Goal: Information Seeking & Learning: Learn about a topic

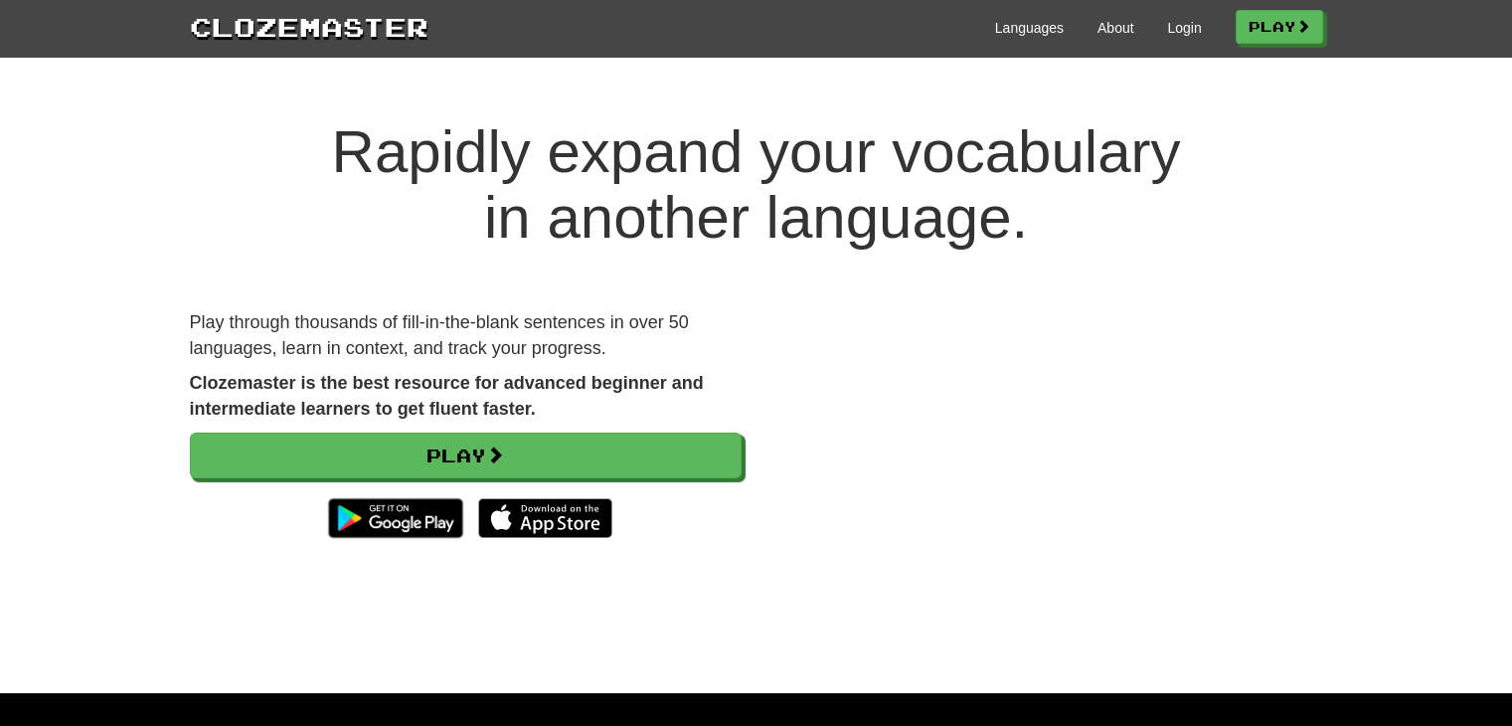
click at [1194, 35] on div "Languages About Login Play" at bounding box center [876, 26] width 895 height 37
click at [1180, 29] on link "Login" at bounding box center [1184, 28] width 34 height 20
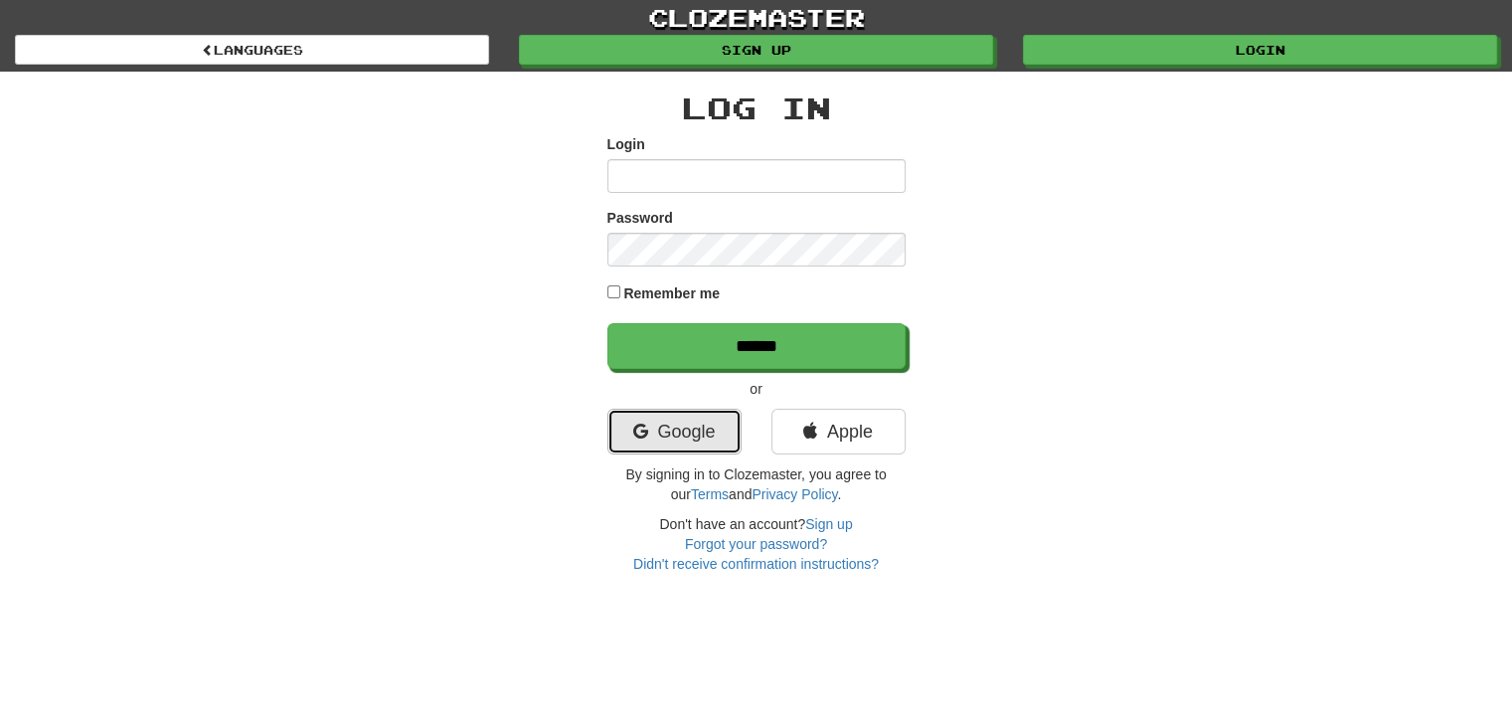
click at [673, 426] on link "Google" at bounding box center [675, 432] width 134 height 46
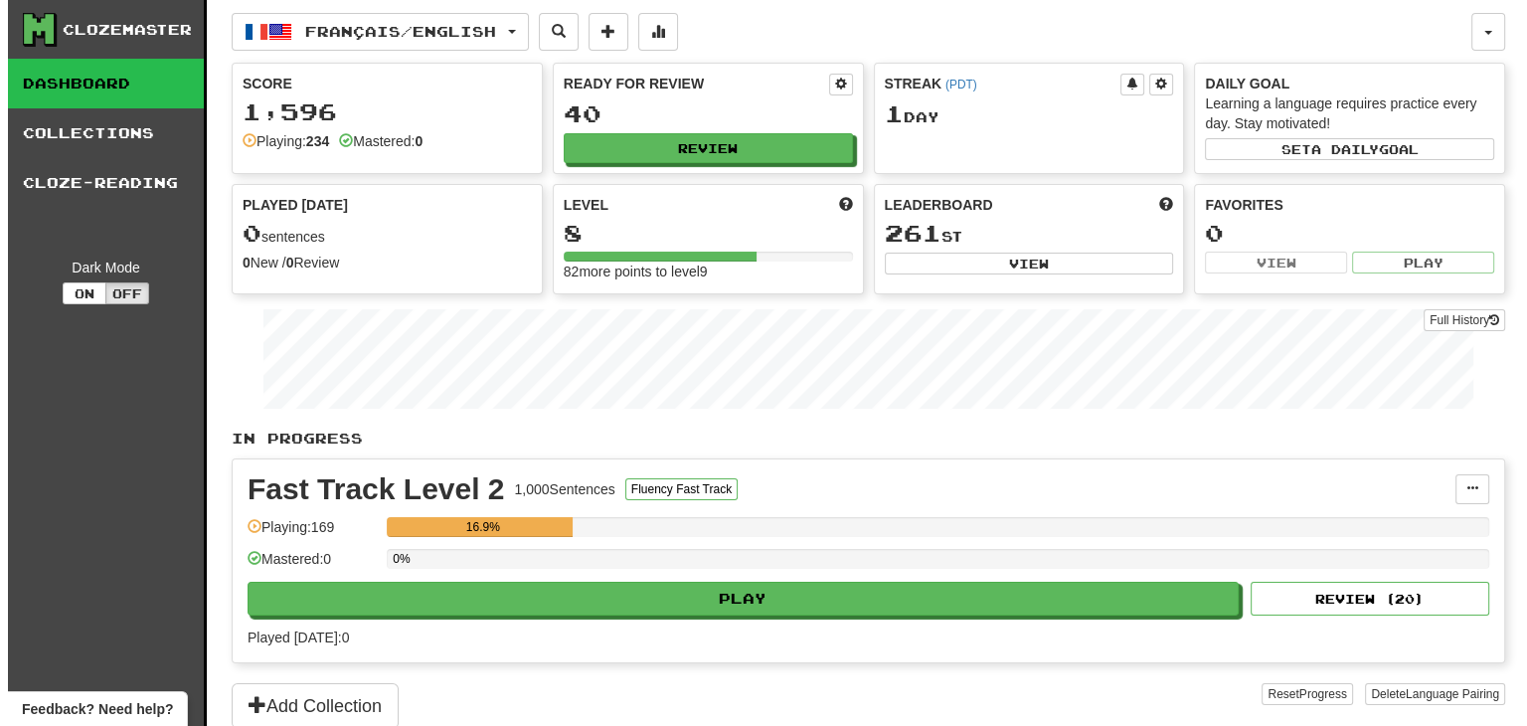
scroll to position [298, 0]
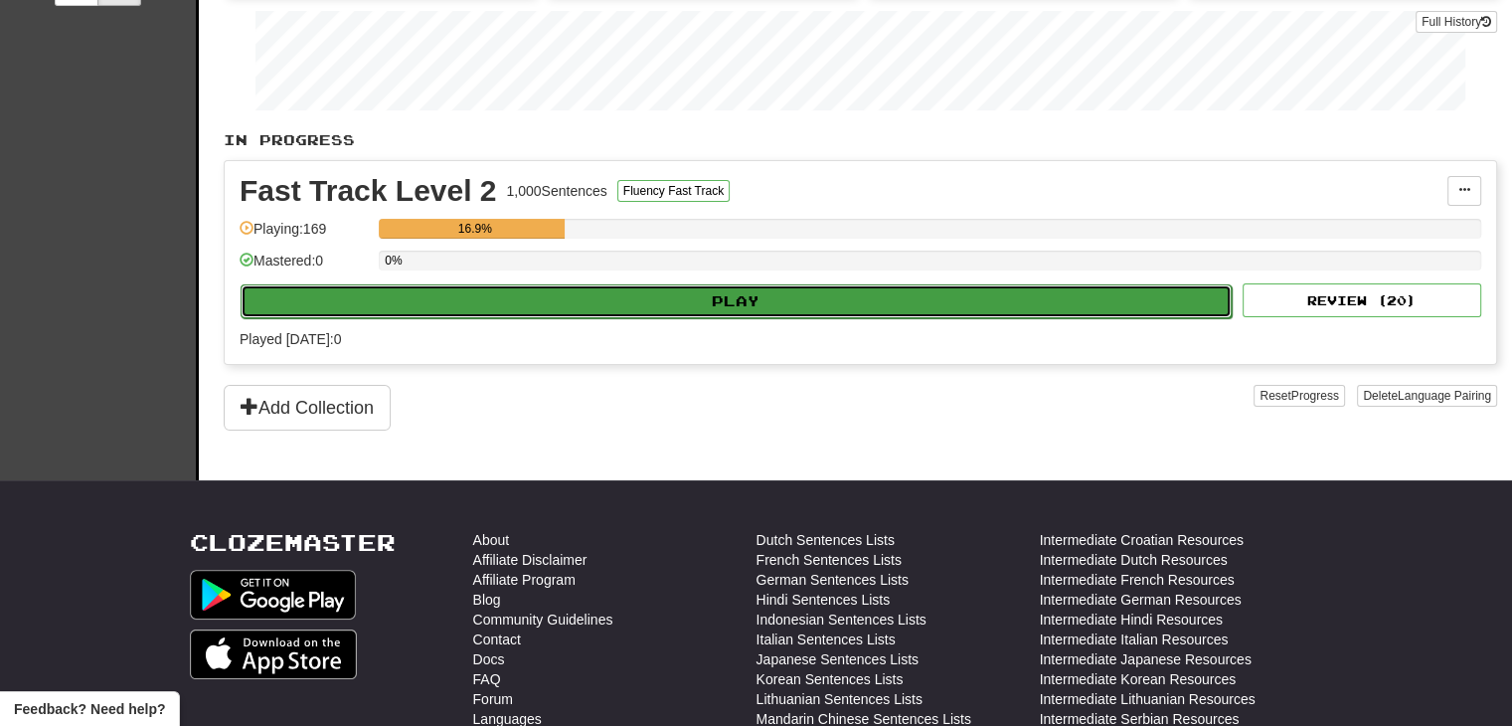
click at [531, 297] on button "Play" at bounding box center [736, 301] width 991 height 34
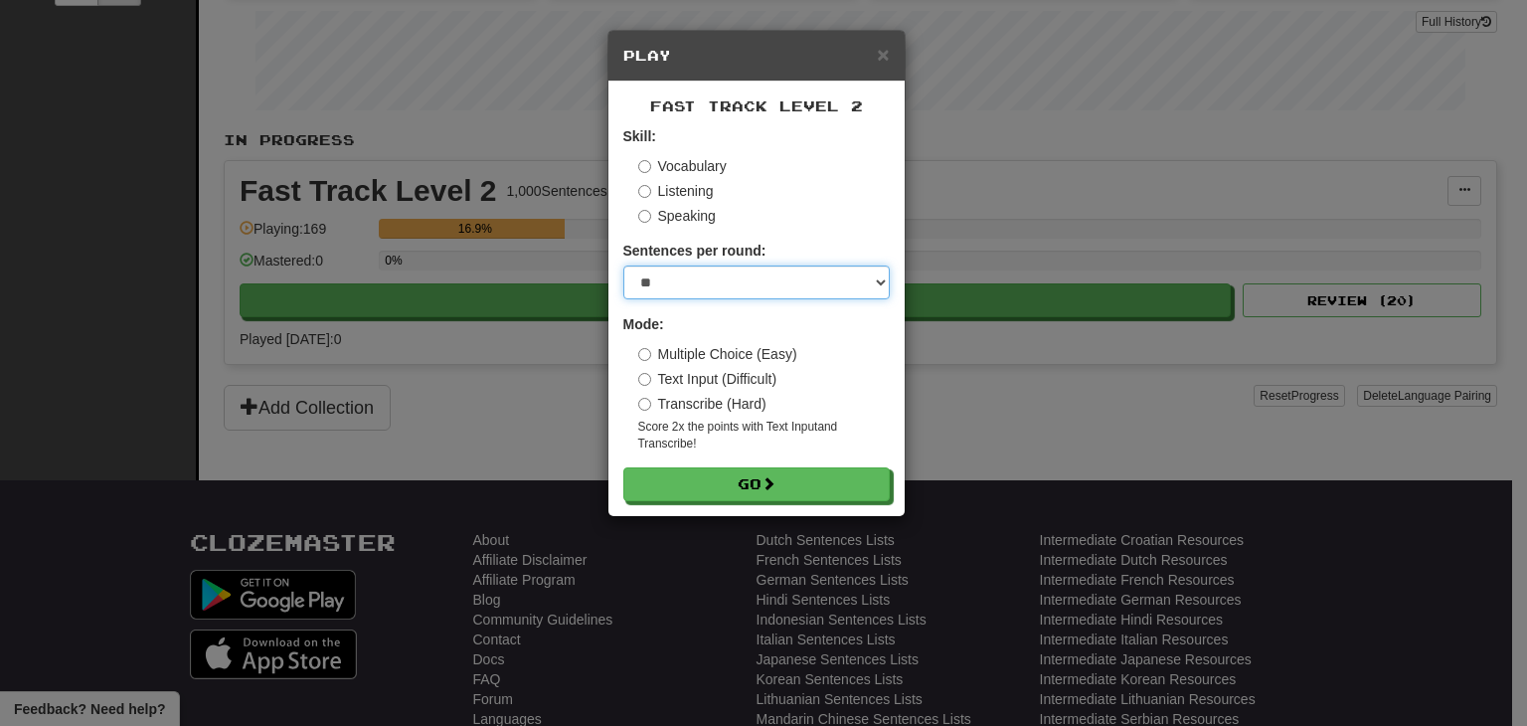
click at [713, 288] on select "* ** ** ** ** ** *** ********" at bounding box center [756, 283] width 266 height 34
select select "**"
click at [623, 266] on select "* ** ** ** ** ** *** ********" at bounding box center [756, 283] width 266 height 34
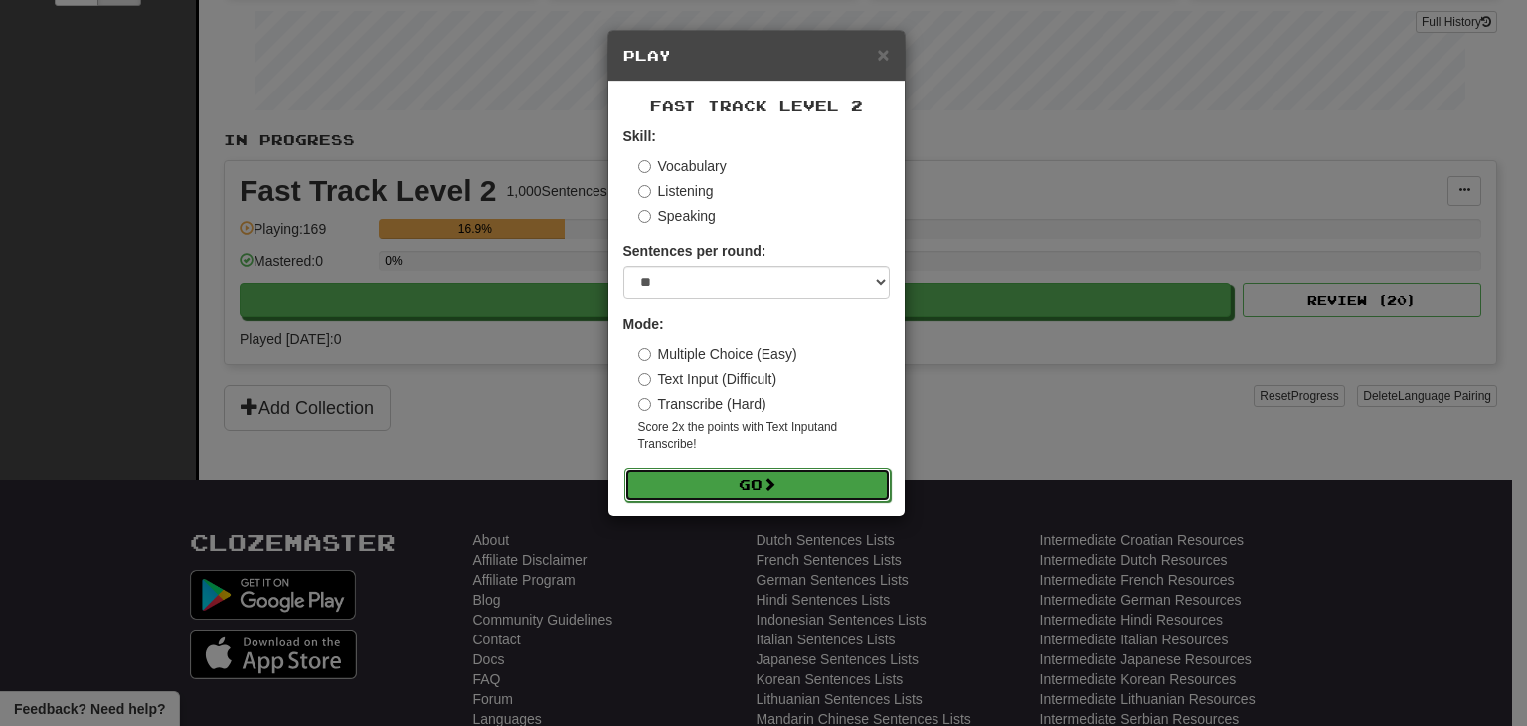
click at [680, 501] on button "Go" at bounding box center [757, 485] width 266 height 34
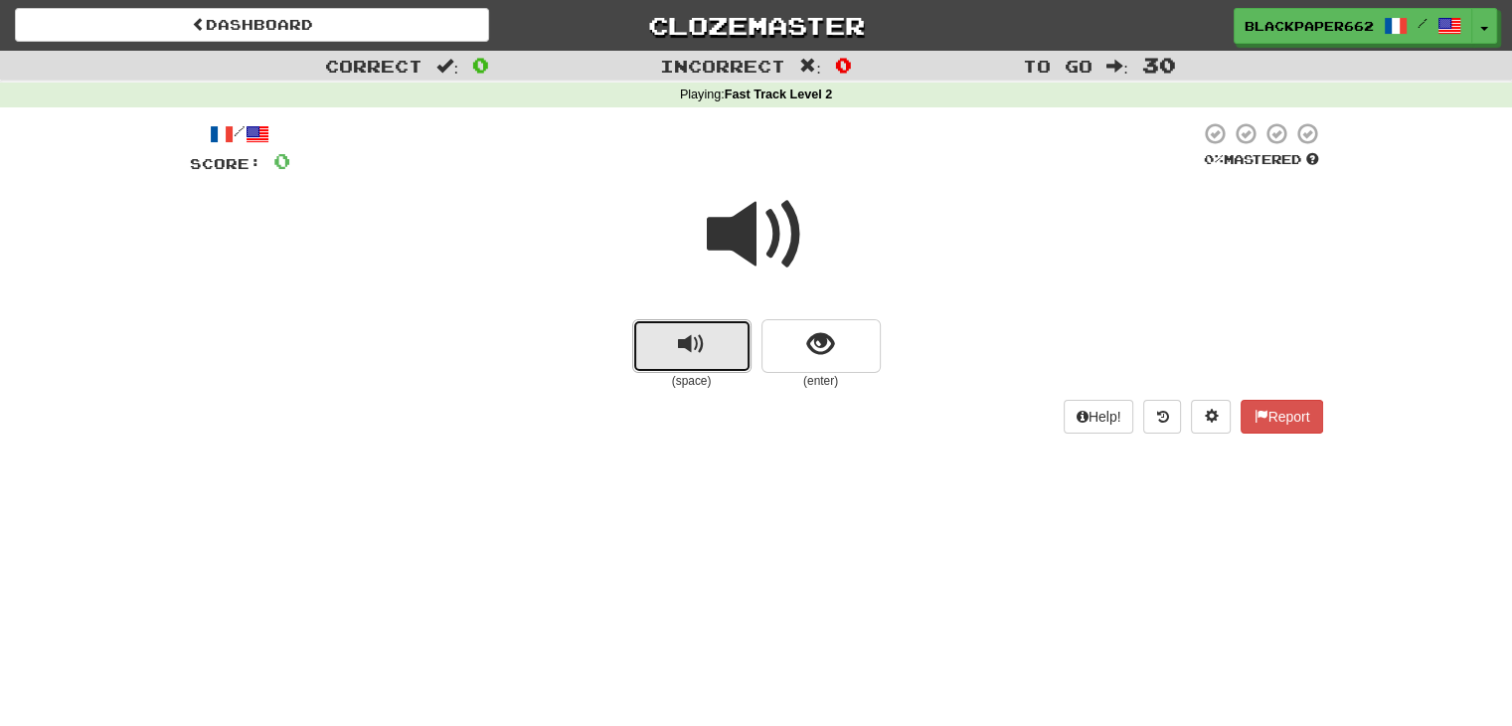
click at [692, 342] on span "replay audio" at bounding box center [691, 344] width 27 height 27
click at [794, 362] on button "show sentence" at bounding box center [821, 346] width 119 height 54
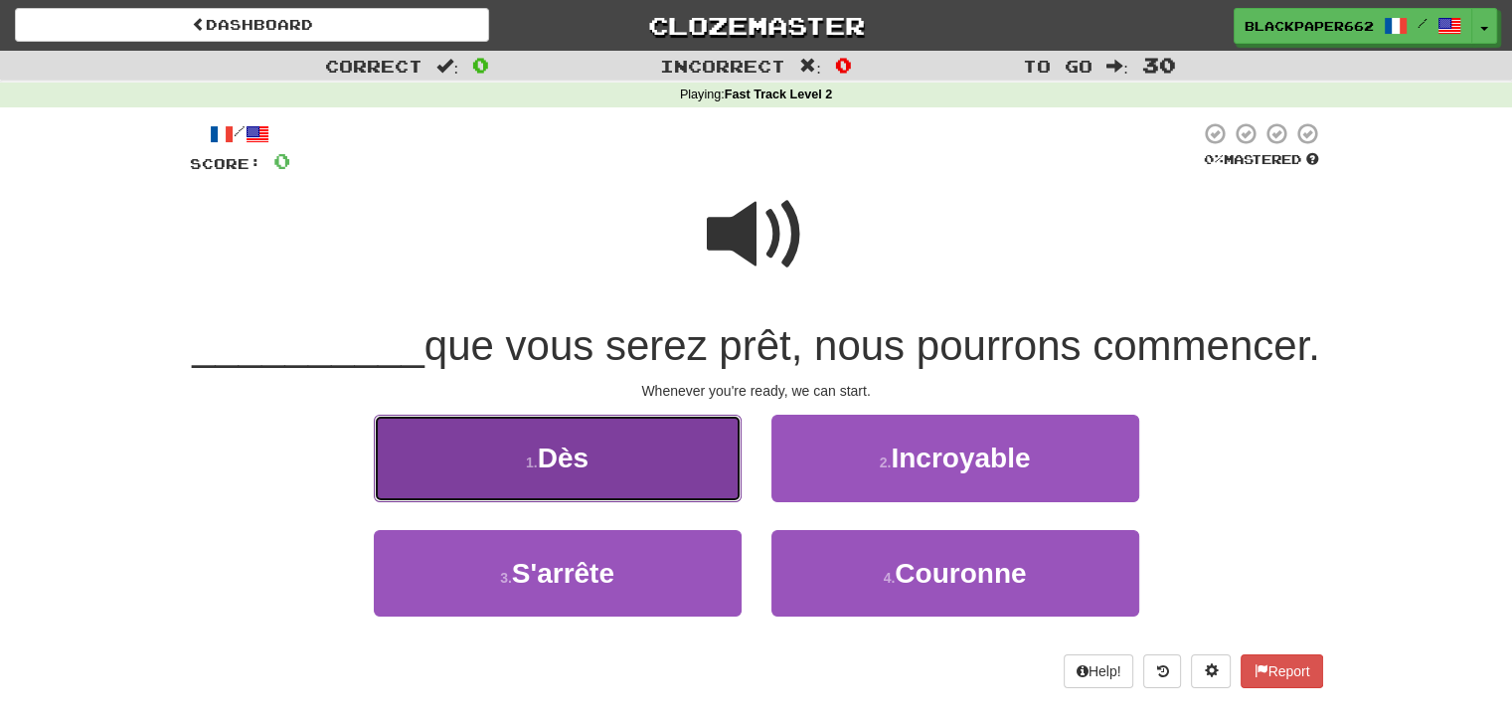
click at [633, 477] on button "1 . Dès" at bounding box center [558, 458] width 368 height 87
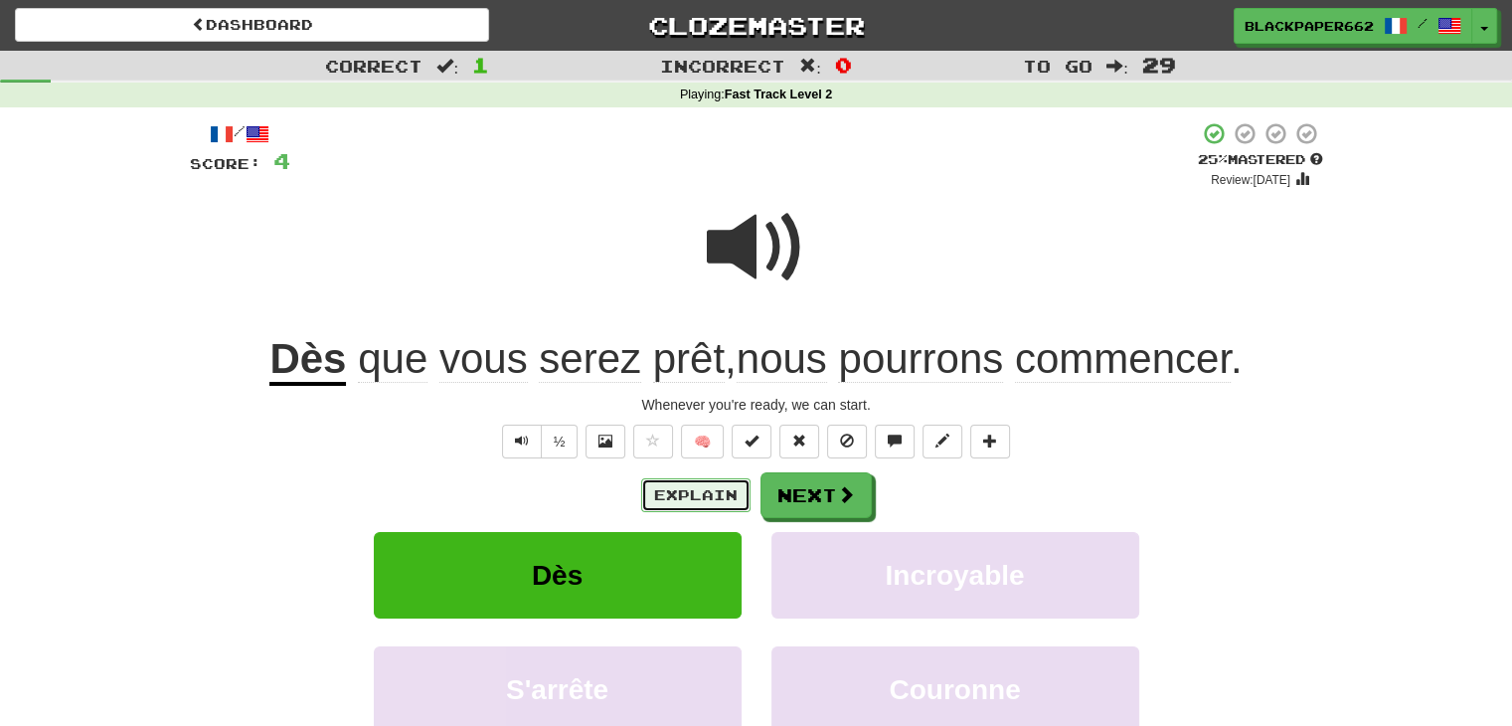
click at [683, 484] on button "Explain" at bounding box center [695, 495] width 109 height 34
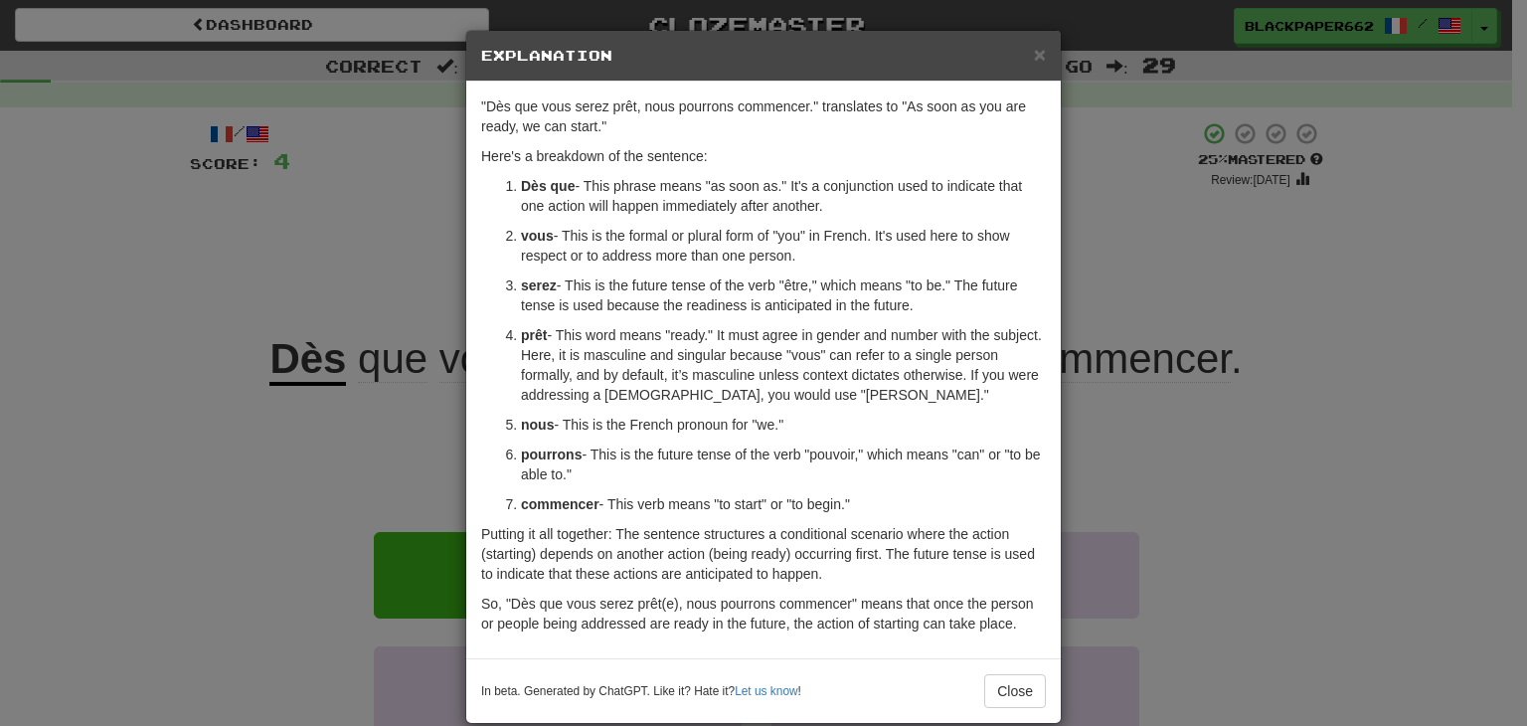
drag, startPoint x: 1046, startPoint y: 53, endPoint x: 1023, endPoint y: 48, distance: 23.4
click at [1026, 49] on div "× Explanation" at bounding box center [763, 56] width 595 height 51
click at [1023, 48] on h5 "Explanation" at bounding box center [763, 56] width 565 height 20
click at [1034, 49] on span "×" at bounding box center [1040, 54] width 12 height 23
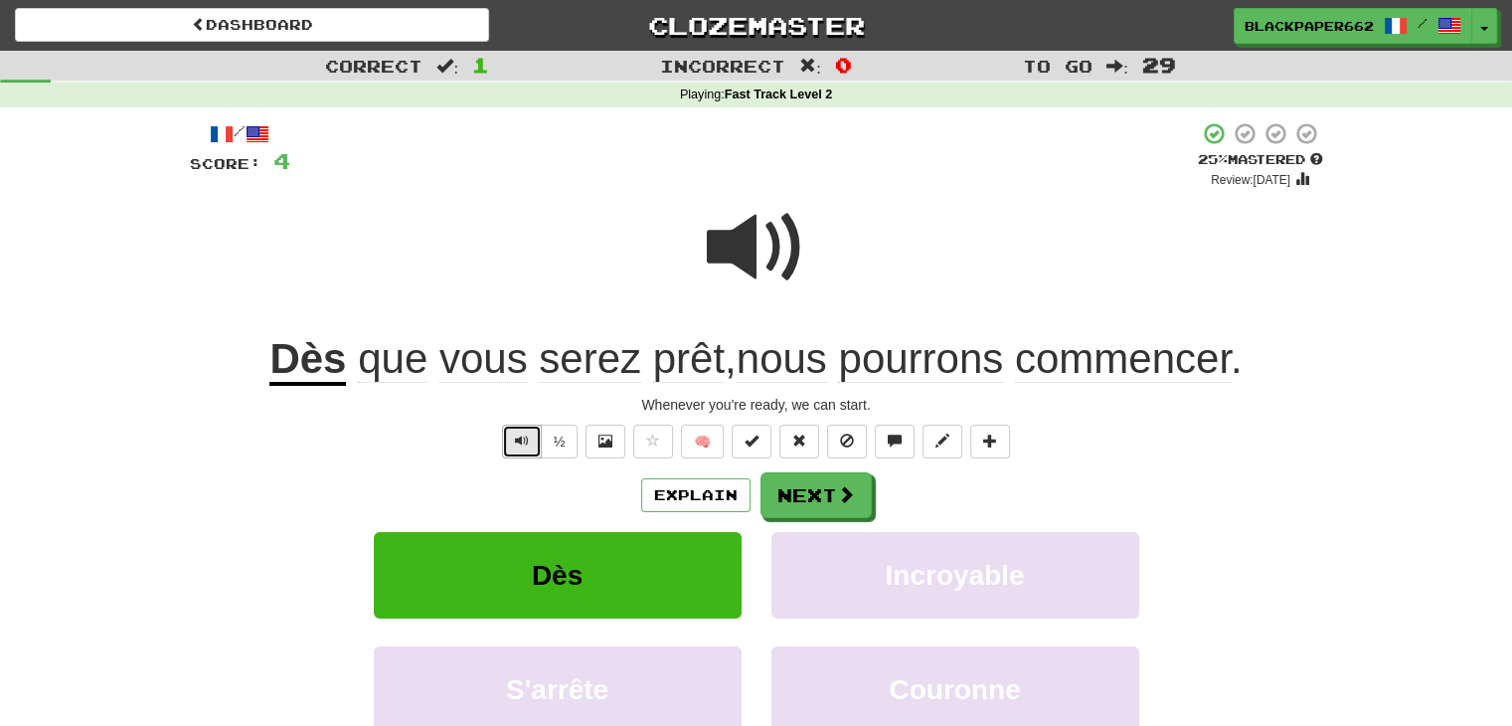
click at [521, 444] on span "Text-to-speech controls" at bounding box center [522, 441] width 14 height 14
click at [708, 494] on button "Explain" at bounding box center [695, 495] width 109 height 34
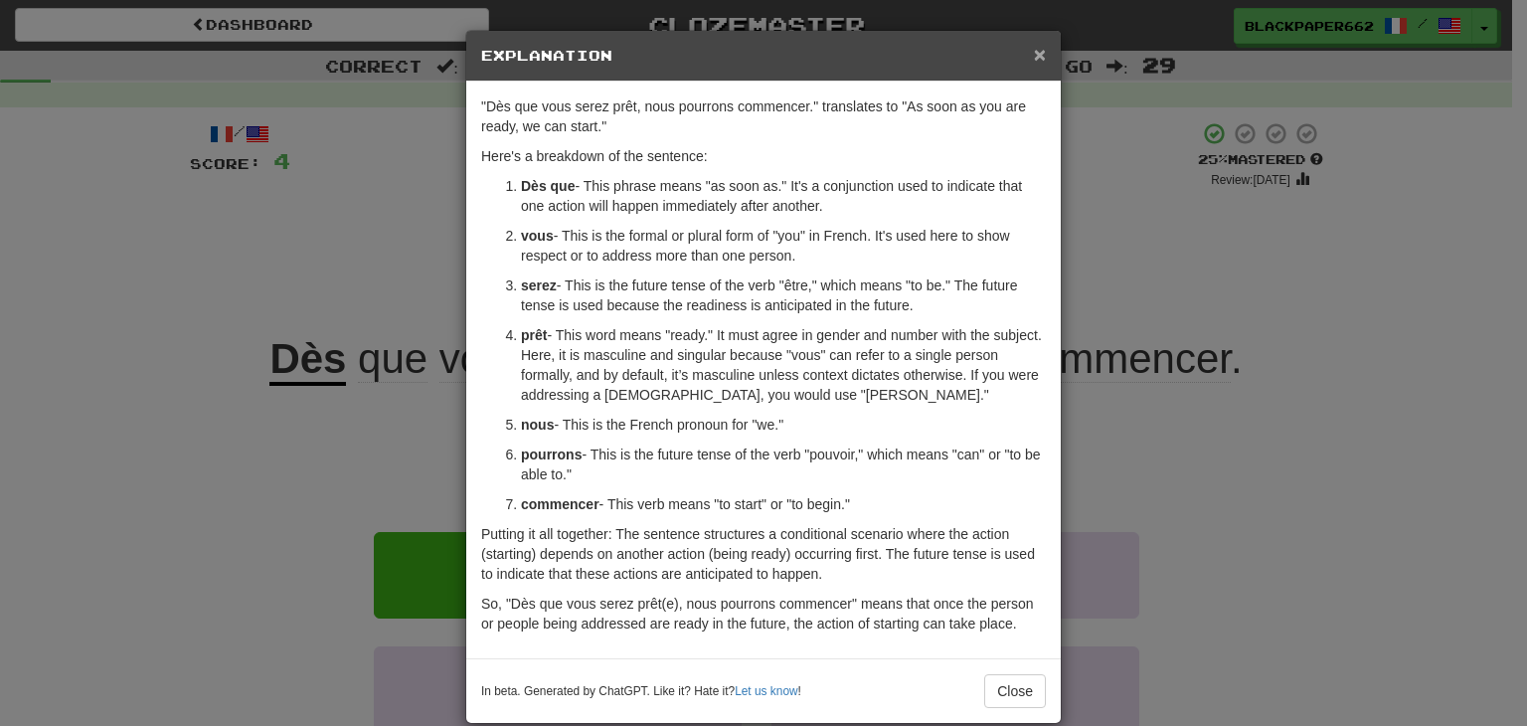
click at [1034, 53] on span "×" at bounding box center [1040, 54] width 12 height 23
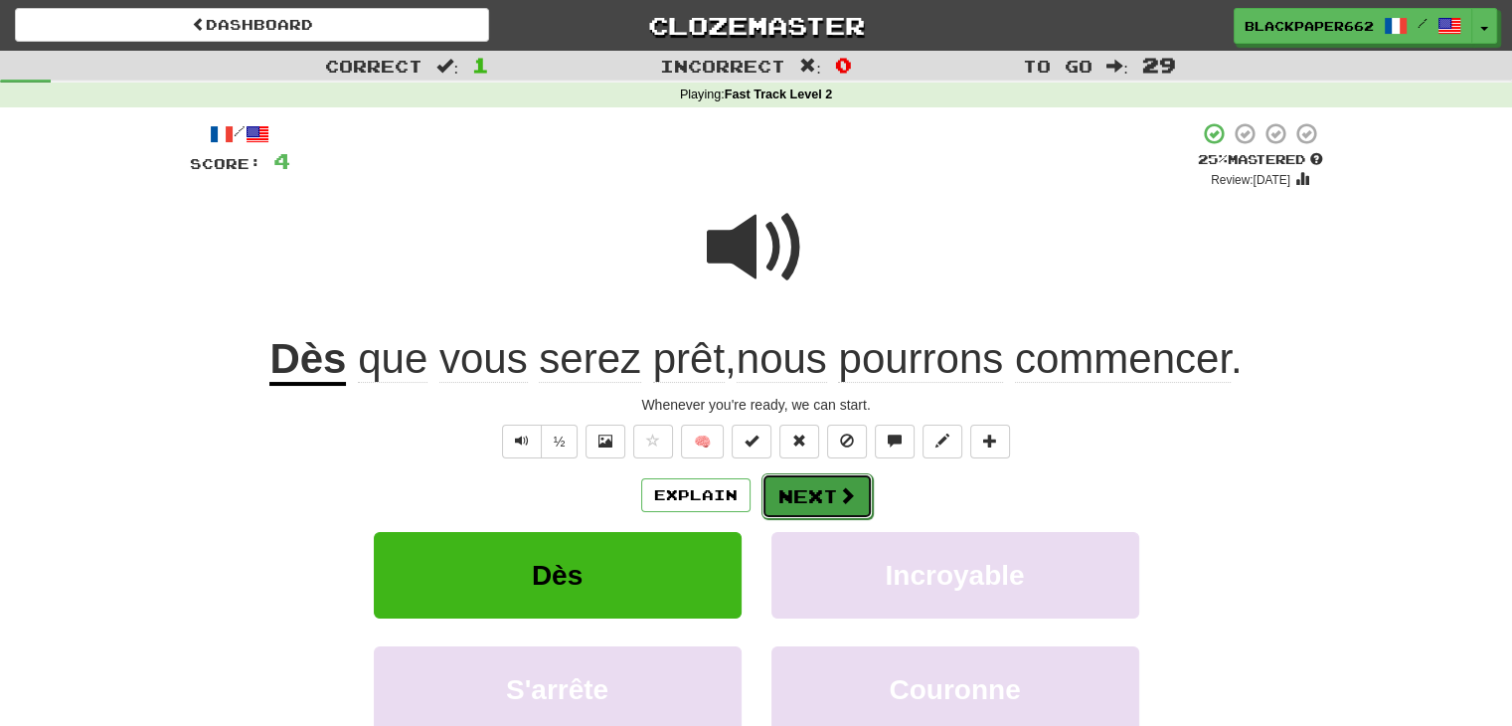
click at [841, 489] on span at bounding box center [847, 495] width 18 height 18
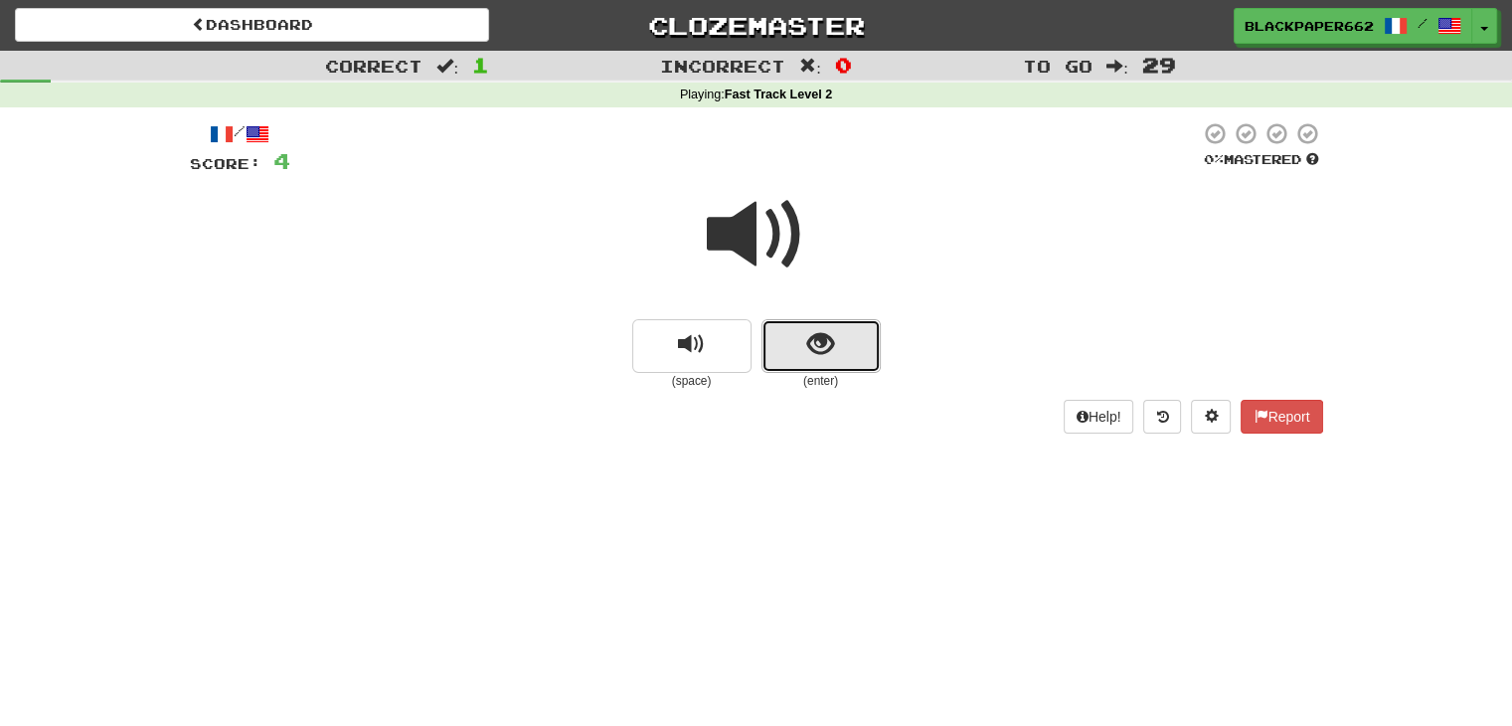
click at [794, 359] on button "show sentence" at bounding box center [821, 346] width 119 height 54
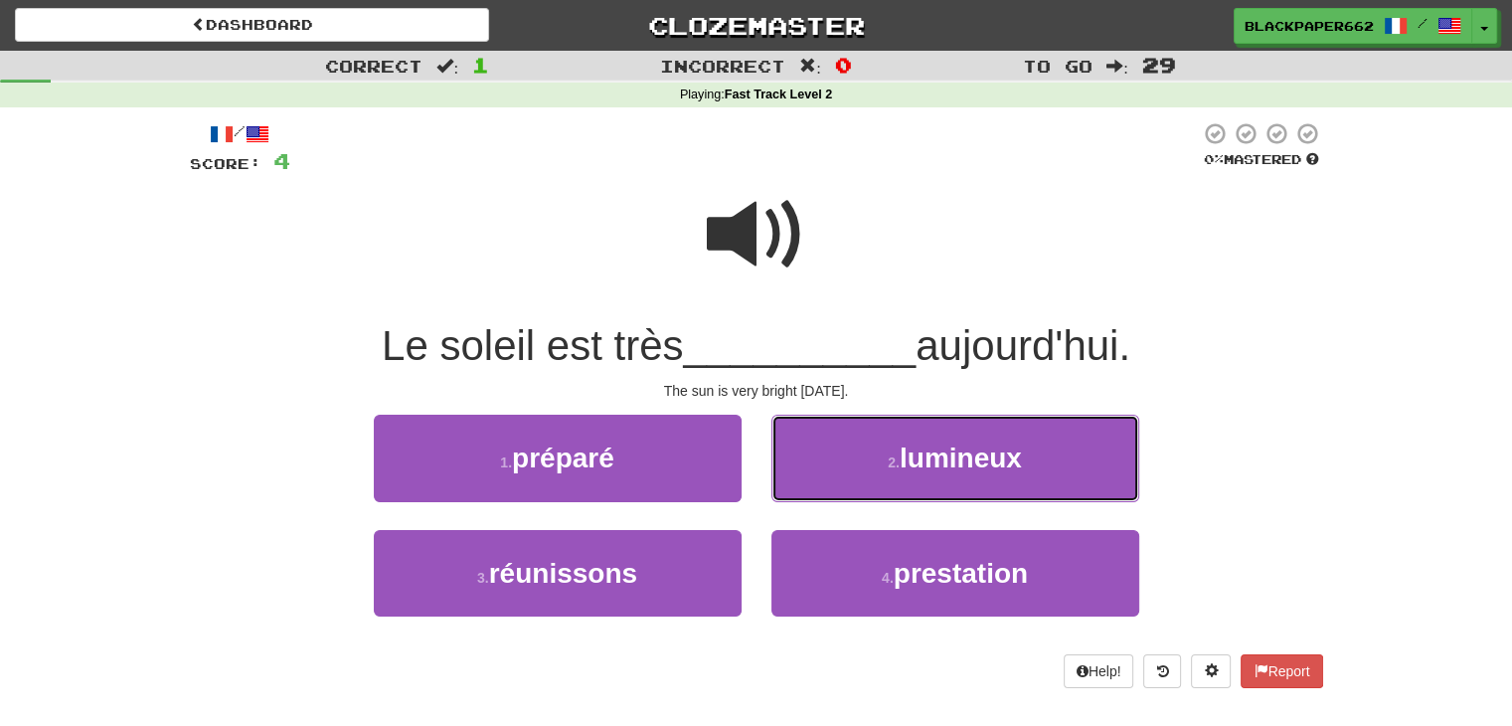
click at [890, 462] on small "2 ." at bounding box center [894, 462] width 12 height 16
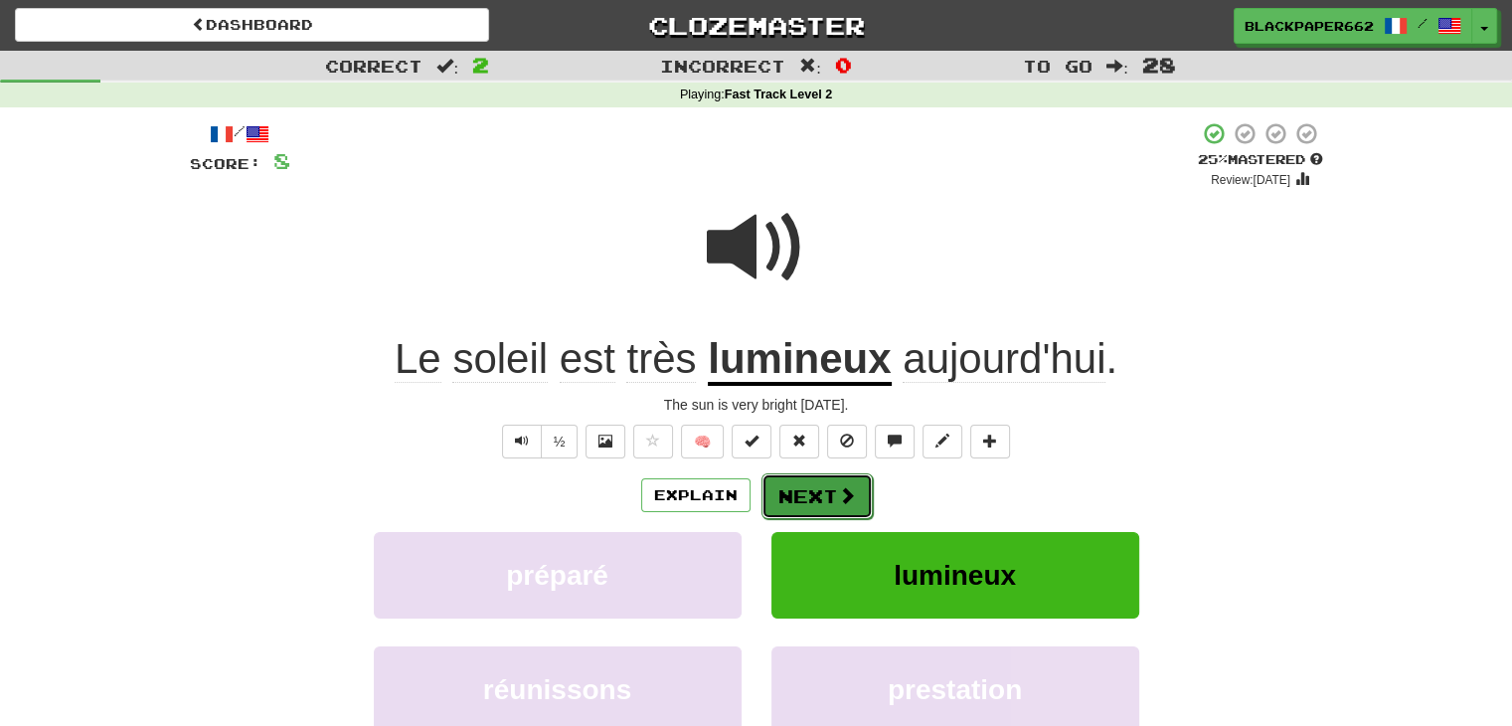
click at [808, 489] on button "Next" at bounding box center [817, 496] width 111 height 46
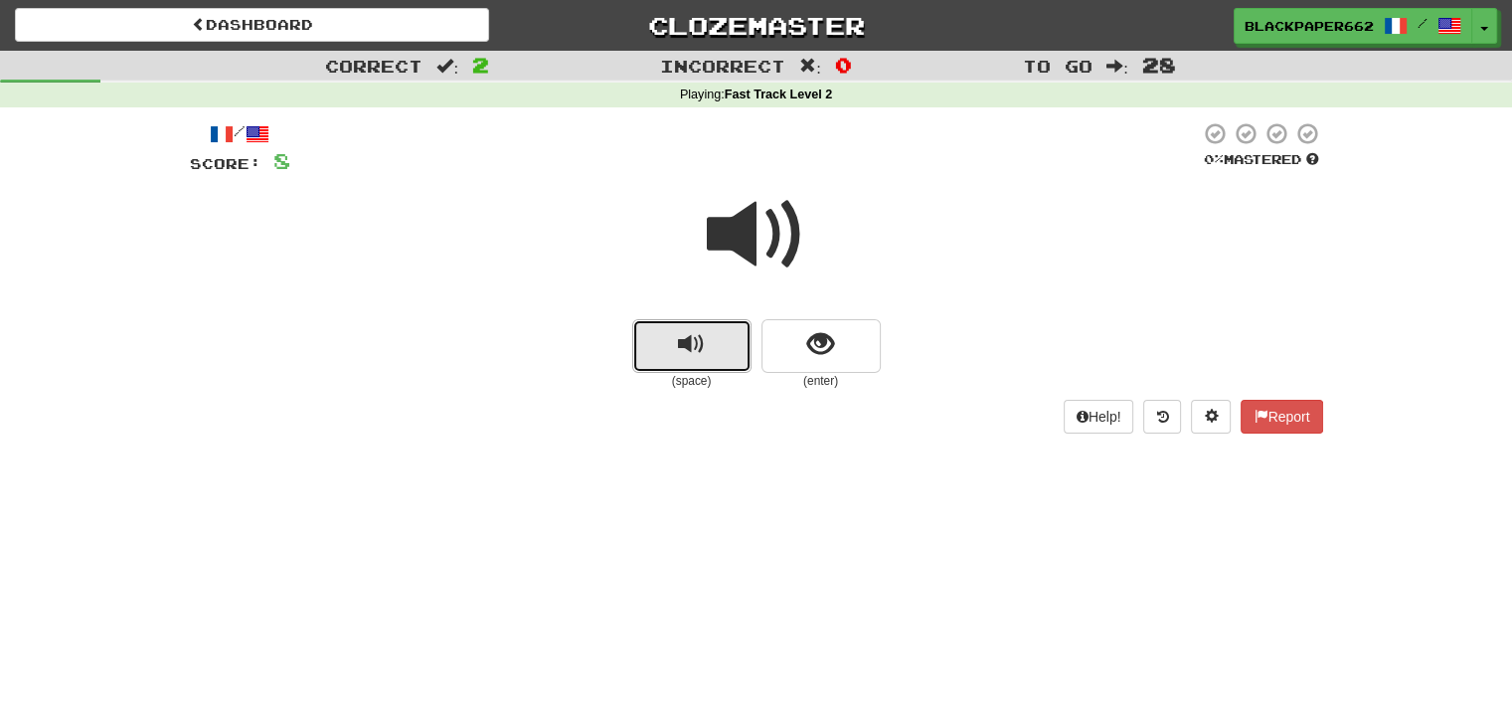
click at [683, 346] on span "replay audio" at bounding box center [691, 344] width 27 height 27
click at [833, 361] on button "show sentence" at bounding box center [821, 346] width 119 height 54
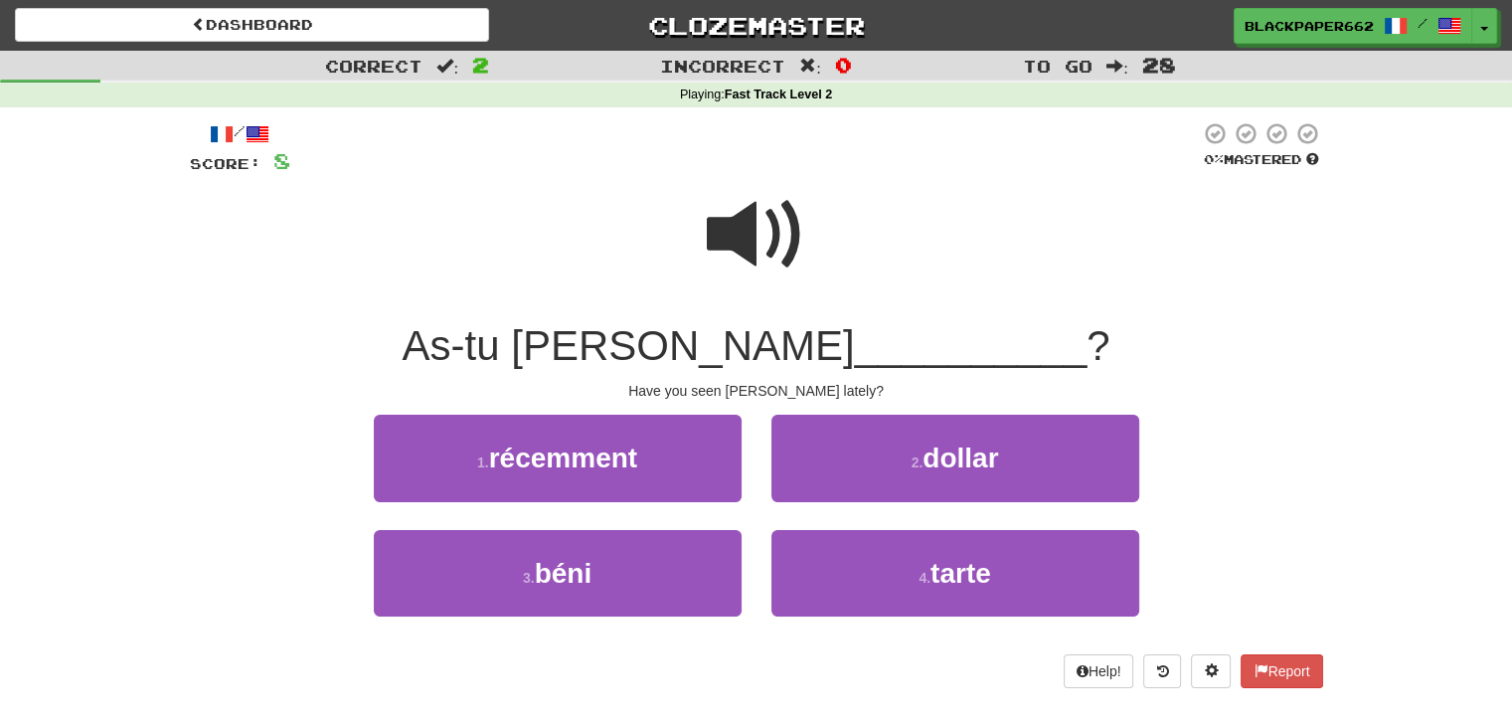
click at [749, 247] on span at bounding box center [756, 234] width 99 height 99
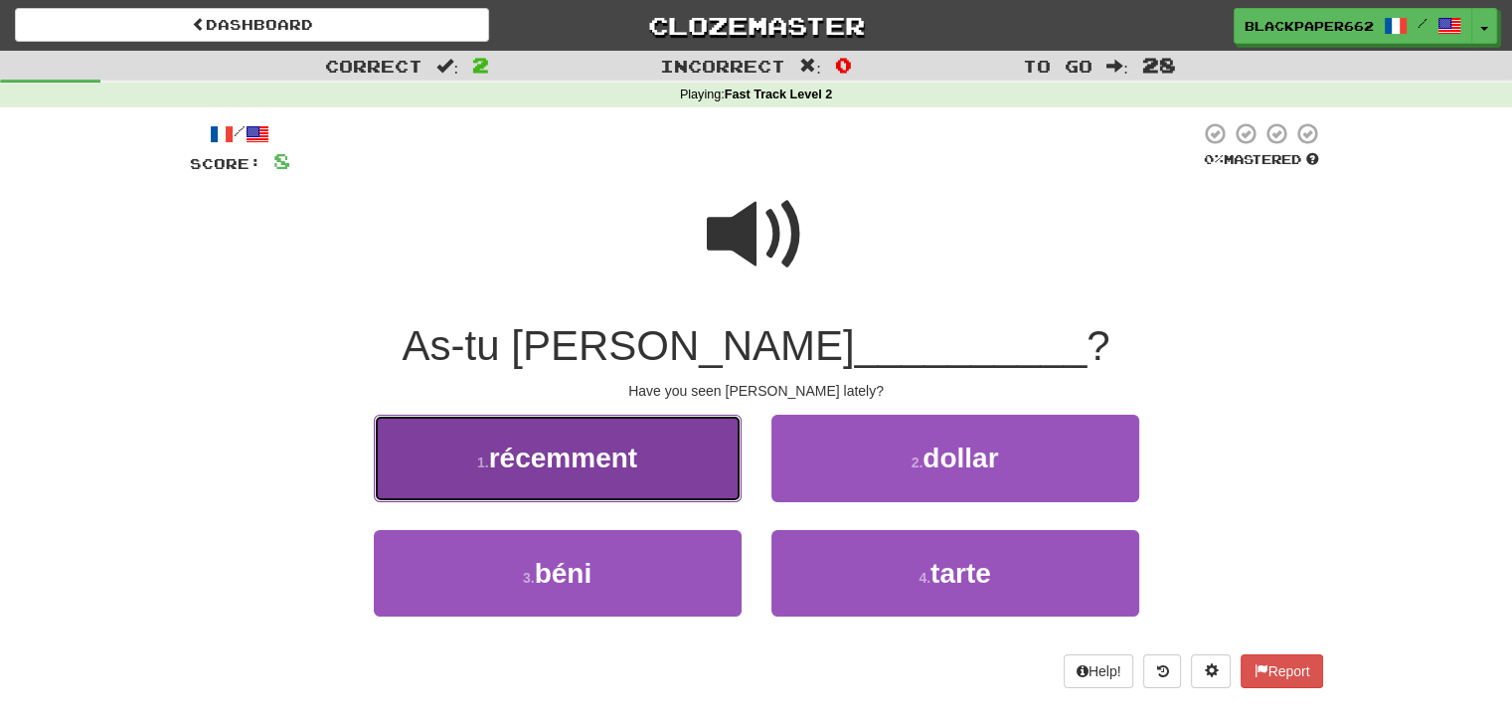
click at [640, 429] on button "1 . récemment" at bounding box center [558, 458] width 368 height 87
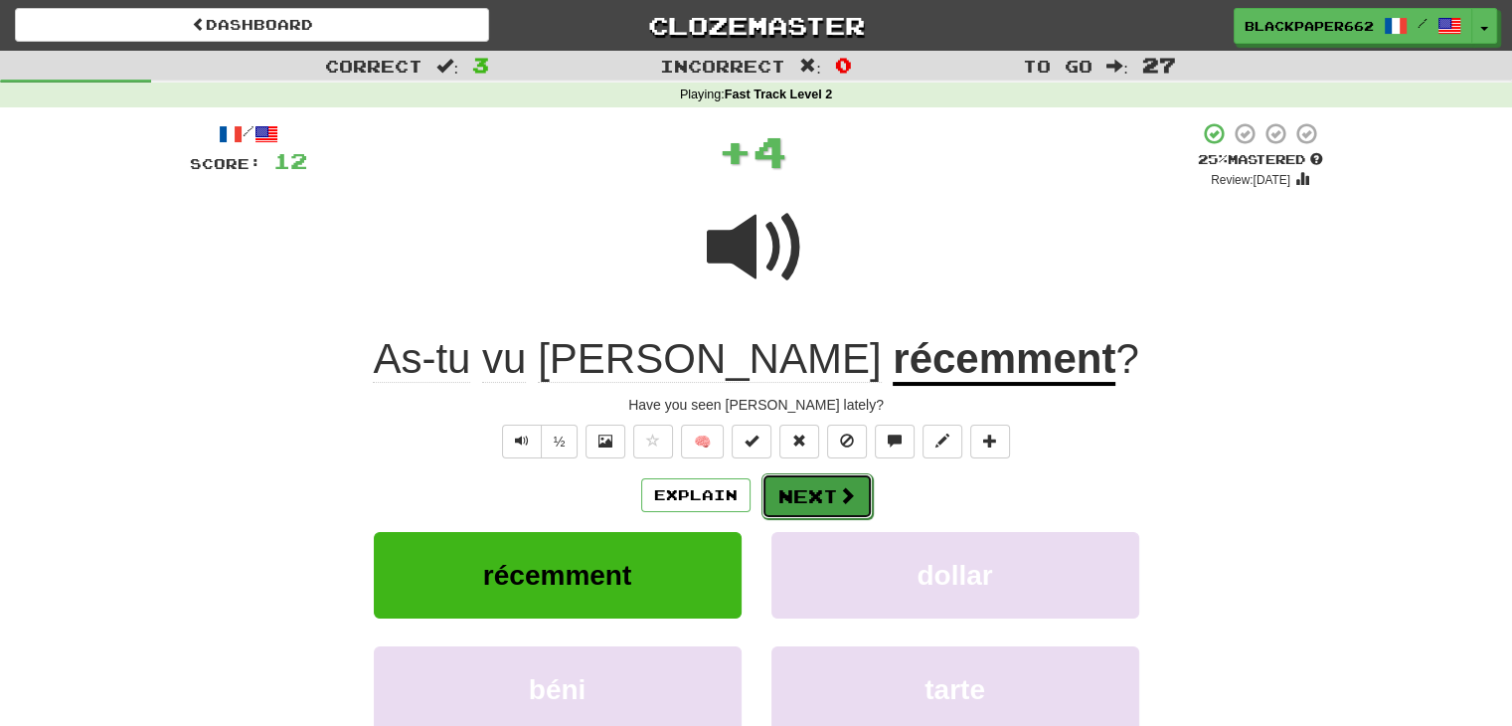
click at [818, 494] on button "Next" at bounding box center [817, 496] width 111 height 46
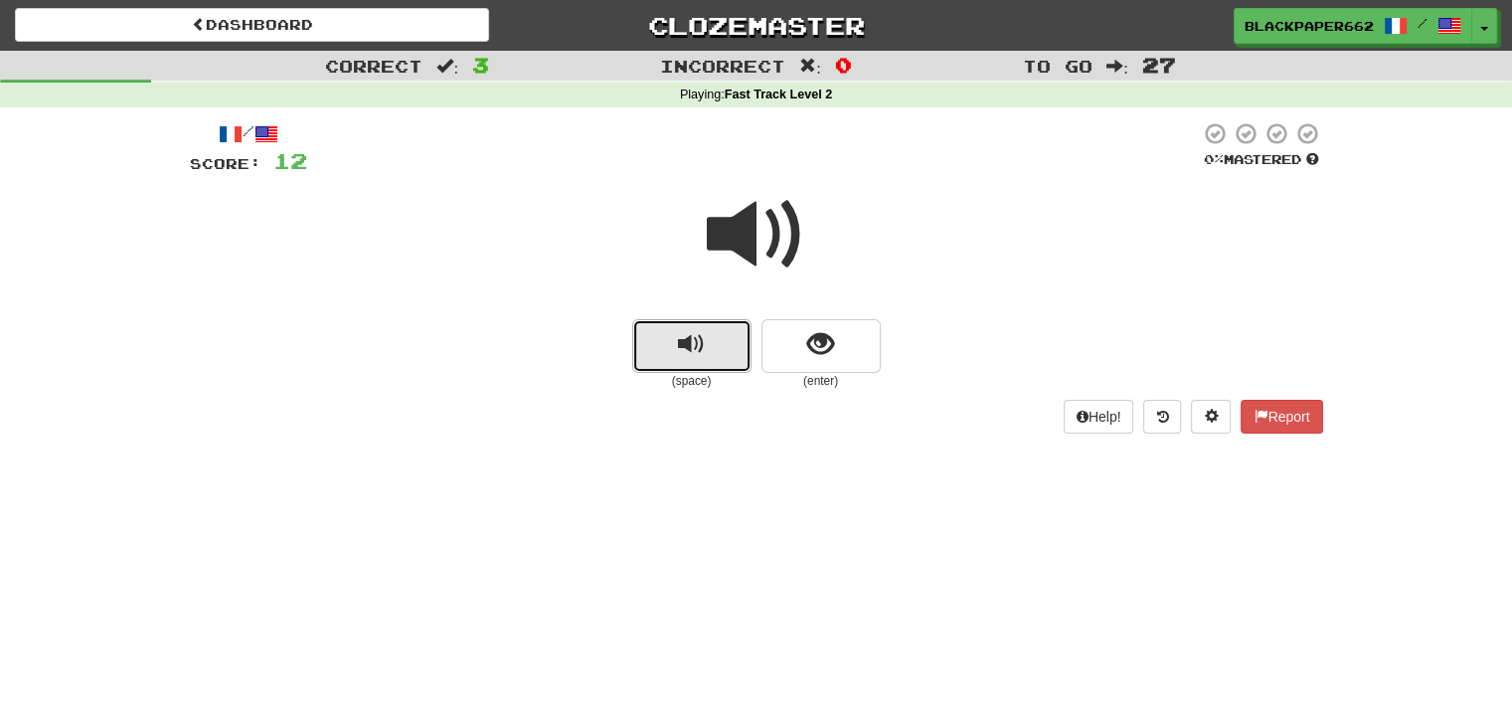
click at [700, 323] on button "replay audio" at bounding box center [691, 346] width 119 height 54
click at [800, 341] on button "show sentence" at bounding box center [821, 346] width 119 height 54
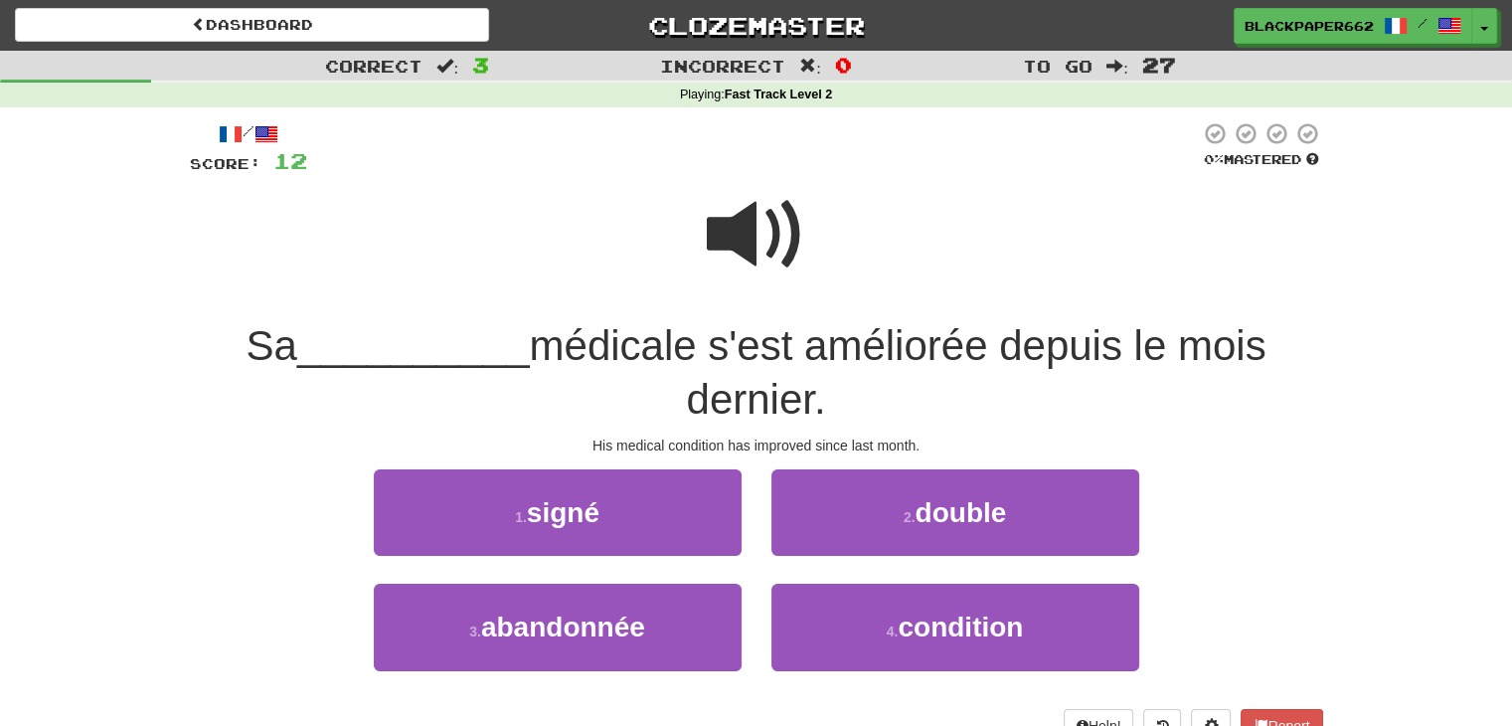
click at [737, 226] on span at bounding box center [756, 234] width 99 height 99
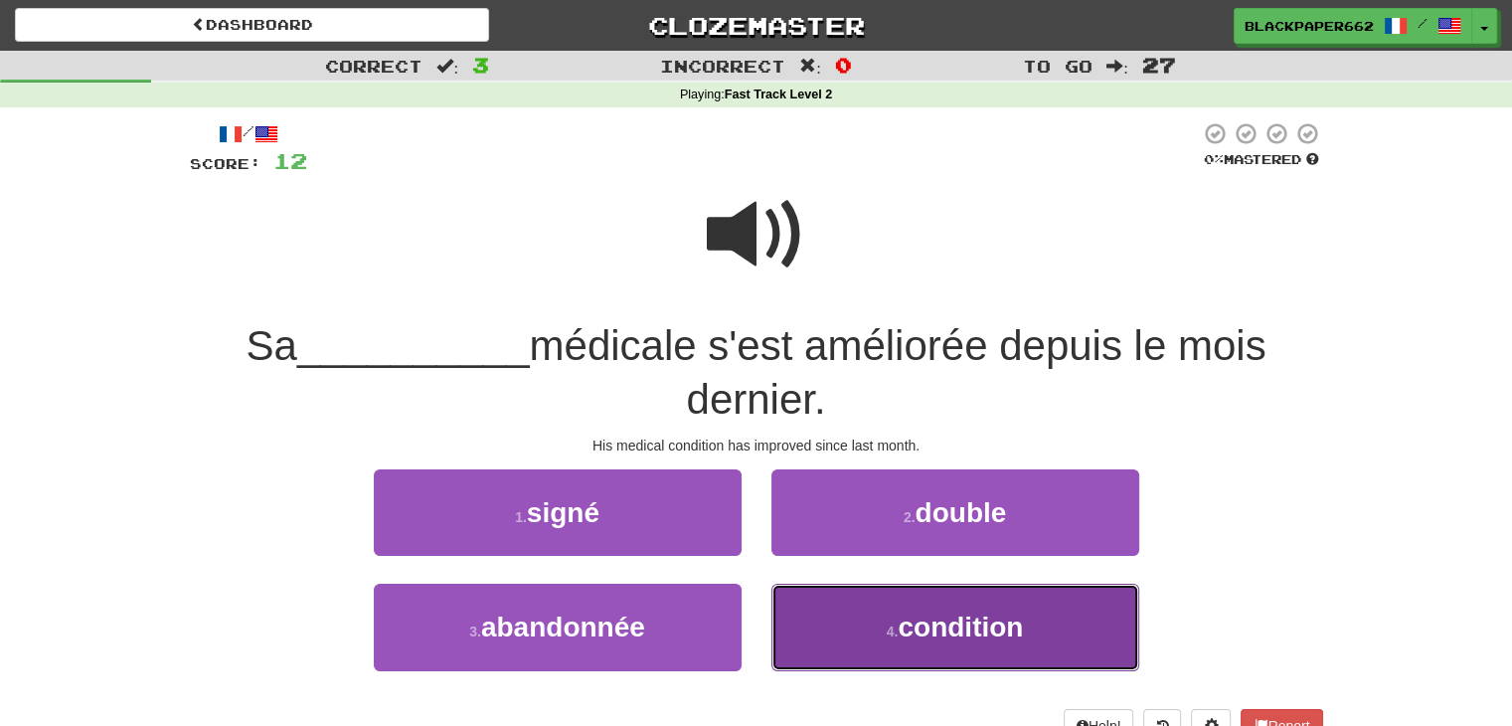
click at [939, 636] on span "condition" at bounding box center [960, 627] width 125 height 31
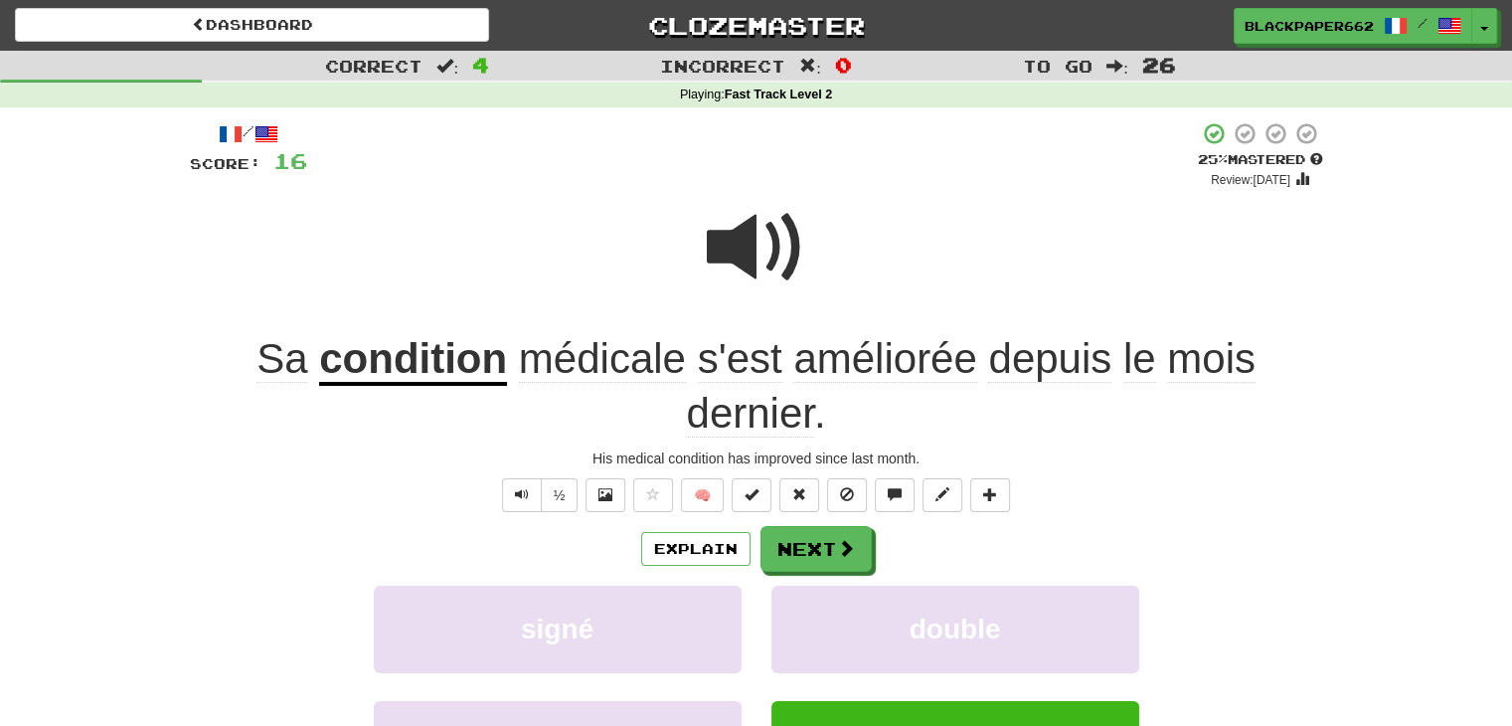
click at [759, 244] on span at bounding box center [756, 247] width 99 height 99
click at [842, 538] on button "Next" at bounding box center [817, 550] width 111 height 46
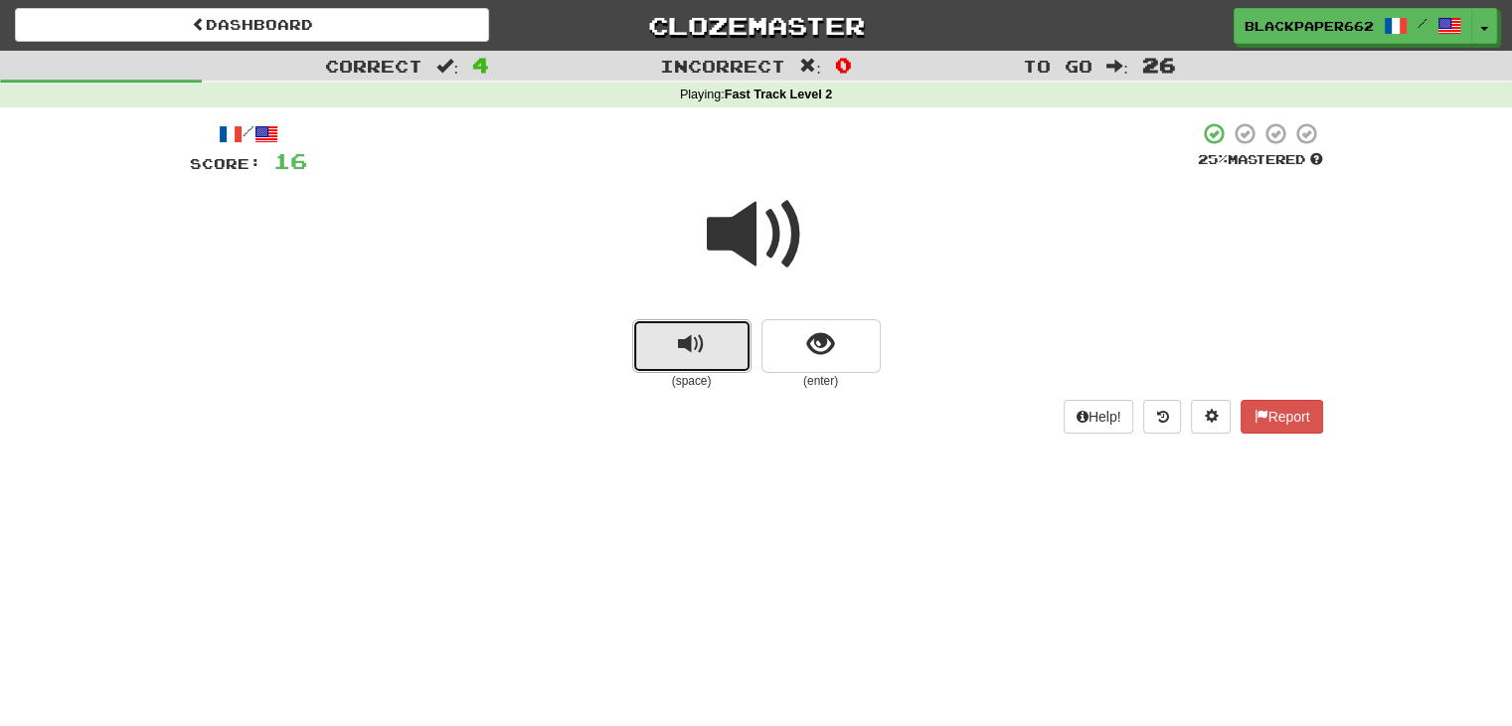
click at [735, 351] on button "replay audio" at bounding box center [691, 346] width 119 height 54
click at [820, 343] on span "show sentence" at bounding box center [820, 344] width 27 height 27
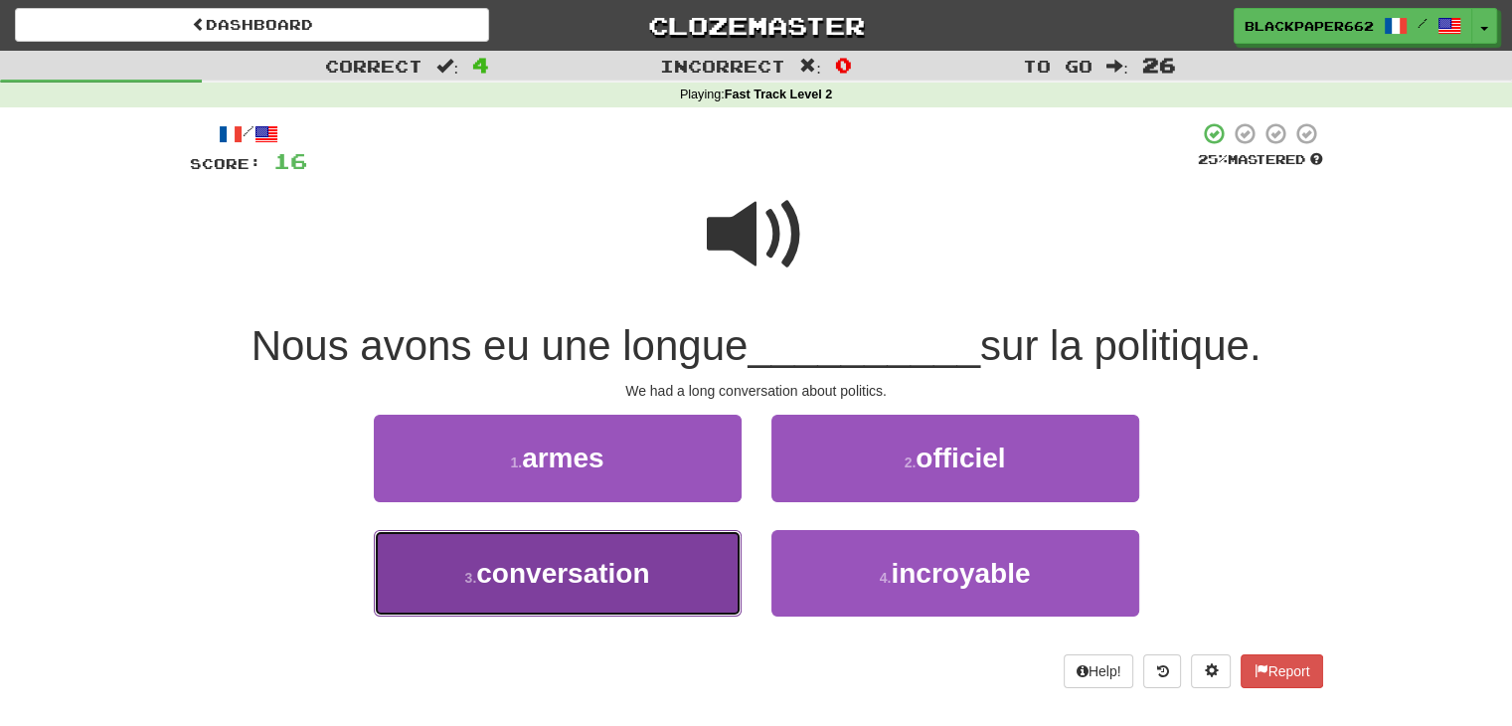
click at [653, 572] on button "3 . conversation" at bounding box center [558, 573] width 368 height 87
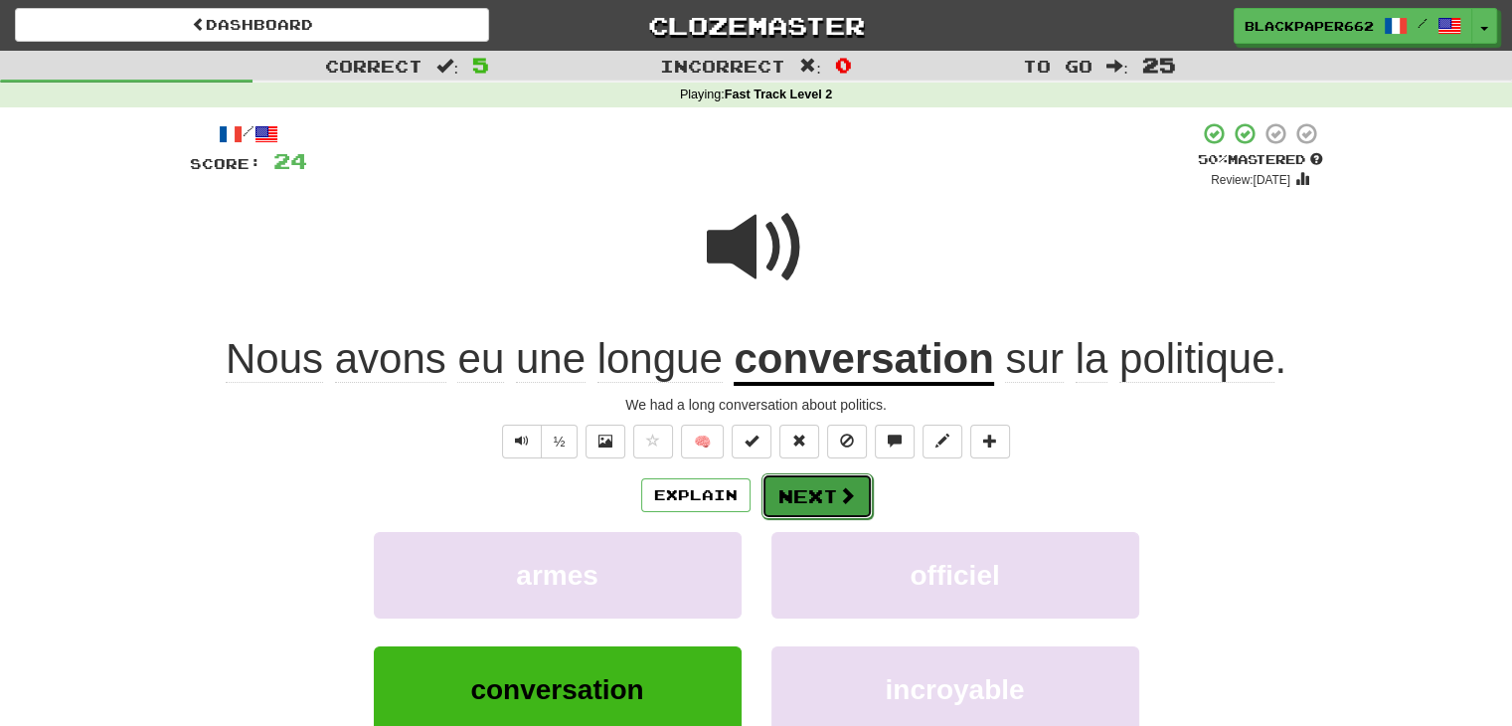
click at [826, 502] on button "Next" at bounding box center [817, 496] width 111 height 46
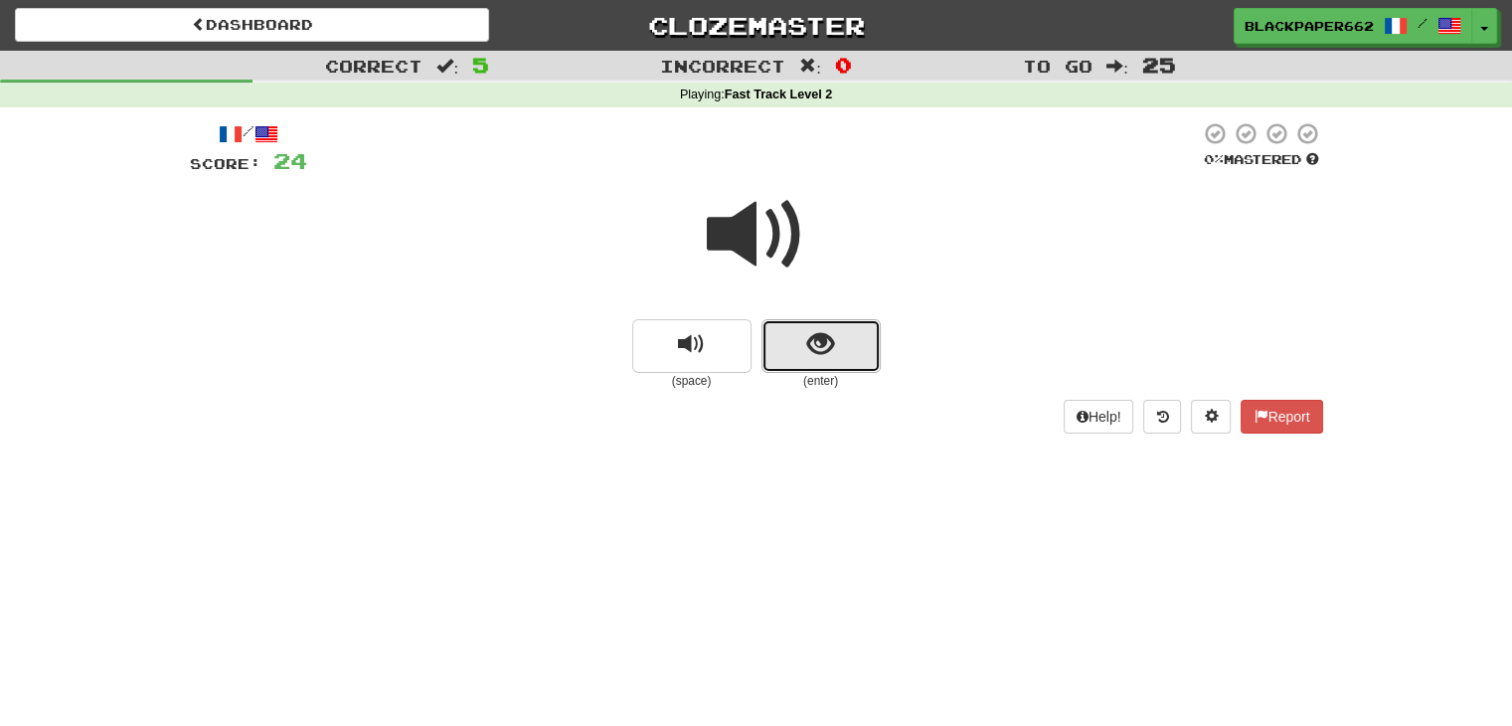
click at [852, 359] on button "show sentence" at bounding box center [821, 346] width 119 height 54
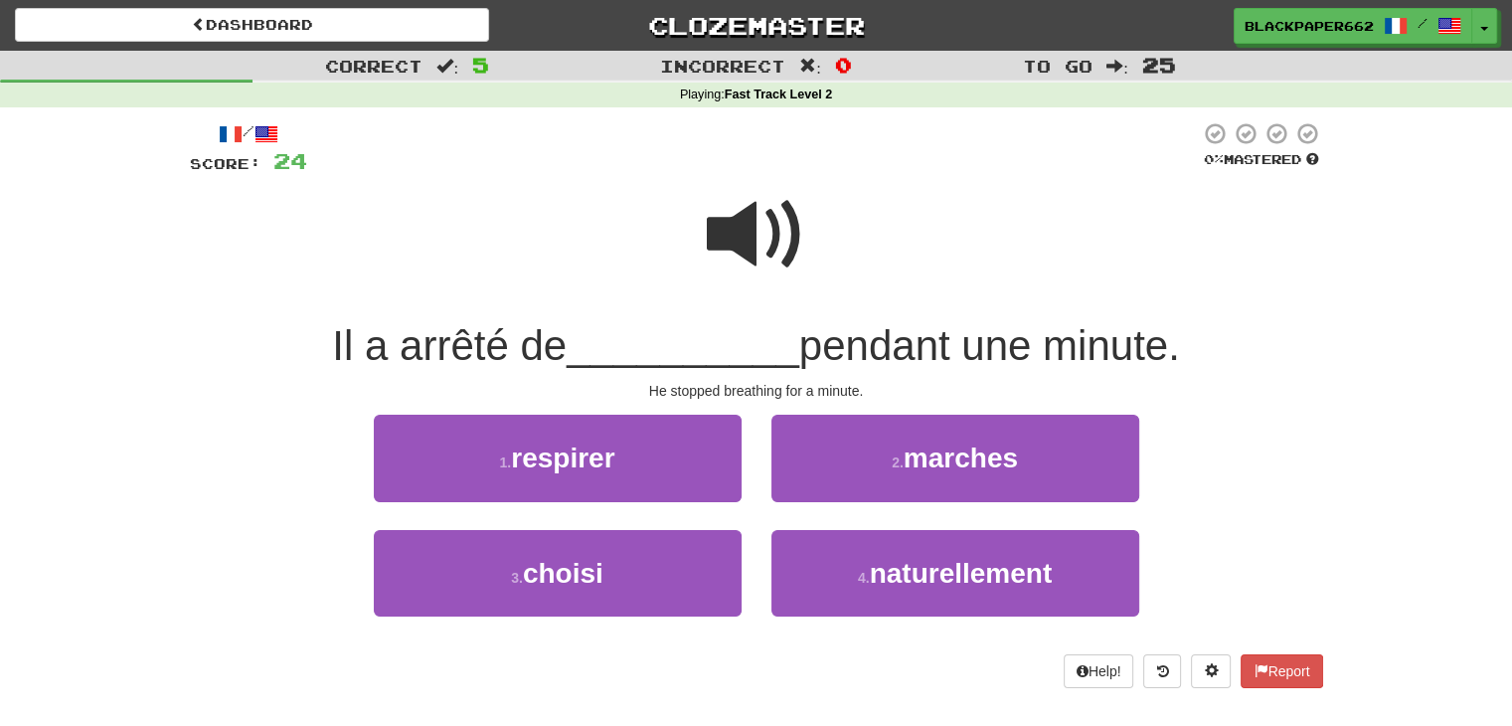
click at [737, 228] on span at bounding box center [756, 234] width 99 height 99
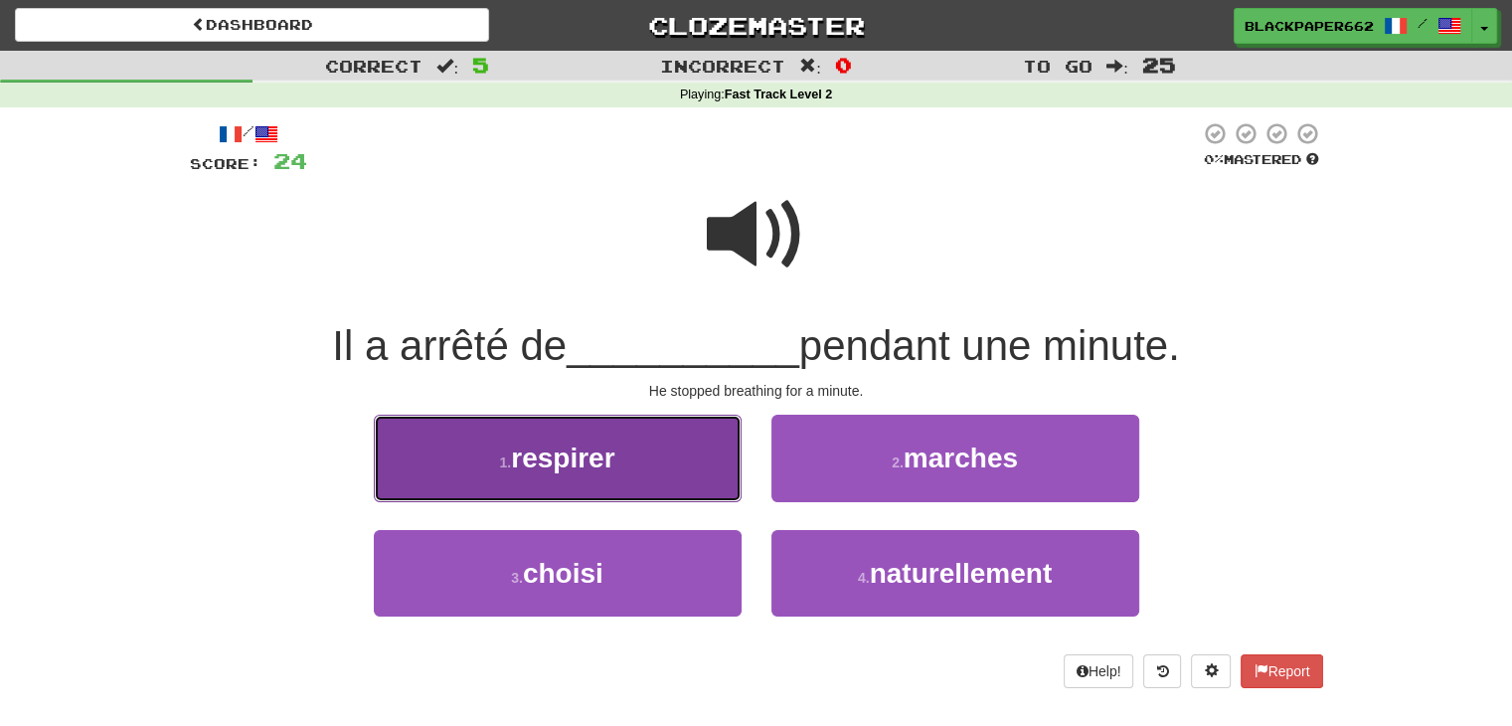
click at [691, 452] on button "1 . respirer" at bounding box center [558, 458] width 368 height 87
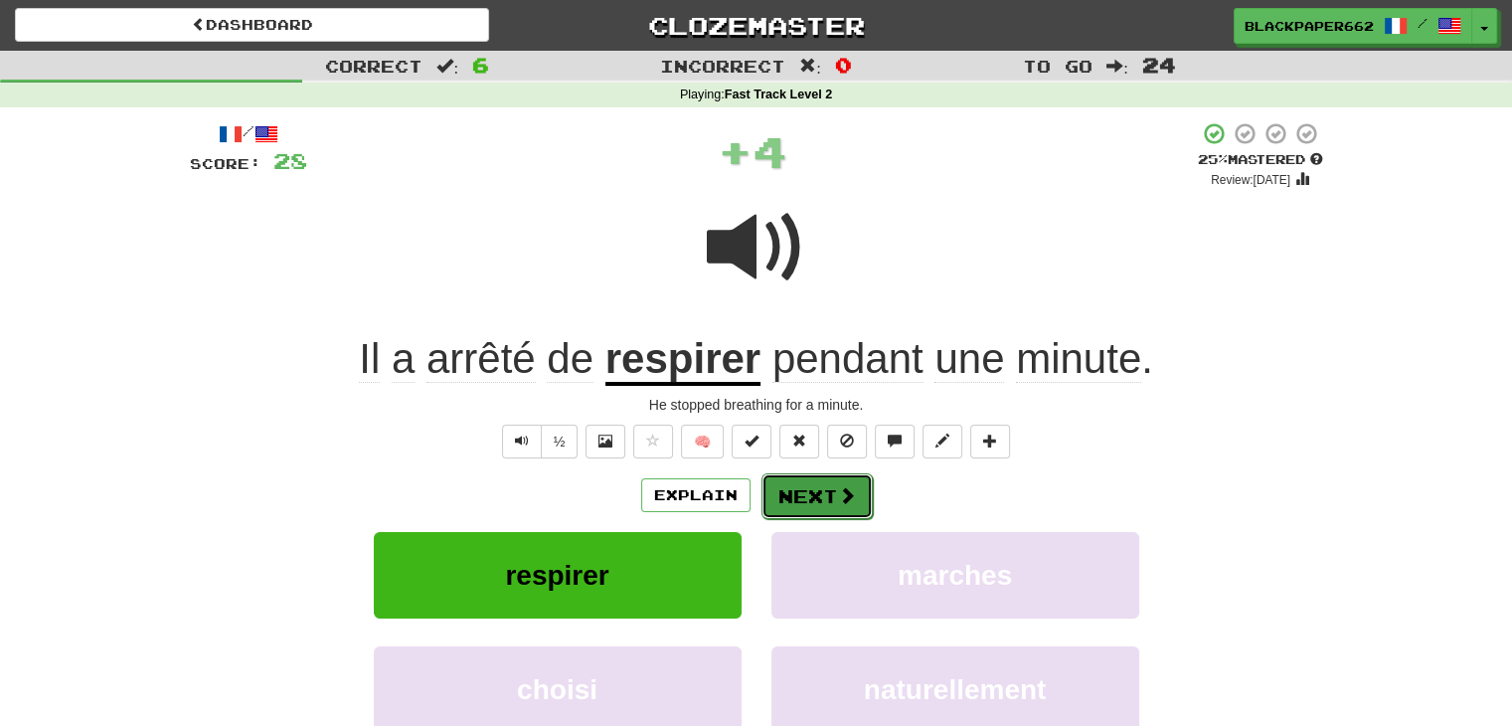
click at [825, 481] on button "Next" at bounding box center [817, 496] width 111 height 46
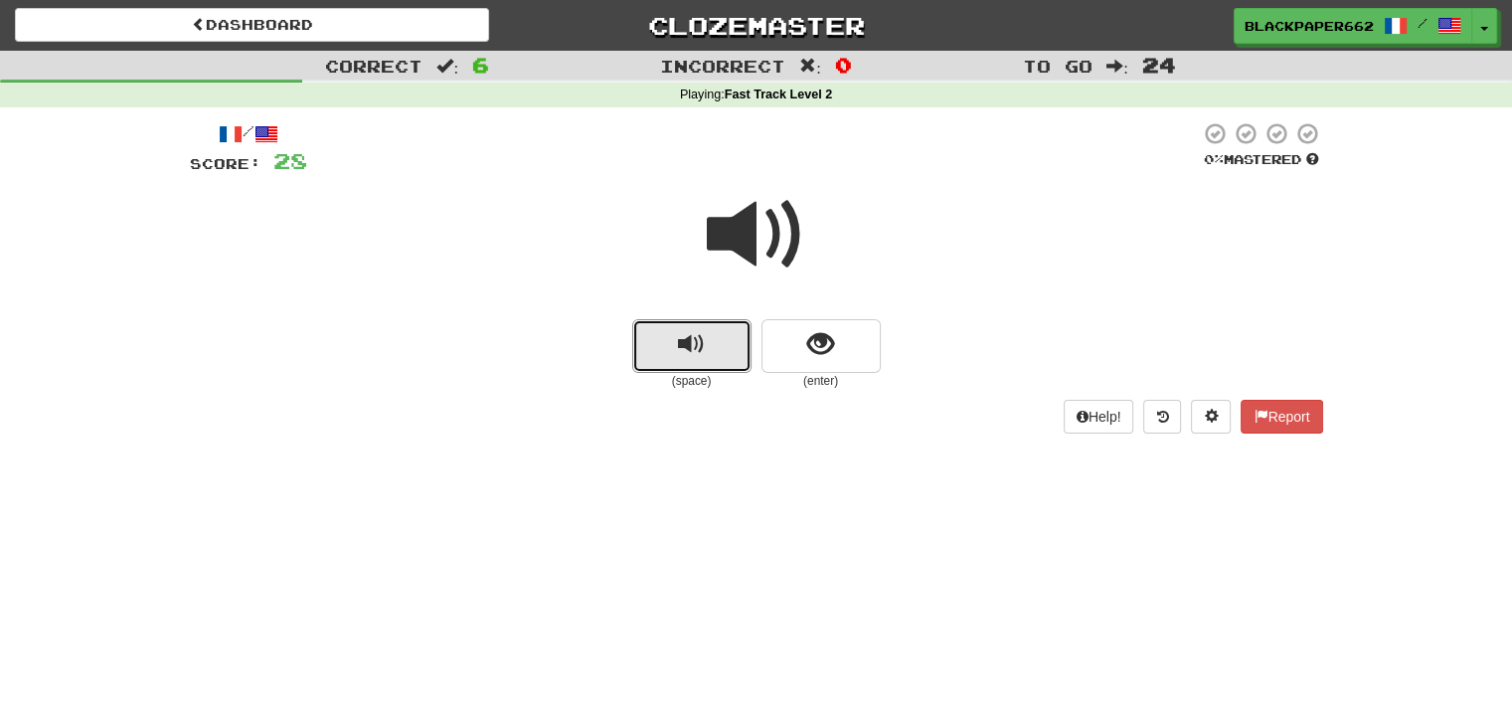
click at [712, 347] on button "replay audio" at bounding box center [691, 346] width 119 height 54
click at [841, 348] on button "show sentence" at bounding box center [821, 346] width 119 height 54
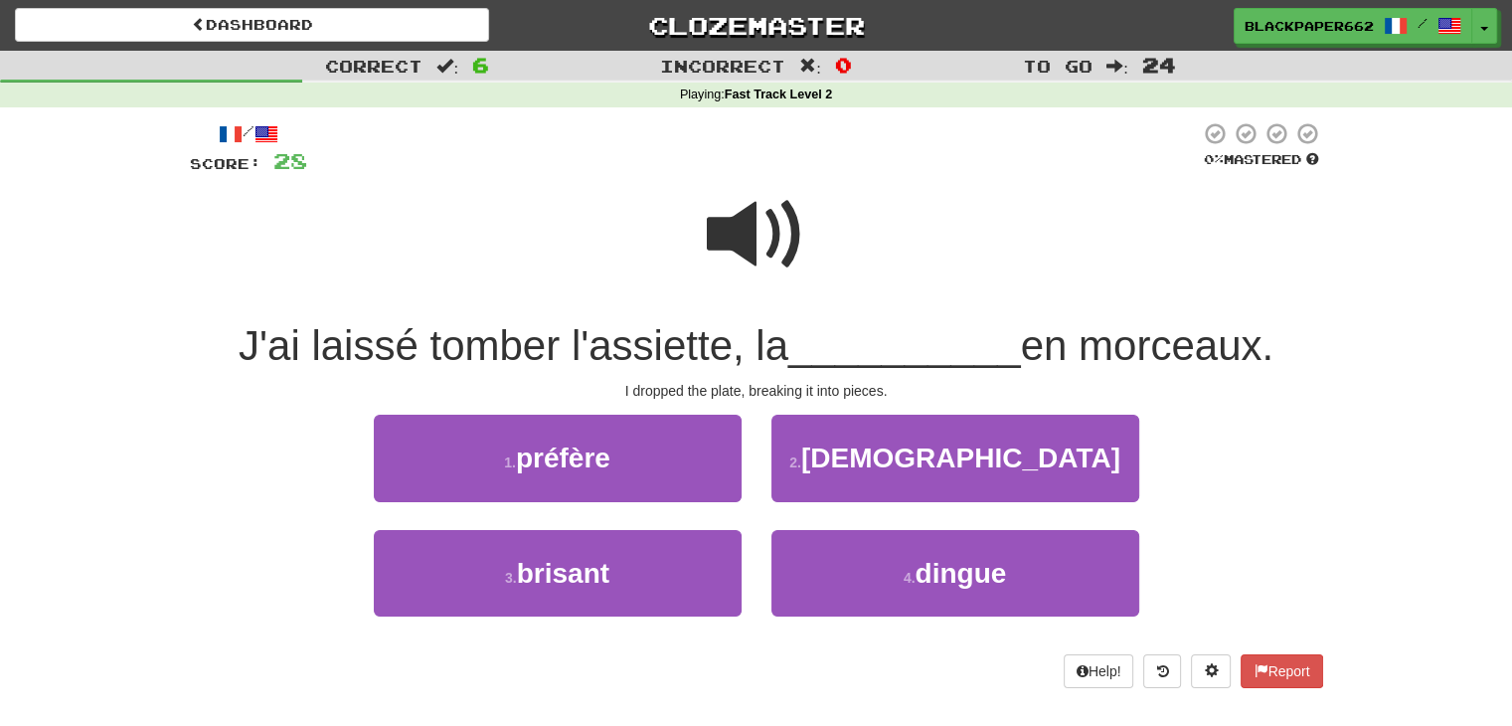
click at [766, 225] on span at bounding box center [756, 234] width 99 height 99
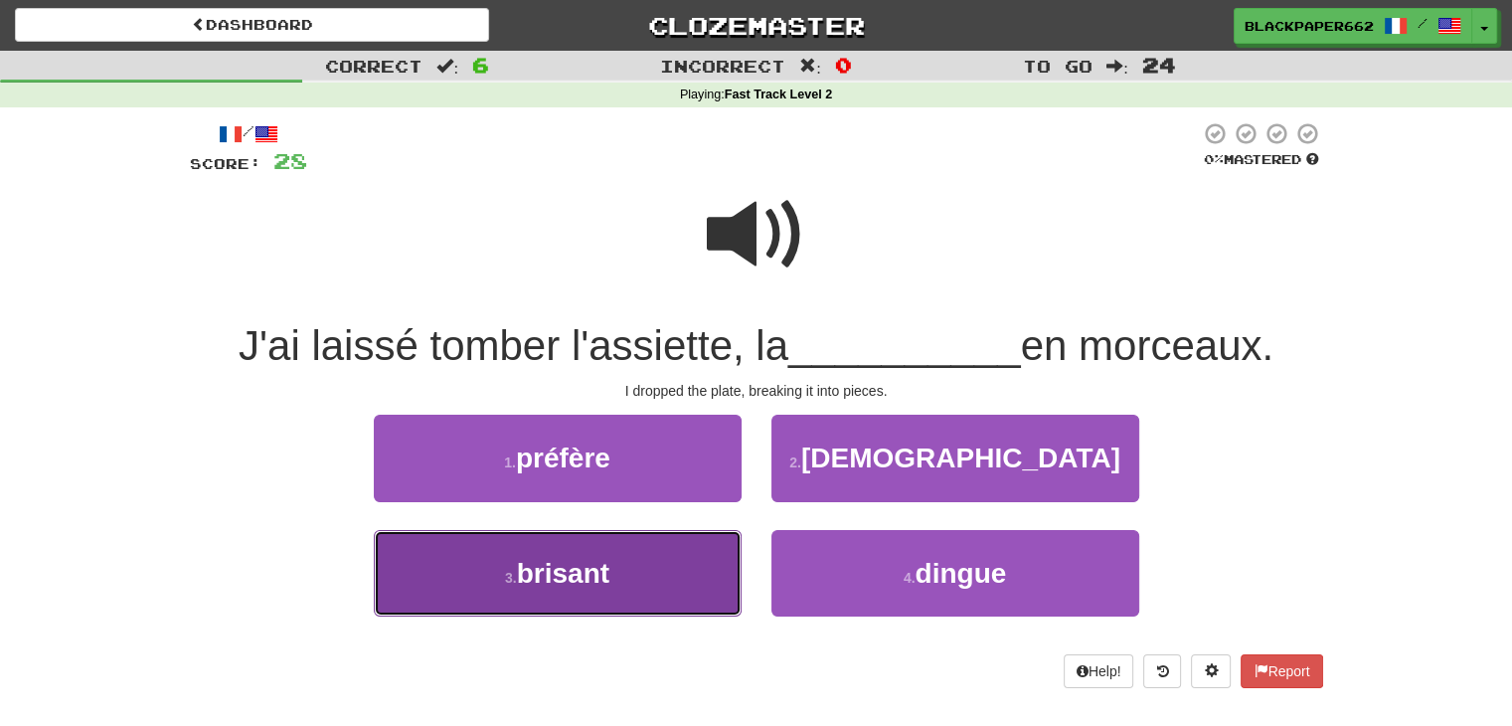
click at [637, 612] on button "3 . brisant" at bounding box center [558, 573] width 368 height 87
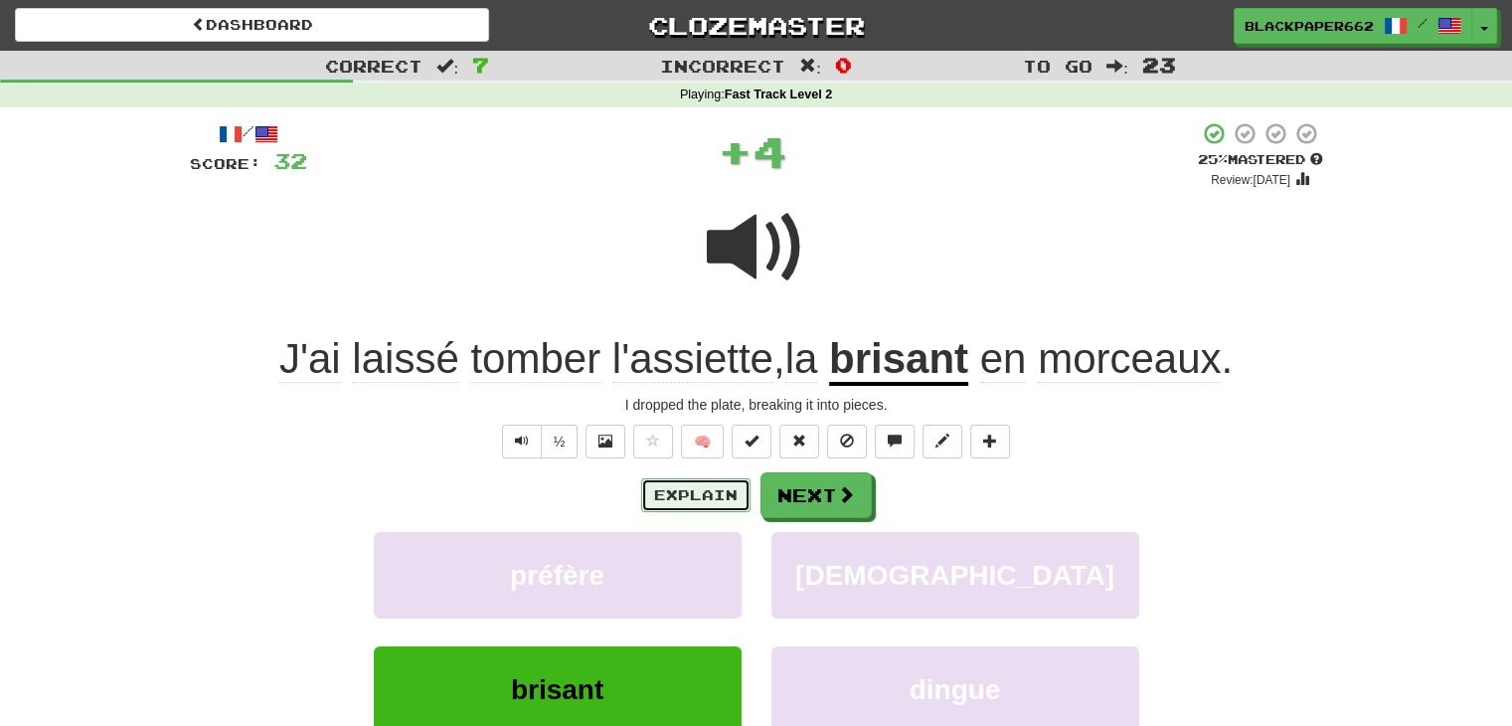
click at [683, 492] on button "Explain" at bounding box center [695, 495] width 109 height 34
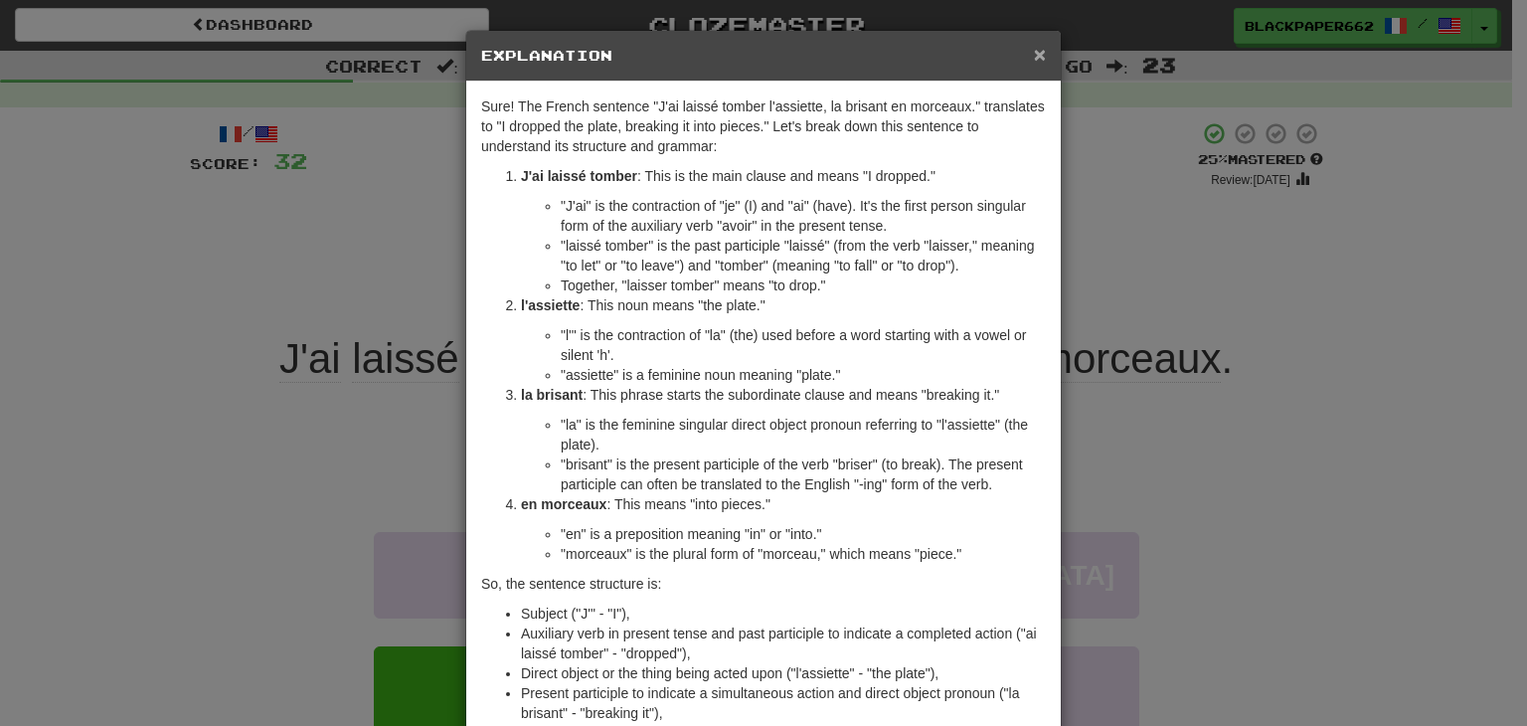
click at [1035, 53] on span "×" at bounding box center [1040, 54] width 12 height 23
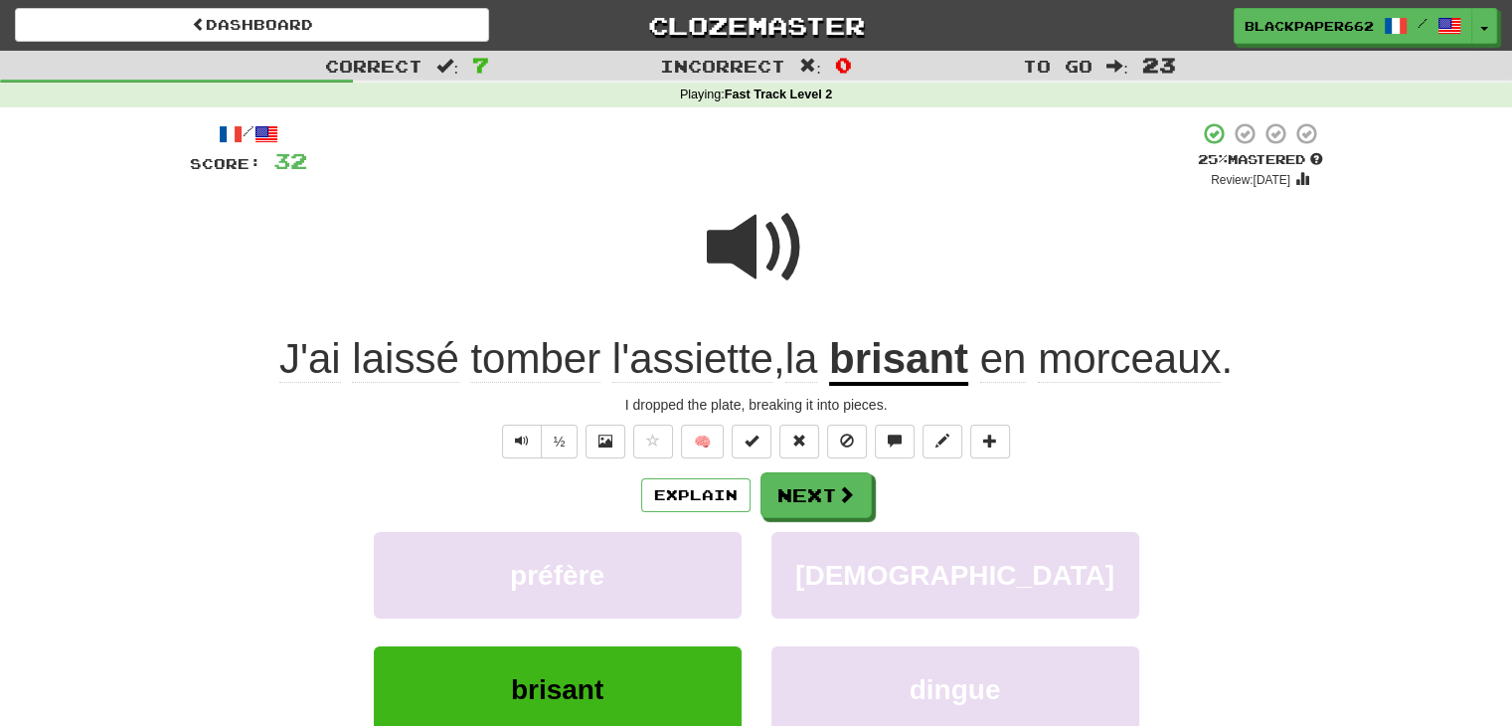
click at [763, 229] on span at bounding box center [756, 247] width 99 height 99
click at [847, 476] on button "Next" at bounding box center [817, 496] width 111 height 46
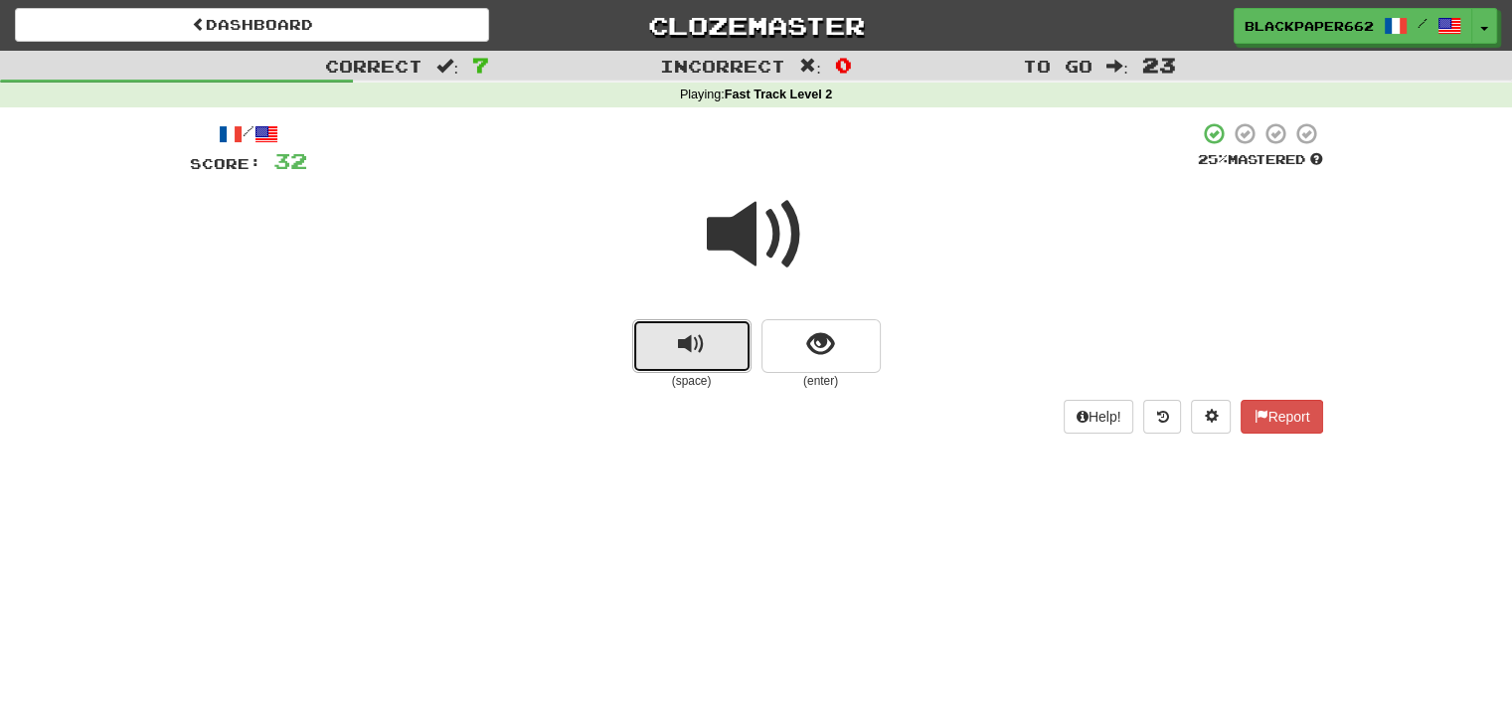
click at [705, 356] on button "replay audio" at bounding box center [691, 346] width 119 height 54
click at [815, 348] on span "show sentence" at bounding box center [820, 344] width 27 height 27
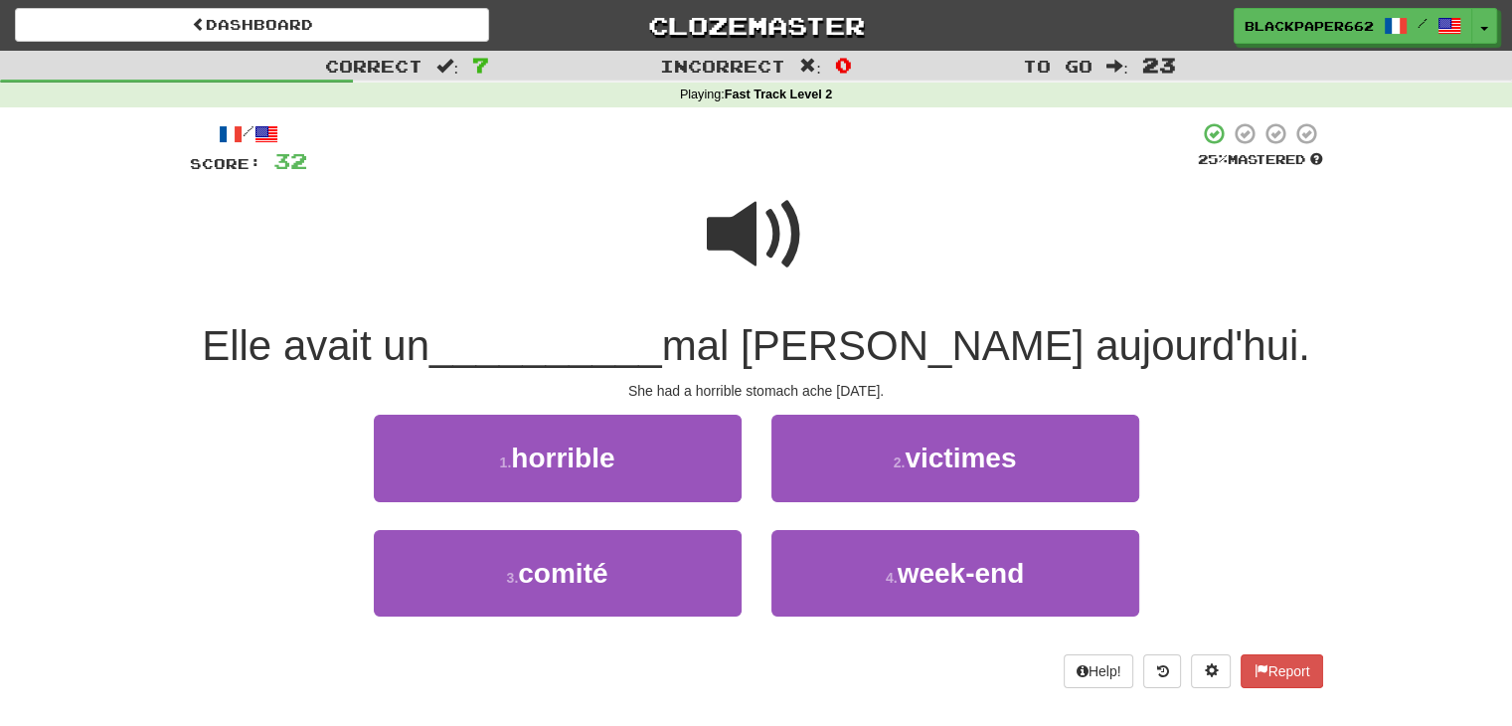
click at [711, 230] on span at bounding box center [756, 234] width 99 height 99
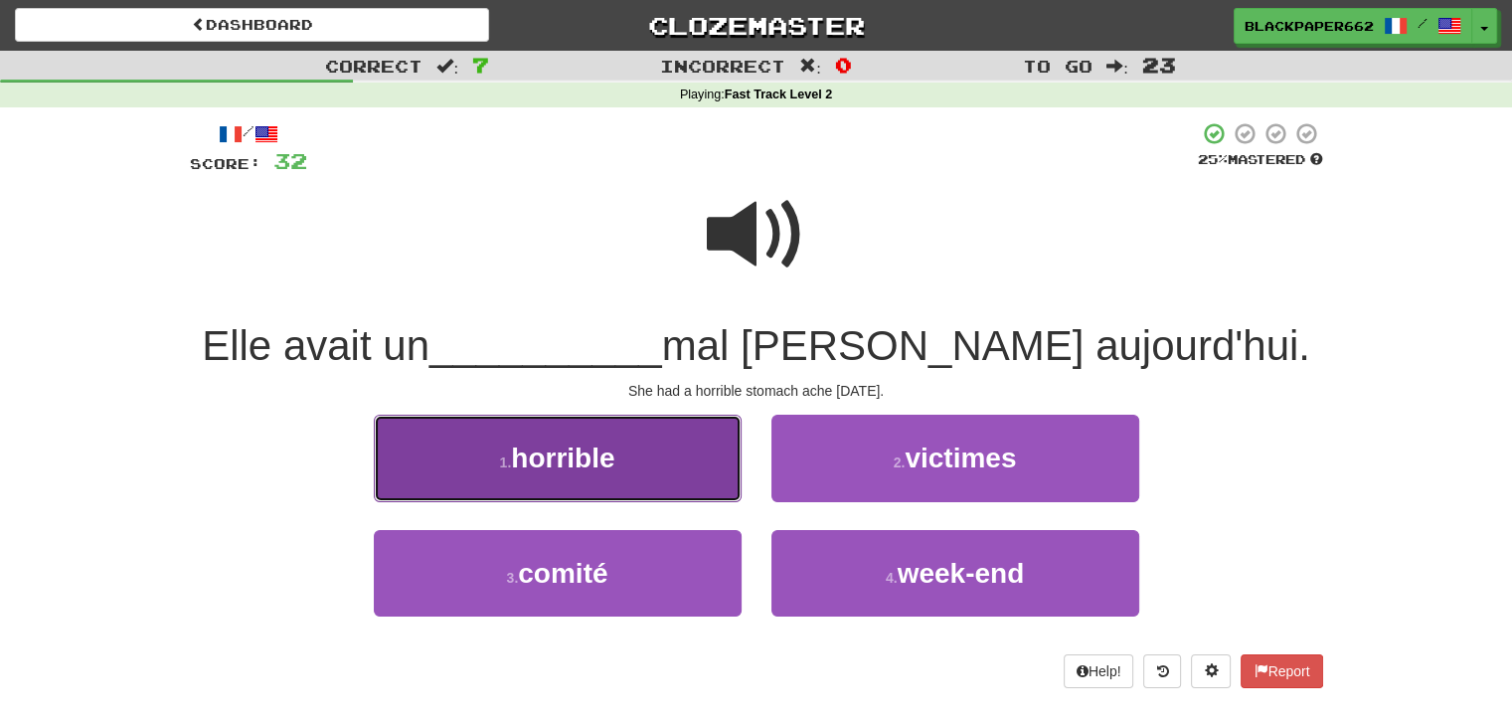
click at [731, 443] on button "1 . horrible" at bounding box center [558, 458] width 368 height 87
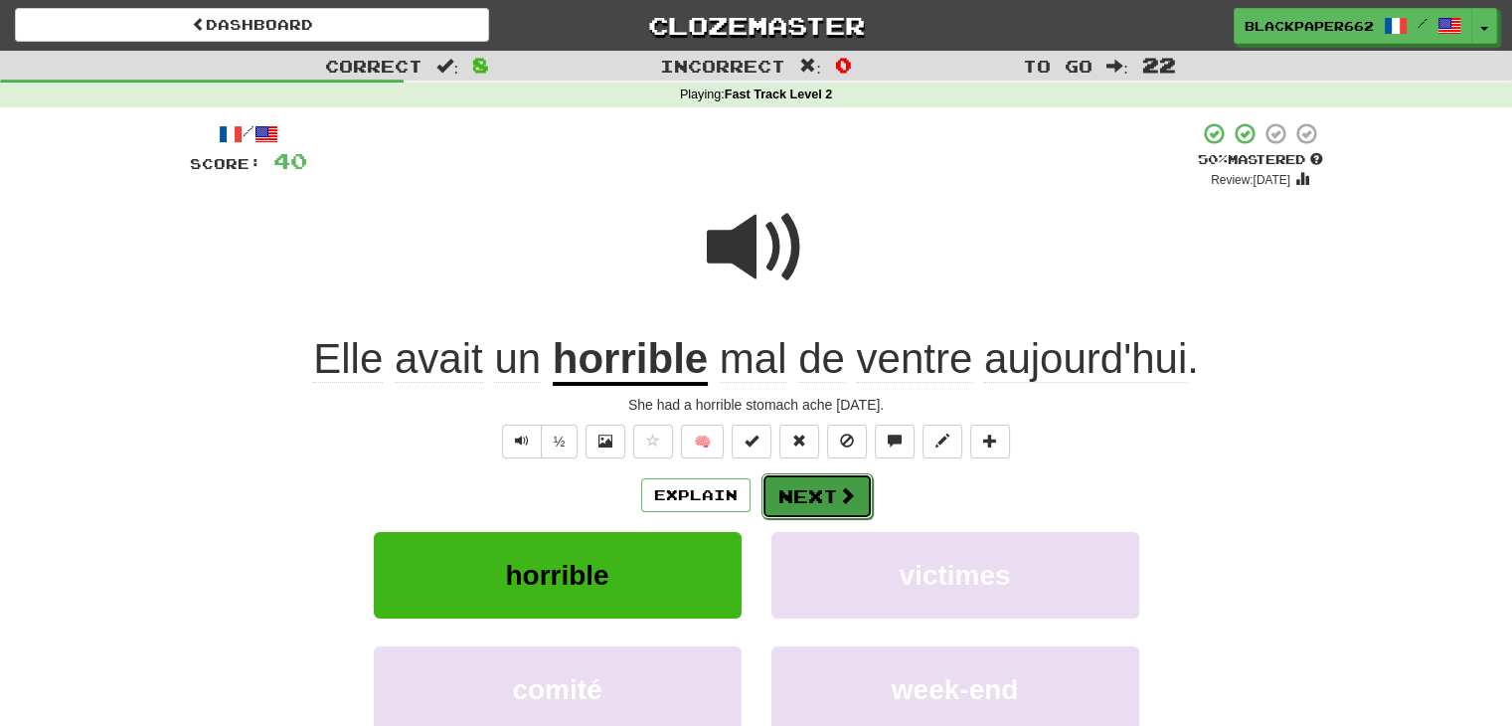
click at [857, 510] on button "Next" at bounding box center [817, 496] width 111 height 46
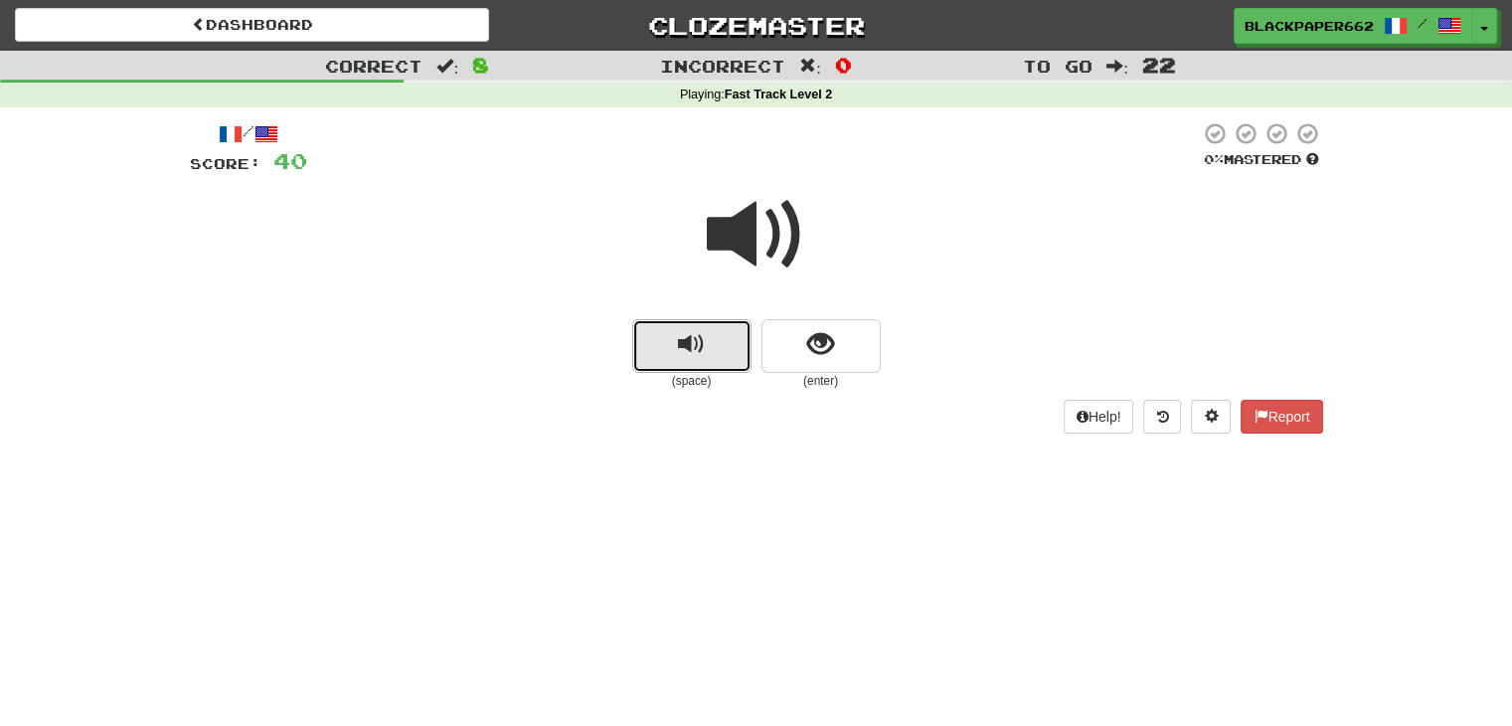
click at [667, 360] on button "replay audio" at bounding box center [691, 346] width 119 height 54
click at [866, 365] on button "show sentence" at bounding box center [821, 346] width 119 height 54
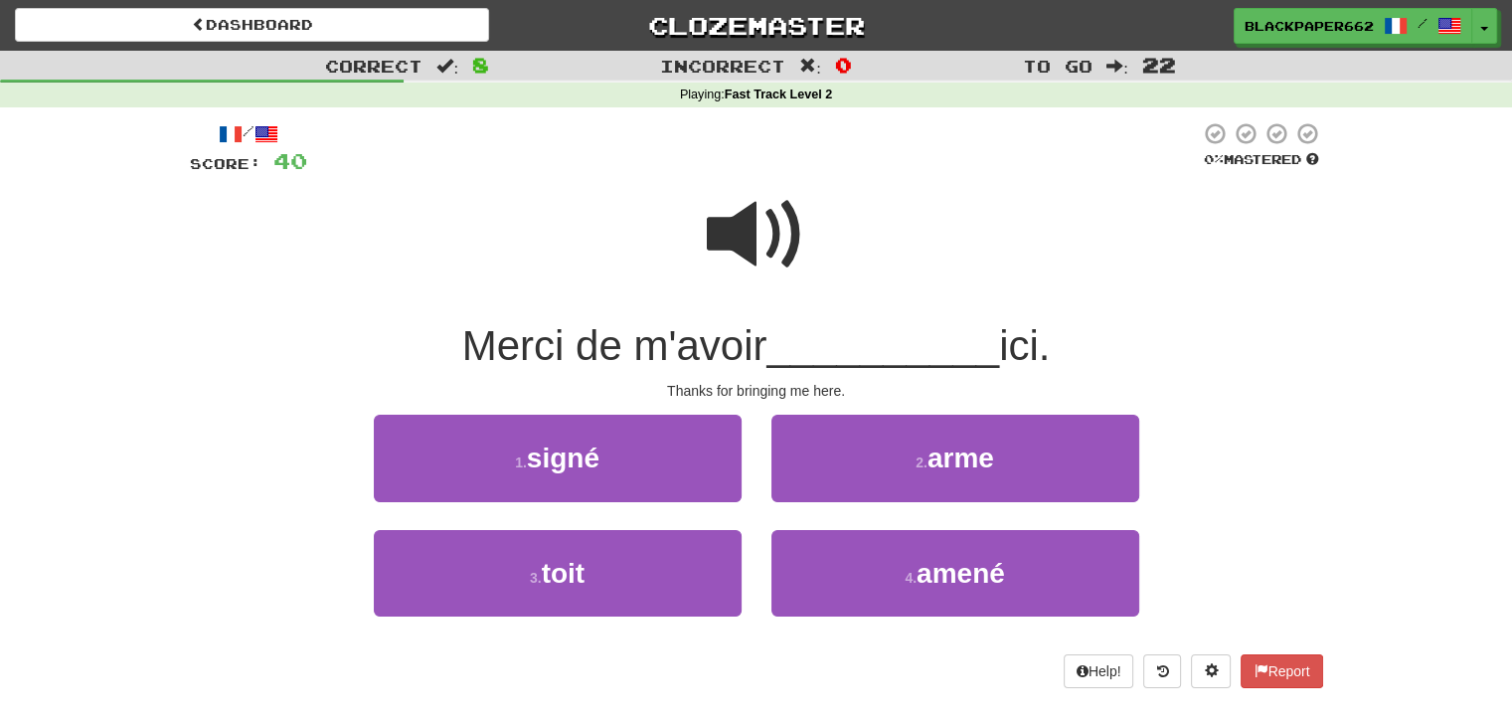
click at [806, 257] on div at bounding box center [757, 248] width 1134 height 142
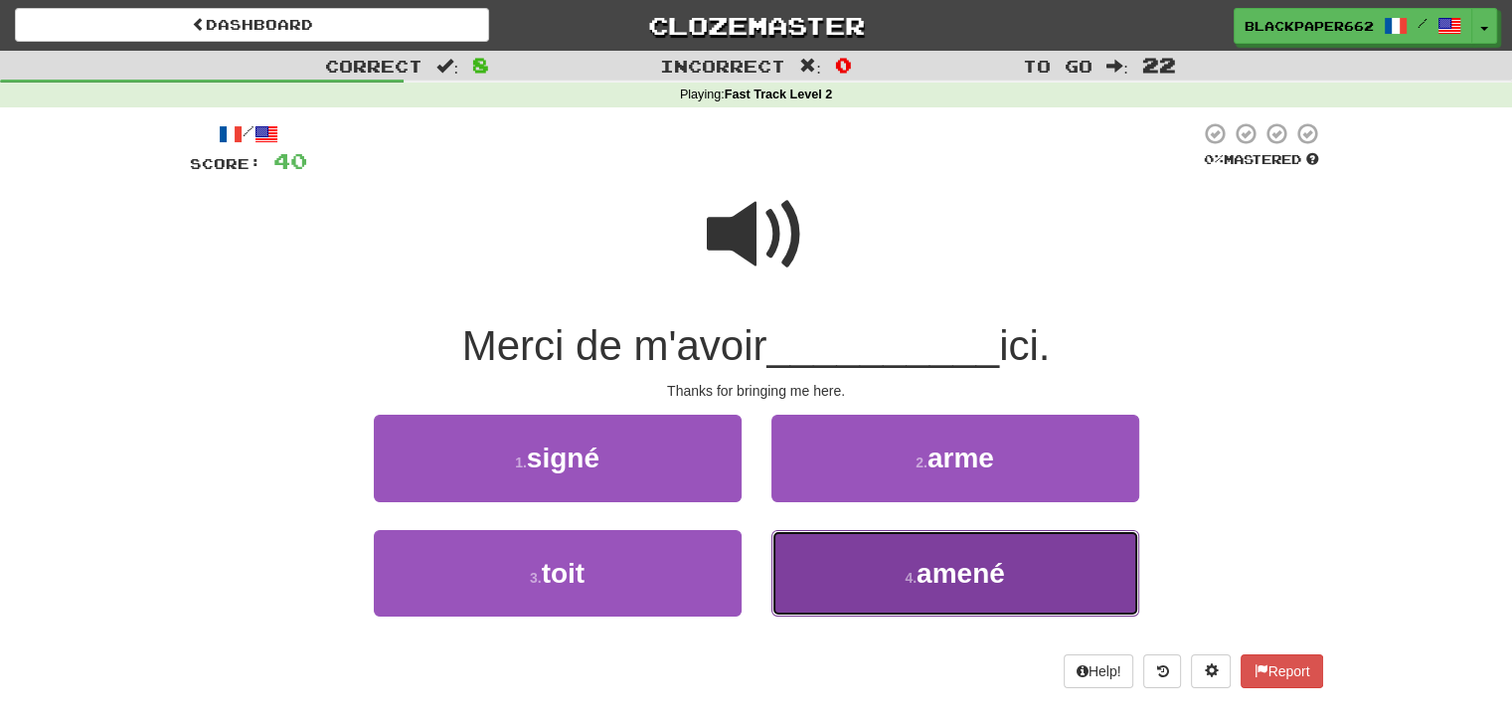
click at [952, 569] on span "amené" at bounding box center [961, 573] width 89 height 31
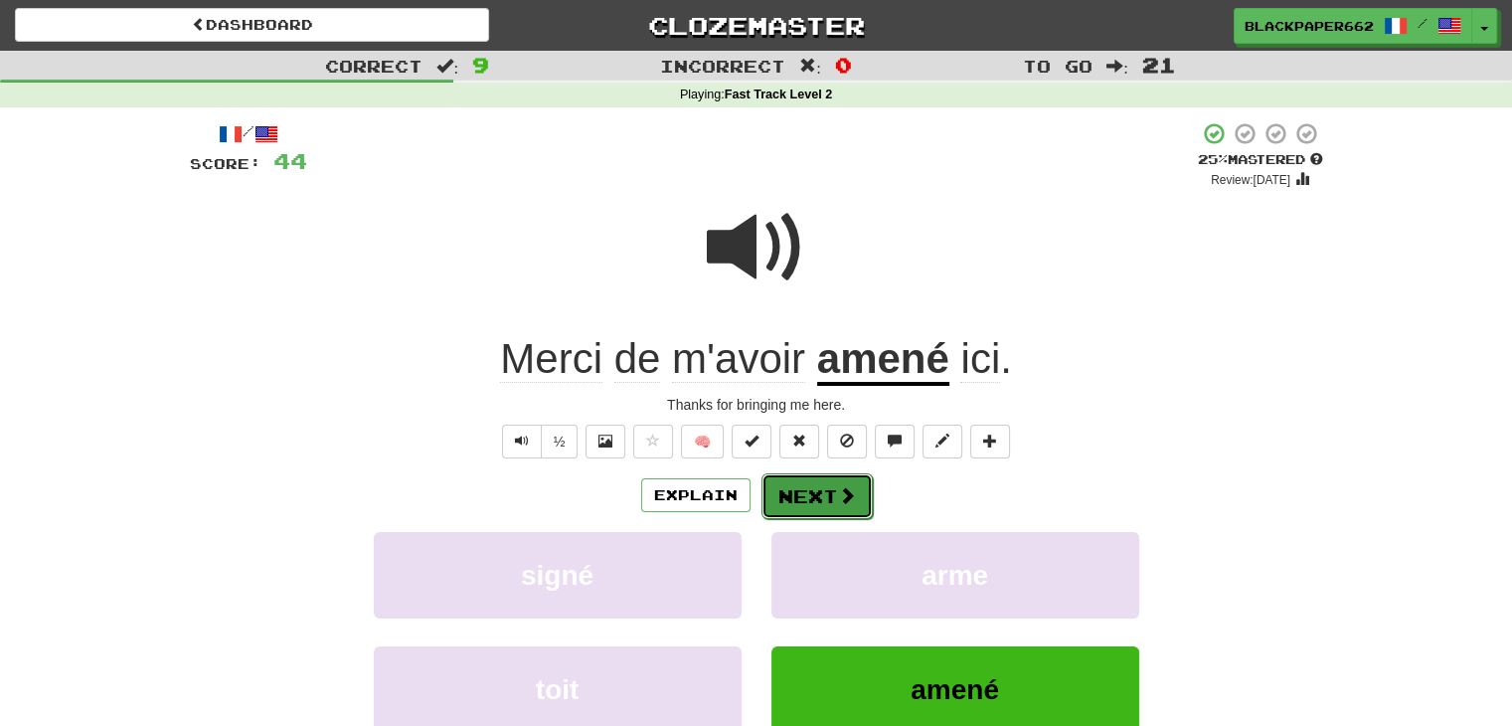
click at [798, 487] on button "Next" at bounding box center [817, 496] width 111 height 46
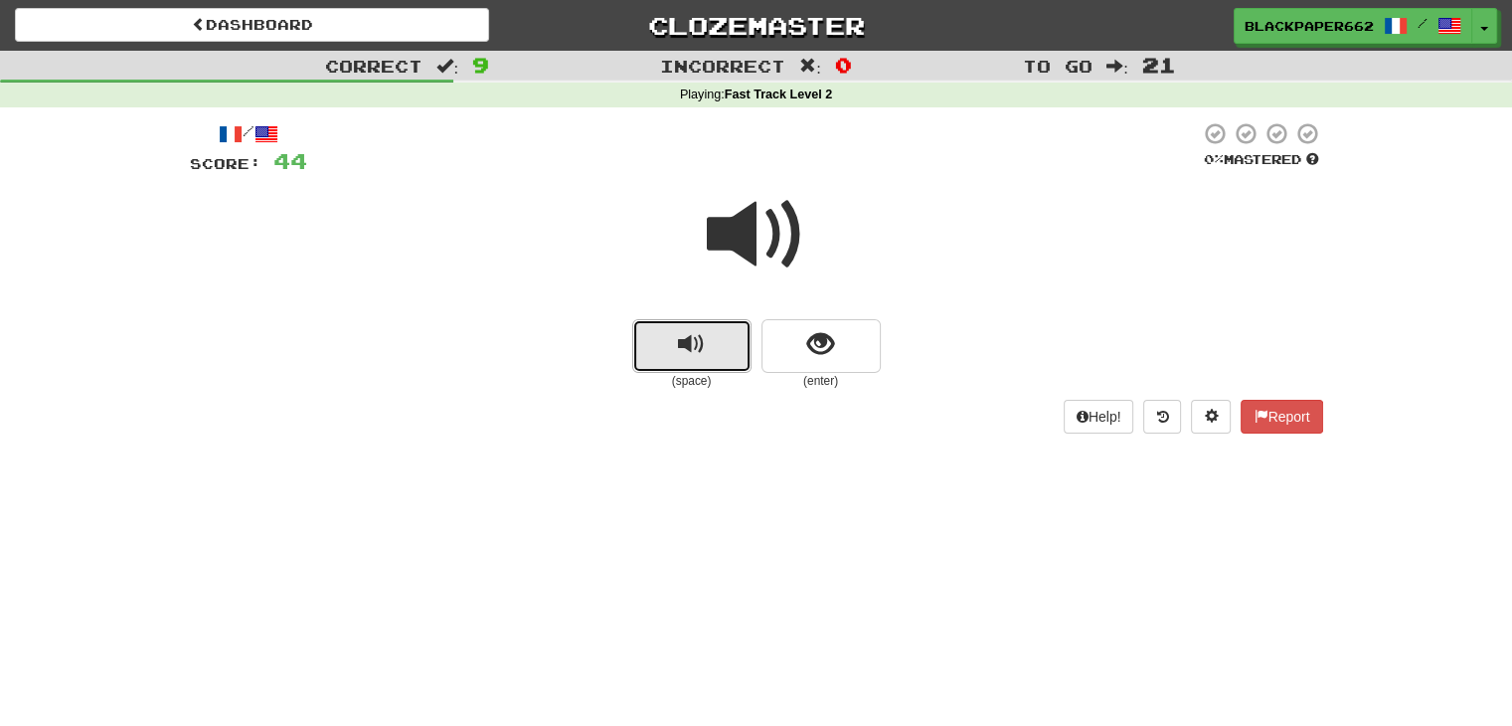
click at [632, 356] on button "replay audio" at bounding box center [691, 346] width 119 height 54
click at [836, 329] on button "show sentence" at bounding box center [821, 346] width 119 height 54
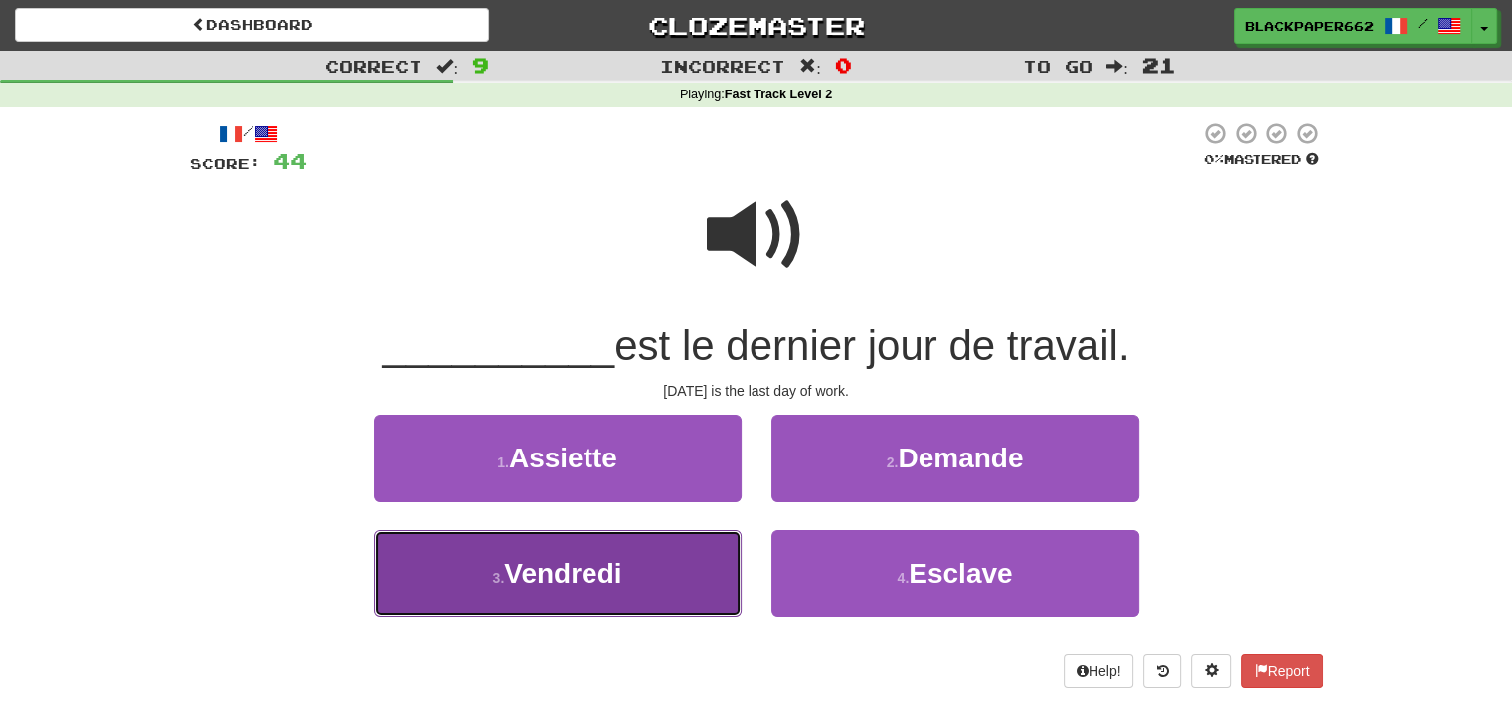
click at [598, 573] on span "Vendredi" at bounding box center [562, 573] width 117 height 31
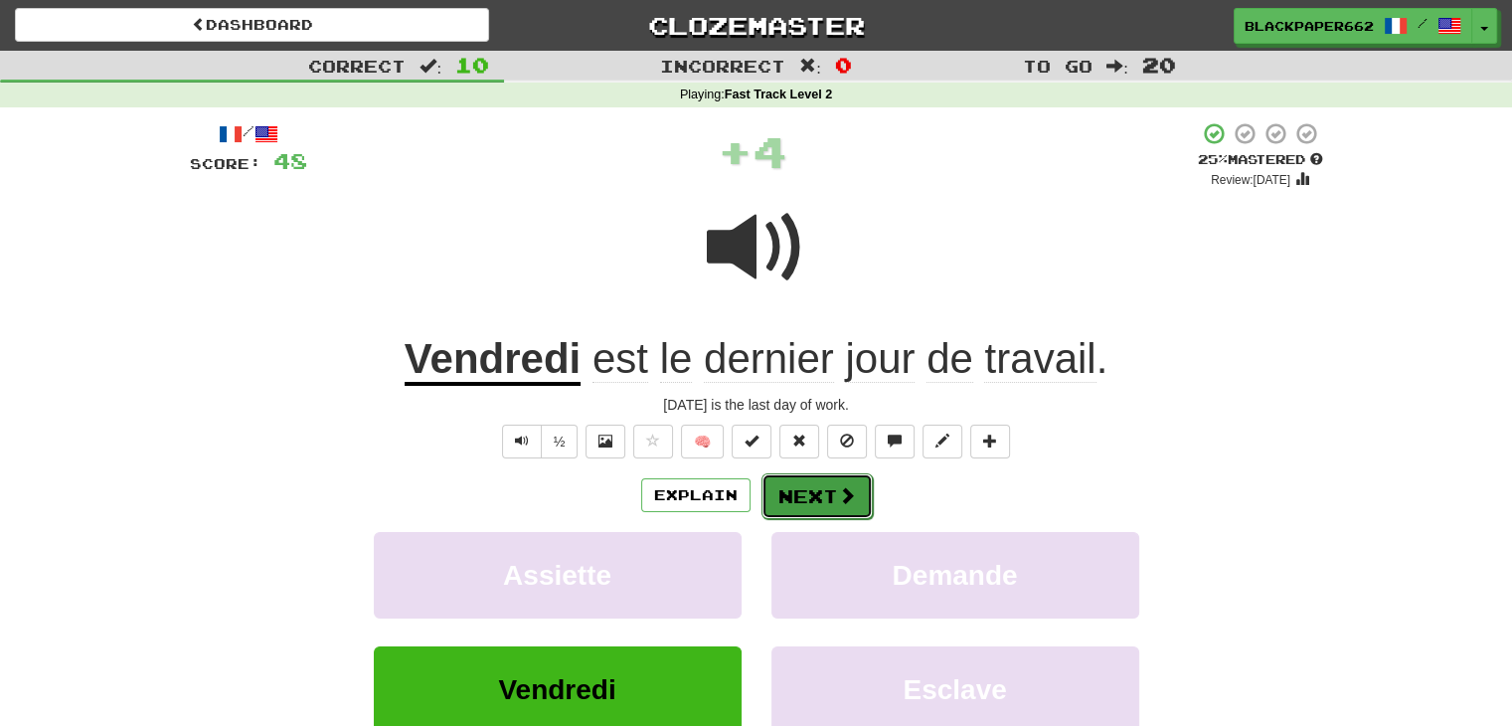
click at [824, 505] on button "Next" at bounding box center [817, 496] width 111 height 46
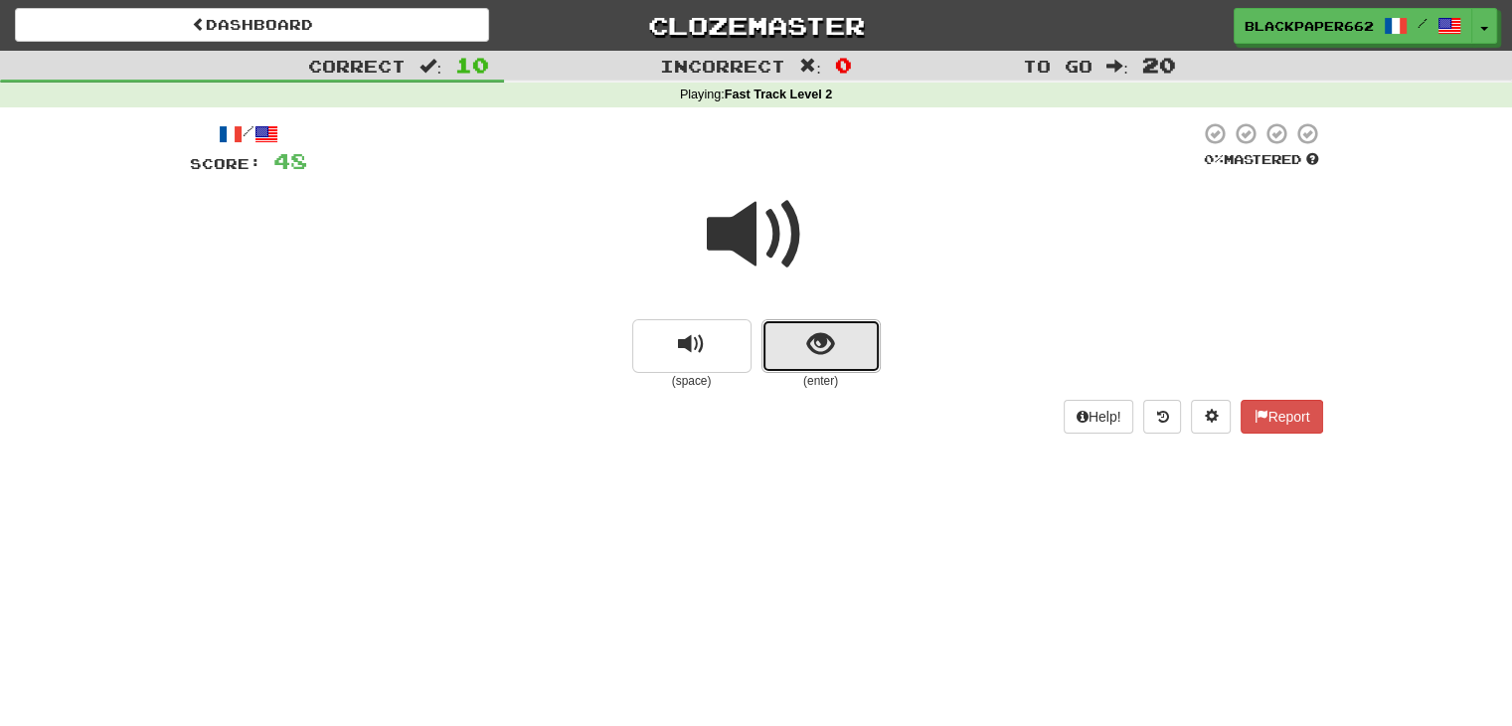
click at [855, 359] on button "show sentence" at bounding box center [821, 346] width 119 height 54
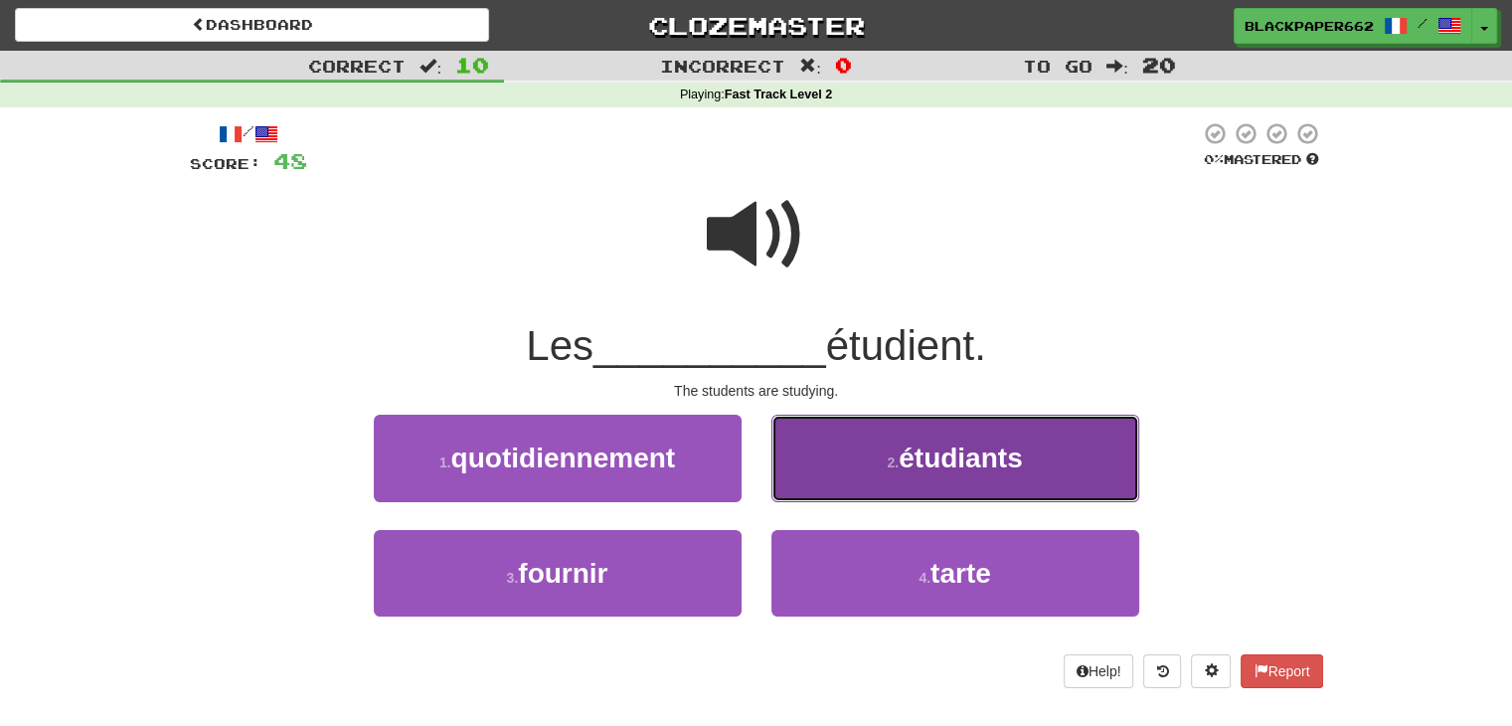
click at [925, 482] on button "2 . étudiants" at bounding box center [956, 458] width 368 height 87
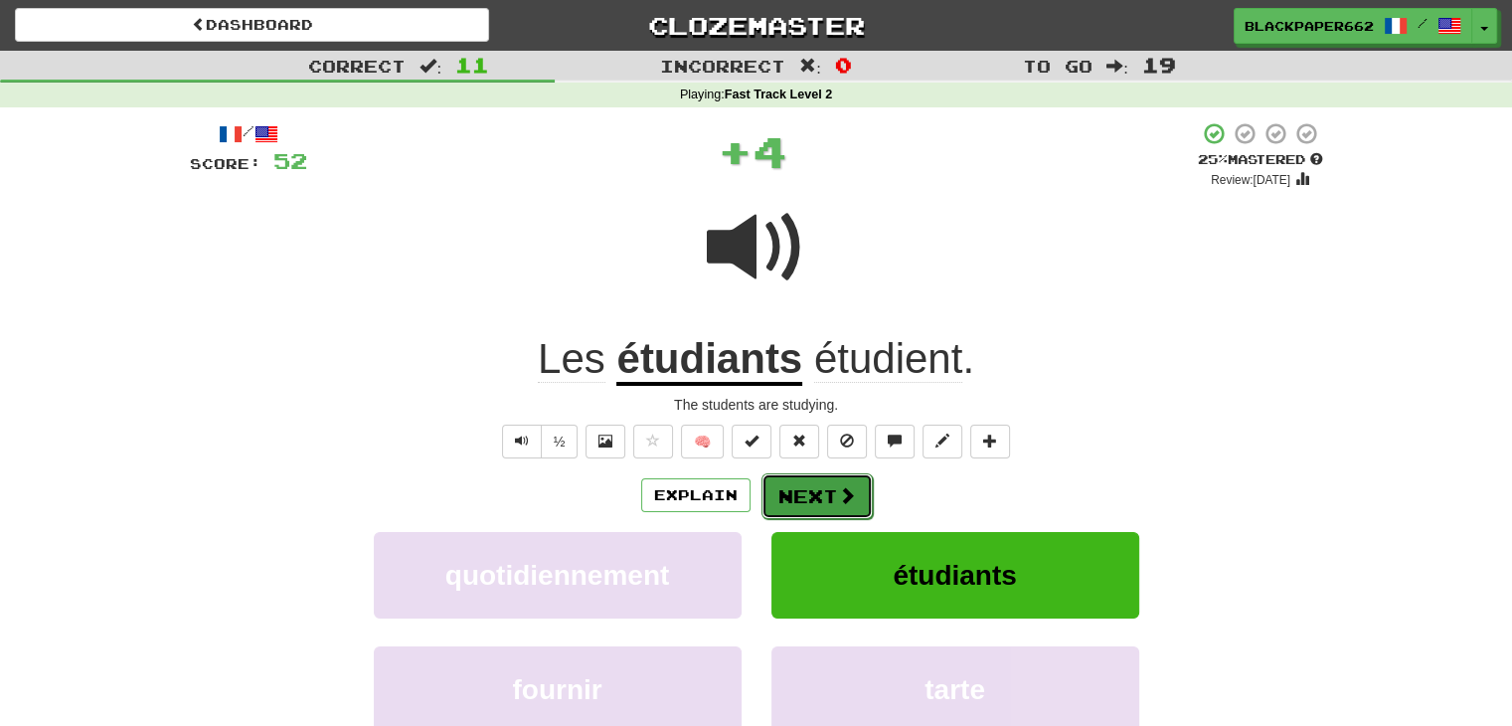
click at [825, 504] on button "Next" at bounding box center [817, 496] width 111 height 46
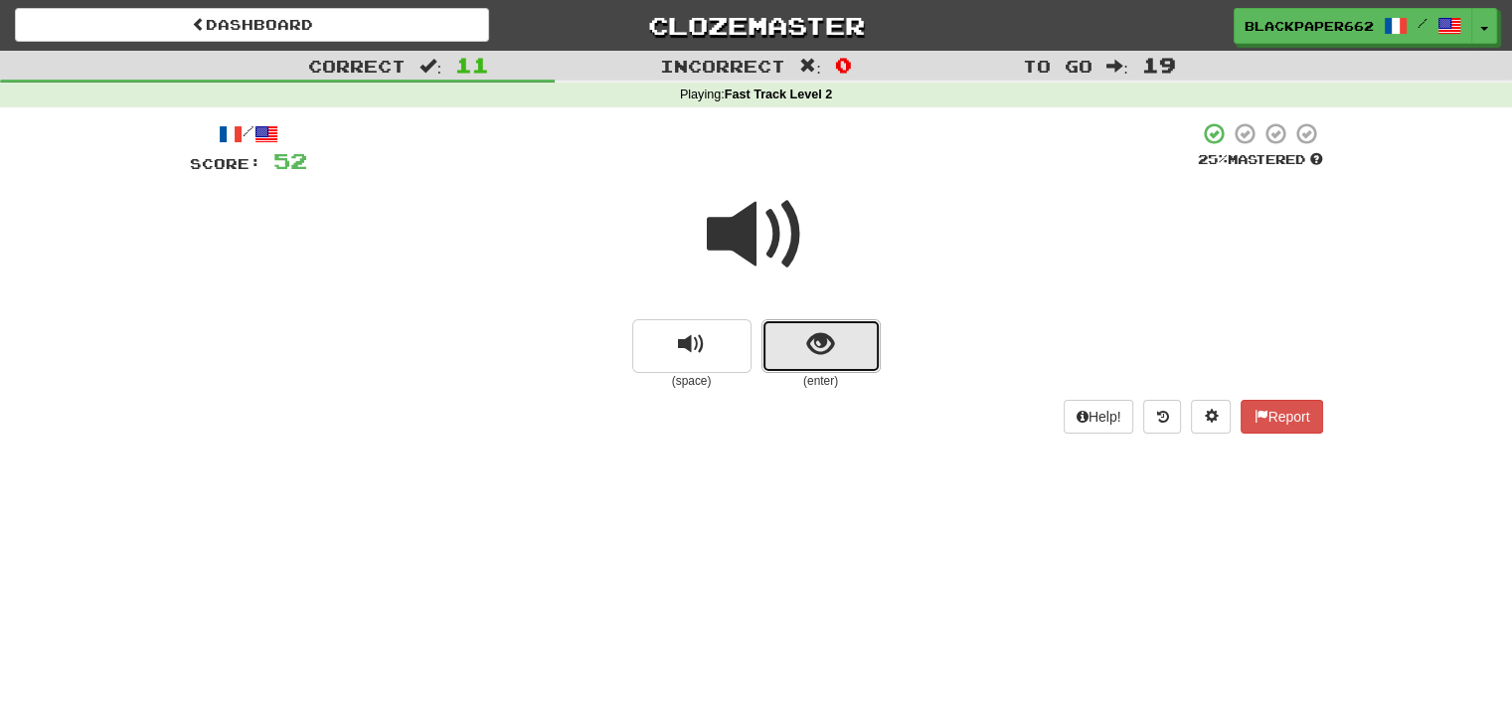
click at [827, 346] on span "show sentence" at bounding box center [820, 344] width 27 height 27
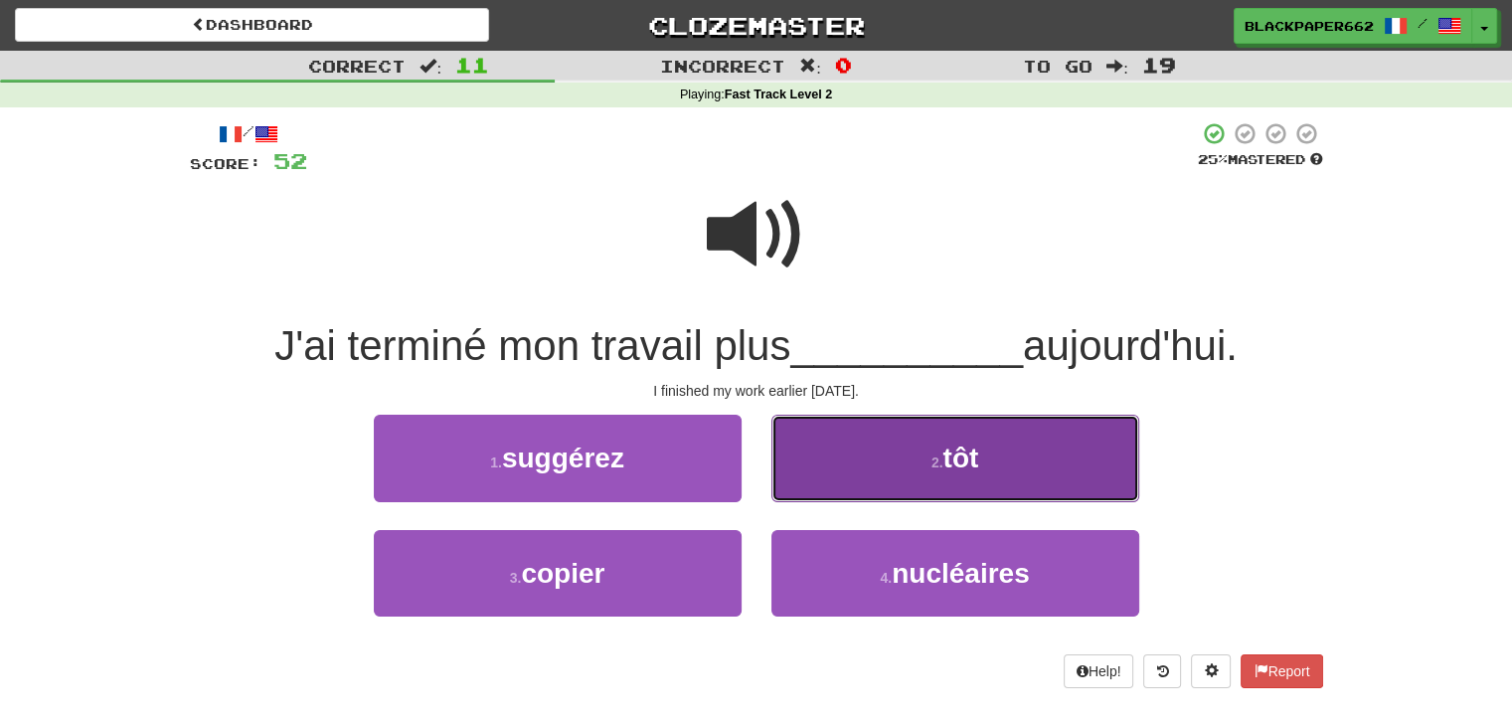
click at [923, 462] on button "2 . tôt" at bounding box center [956, 458] width 368 height 87
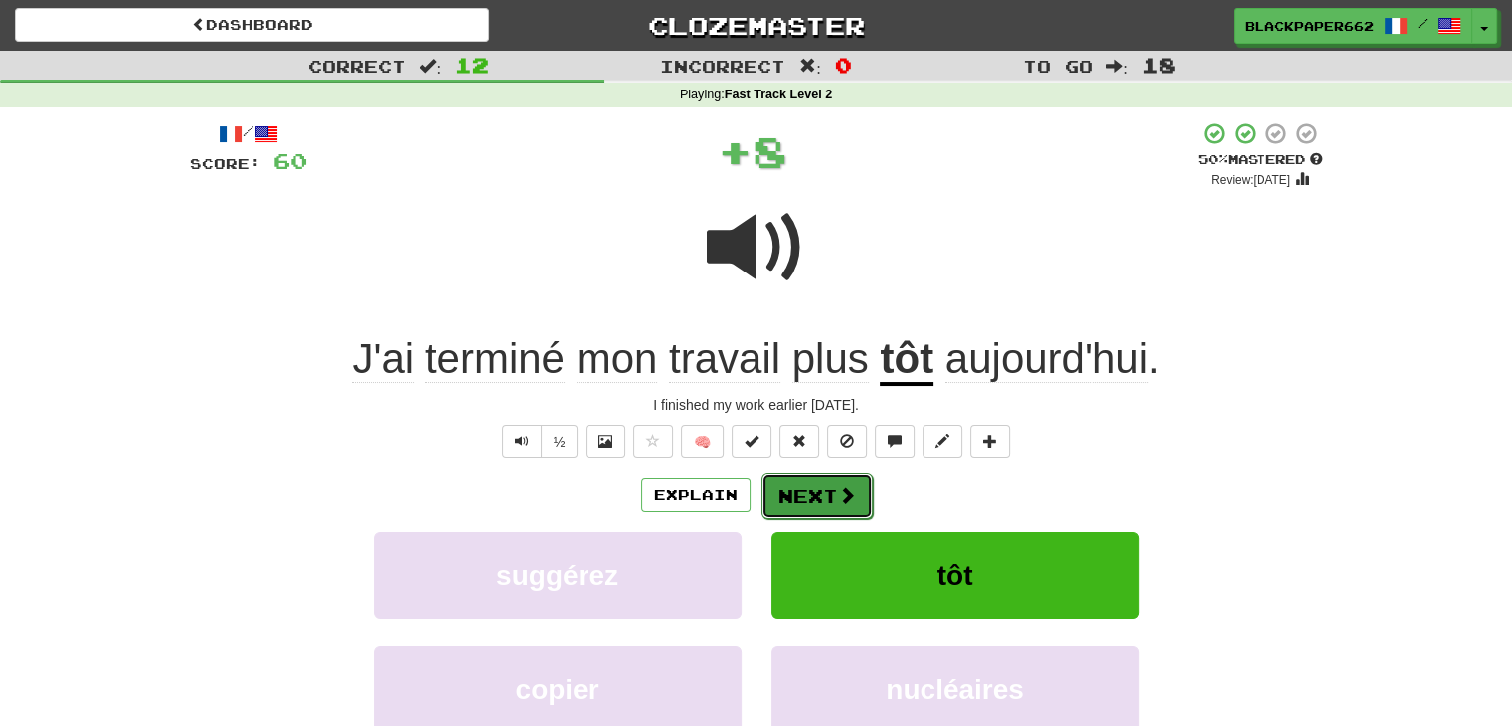
click at [802, 490] on button "Next" at bounding box center [817, 496] width 111 height 46
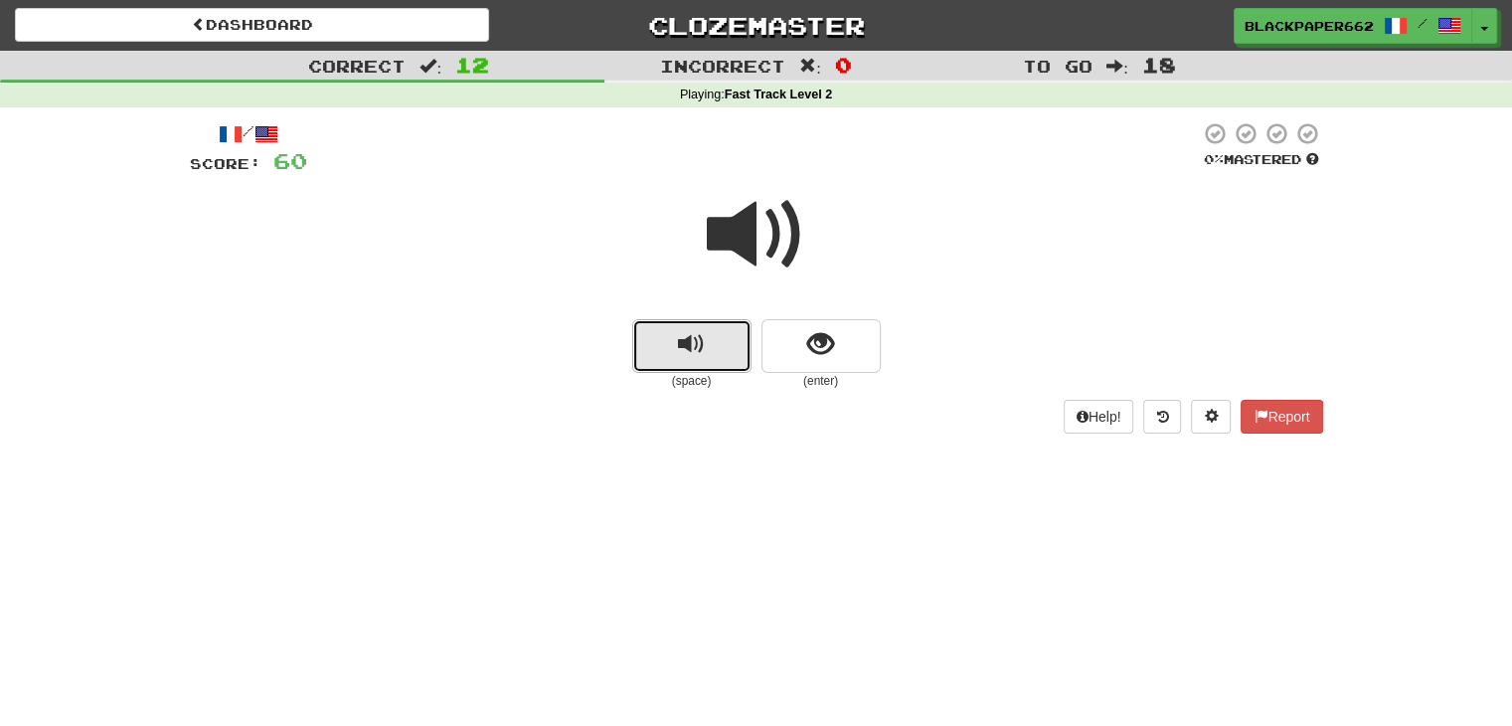
click at [696, 331] on span "replay audio" at bounding box center [691, 344] width 27 height 27
click at [810, 333] on span "show sentence" at bounding box center [820, 344] width 27 height 27
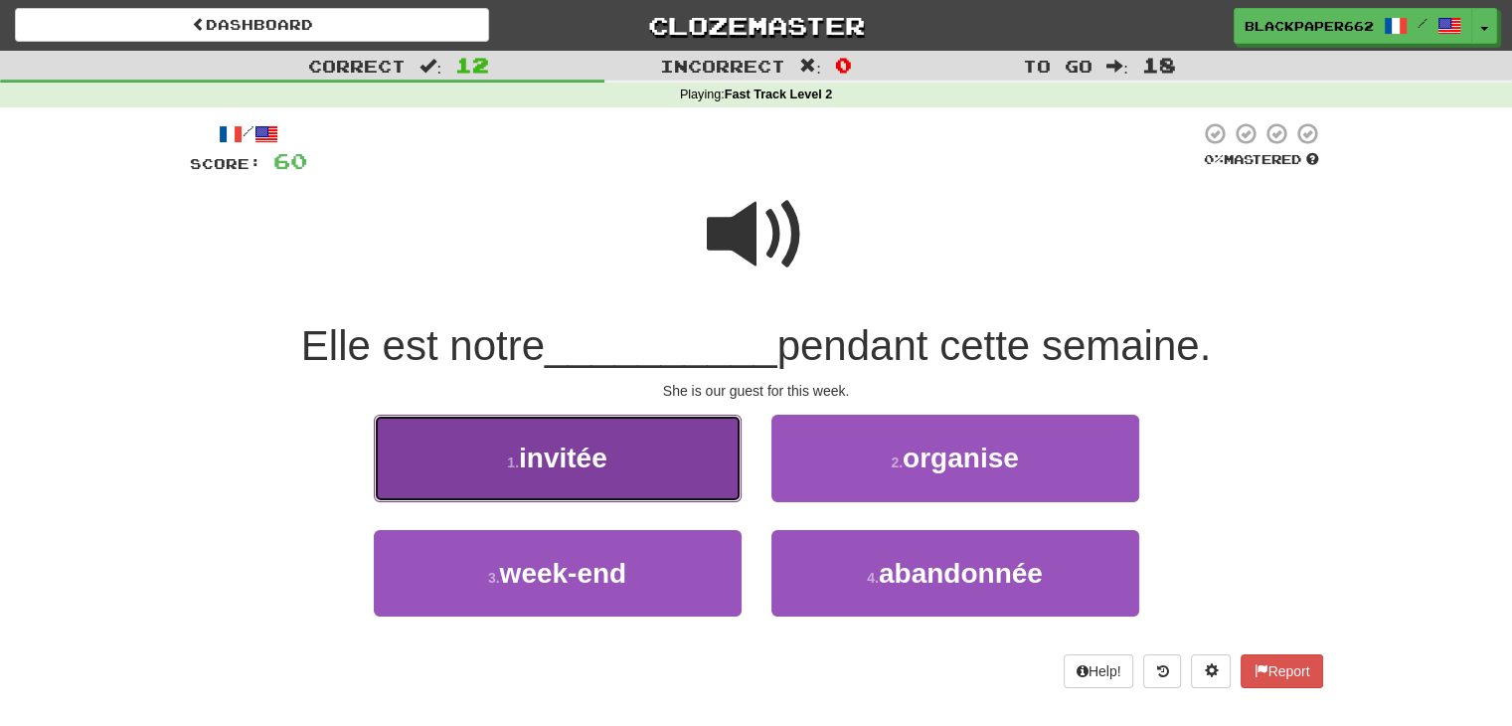
click at [628, 423] on button "1 . invitée" at bounding box center [558, 458] width 368 height 87
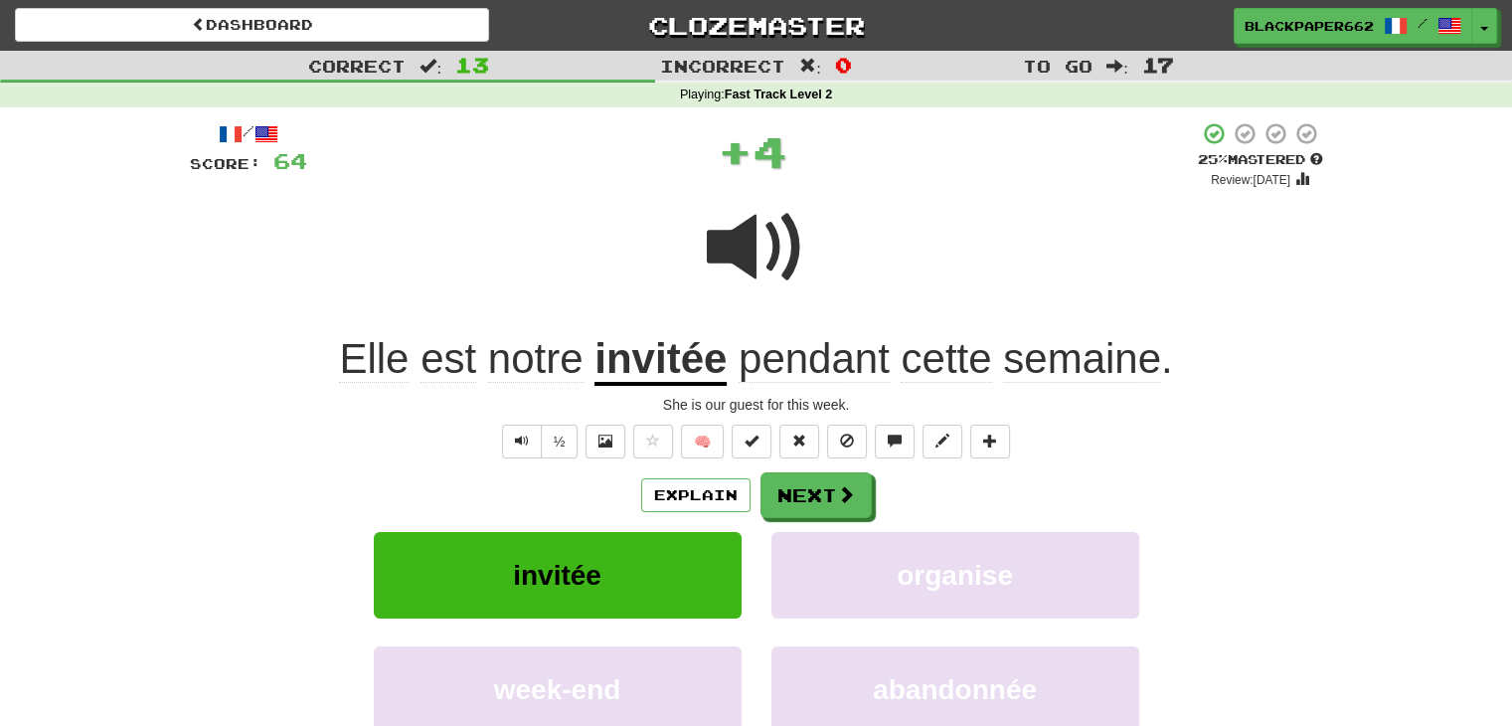
click at [755, 280] on span at bounding box center [756, 247] width 99 height 99
click at [848, 504] on span at bounding box center [847, 495] width 18 height 18
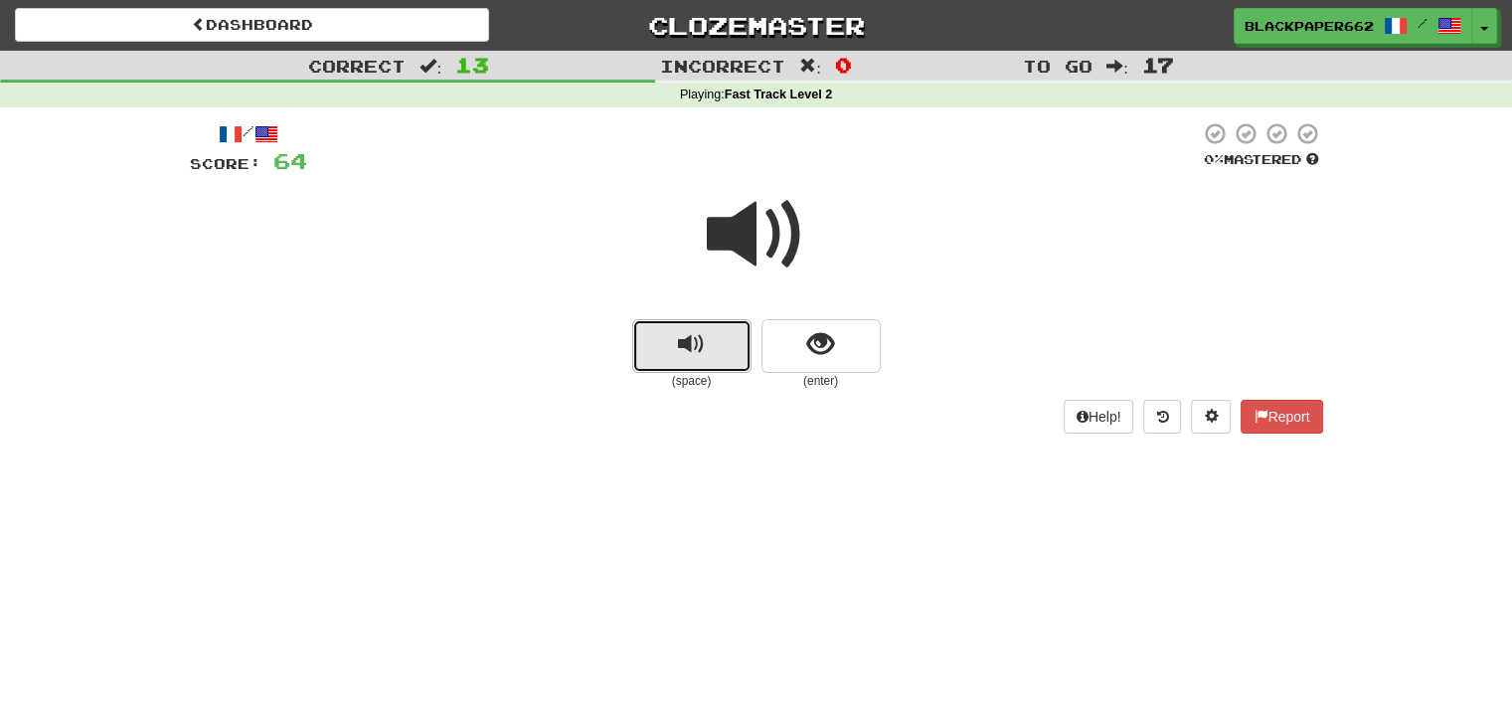
click at [702, 343] on span "replay audio" at bounding box center [691, 344] width 27 height 27
click at [823, 346] on span "show sentence" at bounding box center [820, 344] width 27 height 27
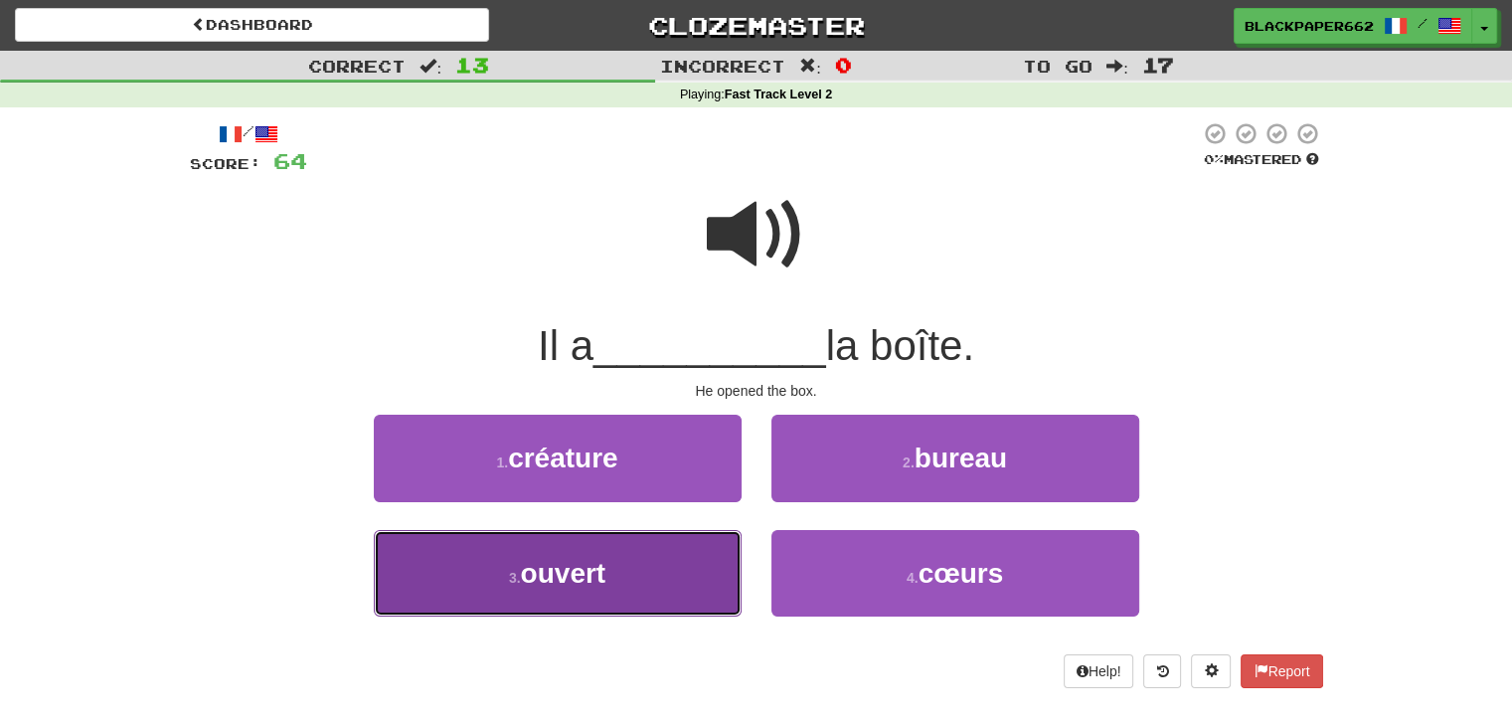
click at [680, 585] on button "3 . ouvert" at bounding box center [558, 573] width 368 height 87
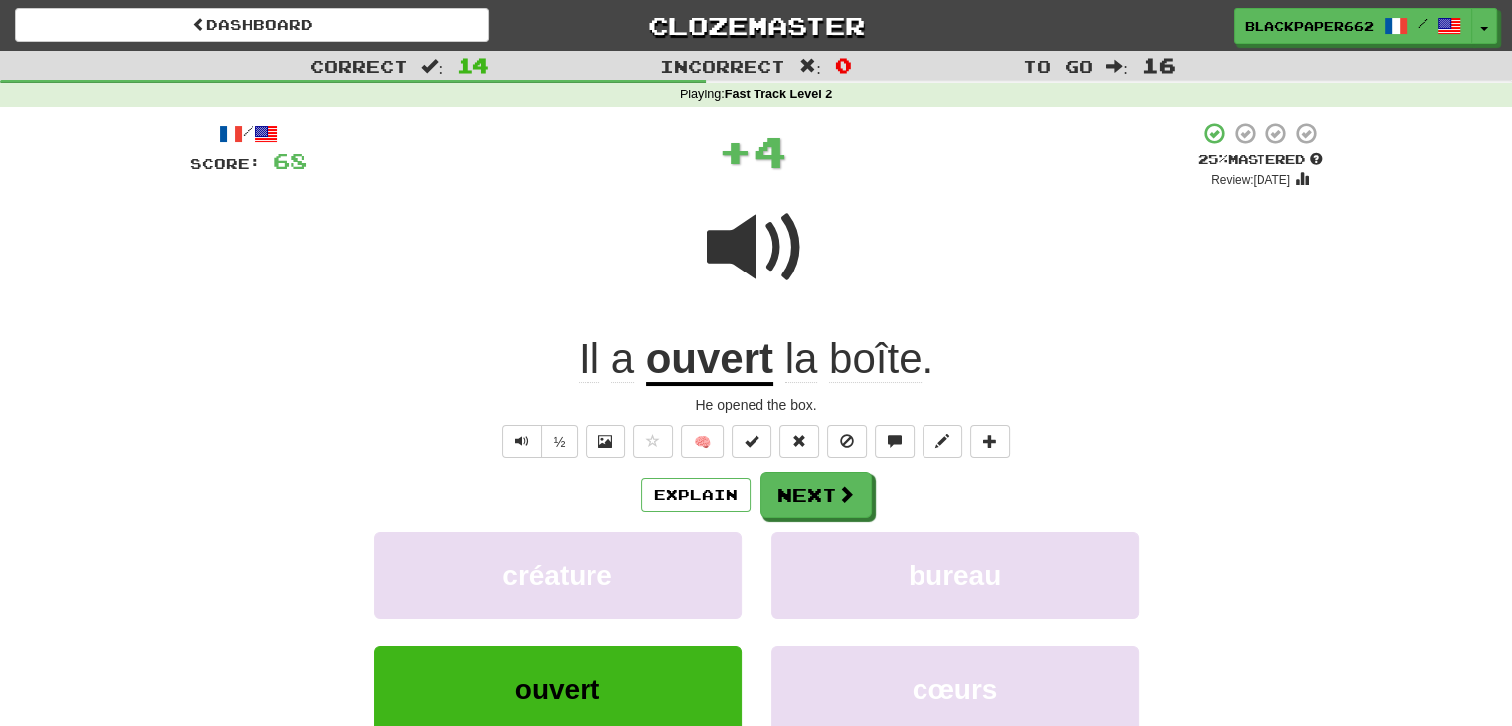
click at [732, 244] on span at bounding box center [756, 247] width 99 height 99
click at [829, 493] on button "Next" at bounding box center [817, 496] width 111 height 46
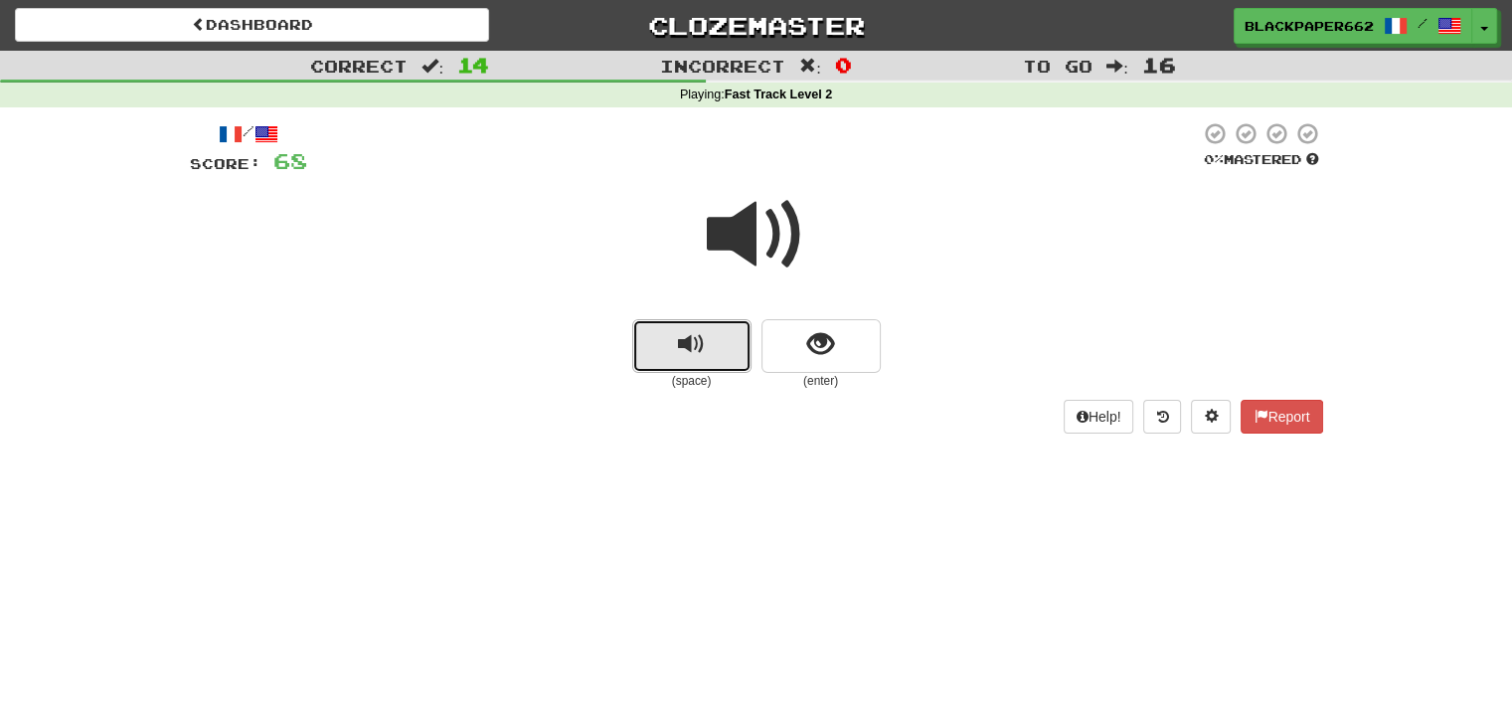
click at [707, 333] on button "replay audio" at bounding box center [691, 346] width 119 height 54
click at [851, 331] on button "show sentence" at bounding box center [821, 346] width 119 height 54
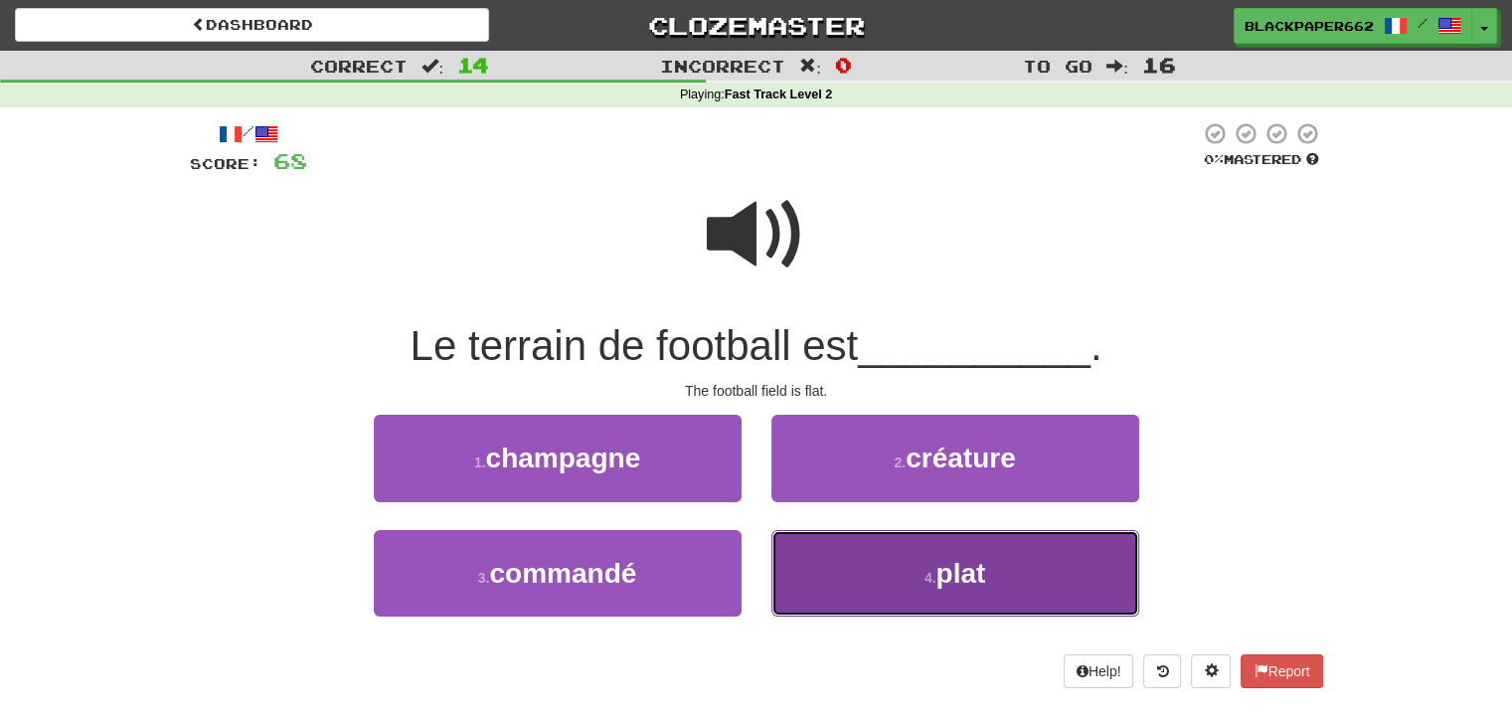
click at [895, 566] on button "4 . plat" at bounding box center [956, 573] width 368 height 87
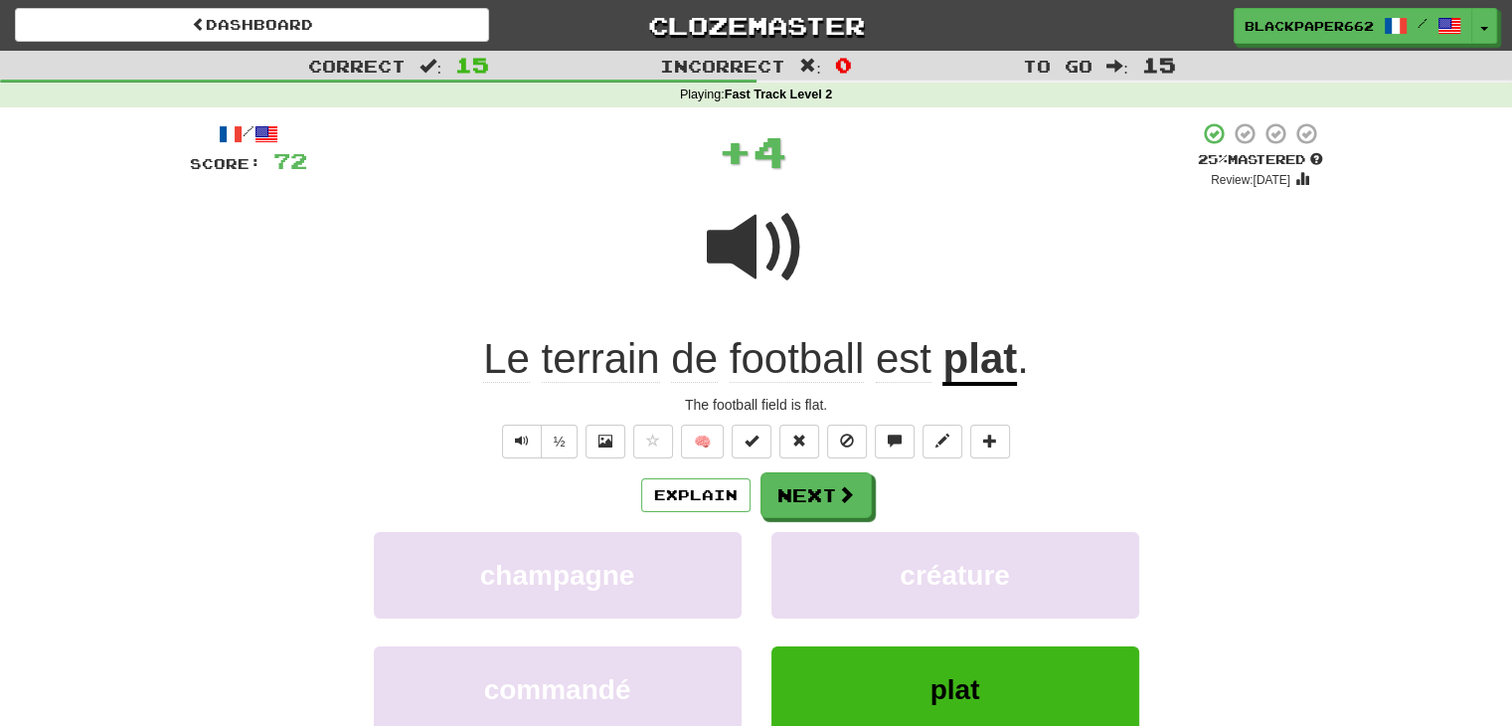
click at [754, 242] on span at bounding box center [756, 247] width 99 height 99
click at [525, 436] on span "Text-to-speech controls" at bounding box center [522, 441] width 14 height 14
drag, startPoint x: 869, startPoint y: 494, endPoint x: 869, endPoint y: 457, distance: 36.8
click at [869, 496] on div "Explain Next" at bounding box center [757, 495] width 1134 height 46
click at [825, 486] on button "Next" at bounding box center [817, 496] width 111 height 46
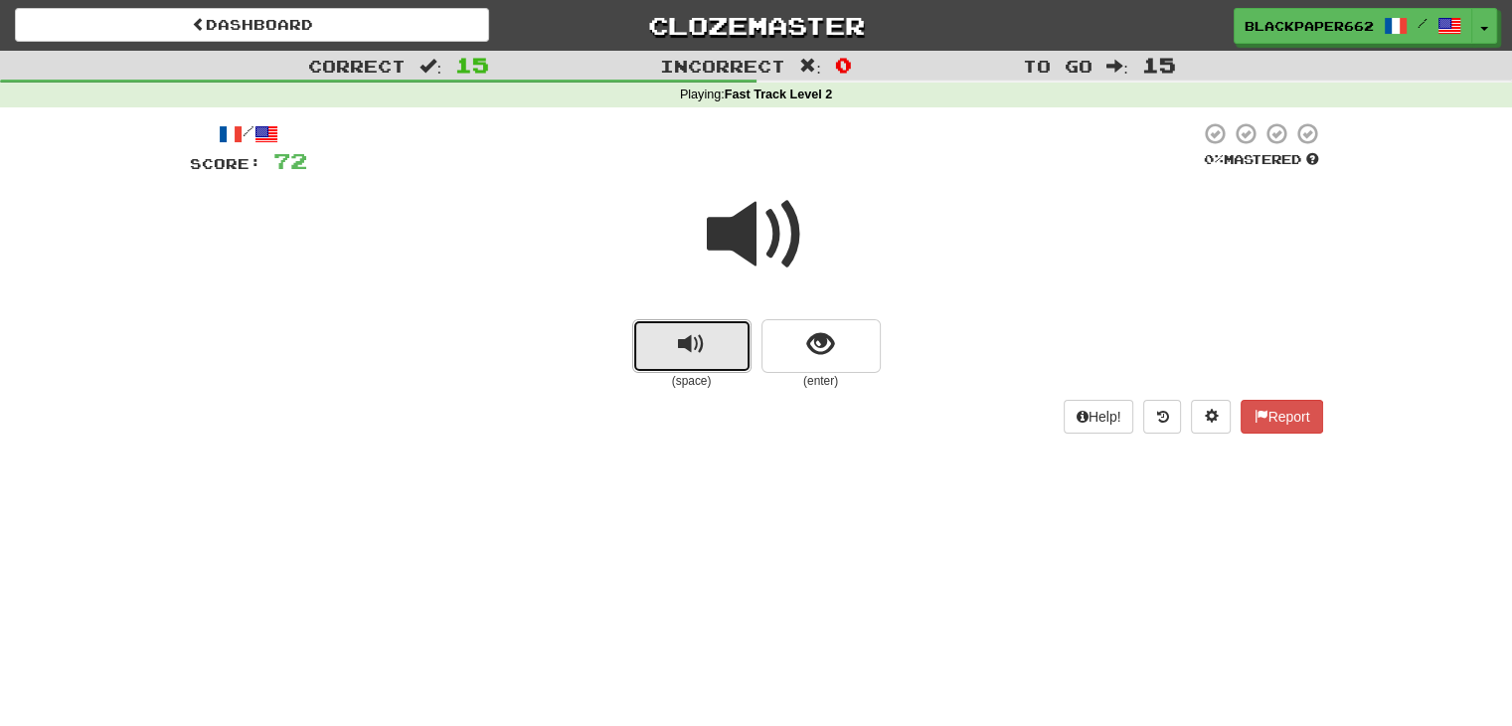
click at [706, 363] on button "replay audio" at bounding box center [691, 346] width 119 height 54
click at [835, 347] on button "show sentence" at bounding box center [821, 346] width 119 height 54
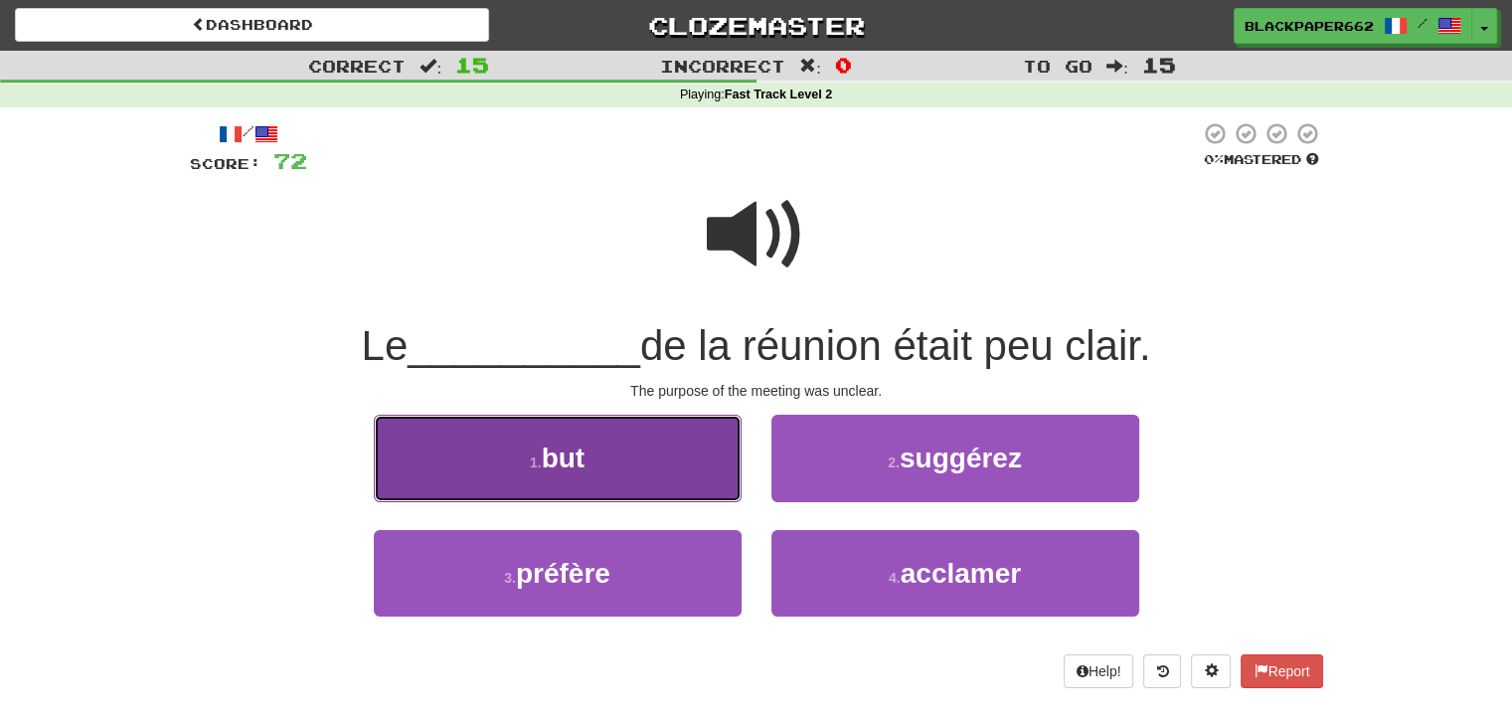
click at [736, 460] on button "1 . but" at bounding box center [558, 458] width 368 height 87
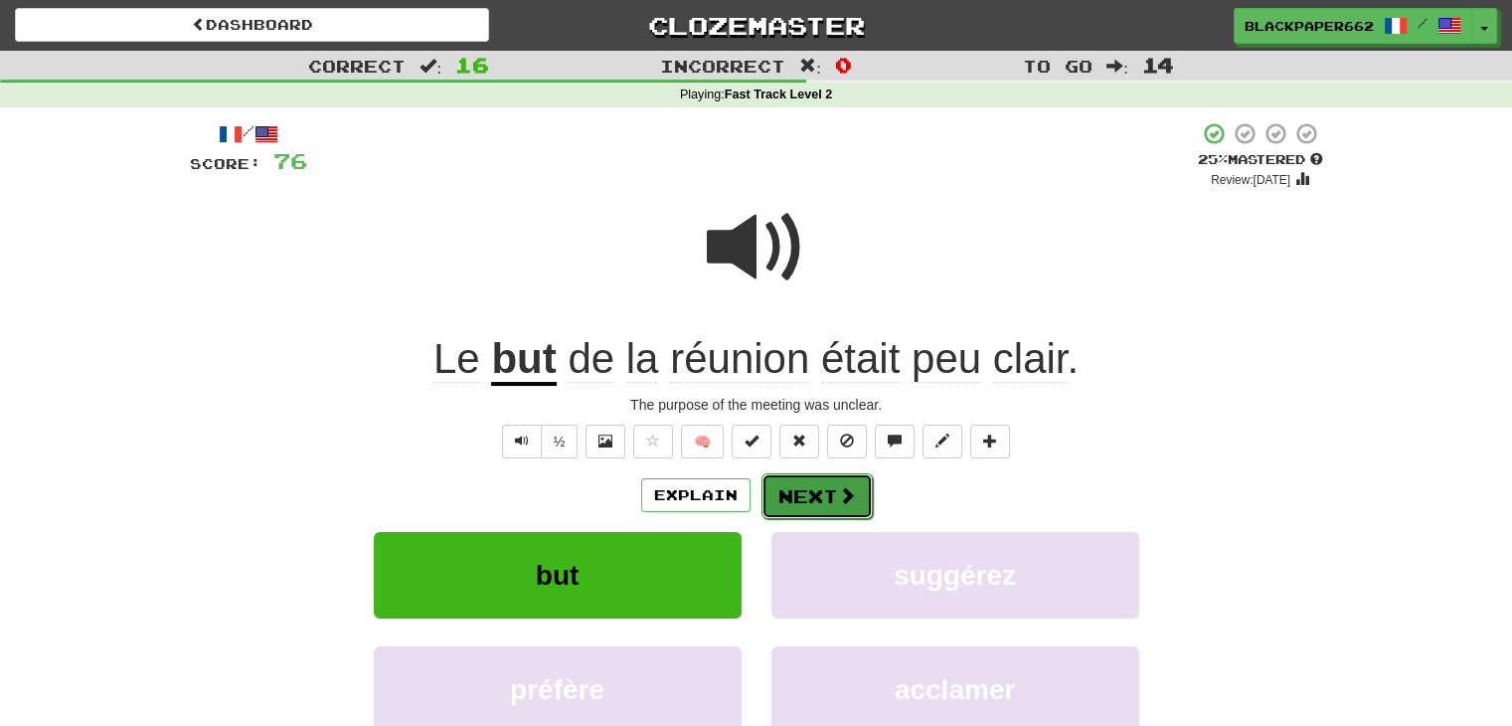
click at [839, 493] on span at bounding box center [847, 495] width 18 height 18
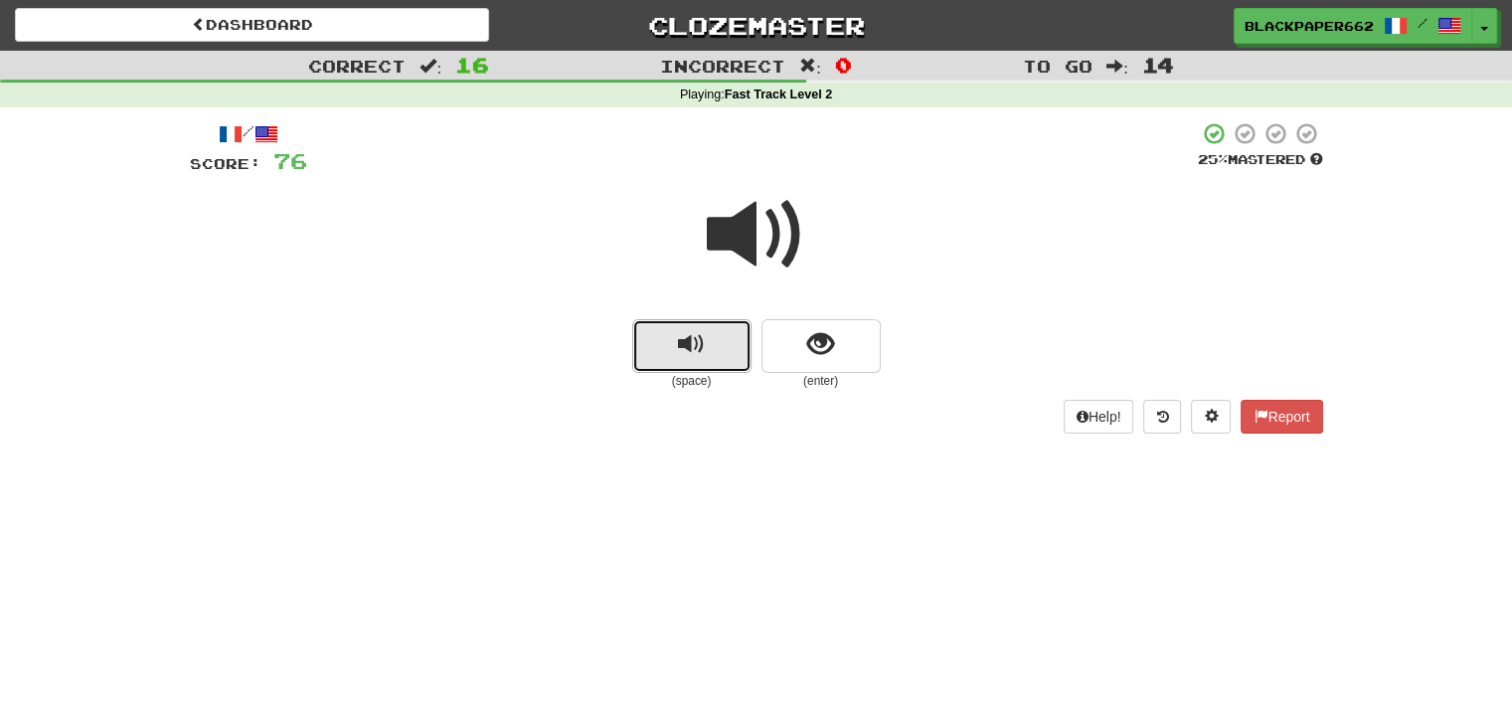
click at [676, 347] on button "replay audio" at bounding box center [691, 346] width 119 height 54
click at [822, 338] on span "show sentence" at bounding box center [820, 344] width 27 height 27
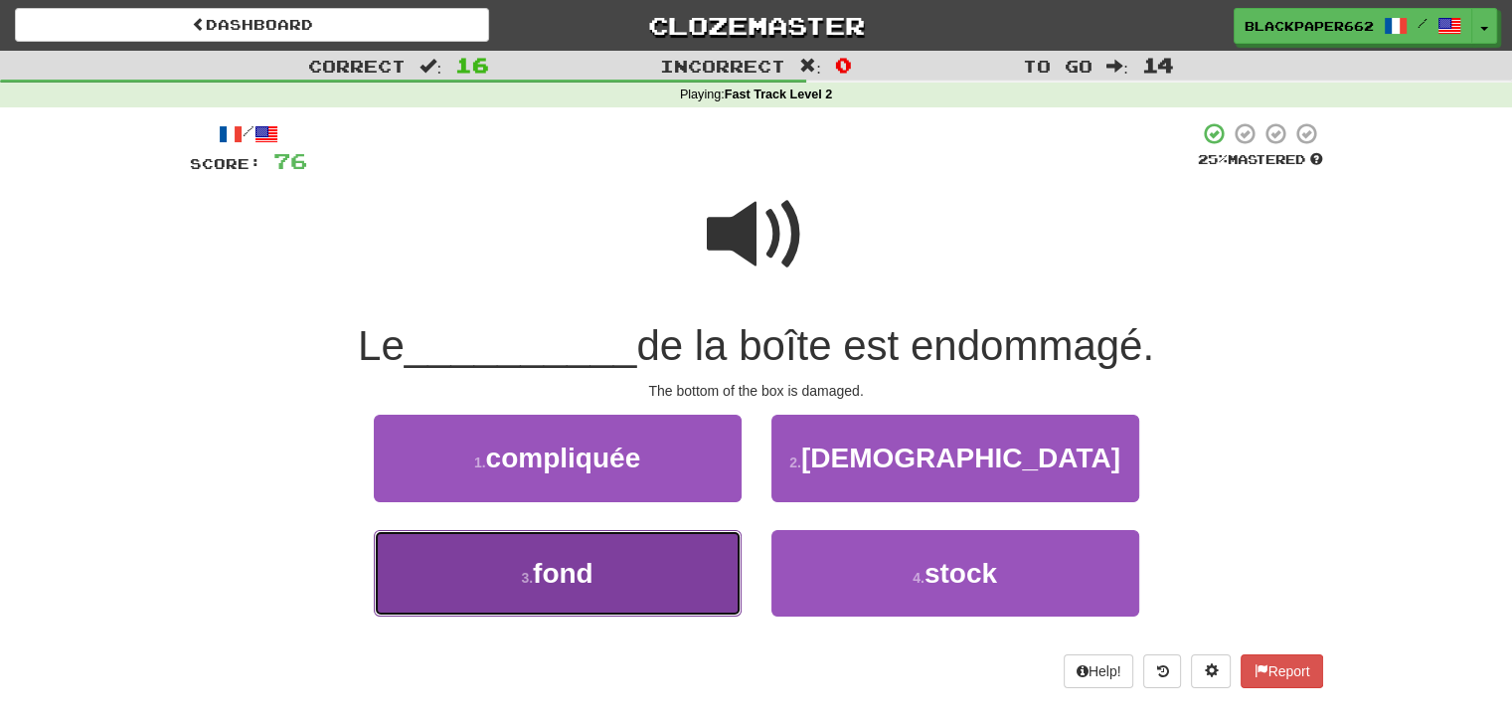
click at [624, 570] on button "3 . fond" at bounding box center [558, 573] width 368 height 87
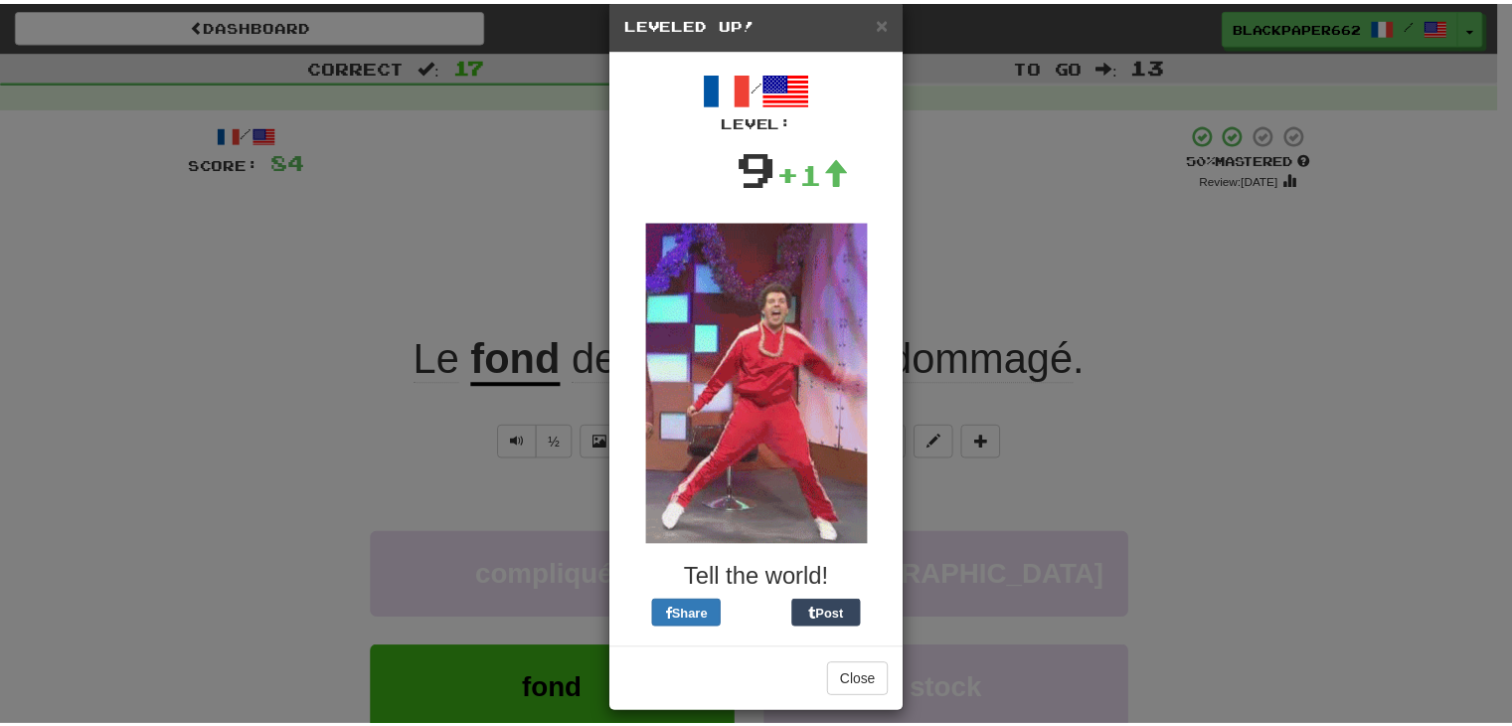
scroll to position [50, 0]
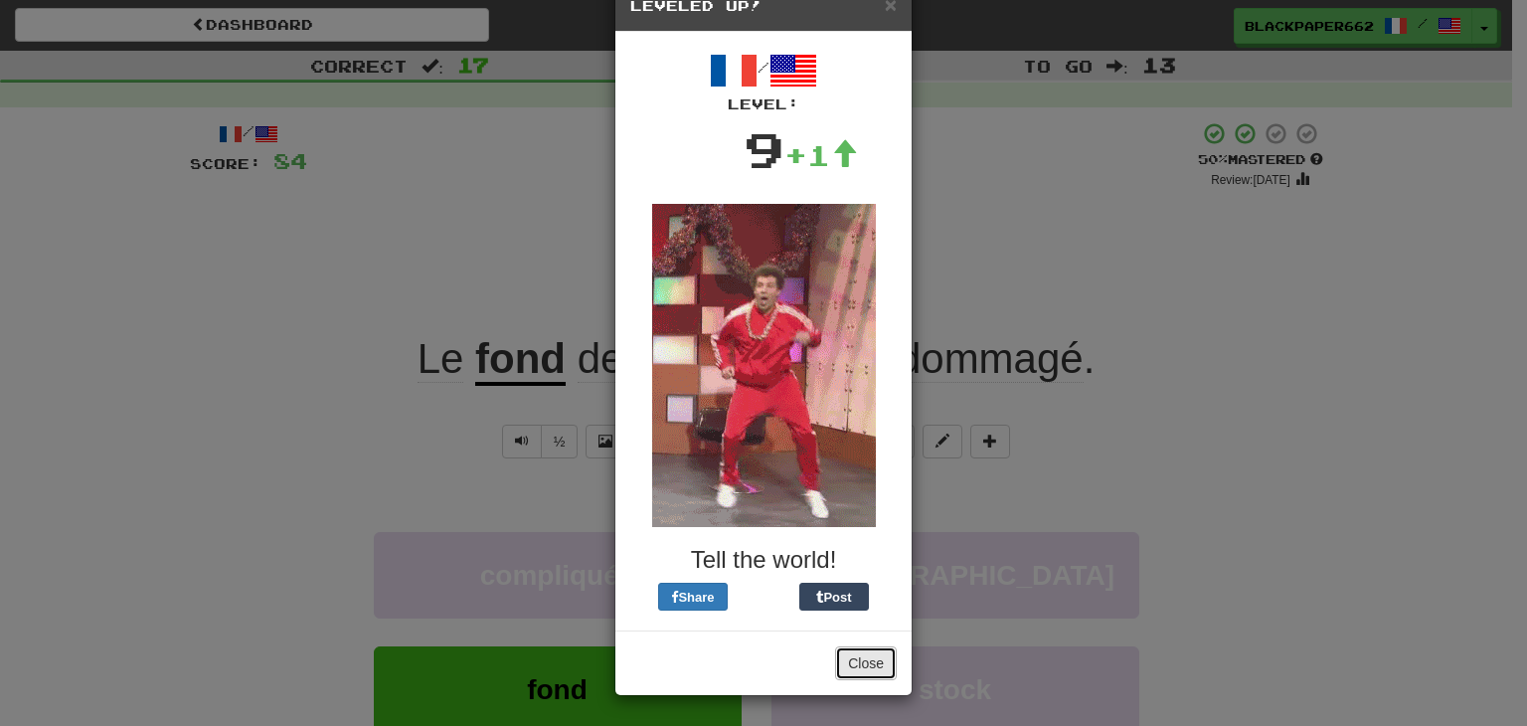
click at [883, 660] on button "Close" at bounding box center [866, 663] width 62 height 34
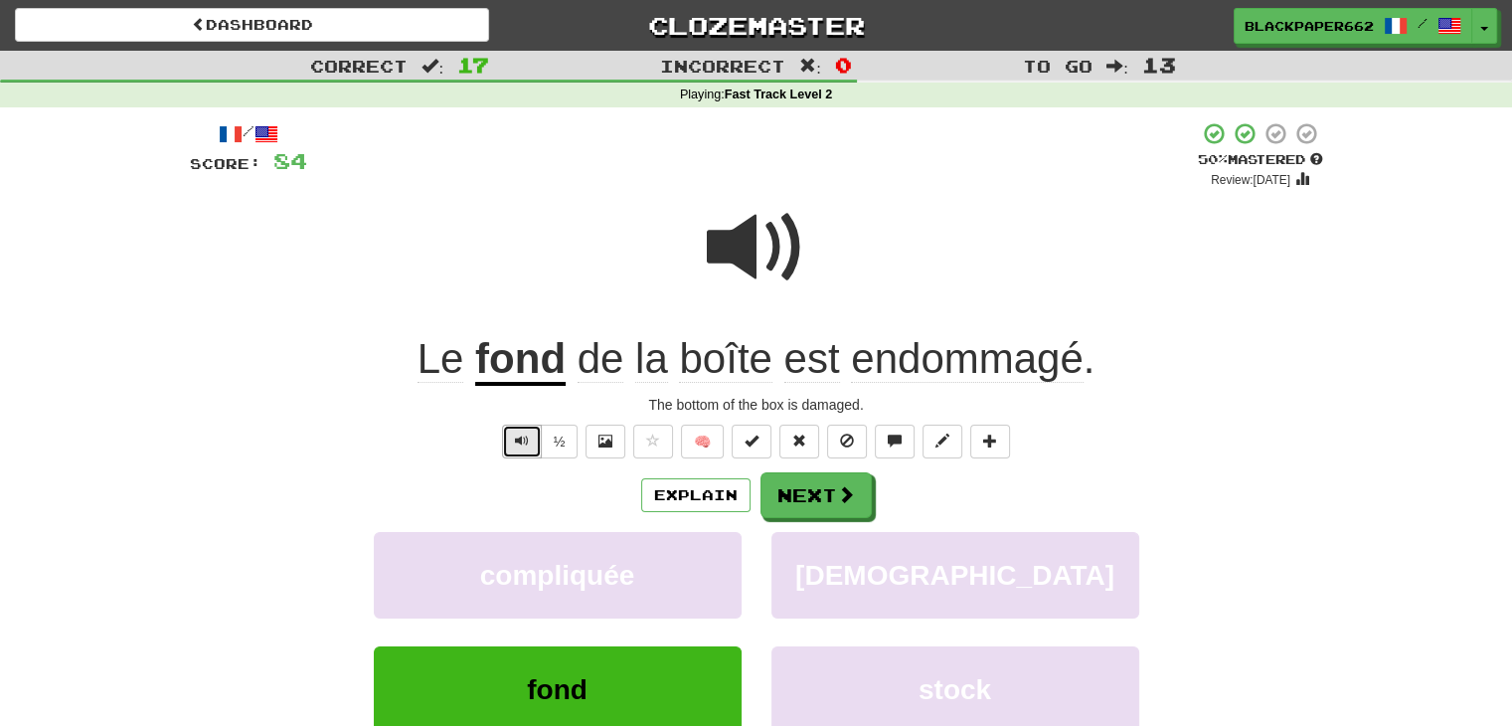
click at [513, 440] on button "Text-to-speech controls" at bounding box center [522, 442] width 40 height 34
click at [865, 504] on button "Next" at bounding box center [817, 496] width 111 height 46
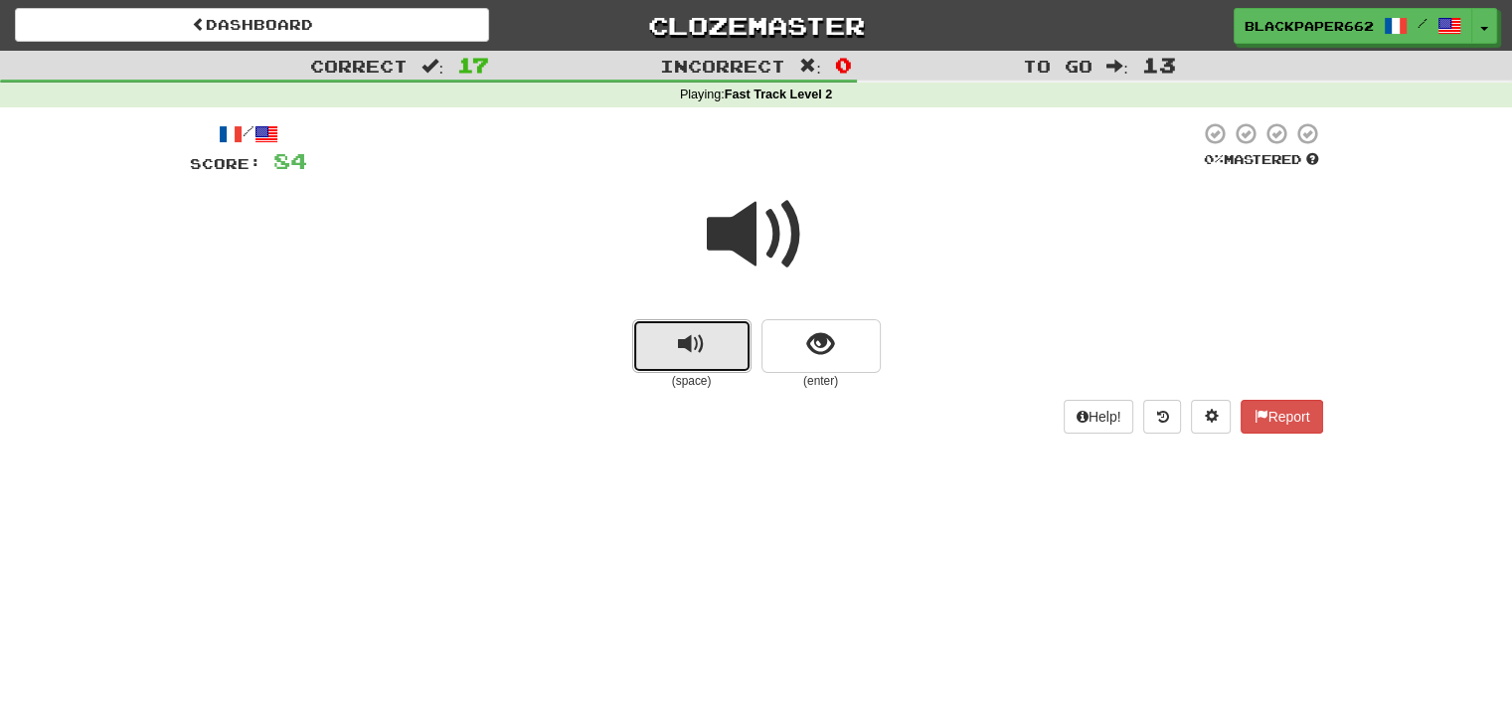
drag, startPoint x: 717, startPoint y: 371, endPoint x: 736, endPoint y: 286, distance: 86.6
click at [716, 371] on button "replay audio" at bounding box center [691, 346] width 119 height 54
click at [830, 343] on span "show sentence" at bounding box center [820, 344] width 27 height 27
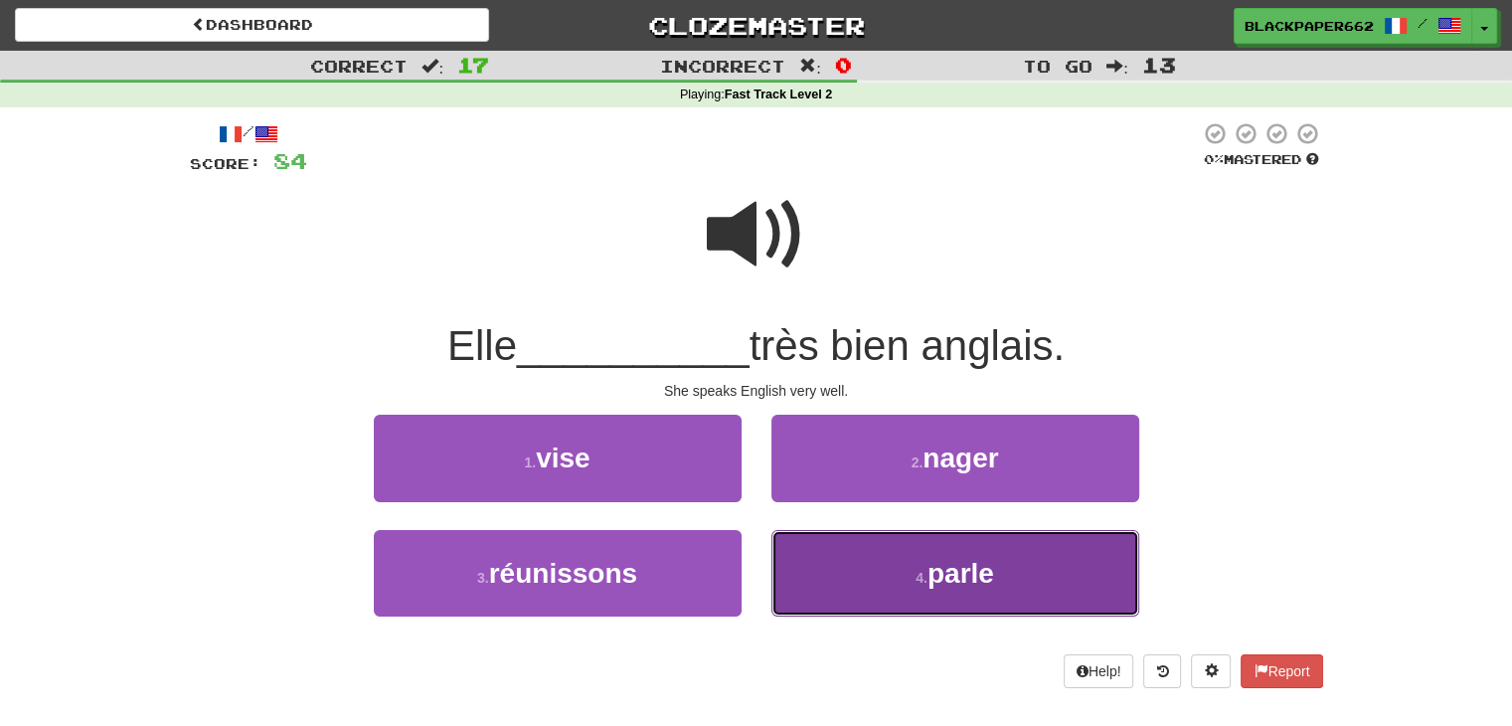
click at [915, 561] on button "4 . parle" at bounding box center [956, 573] width 368 height 87
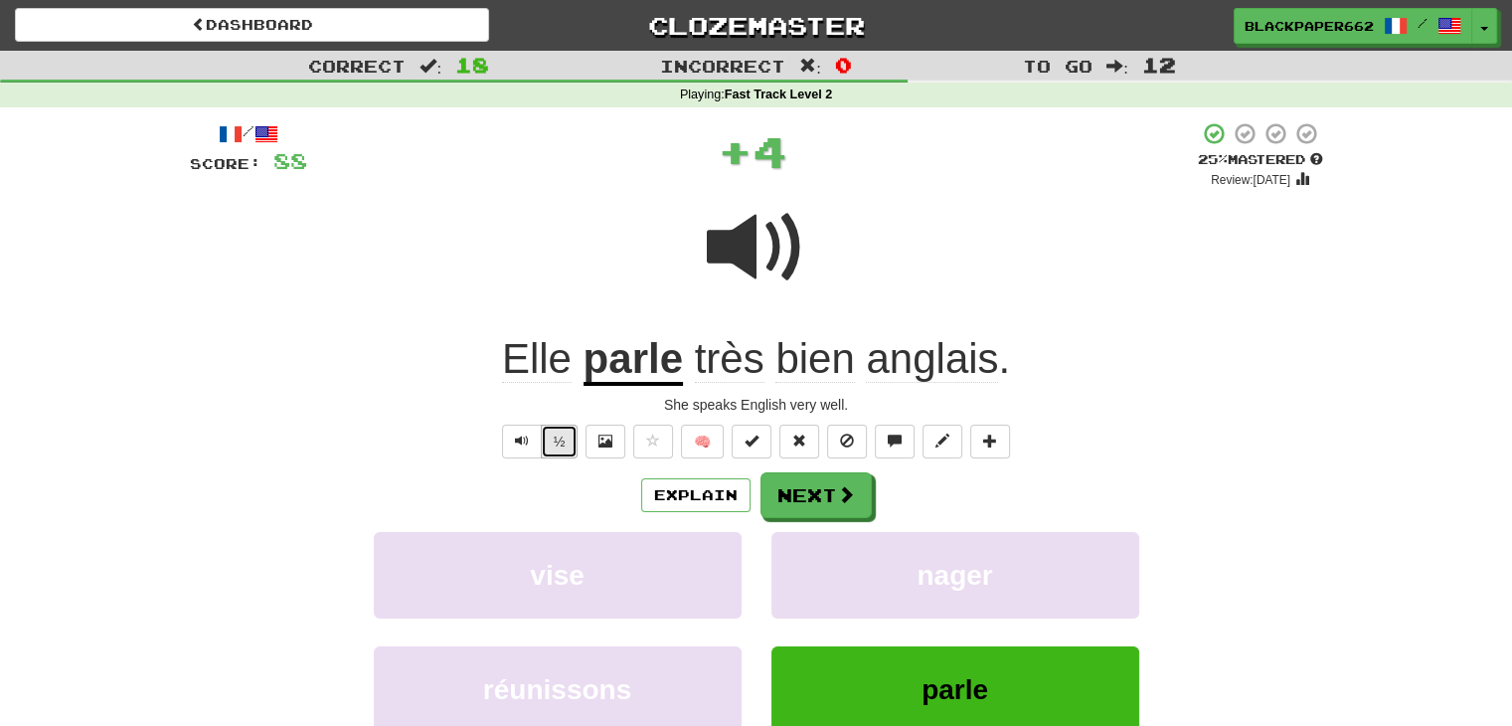
click at [560, 438] on button "½" at bounding box center [560, 442] width 38 height 34
click at [838, 497] on span at bounding box center [847, 495] width 18 height 18
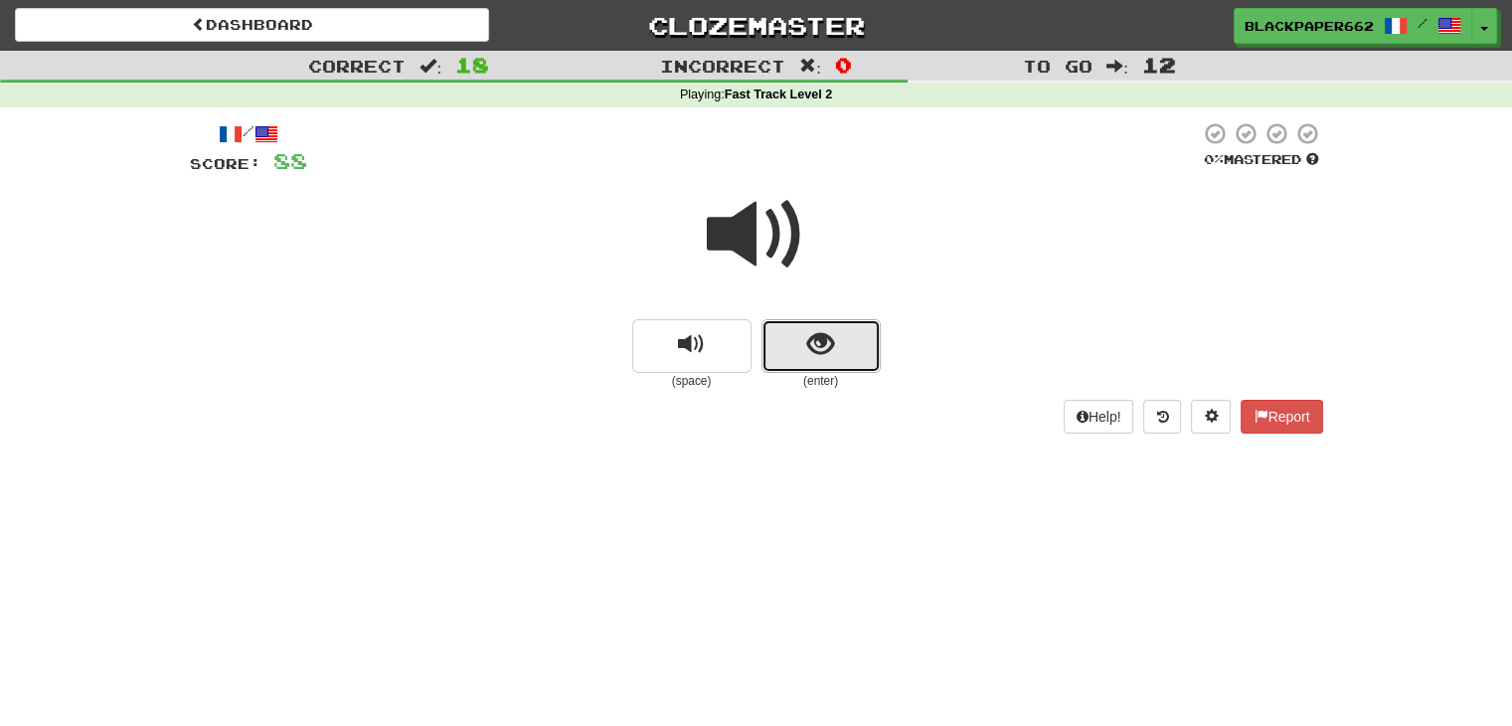
click at [863, 363] on button "show sentence" at bounding box center [821, 346] width 119 height 54
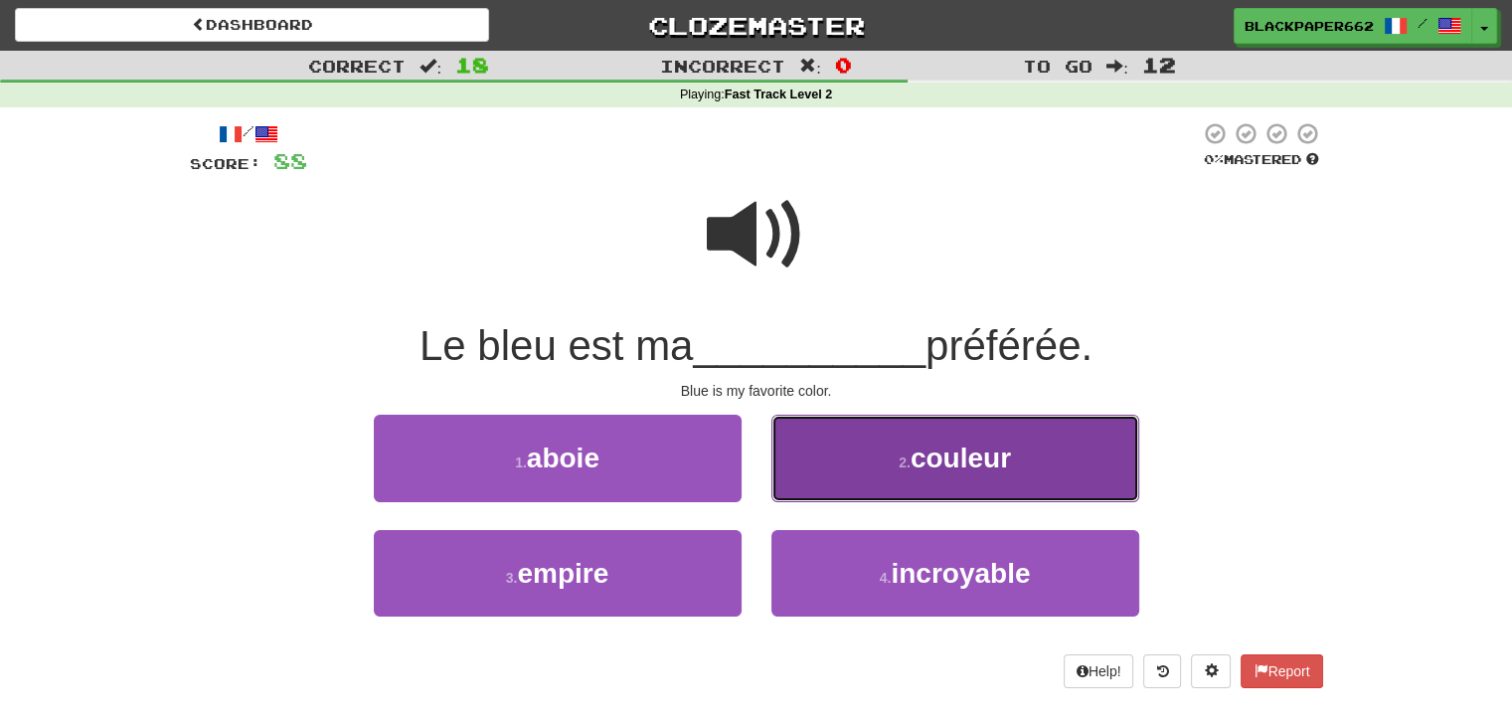
click at [973, 498] on button "2 . couleur" at bounding box center [956, 458] width 368 height 87
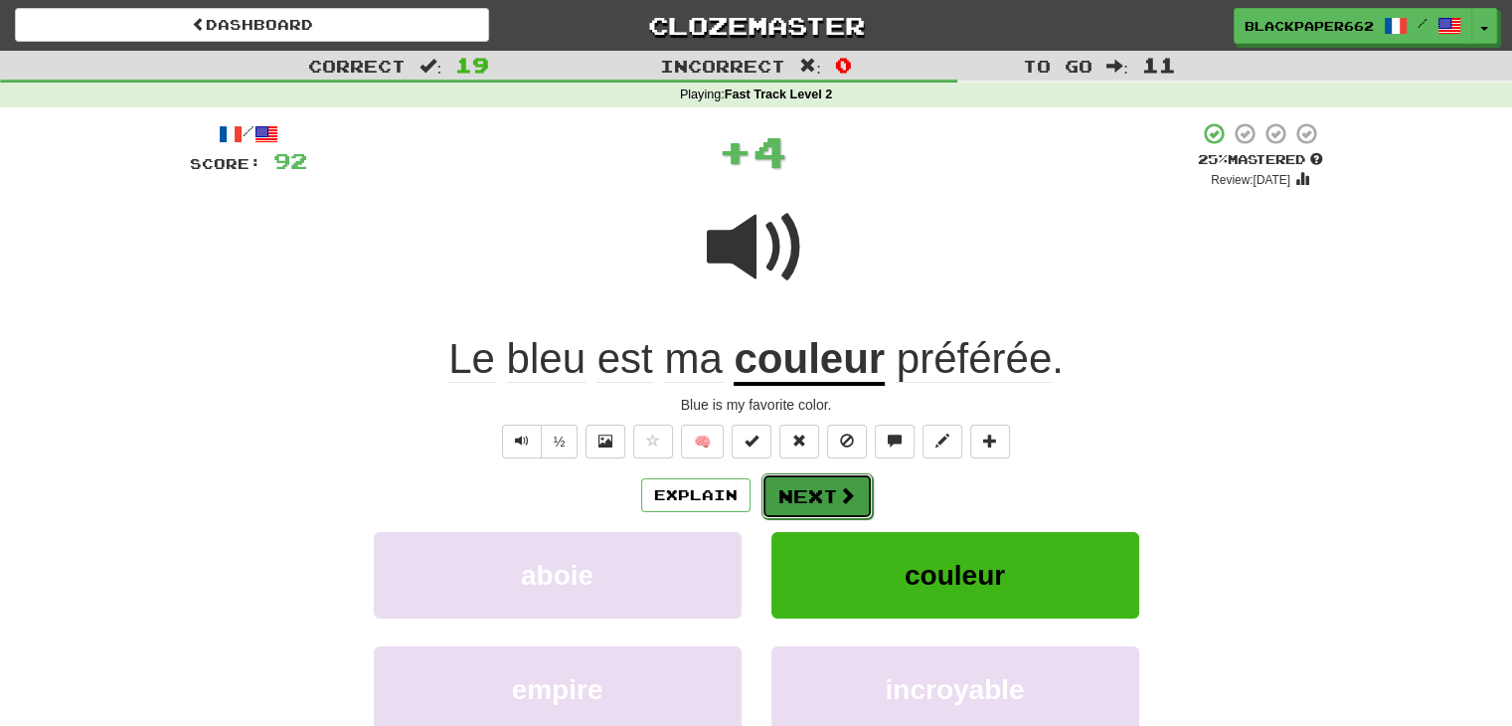
click at [853, 501] on span at bounding box center [847, 495] width 18 height 18
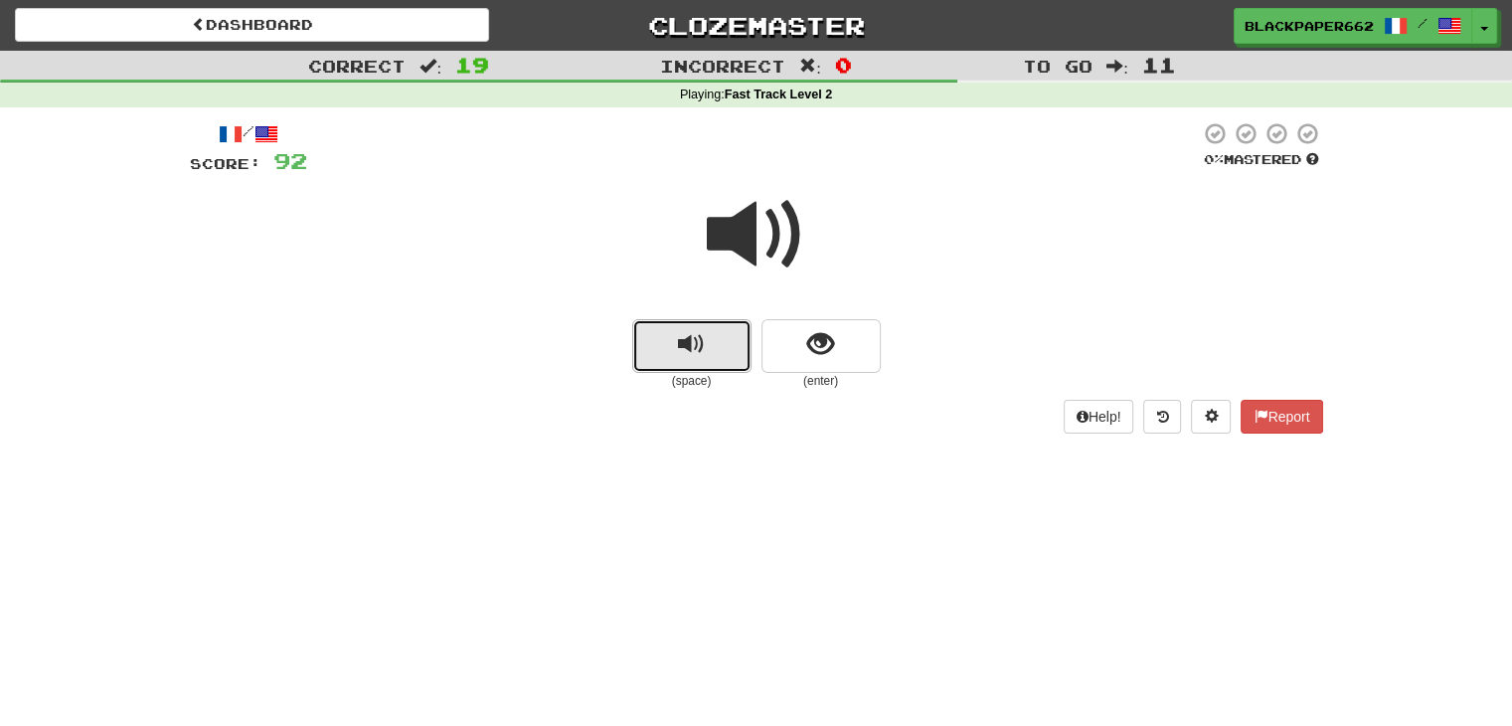
click at [691, 355] on span "replay audio" at bounding box center [691, 344] width 27 height 27
click at [850, 329] on button "show sentence" at bounding box center [821, 346] width 119 height 54
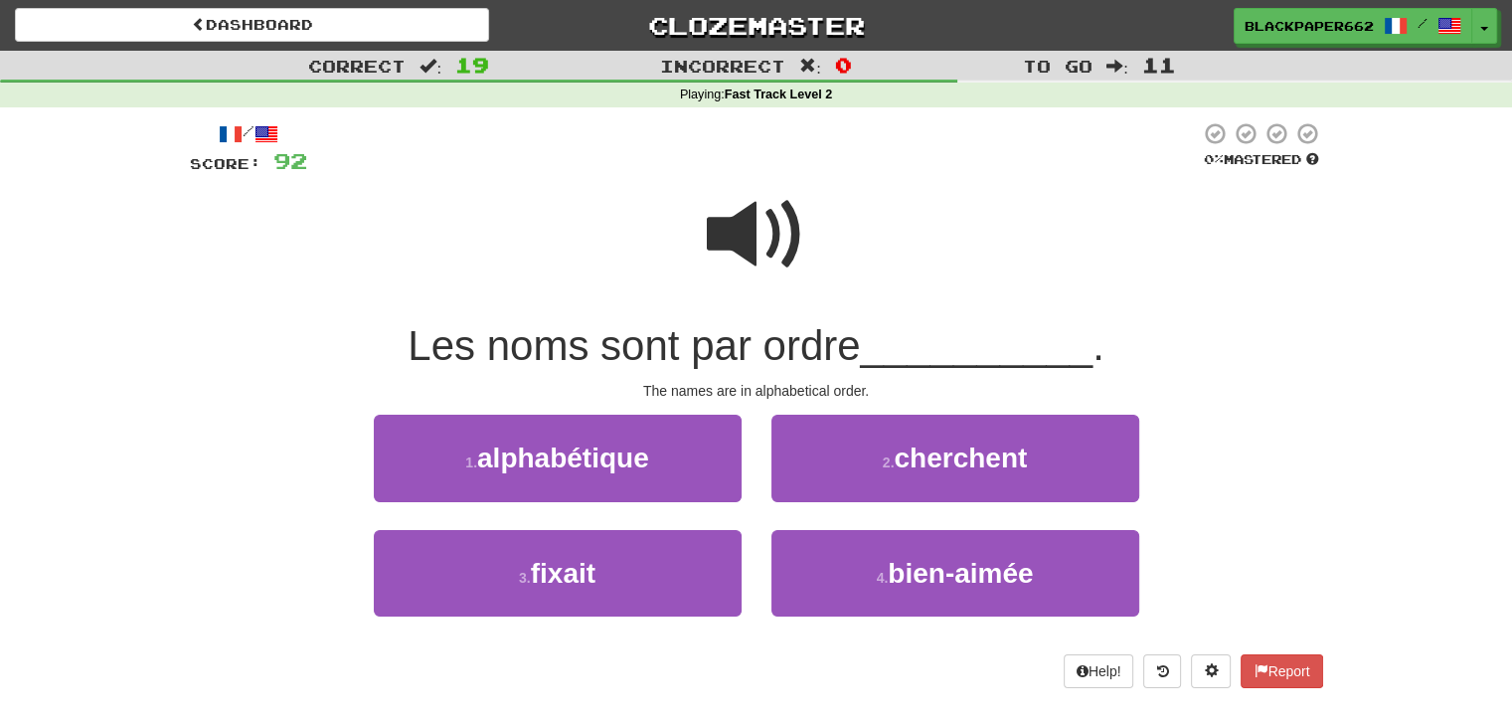
click at [762, 205] on span at bounding box center [756, 234] width 99 height 99
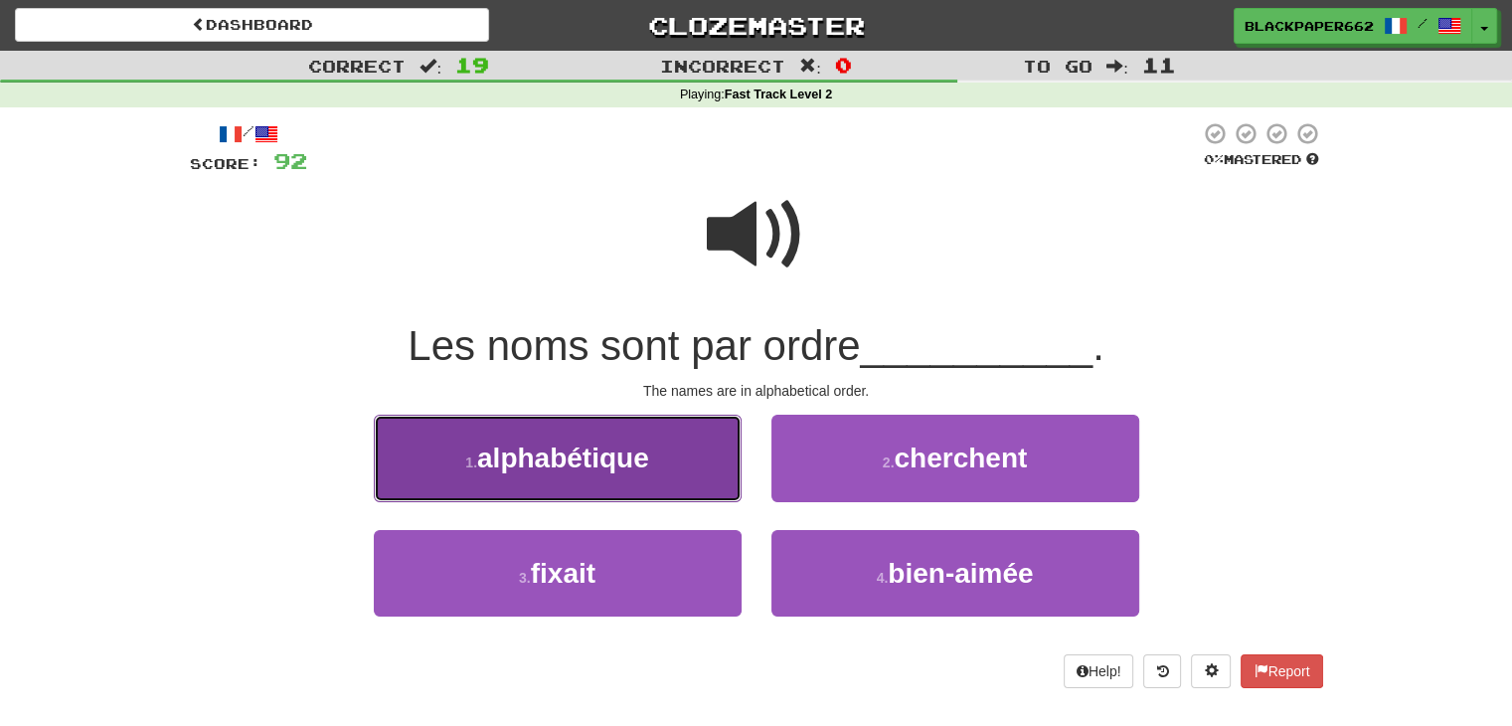
click at [708, 468] on button "1 . alphabétique" at bounding box center [558, 458] width 368 height 87
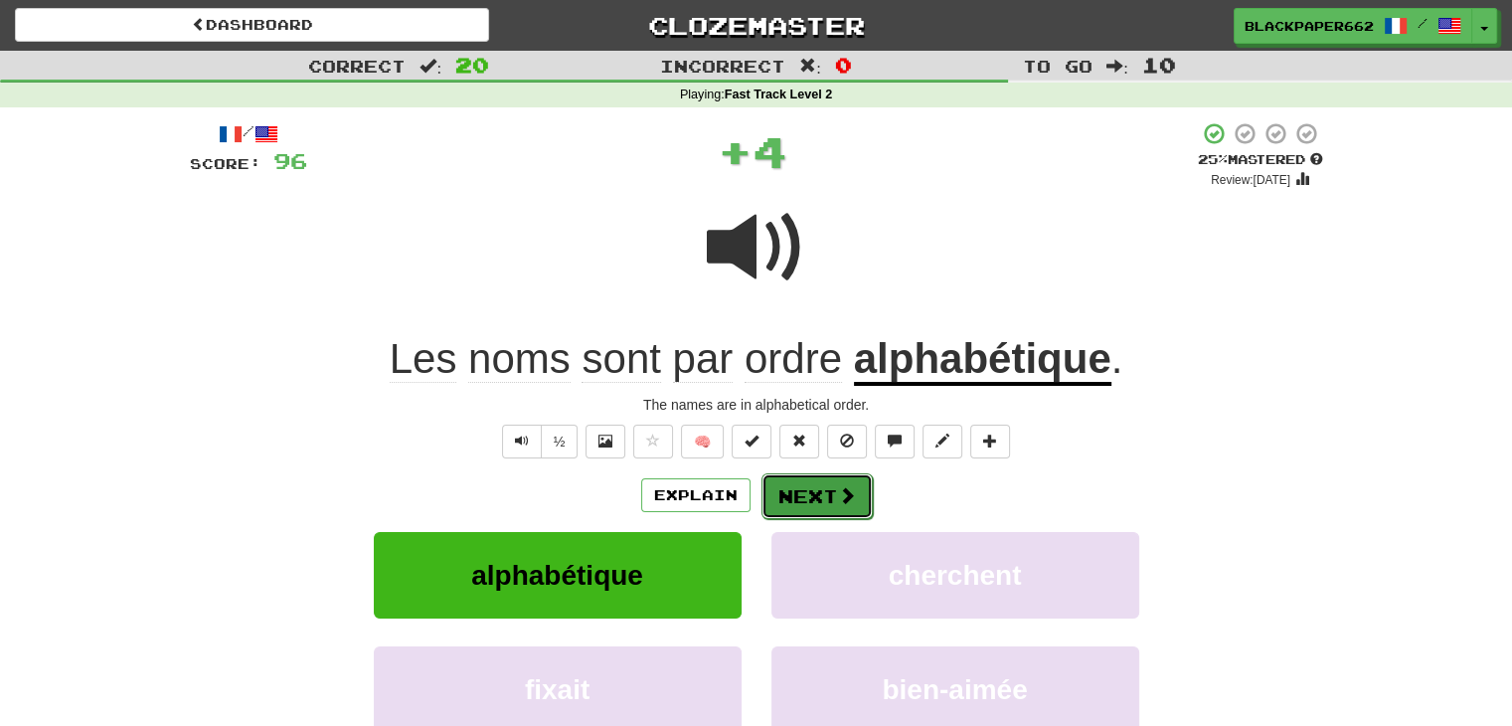
click at [848, 500] on span at bounding box center [847, 495] width 18 height 18
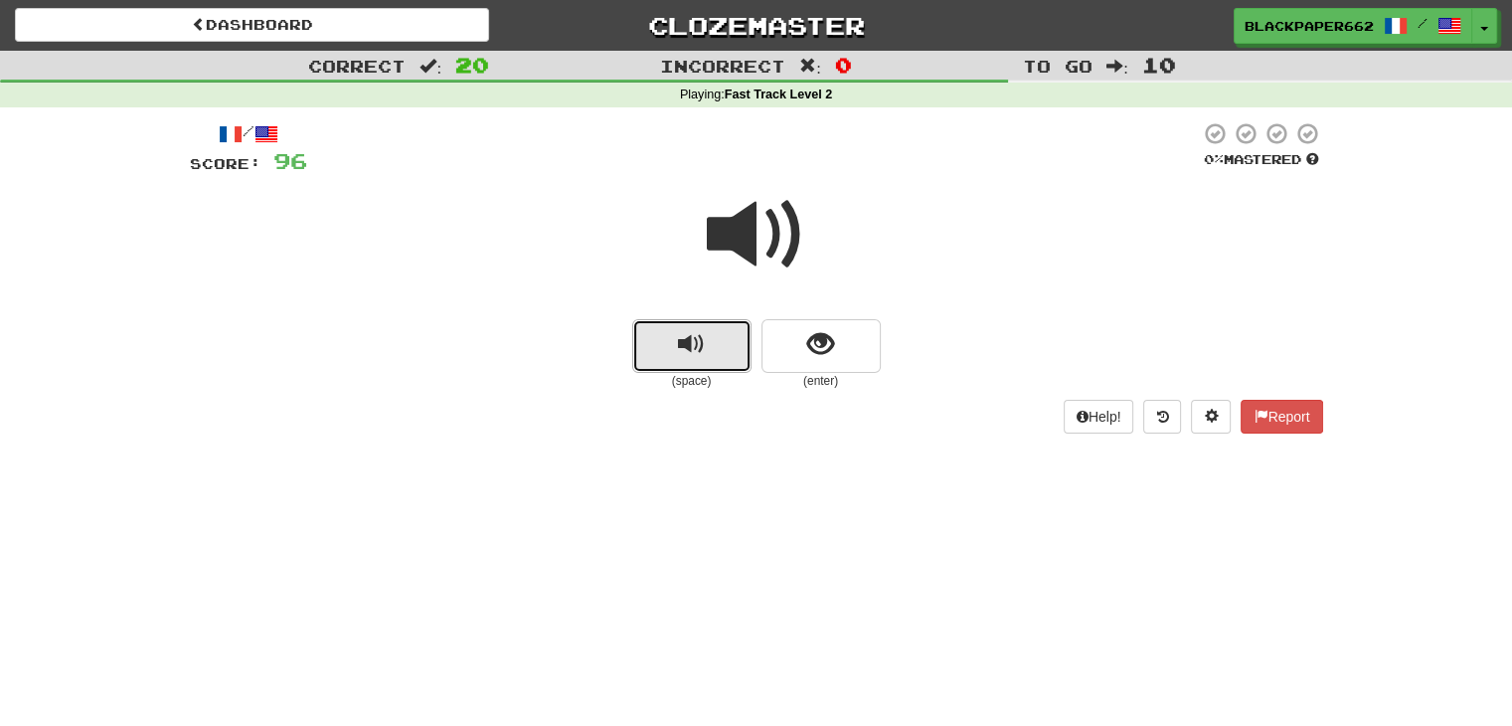
click at [655, 335] on button "replay audio" at bounding box center [691, 346] width 119 height 54
click at [838, 346] on button "show sentence" at bounding box center [821, 346] width 119 height 54
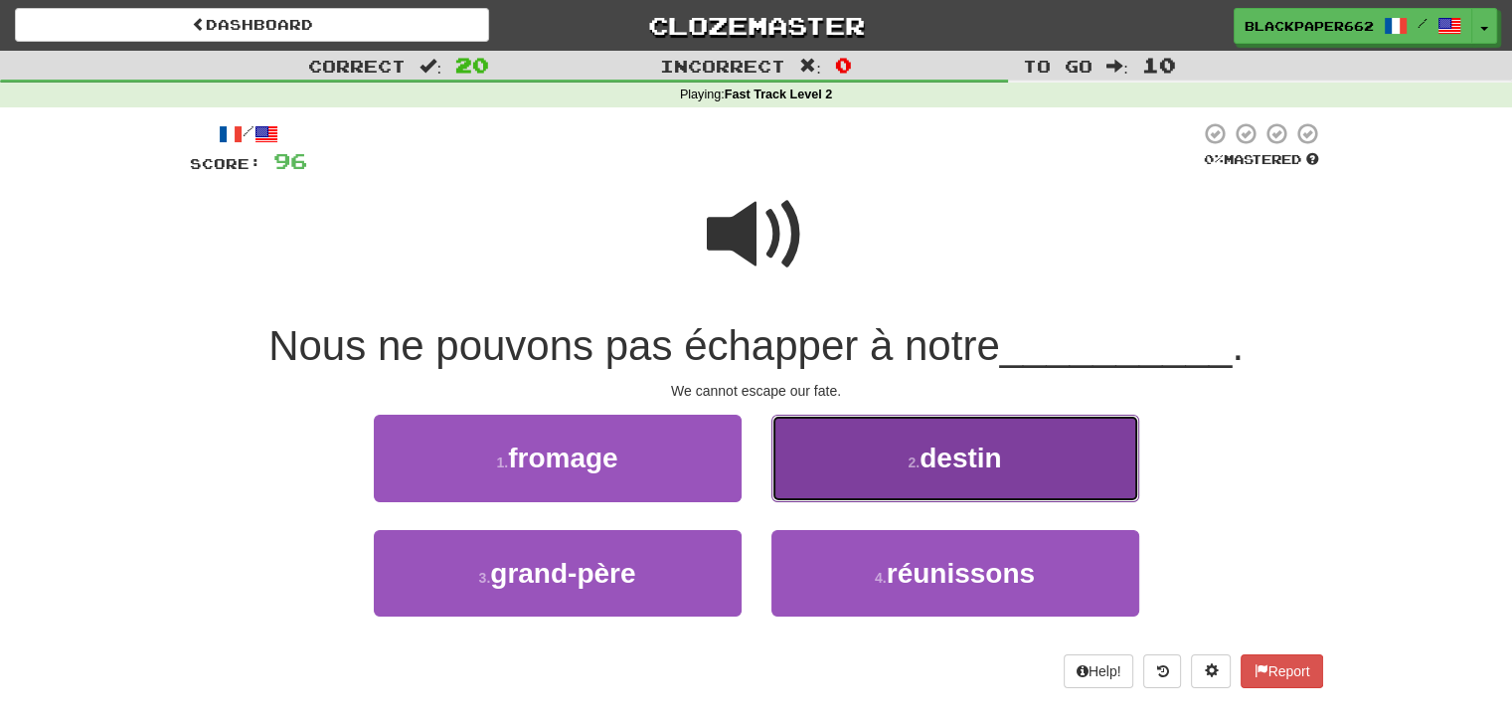
click at [867, 480] on button "2 . destin" at bounding box center [956, 458] width 368 height 87
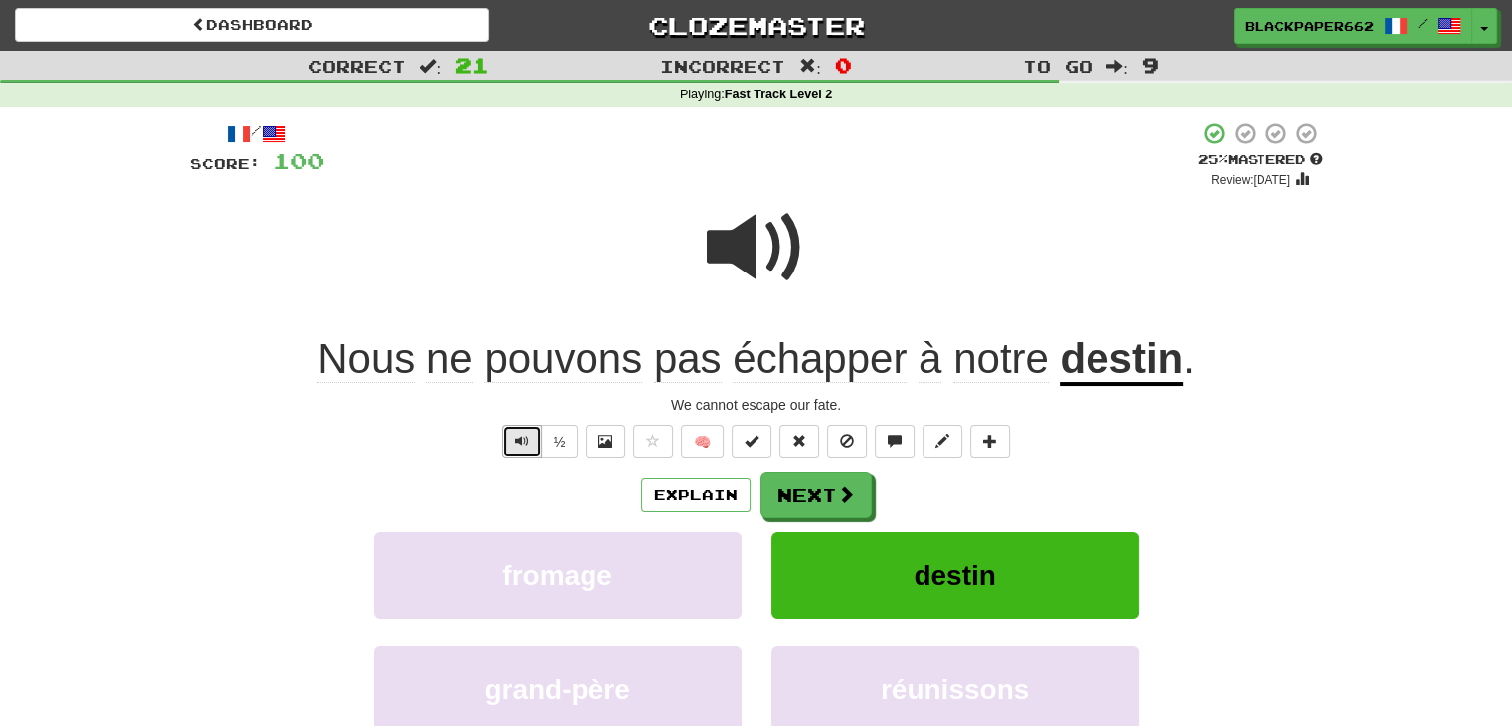
click at [520, 447] on button "Text-to-speech controls" at bounding box center [522, 442] width 40 height 34
click at [528, 438] on span "Text-to-speech controls" at bounding box center [522, 441] width 14 height 14
click at [839, 499] on span at bounding box center [847, 495] width 18 height 18
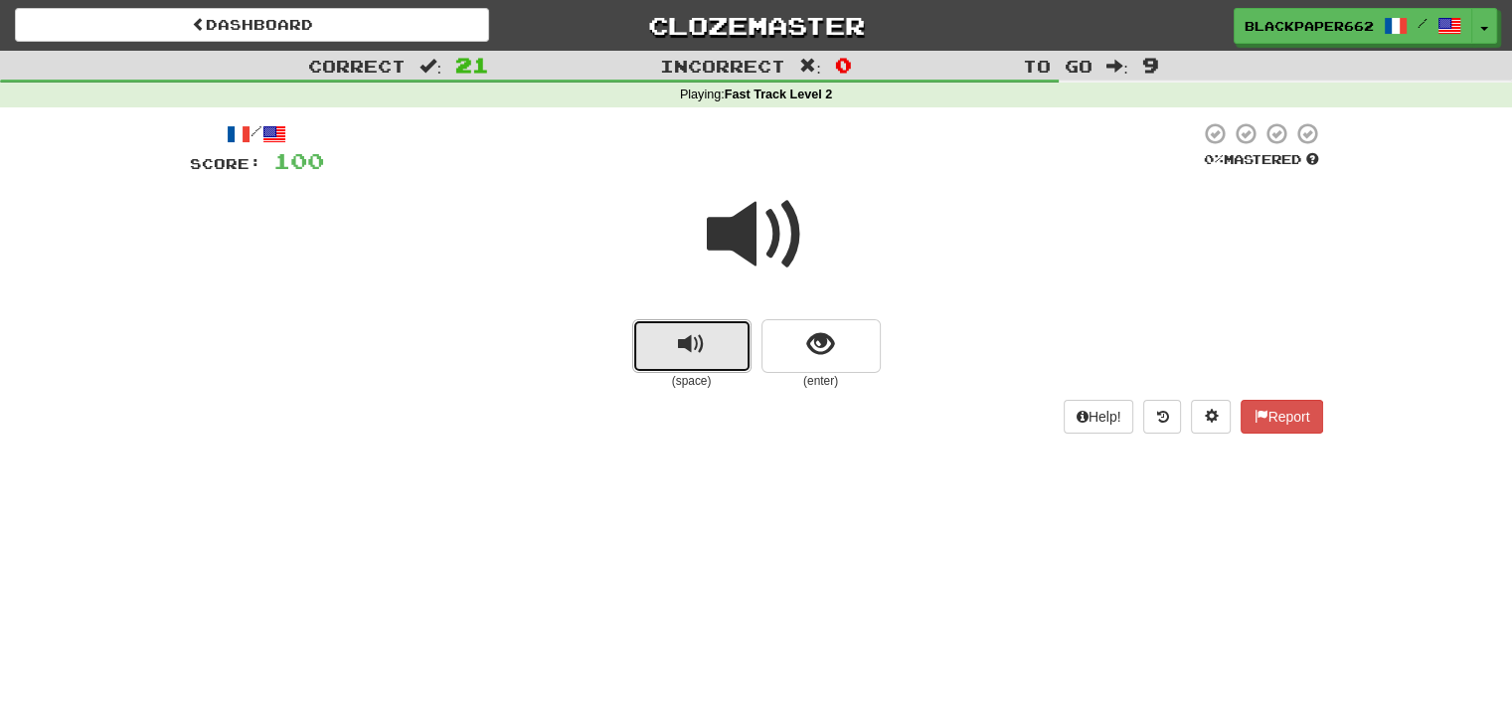
click at [698, 339] on span "replay audio" at bounding box center [691, 344] width 27 height 27
click at [810, 344] on span "show sentence" at bounding box center [820, 344] width 27 height 27
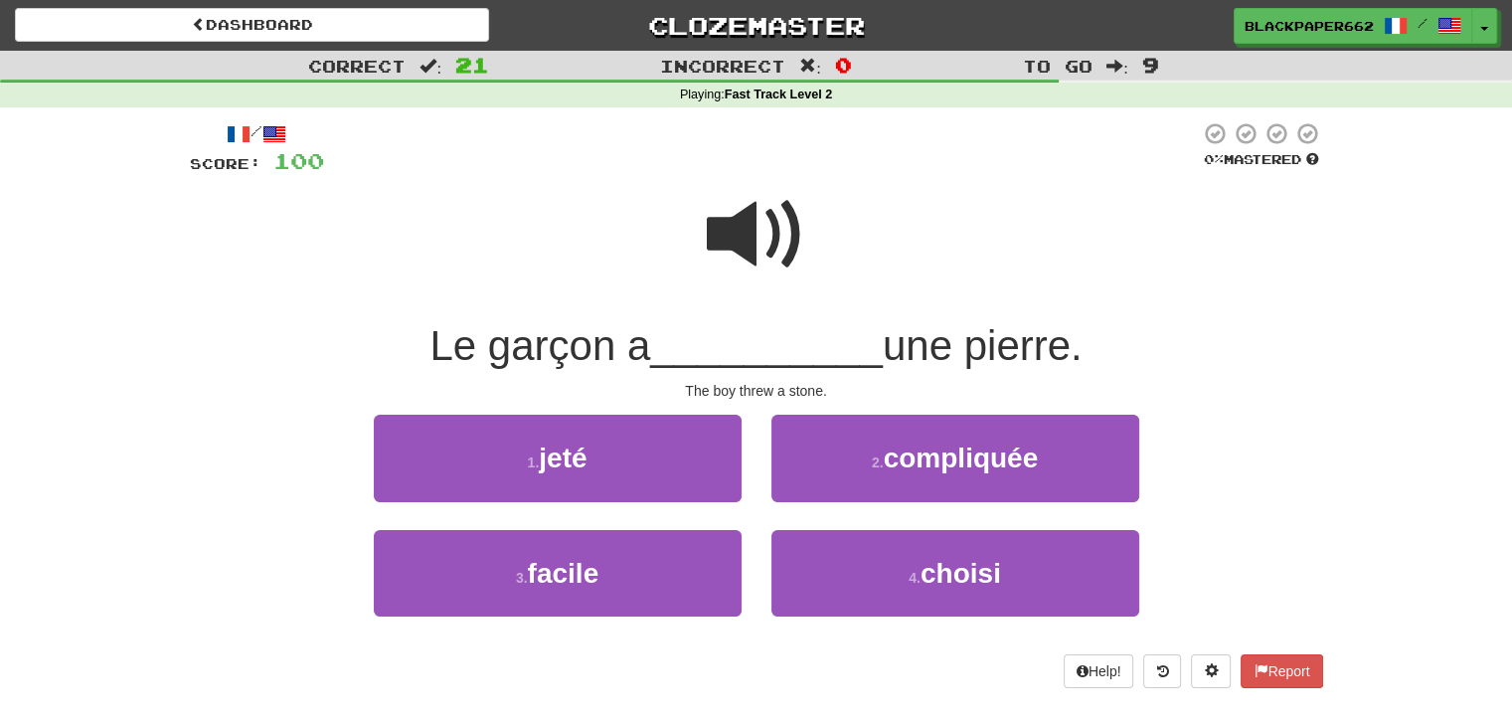
click at [739, 241] on span at bounding box center [756, 234] width 99 height 99
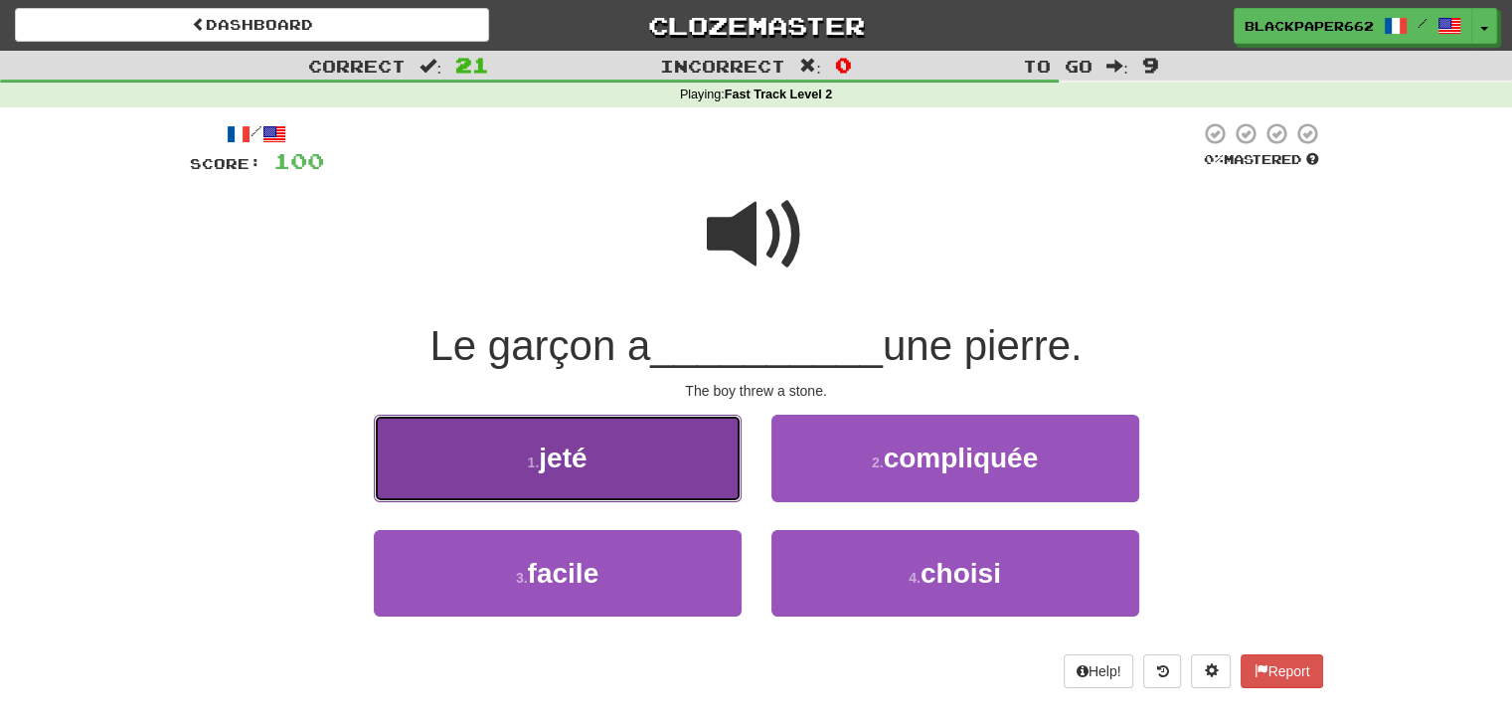
click at [647, 435] on button "1 . jeté" at bounding box center [558, 458] width 368 height 87
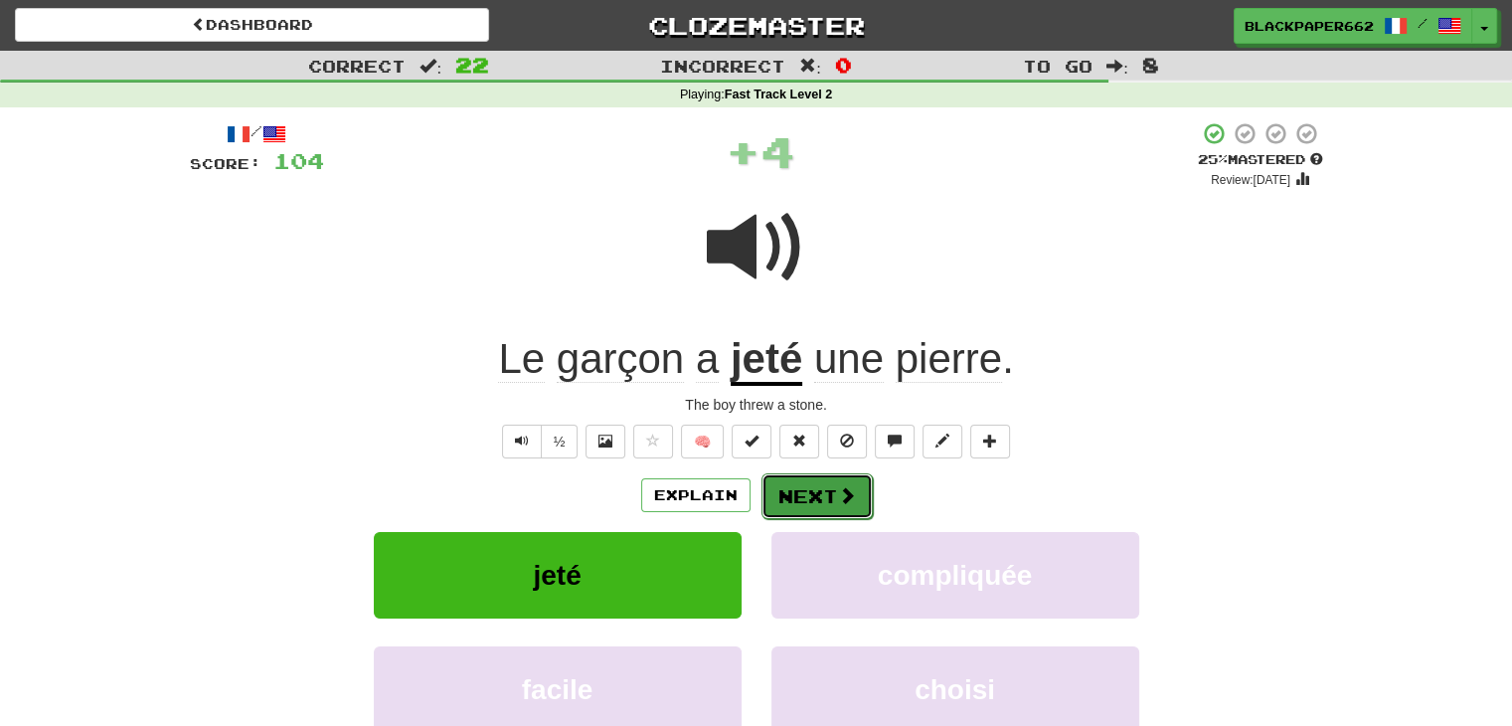
click at [824, 489] on button "Next" at bounding box center [817, 496] width 111 height 46
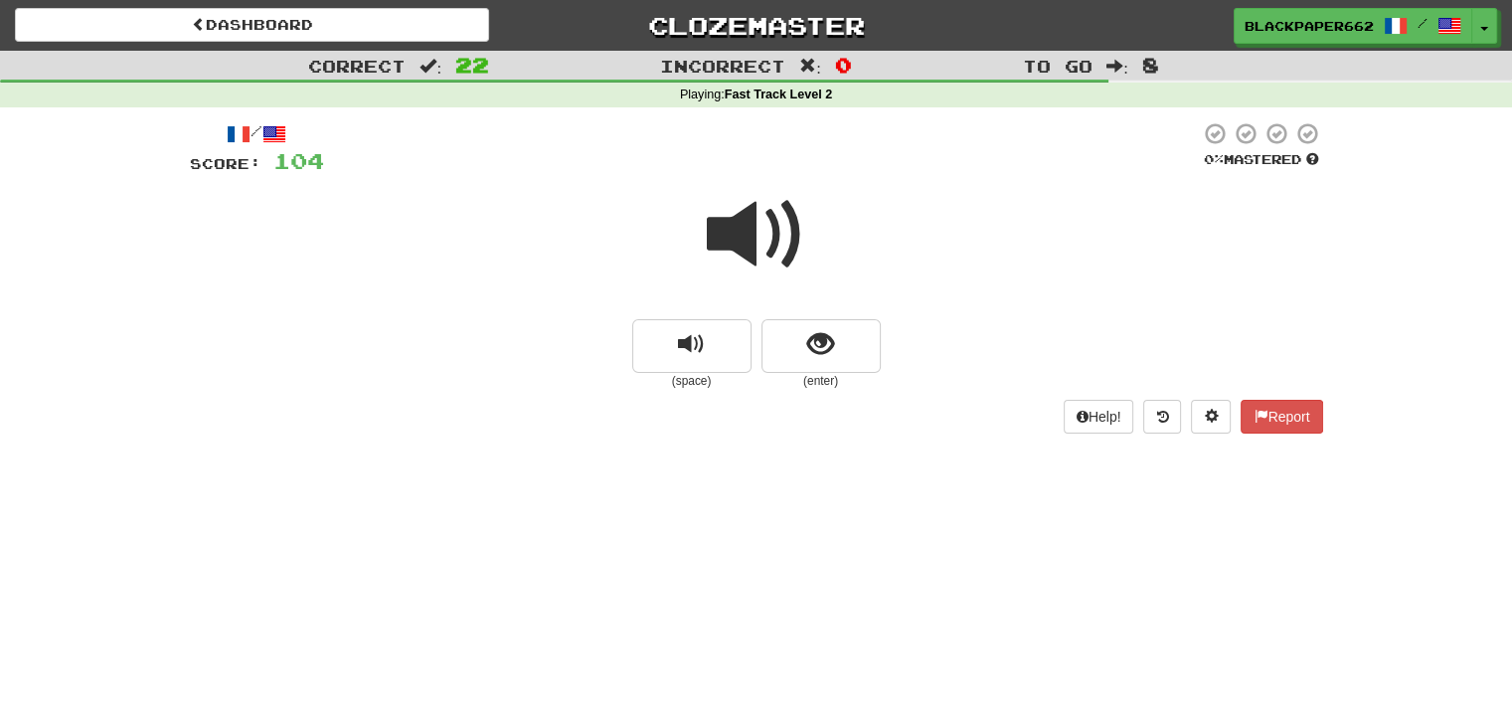
click at [771, 229] on span at bounding box center [756, 234] width 99 height 99
click at [789, 340] on button "show sentence" at bounding box center [821, 346] width 119 height 54
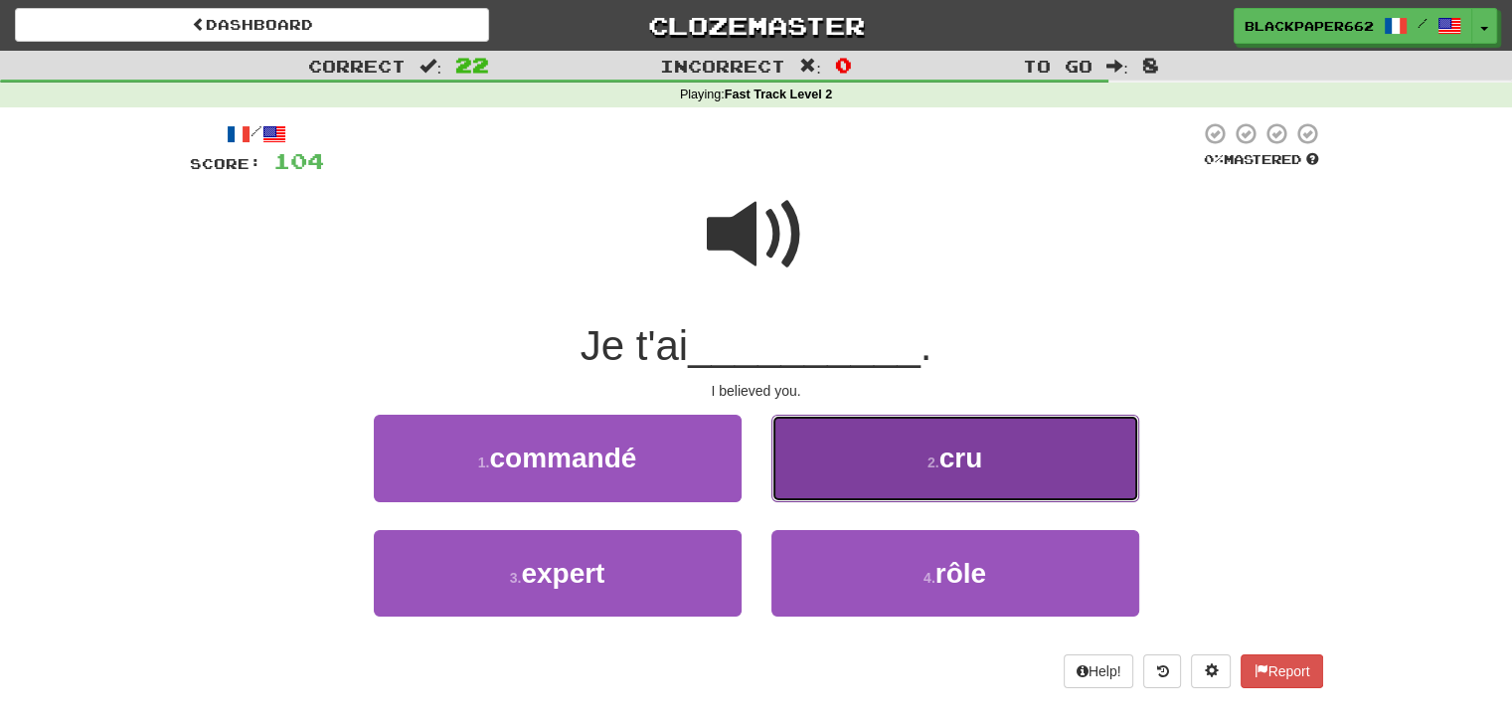
click at [959, 464] on span "cru" at bounding box center [962, 458] width 44 height 31
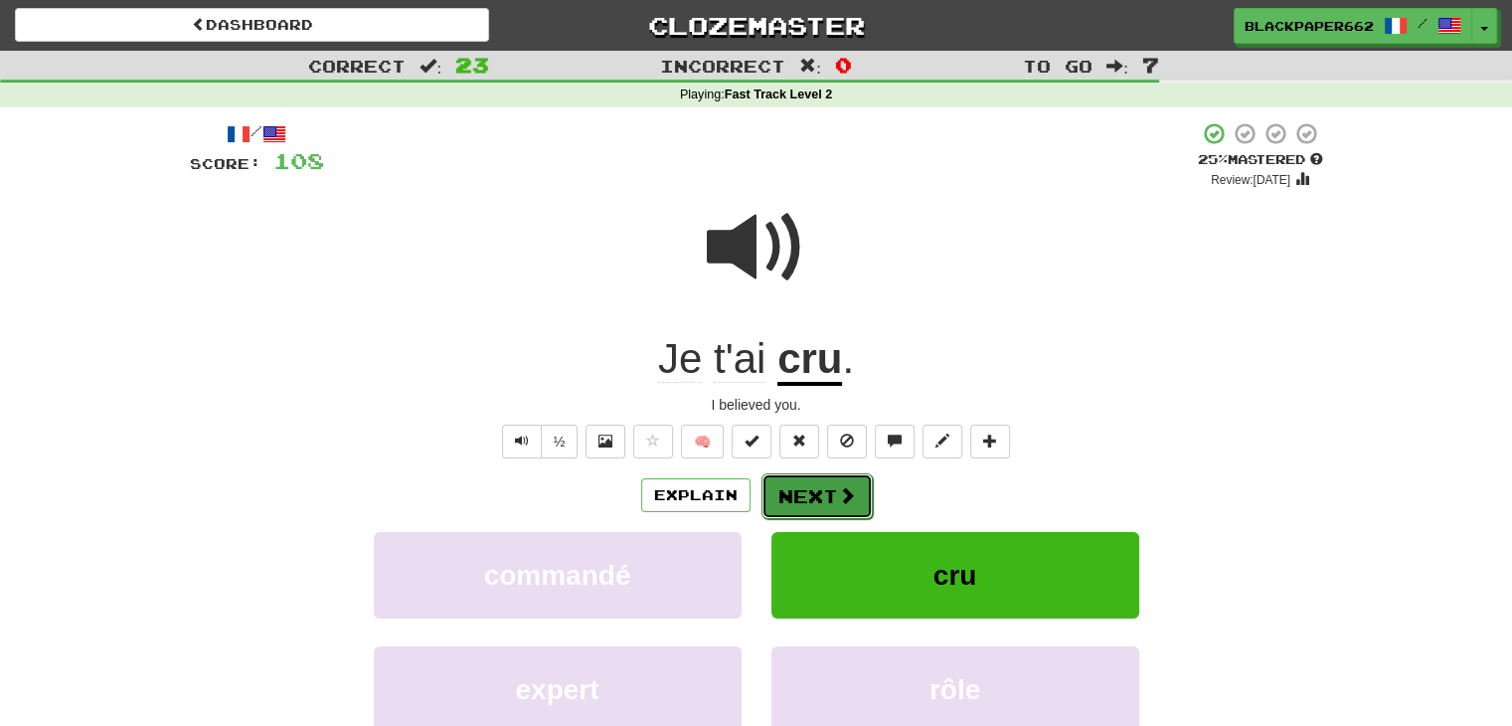
click at [818, 486] on button "Next" at bounding box center [817, 496] width 111 height 46
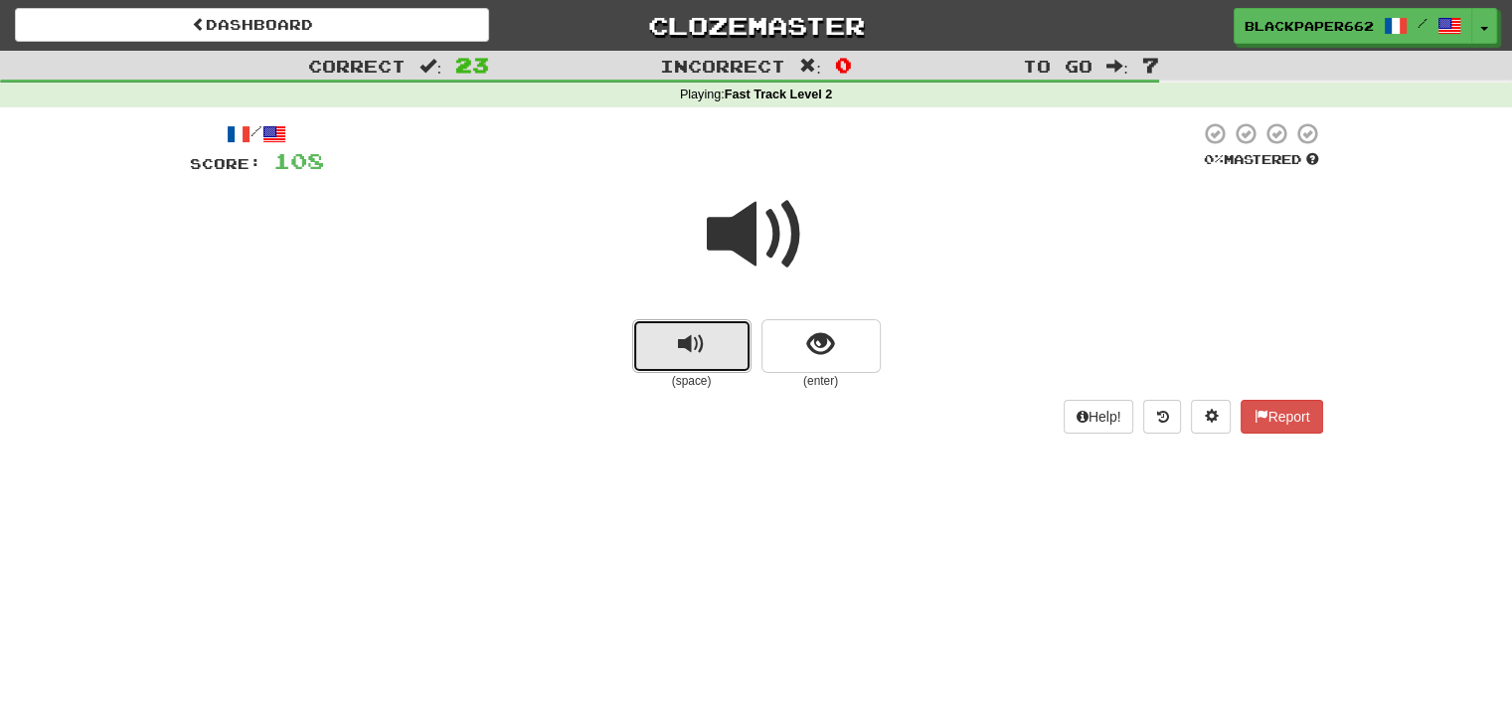
click at [688, 355] on span "replay audio" at bounding box center [691, 344] width 27 height 27
click at [815, 343] on span "show sentence" at bounding box center [820, 344] width 27 height 27
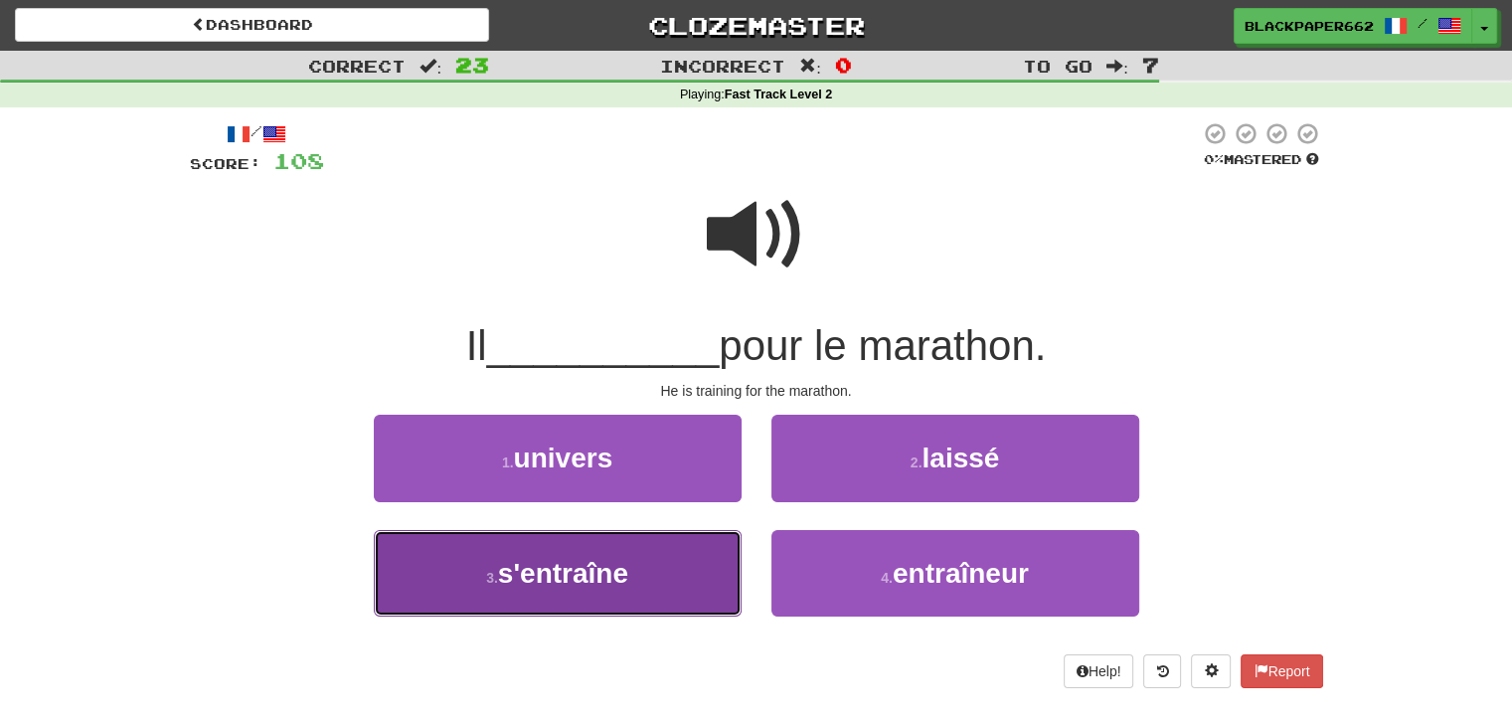
click at [606, 571] on span "s'entraîne" at bounding box center [563, 573] width 130 height 31
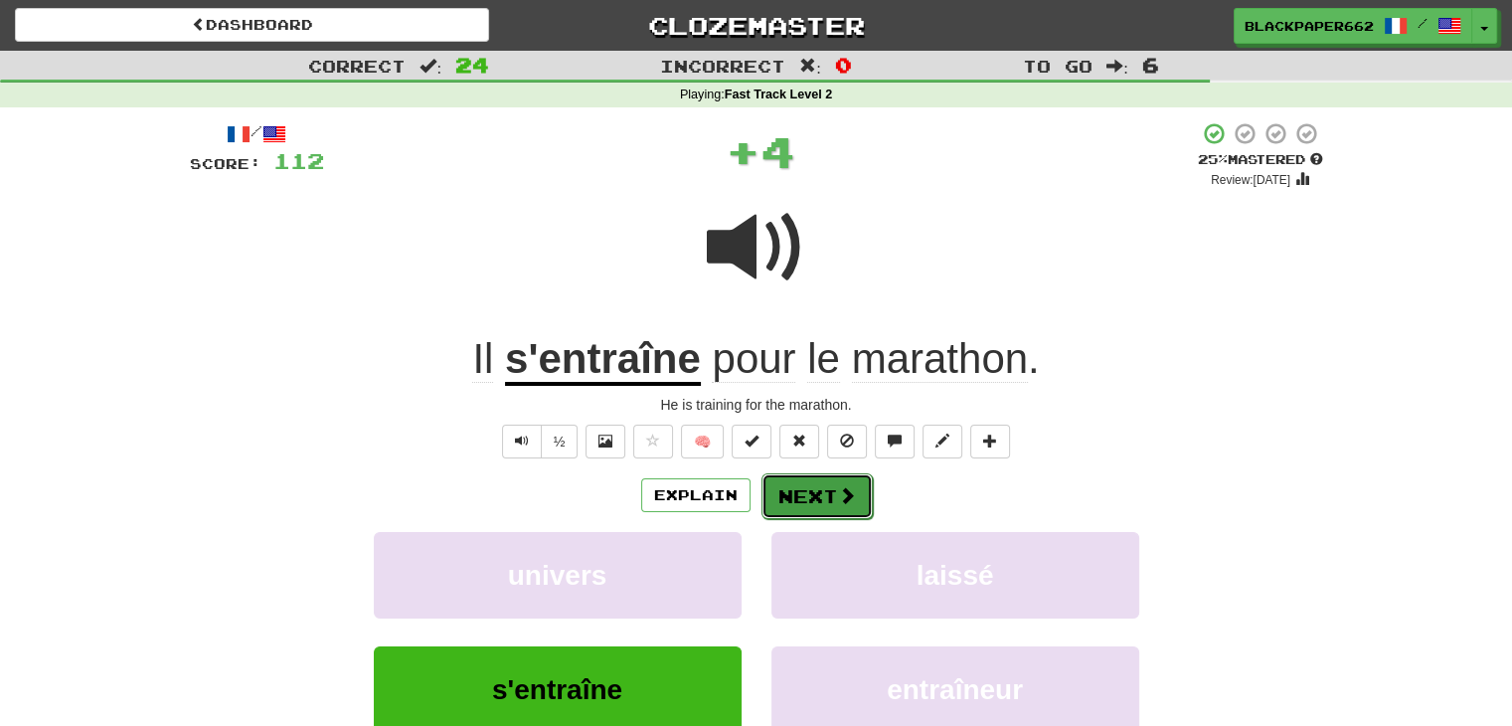
click at [814, 483] on button "Next" at bounding box center [817, 496] width 111 height 46
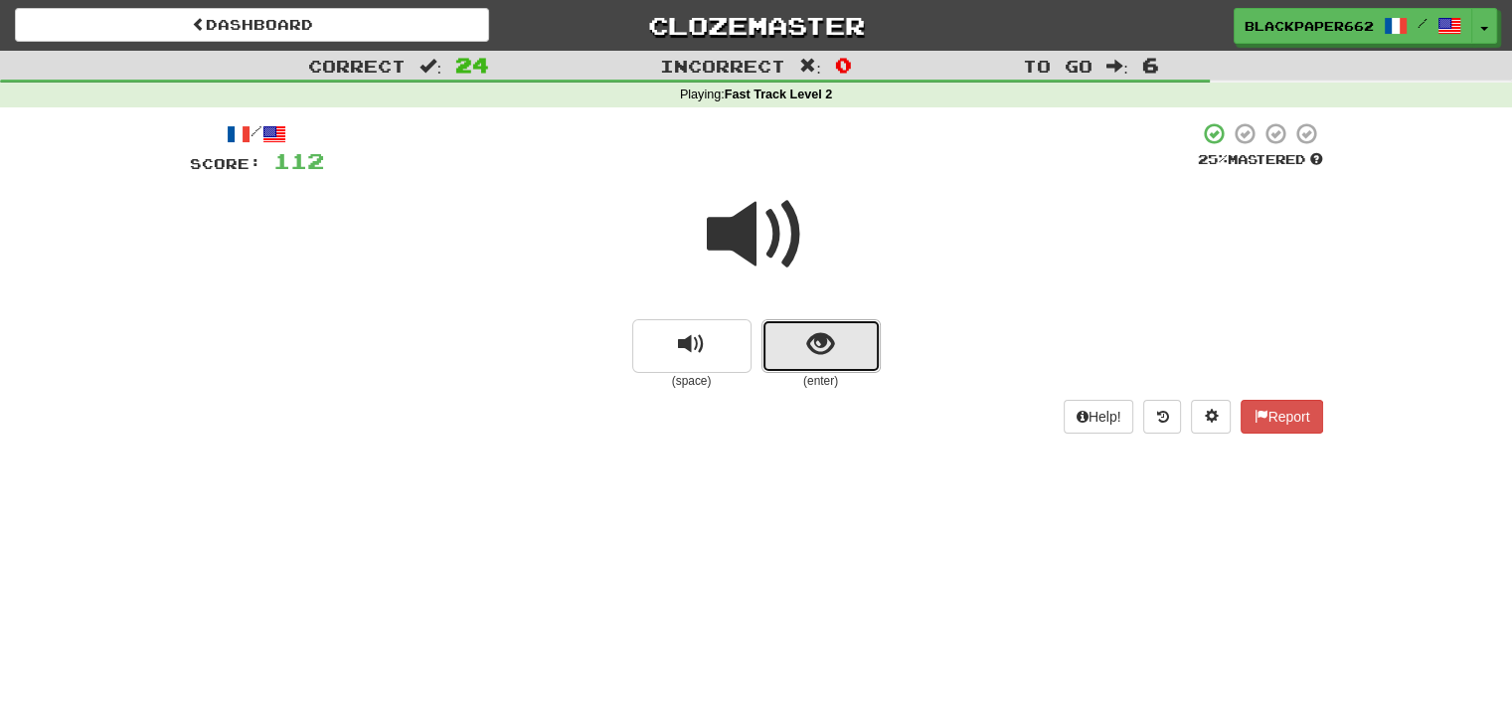
click at [815, 359] on button "show sentence" at bounding box center [821, 346] width 119 height 54
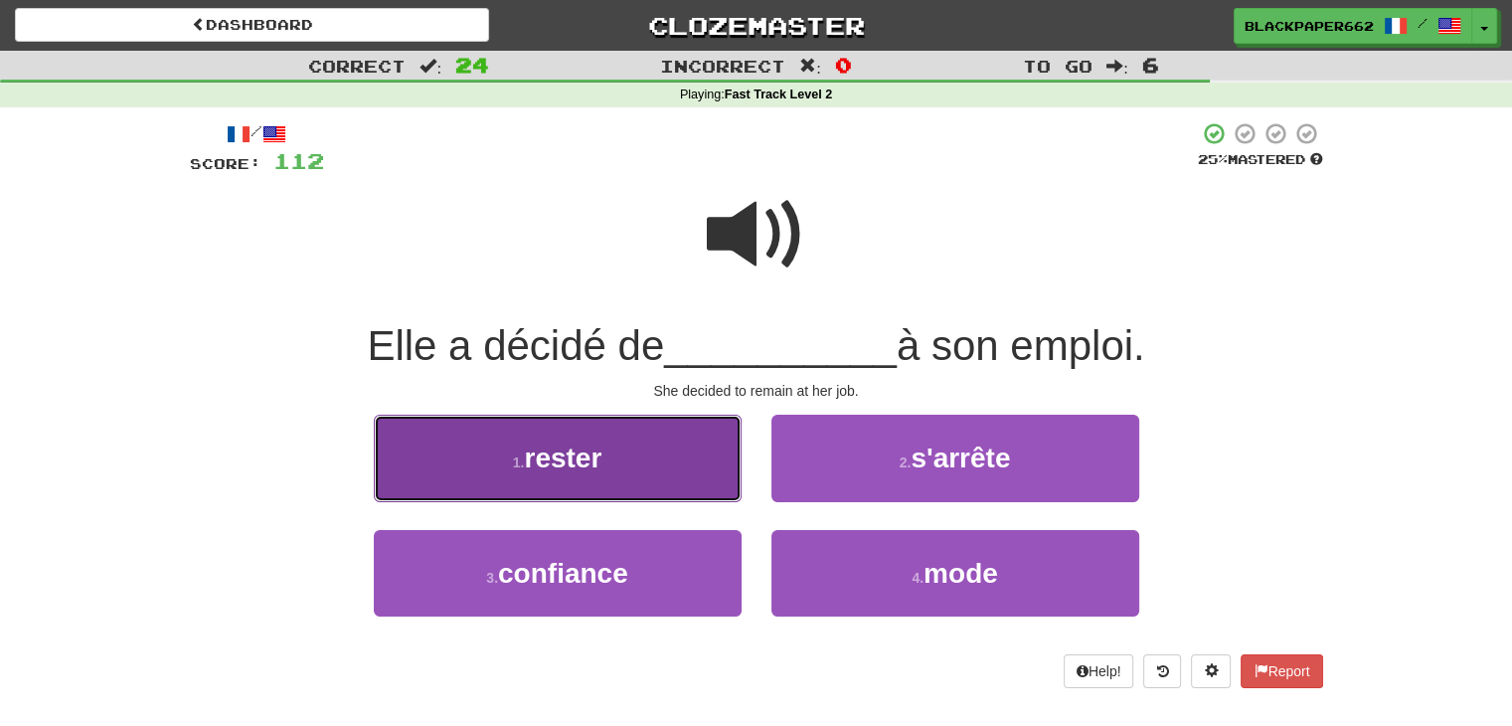
click at [624, 451] on button "1 . [PERSON_NAME]" at bounding box center [558, 458] width 368 height 87
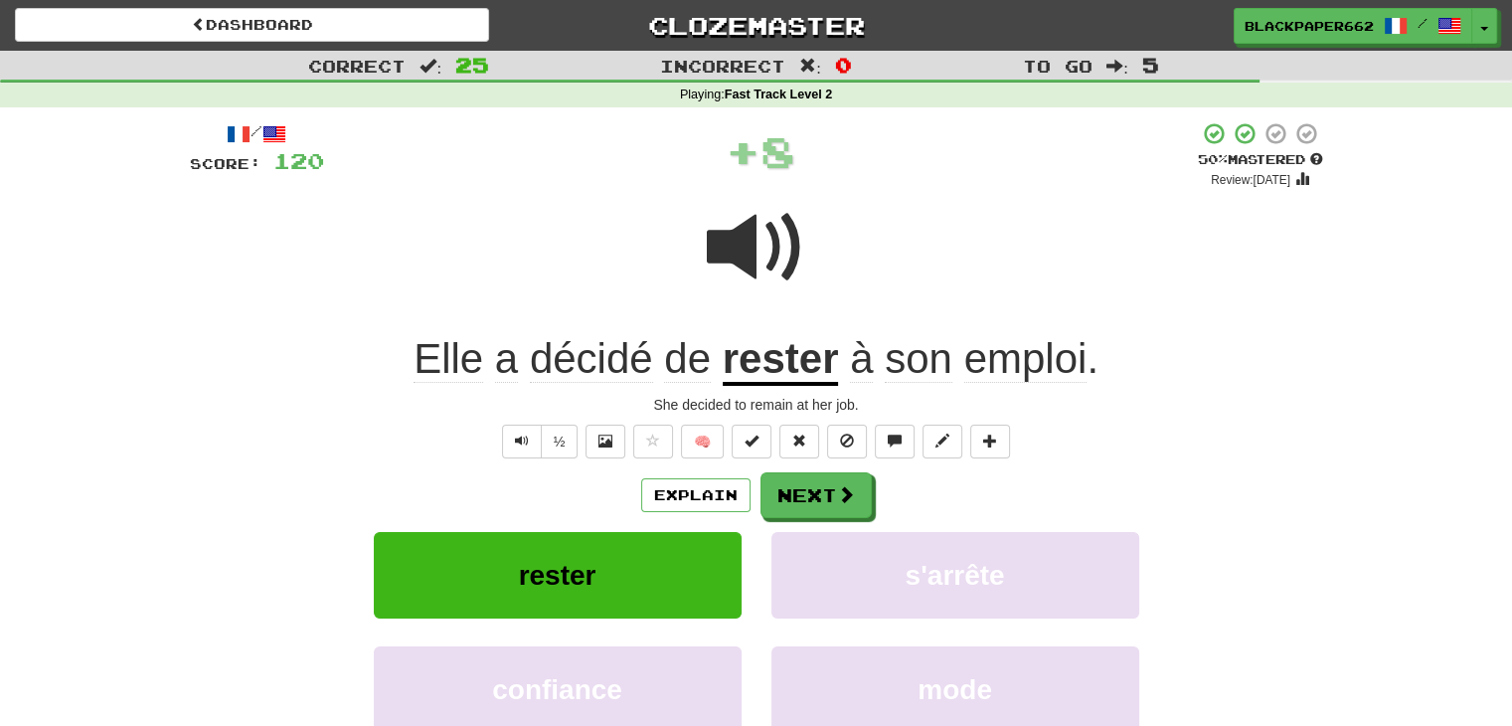
click at [724, 231] on span at bounding box center [756, 247] width 99 height 99
click at [838, 494] on span at bounding box center [847, 495] width 18 height 18
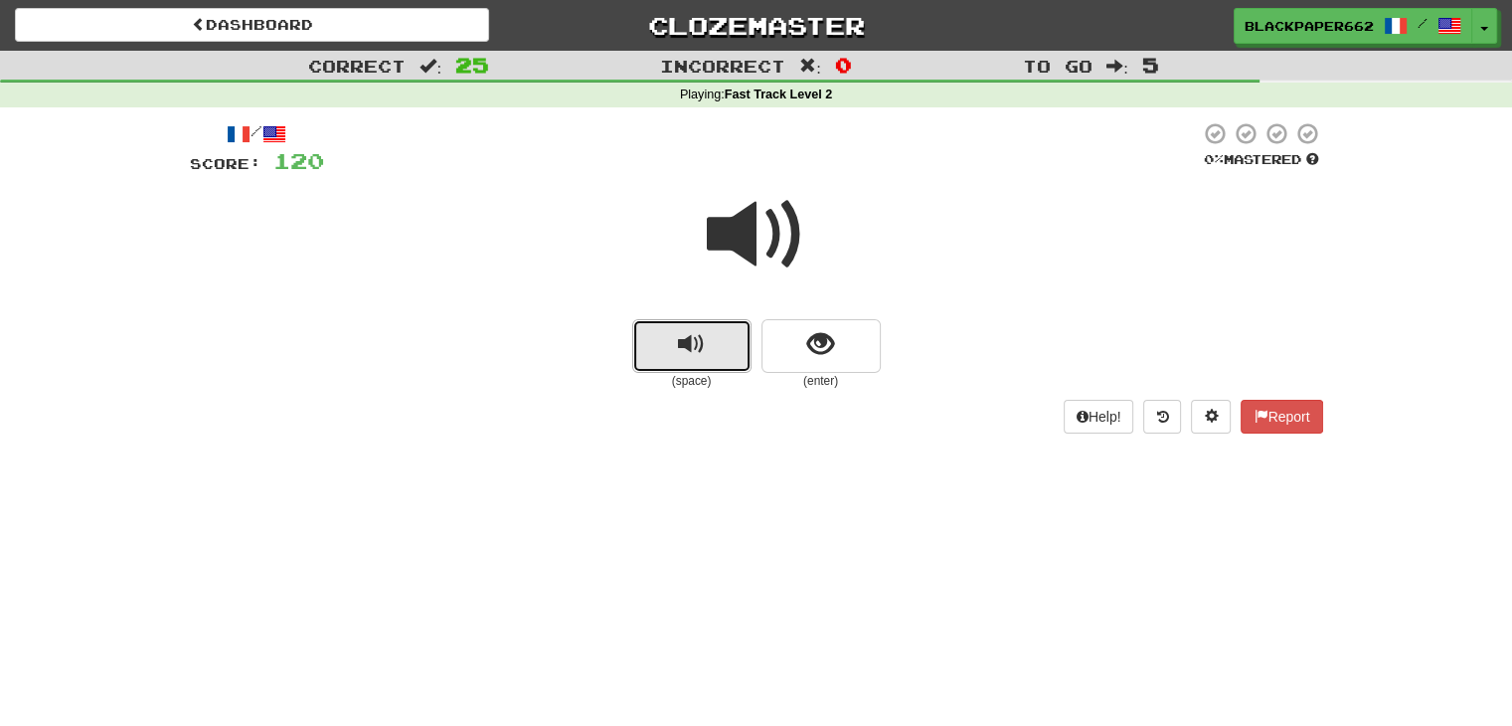
click at [695, 338] on span "replay audio" at bounding box center [691, 344] width 27 height 27
click at [809, 345] on span "show sentence" at bounding box center [820, 344] width 27 height 27
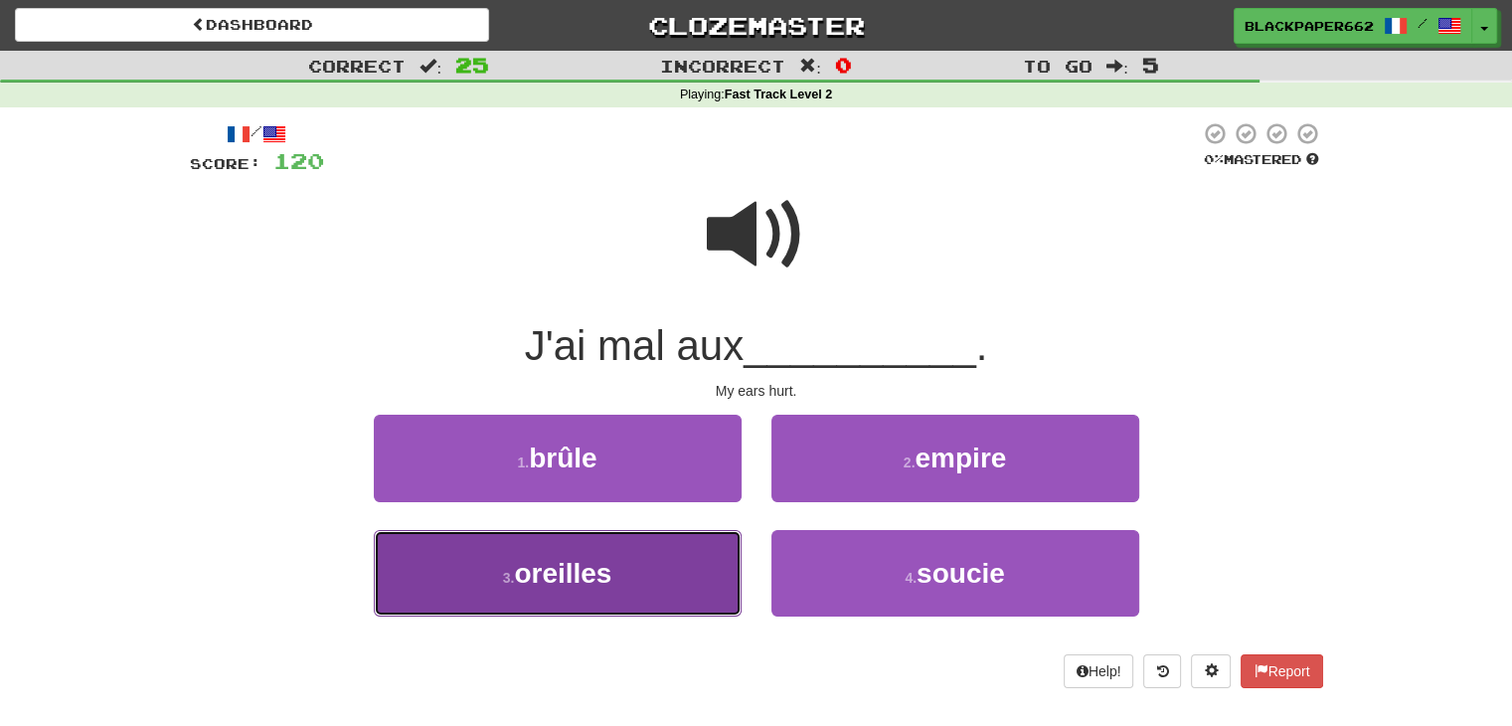
click at [639, 565] on button "3 . oreilles" at bounding box center [558, 573] width 368 height 87
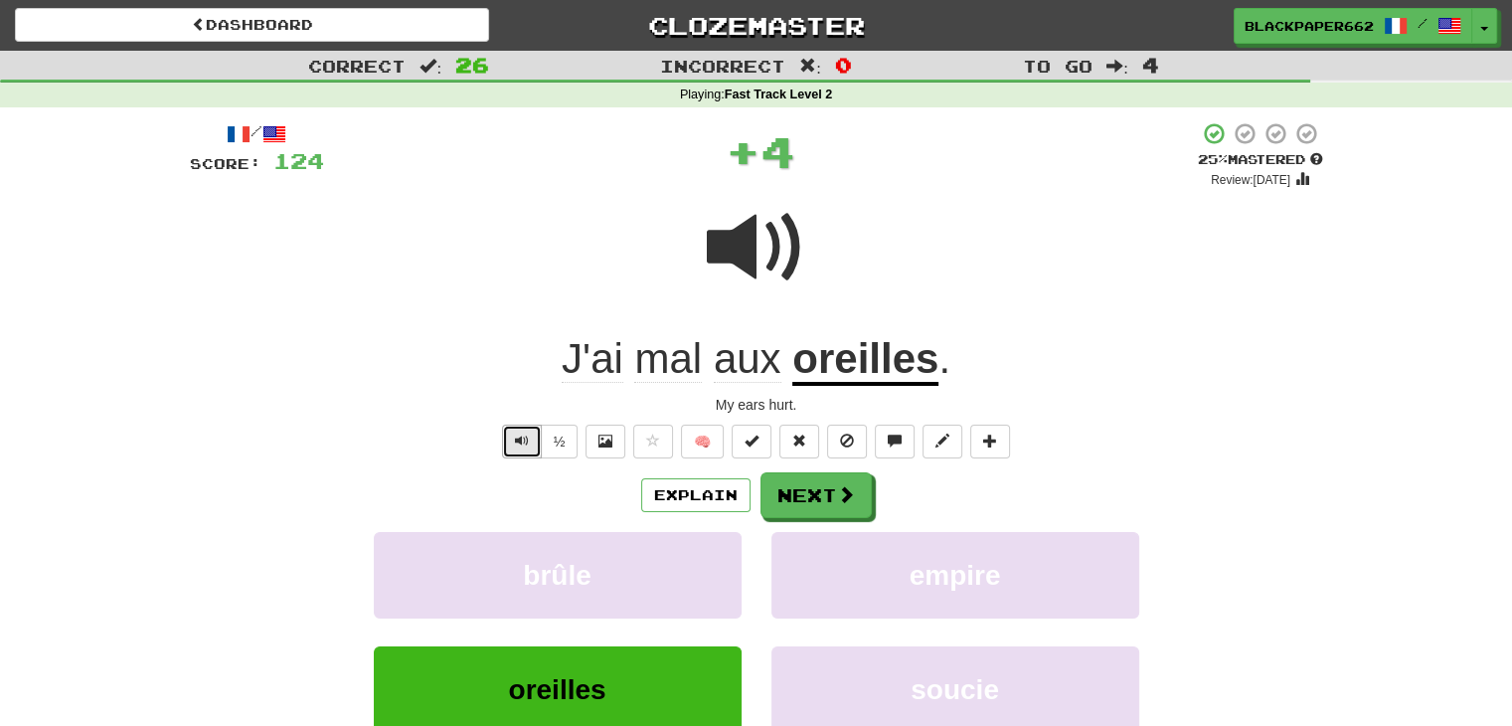
click at [537, 446] on button "Text-to-speech controls" at bounding box center [522, 442] width 40 height 34
click at [534, 441] on button "Text-to-speech controls" at bounding box center [522, 442] width 40 height 34
click at [516, 438] on span "Text-to-speech controls" at bounding box center [522, 441] width 14 height 14
click at [803, 496] on button "Next" at bounding box center [817, 496] width 111 height 46
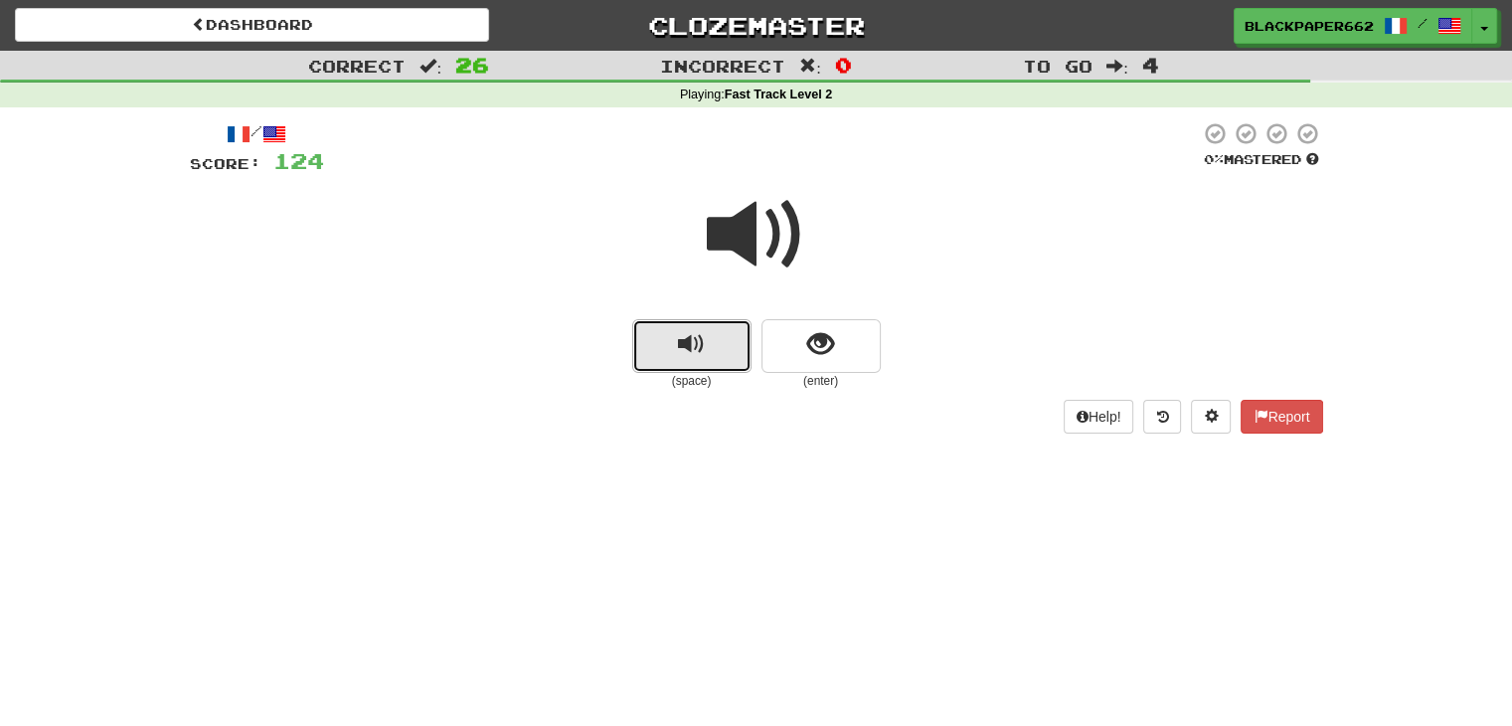
click at [720, 355] on button "replay audio" at bounding box center [691, 346] width 119 height 54
click at [821, 343] on span "show sentence" at bounding box center [820, 344] width 27 height 27
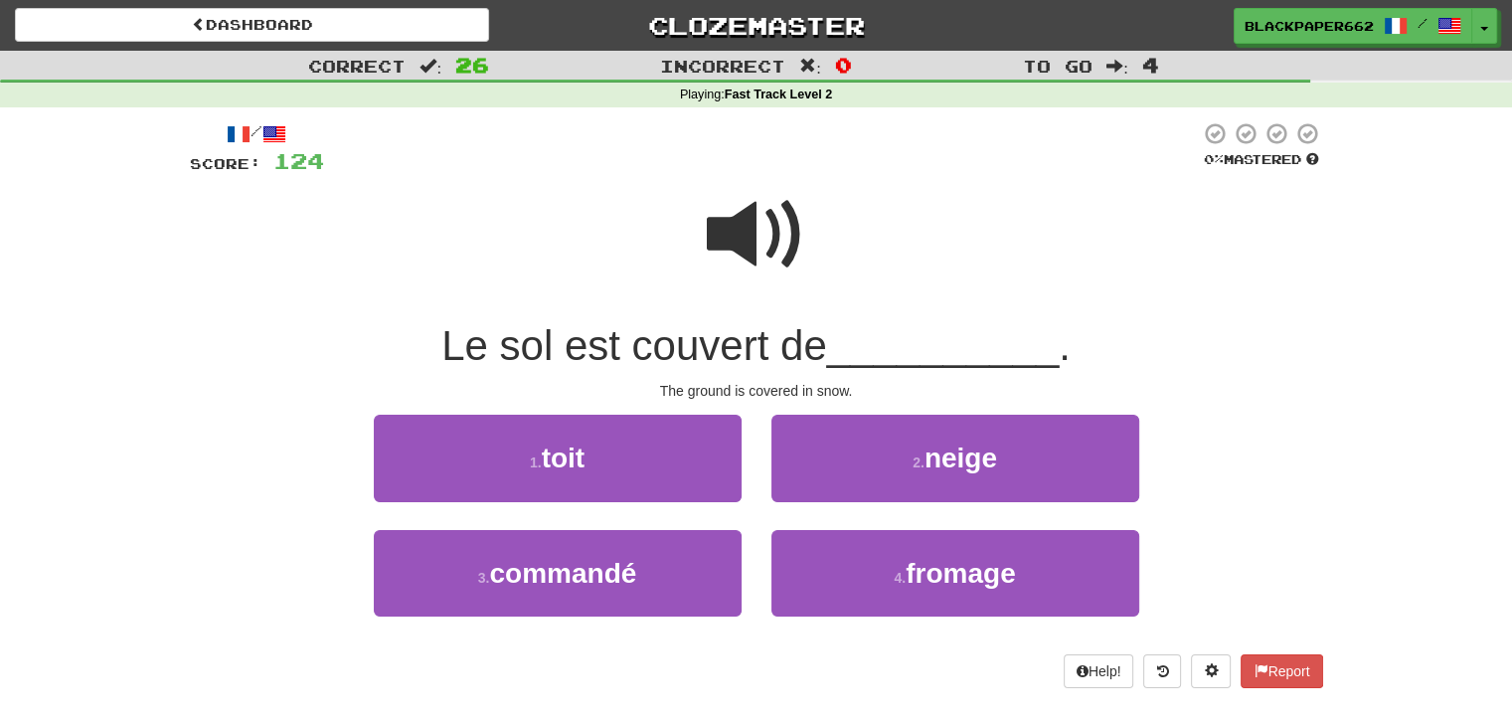
click at [745, 218] on span at bounding box center [756, 234] width 99 height 99
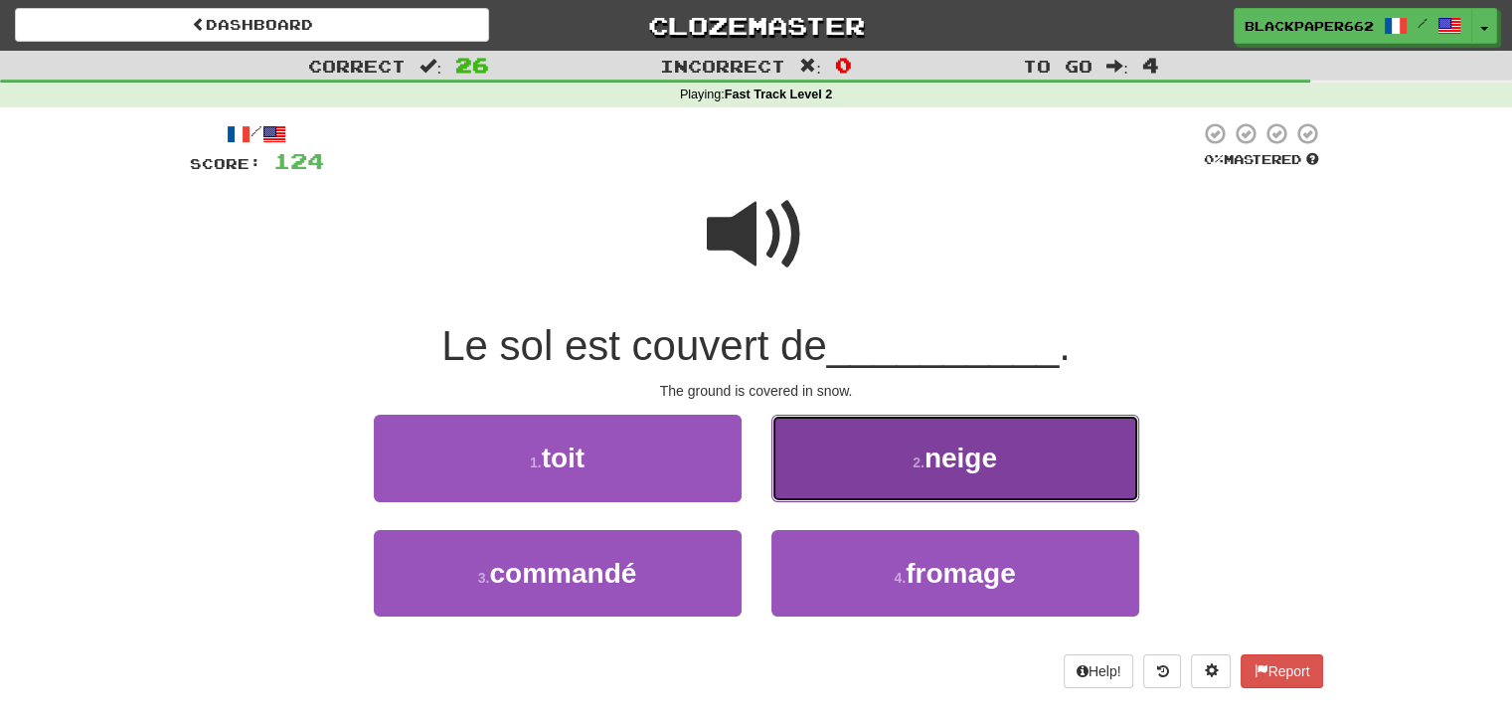
click at [950, 486] on button "2 . neige" at bounding box center [956, 458] width 368 height 87
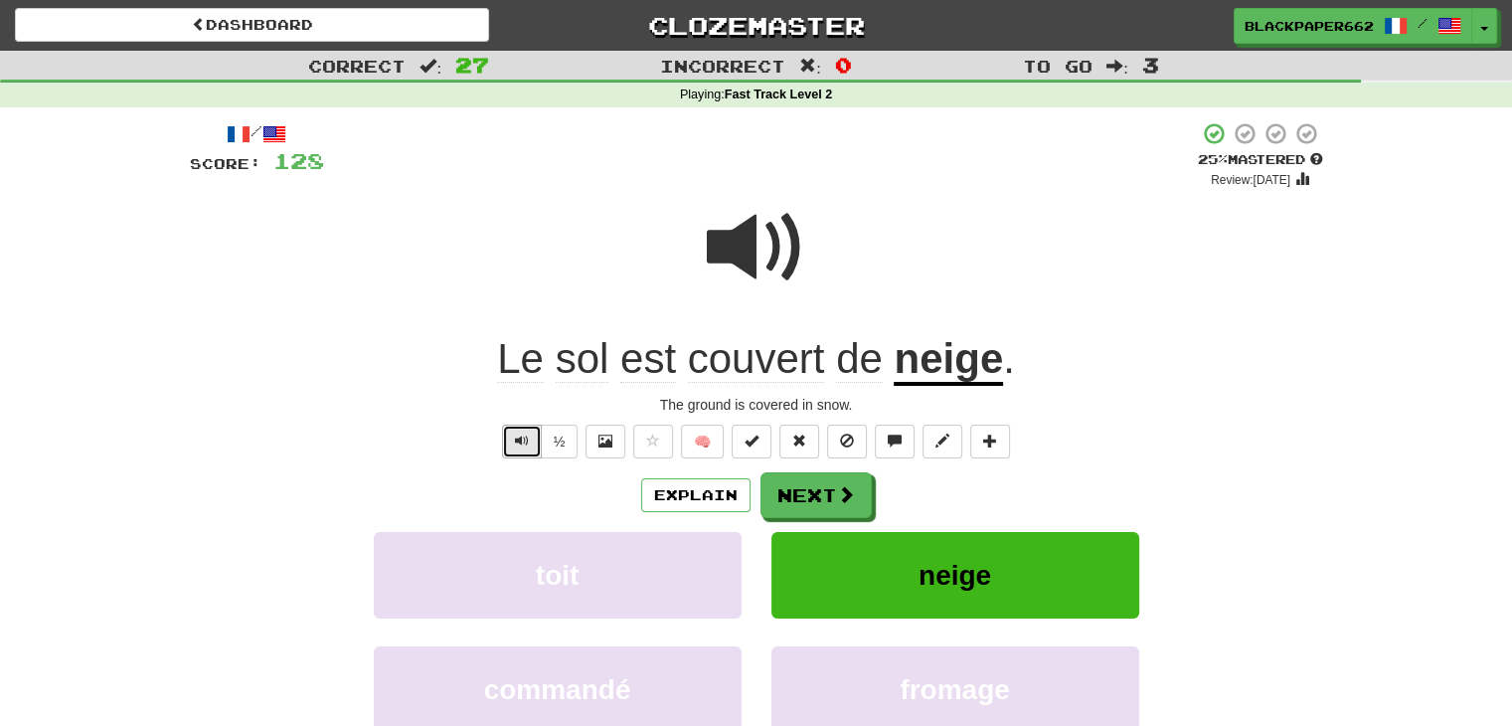
click at [529, 439] on button "Text-to-speech controls" at bounding box center [522, 442] width 40 height 34
click at [851, 486] on span at bounding box center [847, 495] width 18 height 18
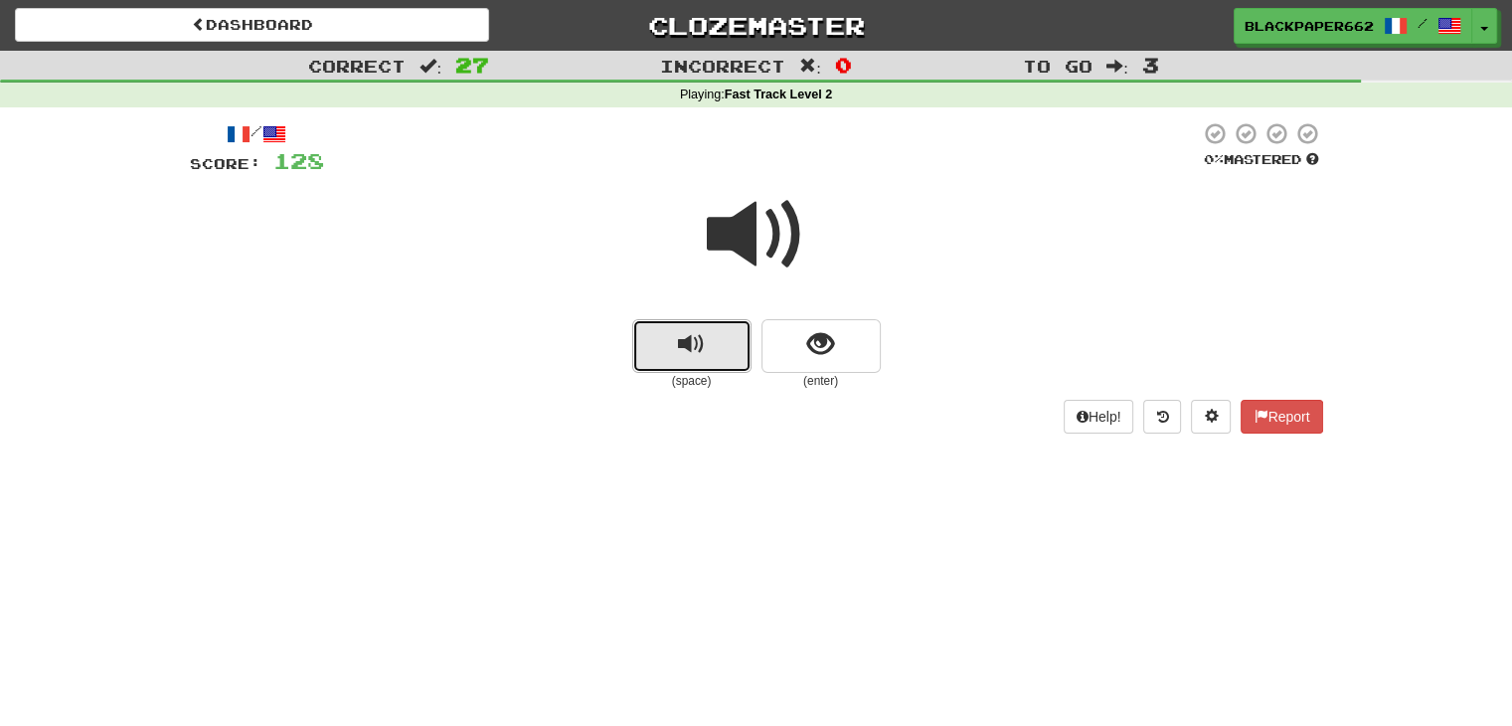
click at [644, 356] on button "replay audio" at bounding box center [691, 346] width 119 height 54
click at [861, 355] on button "show sentence" at bounding box center [821, 346] width 119 height 54
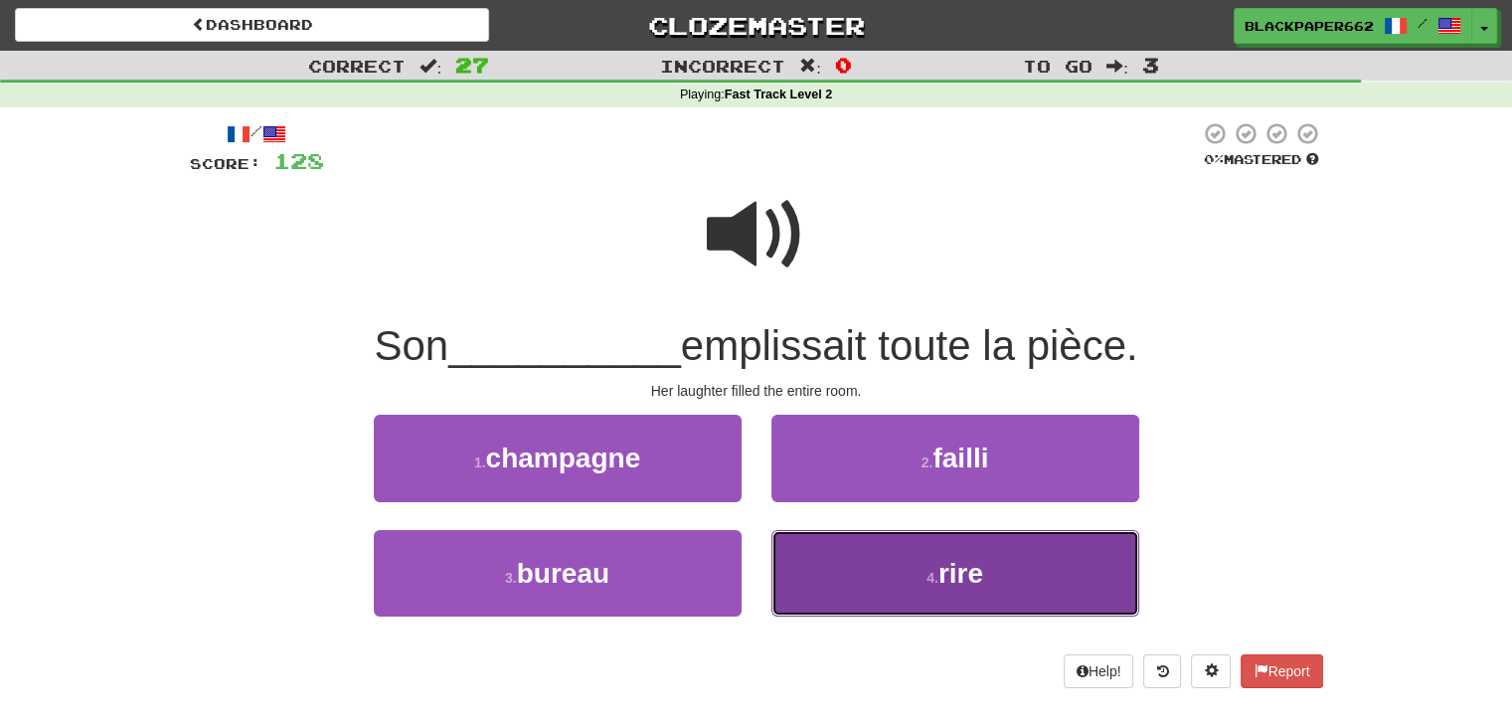
click at [980, 566] on span "rire" at bounding box center [961, 573] width 45 height 31
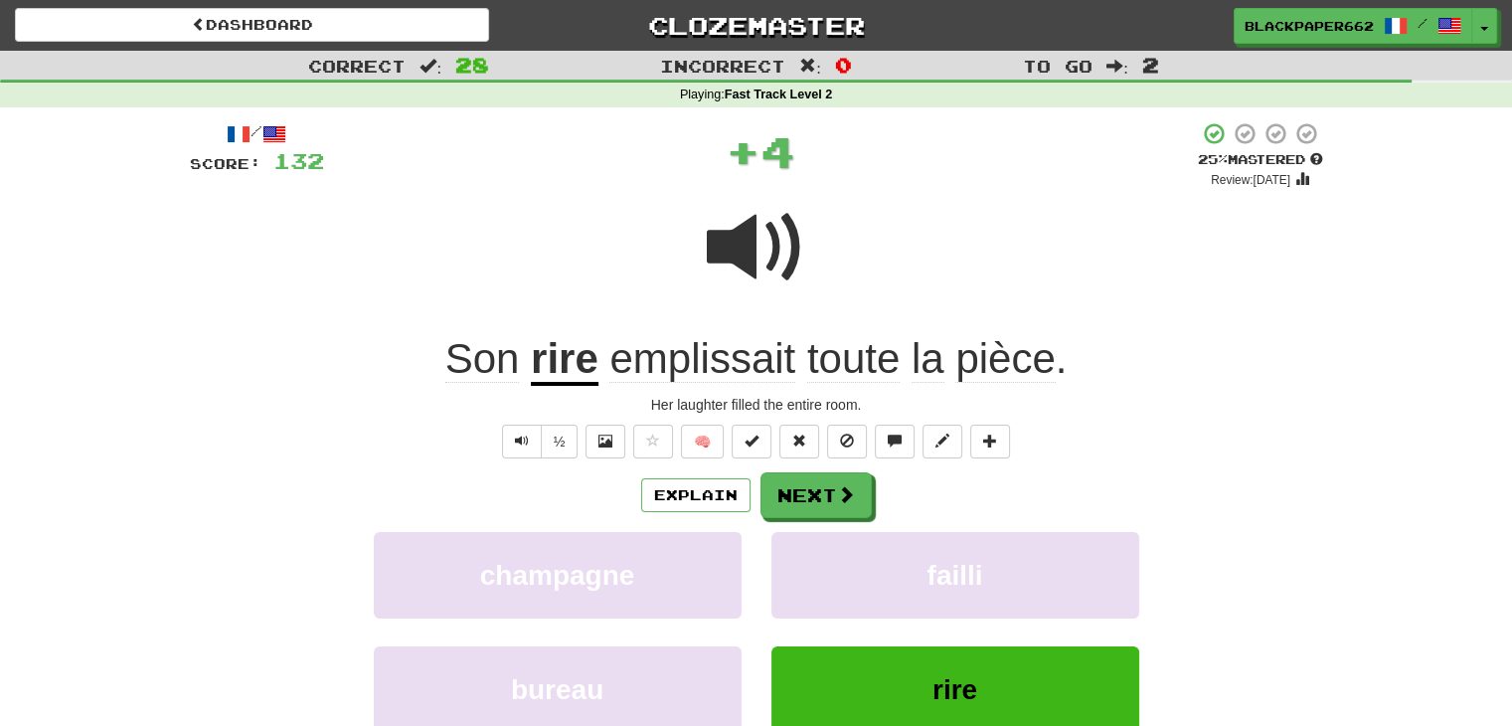
click at [790, 237] on span at bounding box center [756, 247] width 99 height 99
click at [755, 287] on span at bounding box center [756, 247] width 99 height 99
click at [524, 443] on span "Text-to-speech controls" at bounding box center [522, 441] width 14 height 14
click at [537, 443] on button "Text-to-speech controls" at bounding box center [522, 442] width 40 height 34
click at [815, 505] on button "Next" at bounding box center [817, 496] width 111 height 46
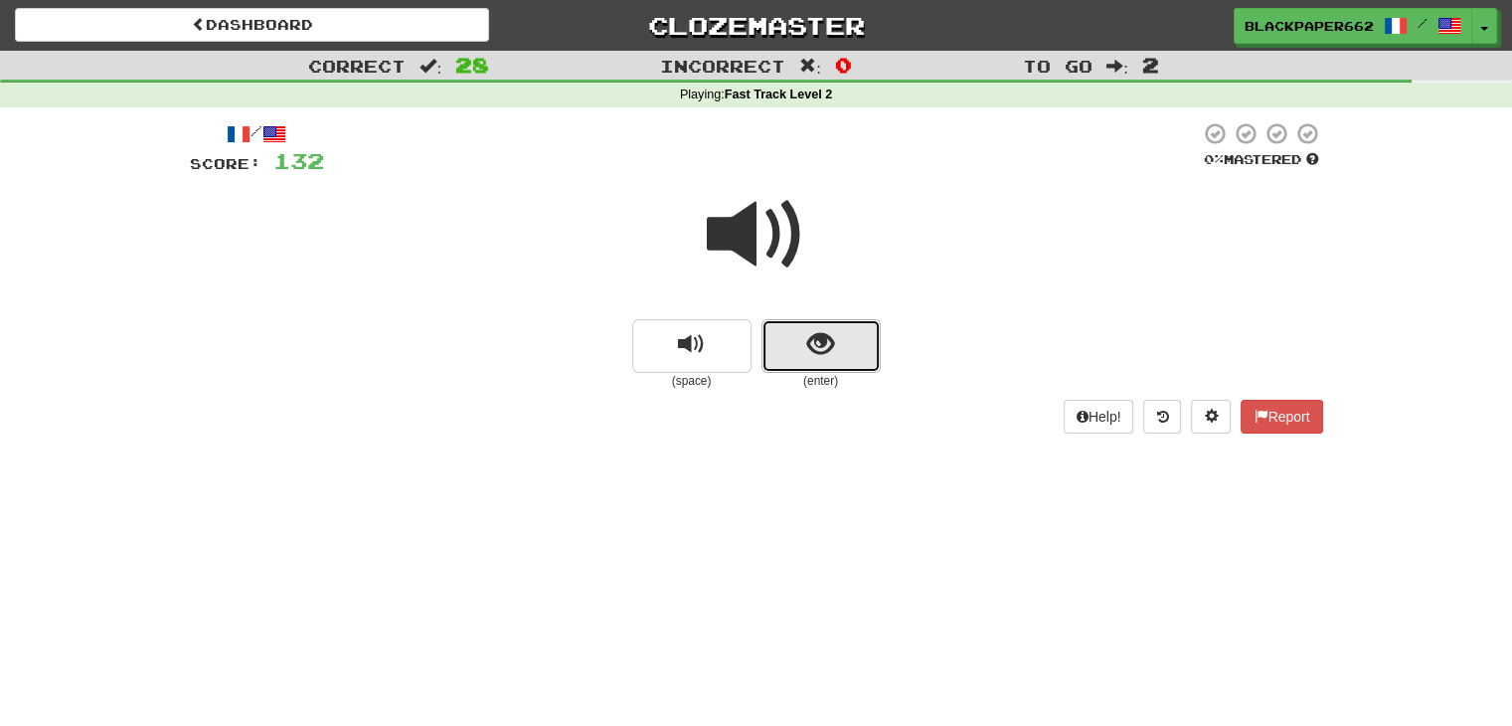
click at [799, 349] on button "show sentence" at bounding box center [821, 346] width 119 height 54
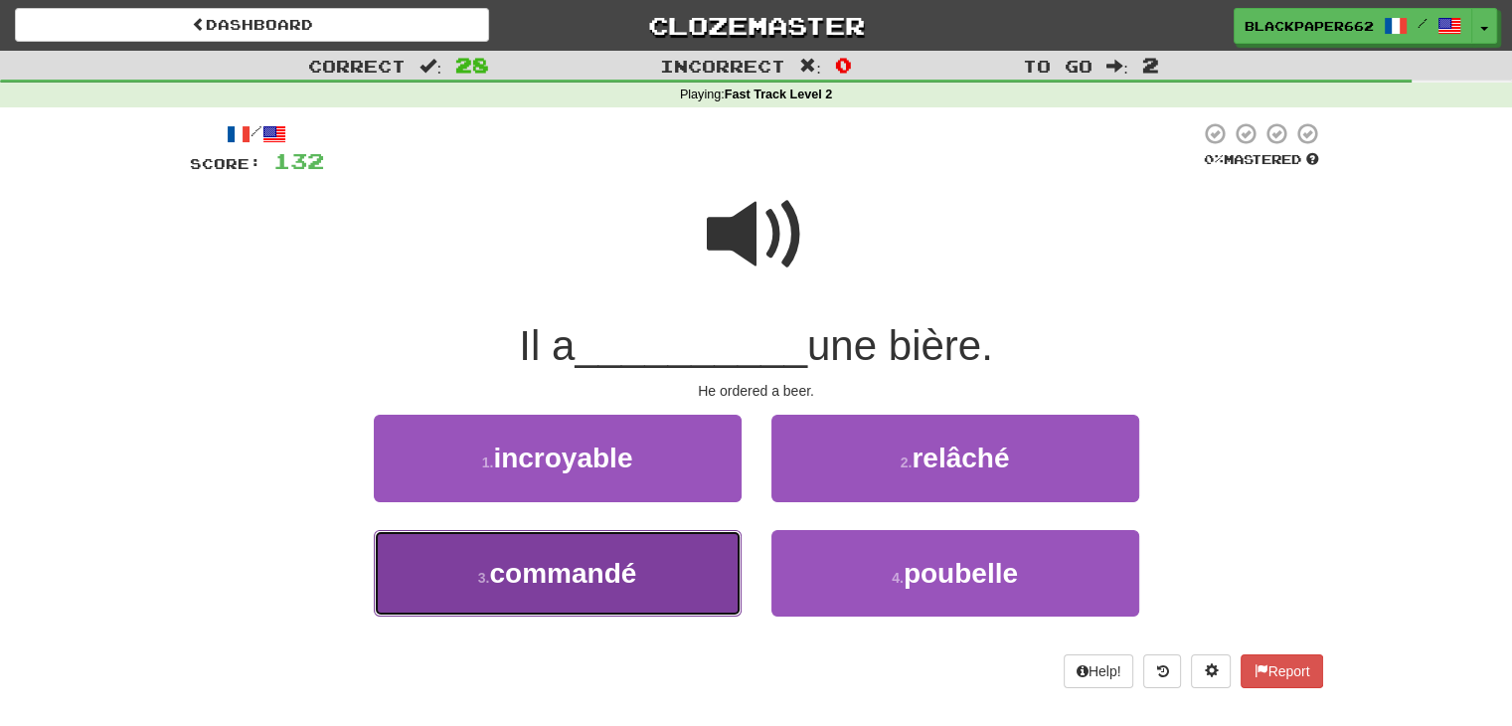
click at [627, 585] on span "commandé" at bounding box center [562, 573] width 147 height 31
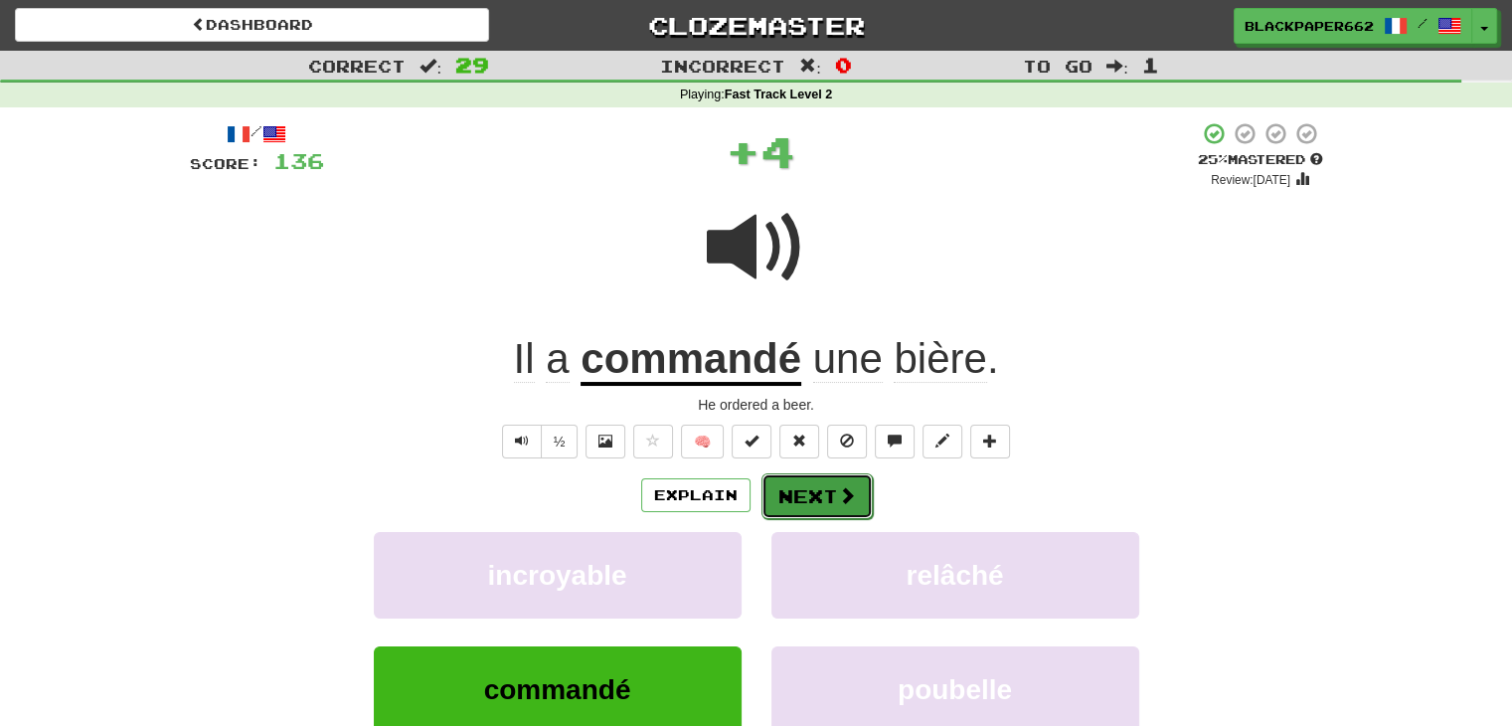
click at [826, 477] on button "Next" at bounding box center [817, 496] width 111 height 46
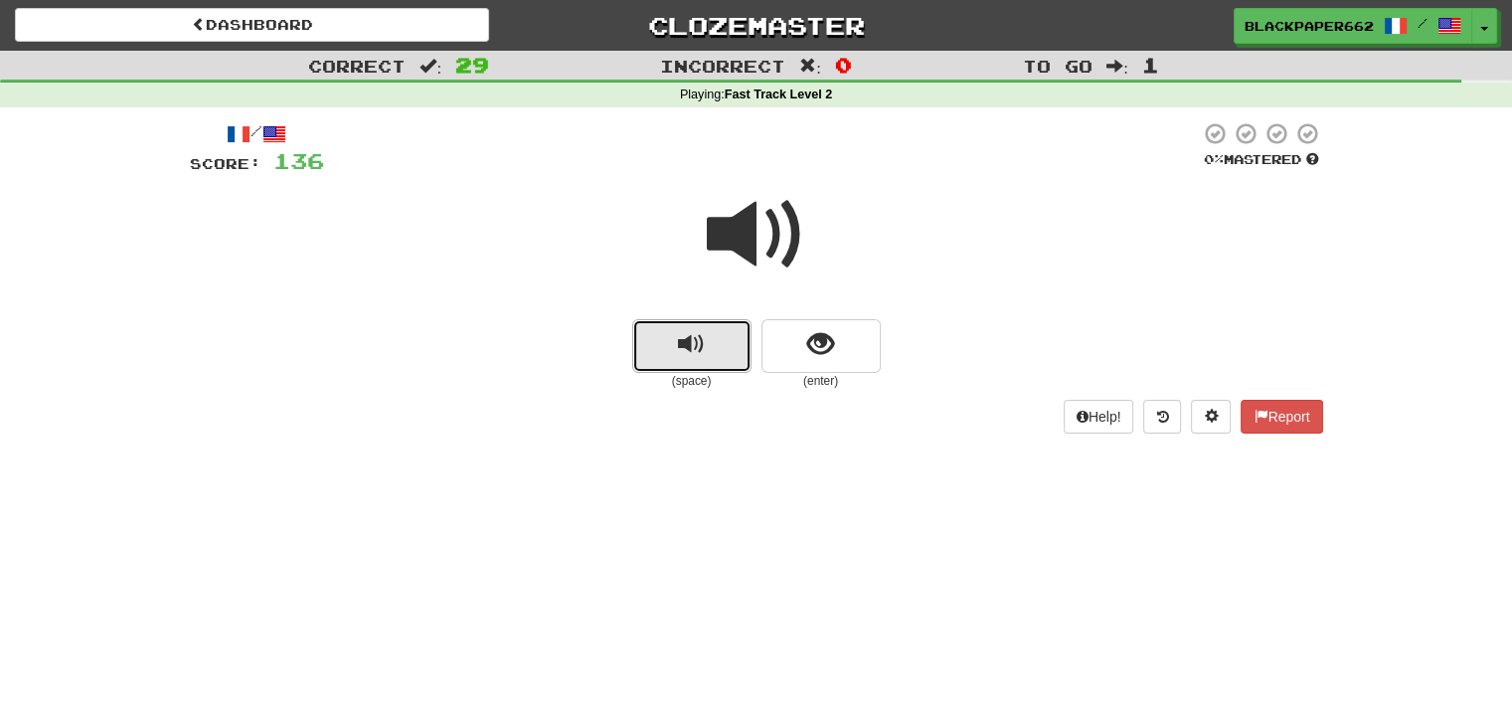
click at [707, 351] on button "replay audio" at bounding box center [691, 346] width 119 height 54
click at [802, 327] on button "show sentence" at bounding box center [821, 346] width 119 height 54
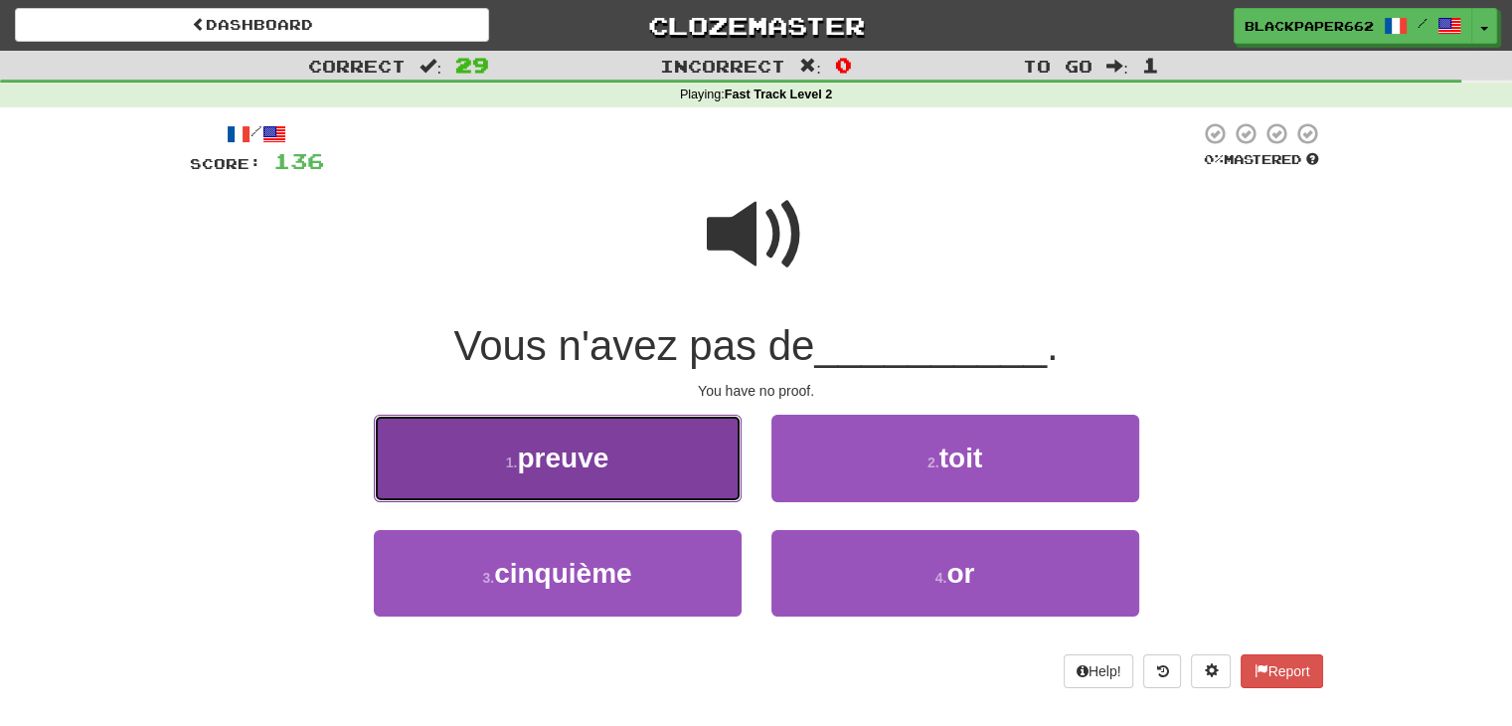
click at [609, 470] on span "preuve" at bounding box center [562, 458] width 91 height 31
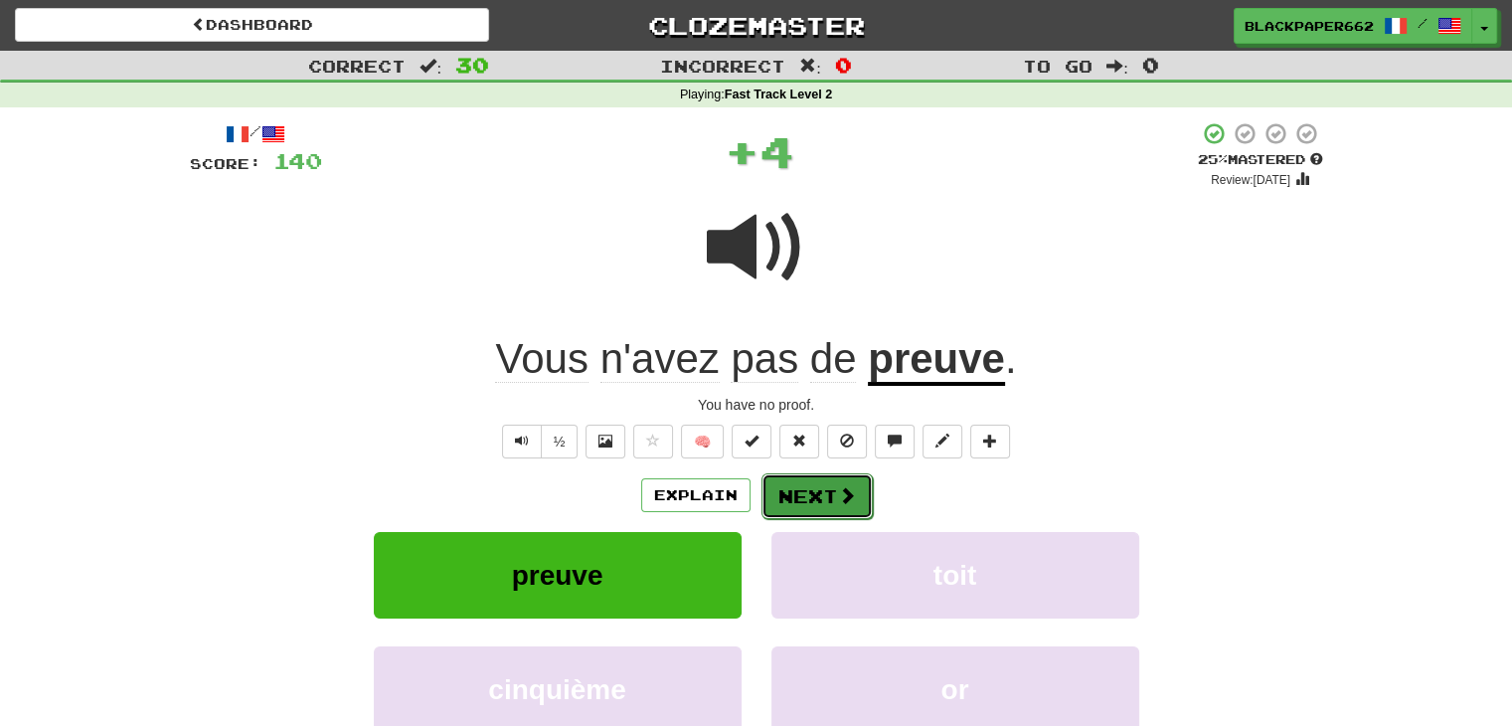
click at [811, 496] on button "Next" at bounding box center [817, 496] width 111 height 46
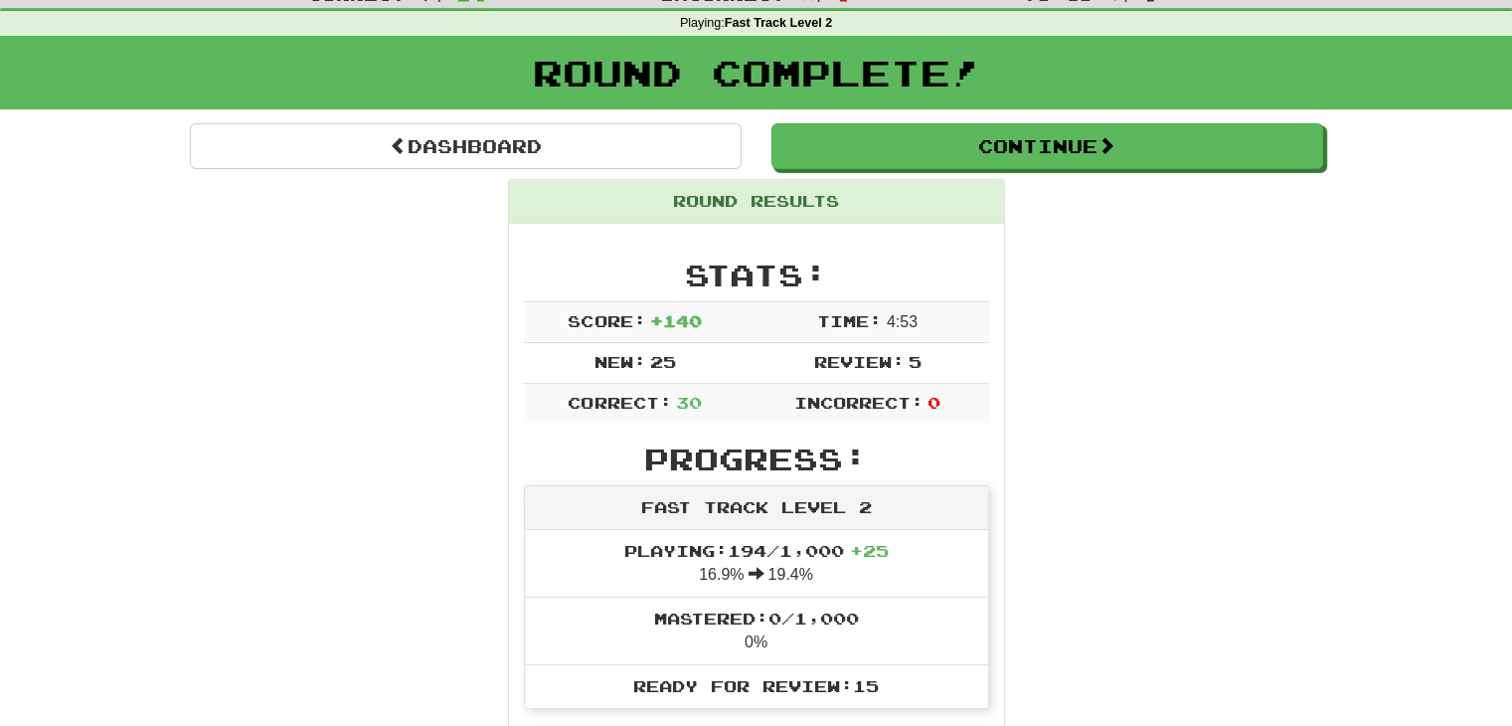
scroll to position [0, 0]
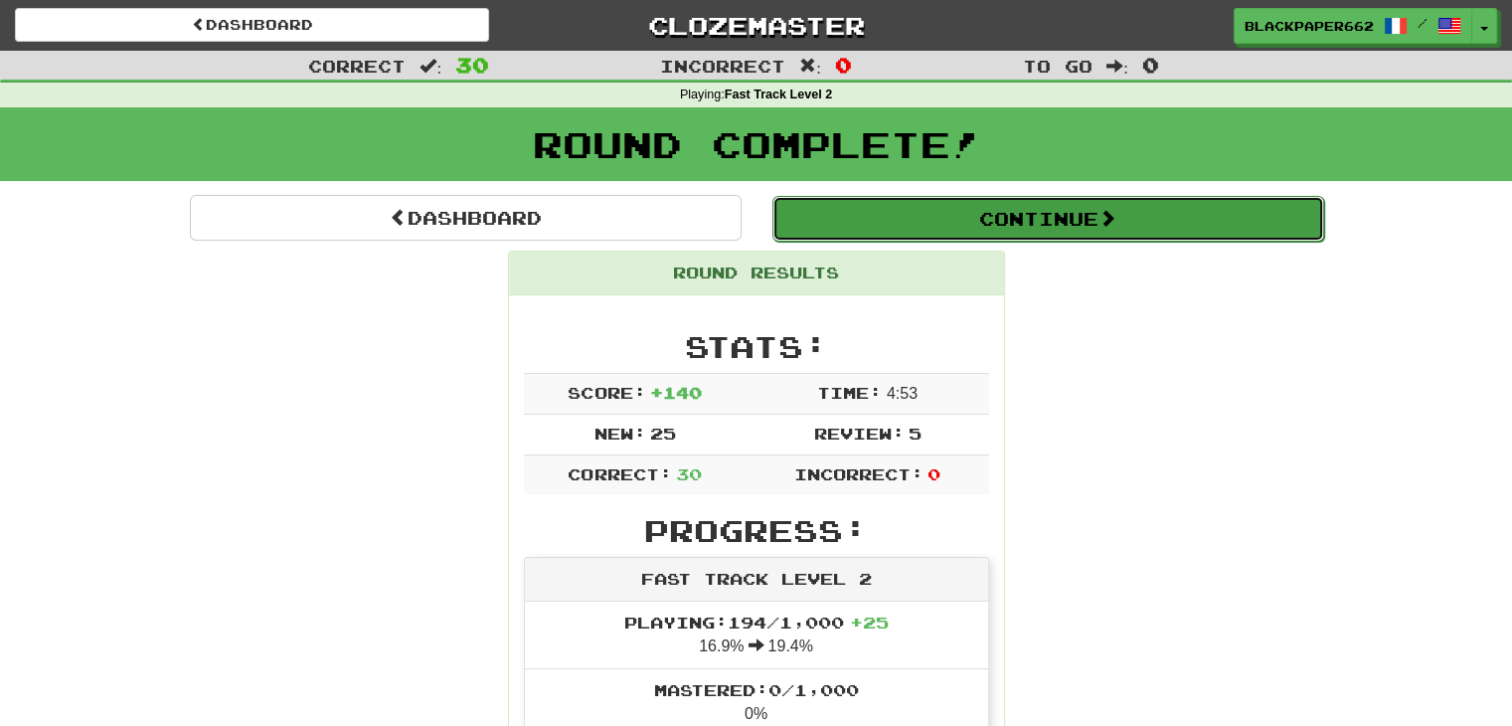
click at [1115, 219] on span at bounding box center [1108, 218] width 18 height 18
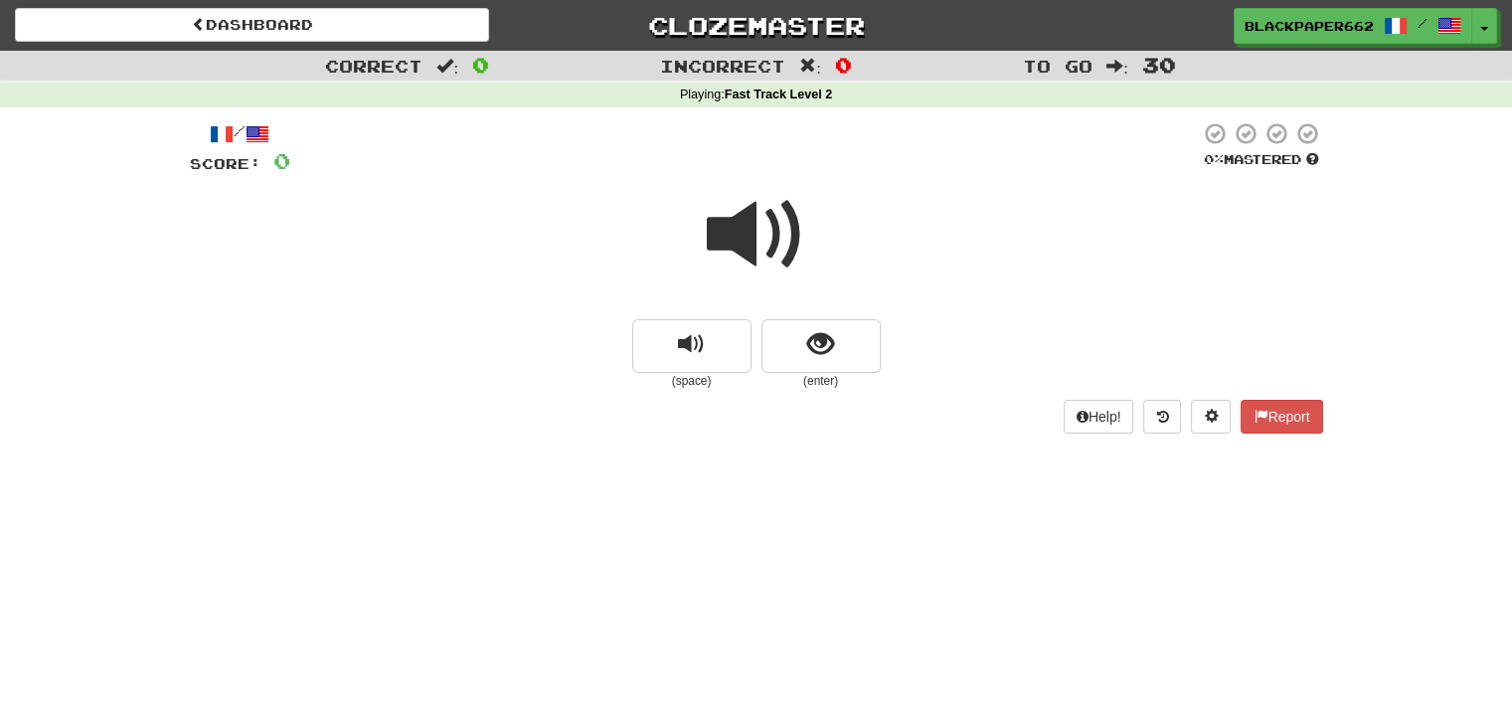
click at [727, 230] on span at bounding box center [756, 234] width 99 height 99
click at [793, 355] on button "show sentence" at bounding box center [821, 346] width 119 height 54
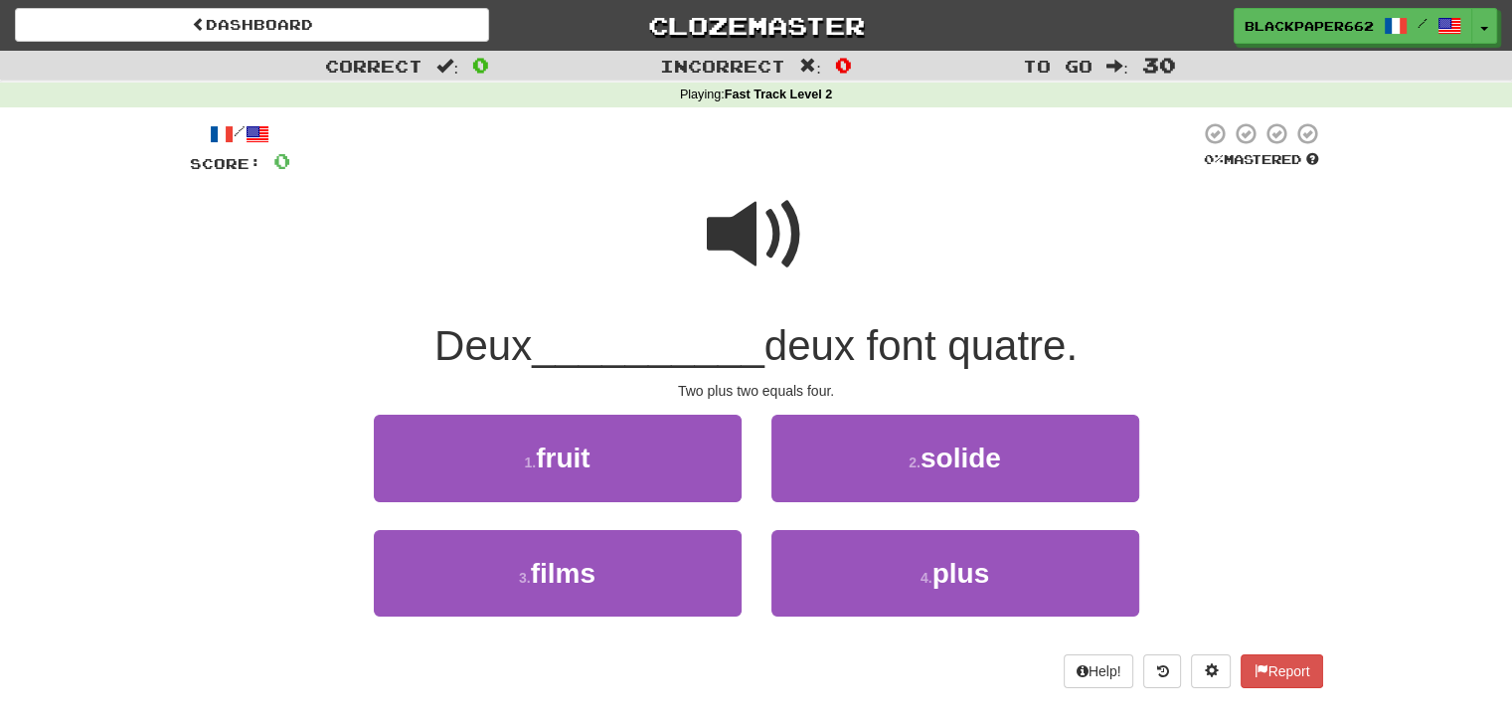
click at [774, 232] on span at bounding box center [756, 234] width 99 height 99
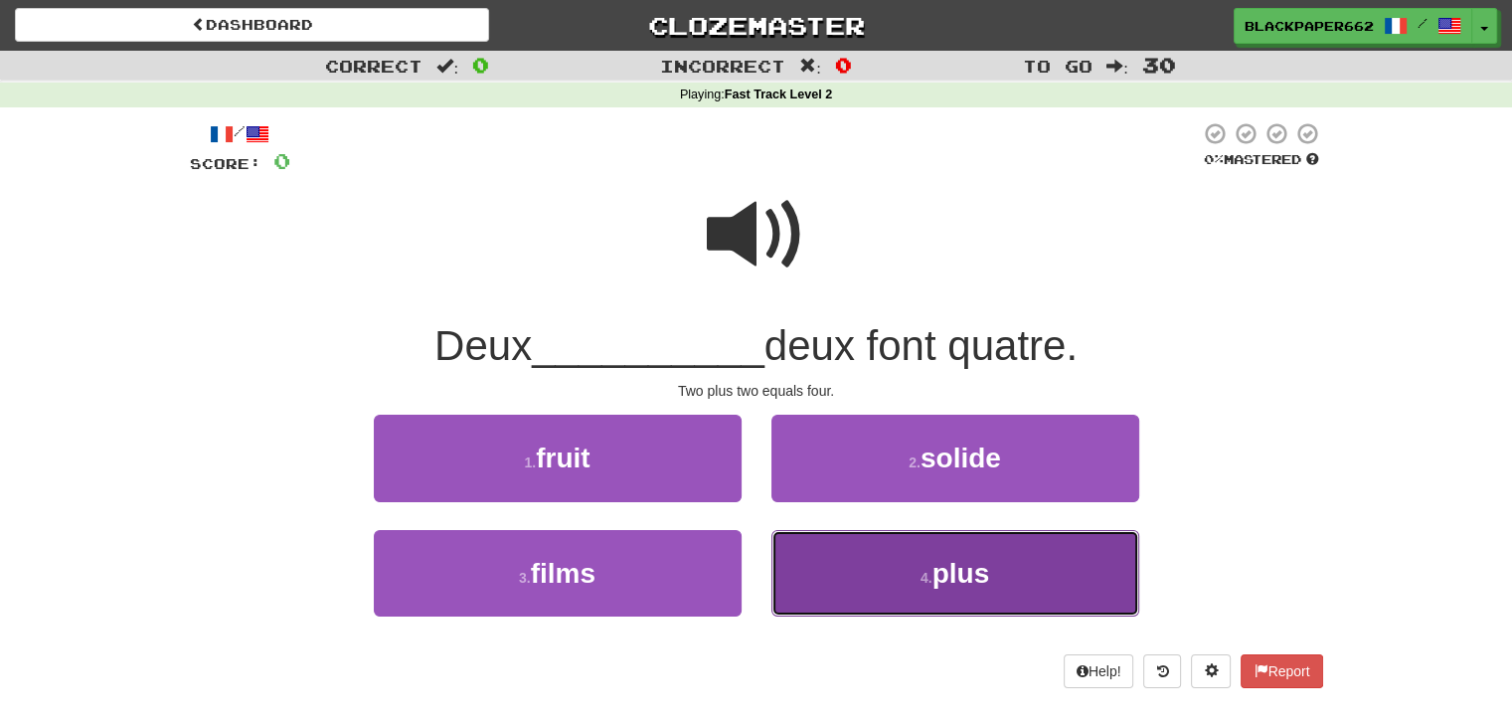
click at [887, 550] on button "4 . plus" at bounding box center [956, 573] width 368 height 87
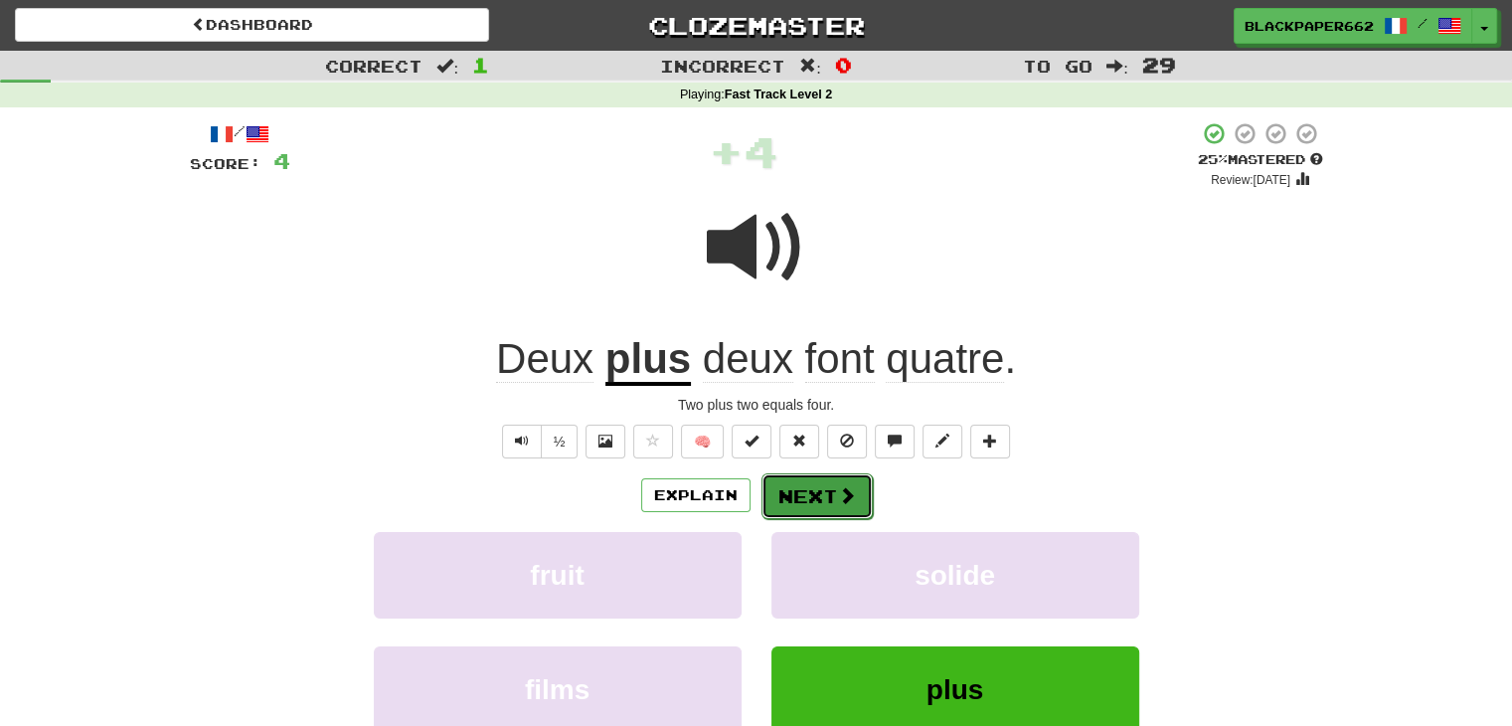
click at [840, 503] on span at bounding box center [847, 495] width 18 height 18
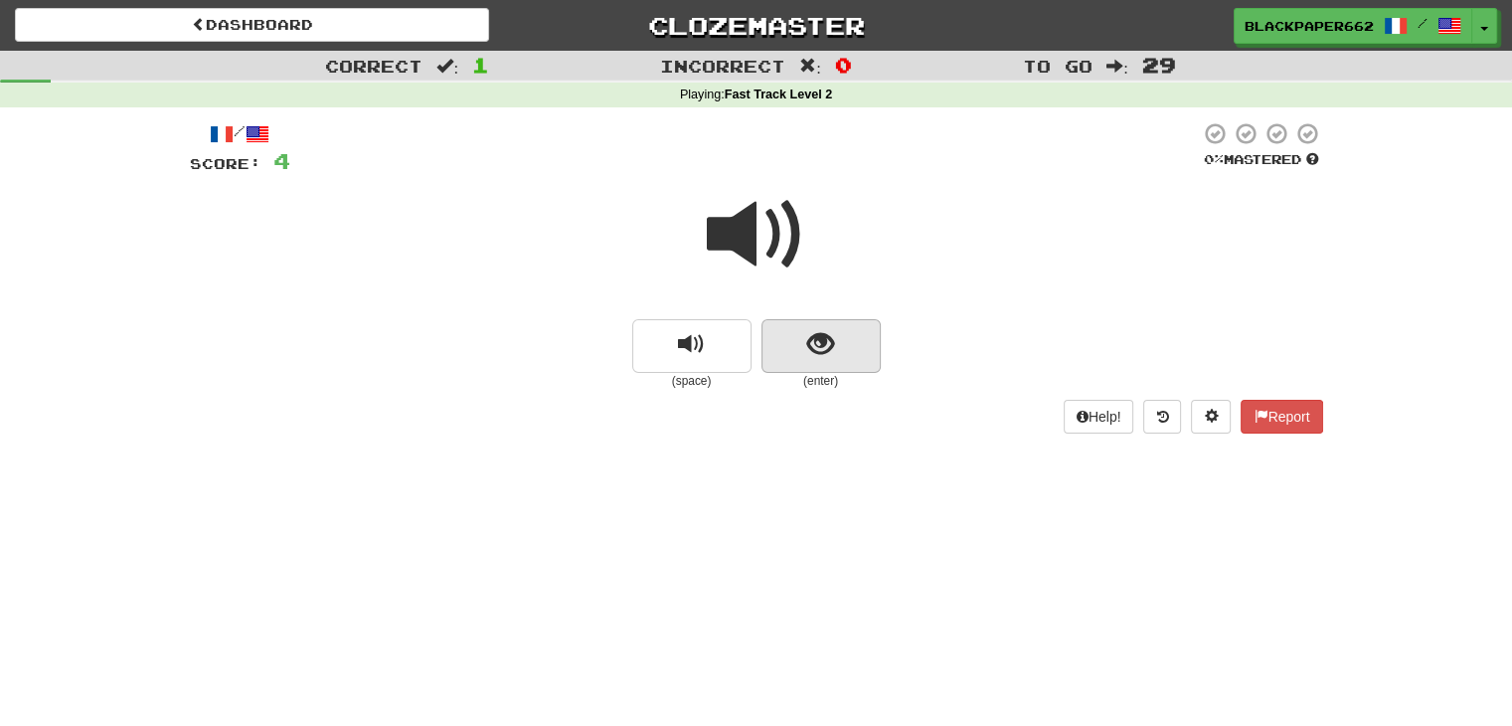
drag, startPoint x: 813, startPoint y: 380, endPoint x: 822, endPoint y: 356, distance: 25.5
click at [814, 381] on small "(enter)" at bounding box center [821, 381] width 119 height 17
click at [835, 327] on button "show sentence" at bounding box center [821, 346] width 119 height 54
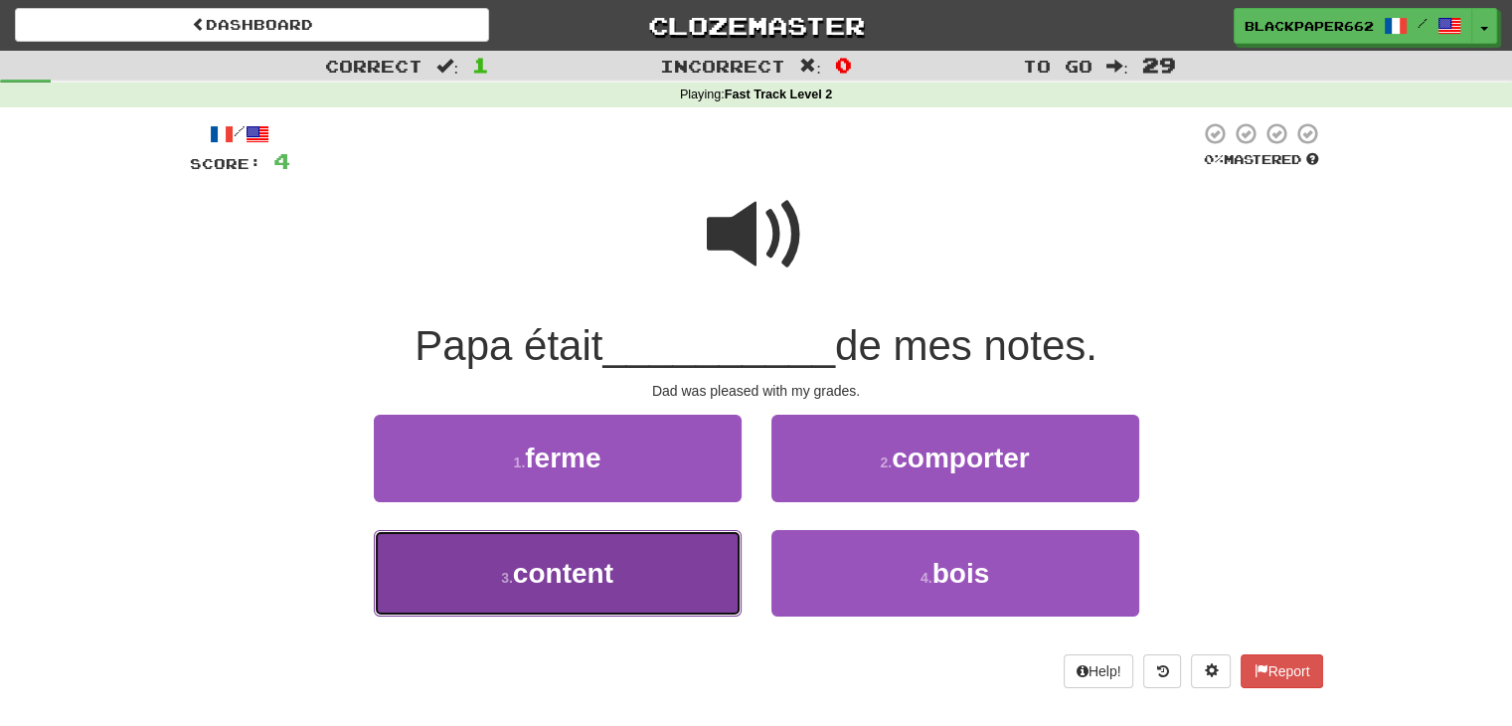
click at [699, 581] on button "3 . content" at bounding box center [558, 573] width 368 height 87
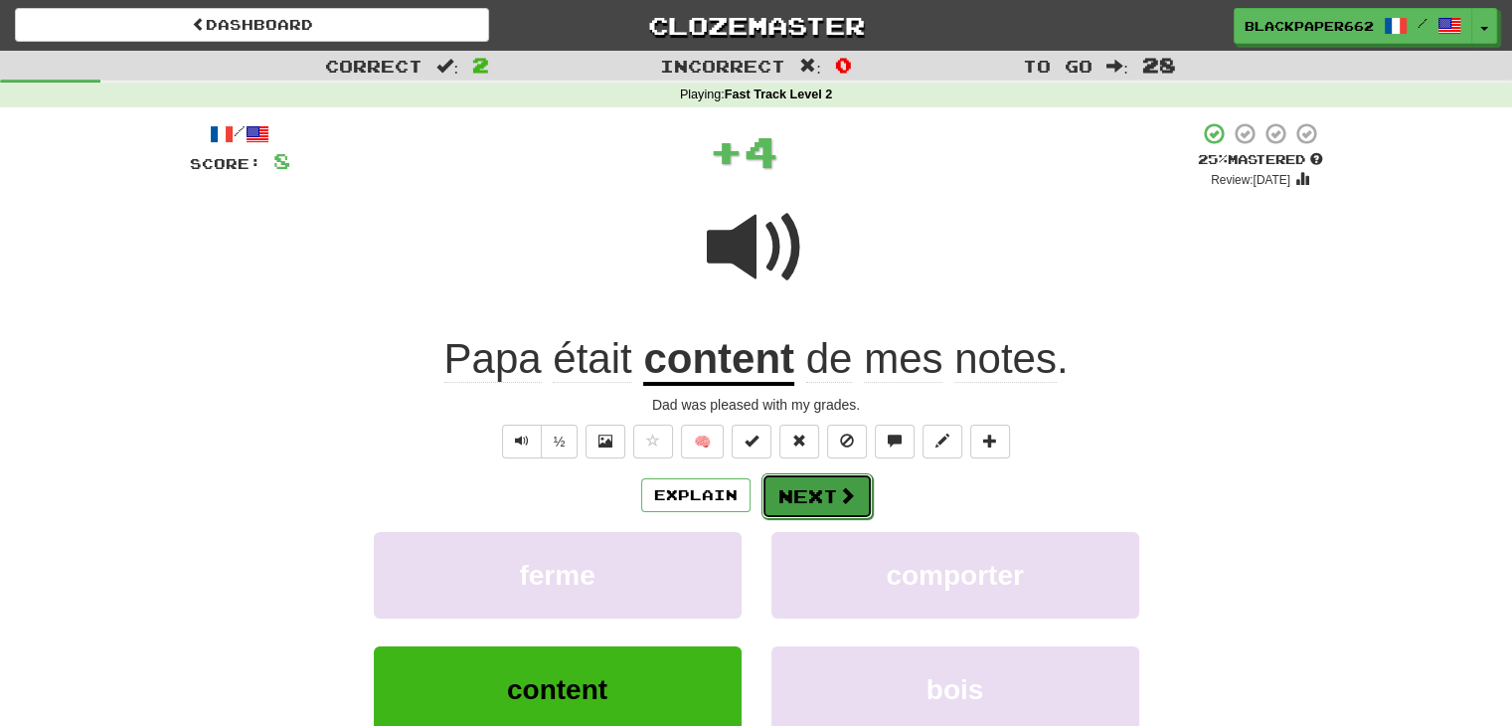
click at [819, 502] on button "Next" at bounding box center [817, 496] width 111 height 46
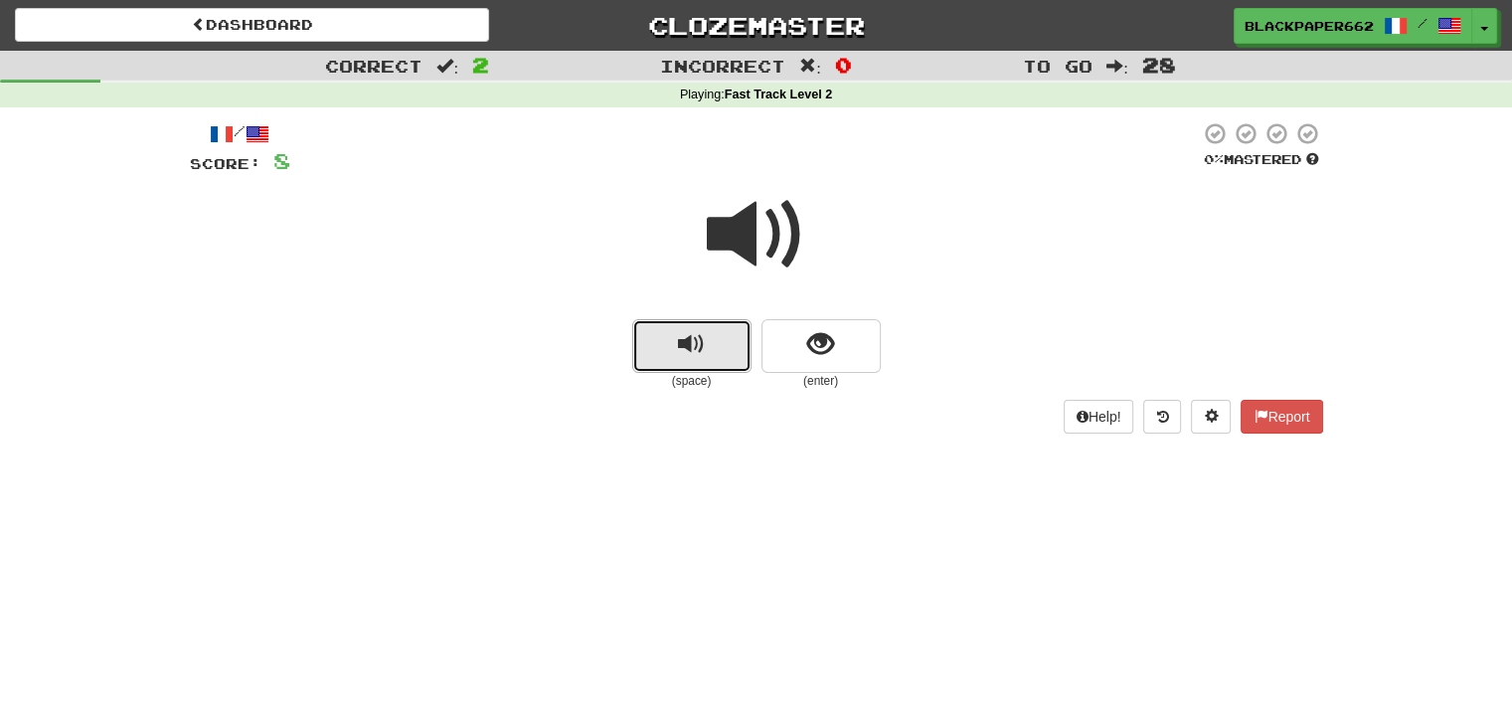
click at [700, 340] on span "replay audio" at bounding box center [691, 344] width 27 height 27
click at [804, 361] on button "show sentence" at bounding box center [821, 346] width 119 height 54
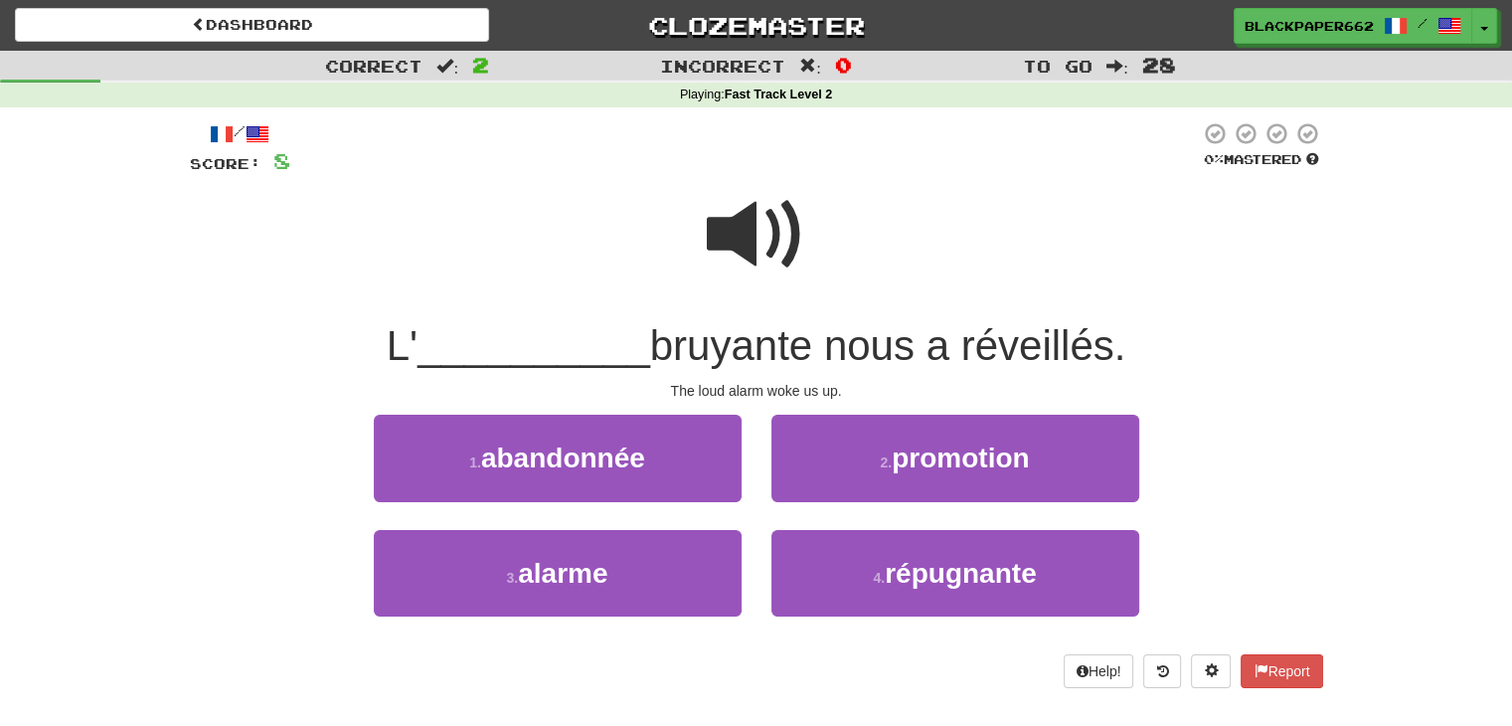
click at [766, 233] on span at bounding box center [756, 234] width 99 height 99
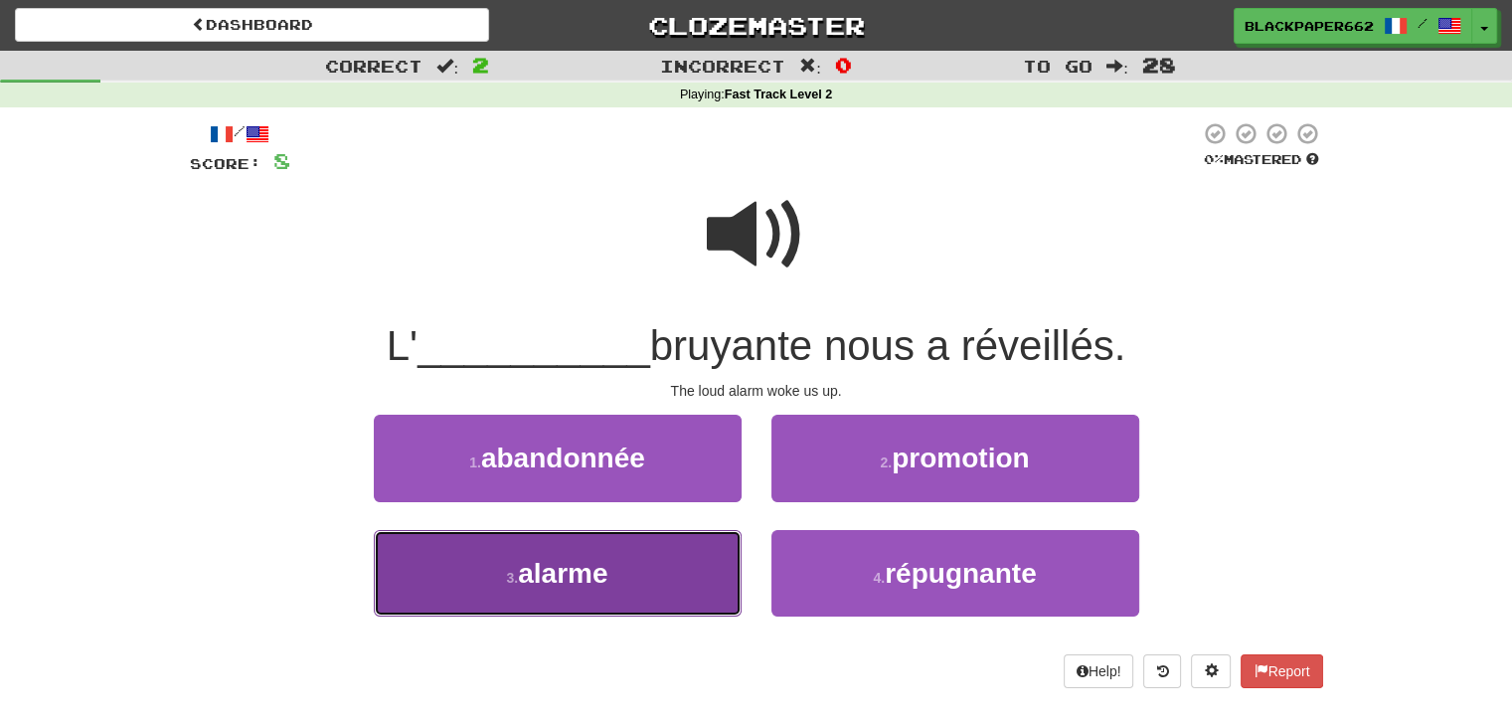
click at [731, 570] on button "3 . alarme" at bounding box center [558, 573] width 368 height 87
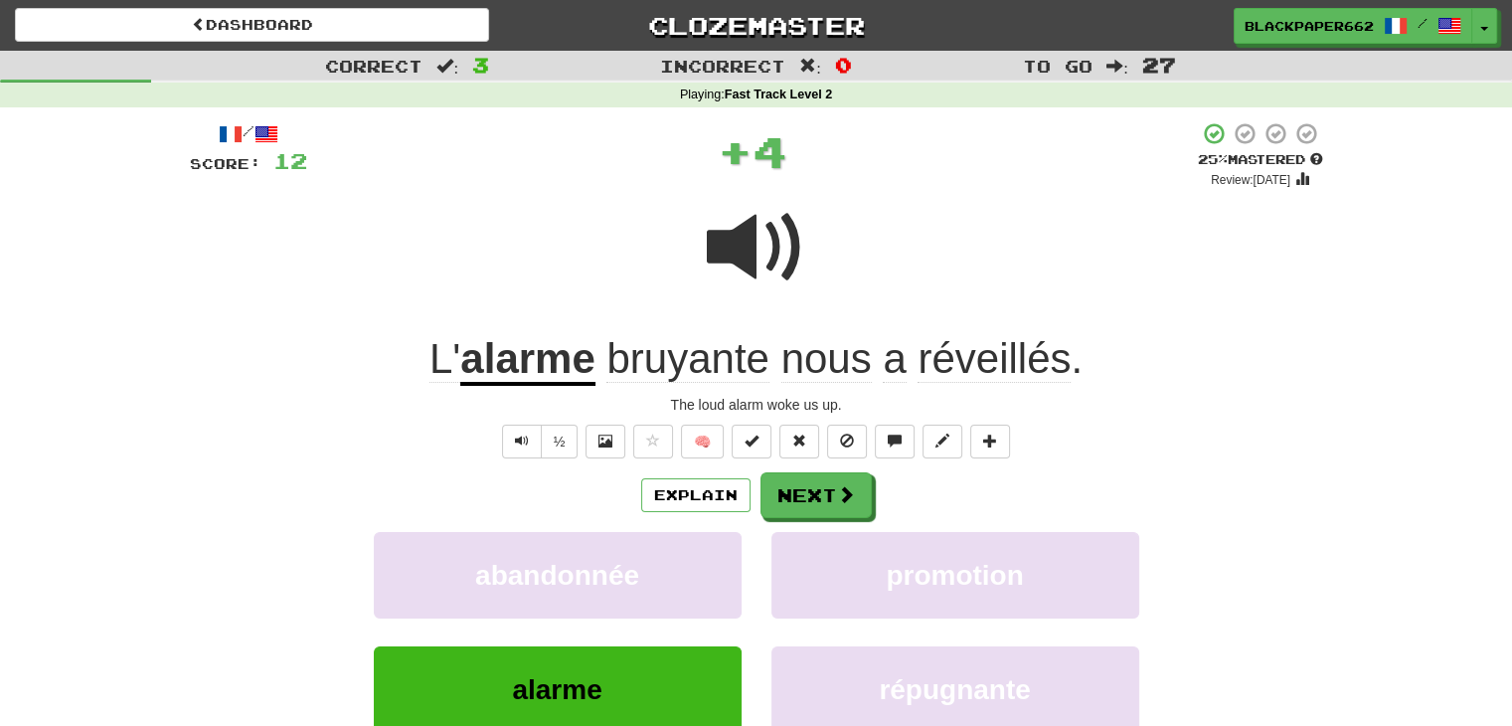
click at [744, 271] on span at bounding box center [756, 247] width 99 height 99
click at [853, 502] on span at bounding box center [847, 495] width 18 height 18
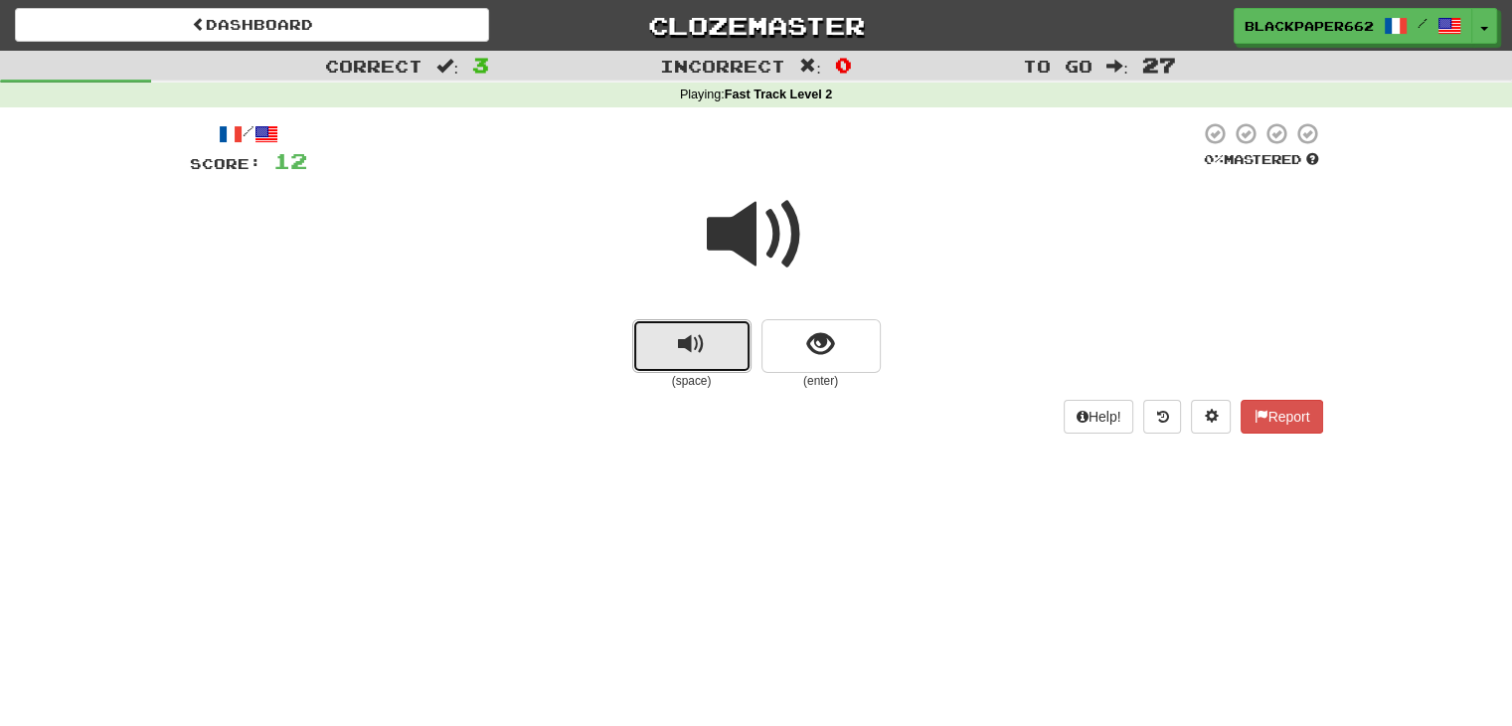
click at [678, 357] on span "replay audio" at bounding box center [691, 344] width 27 height 27
click at [812, 359] on button "show sentence" at bounding box center [821, 346] width 119 height 54
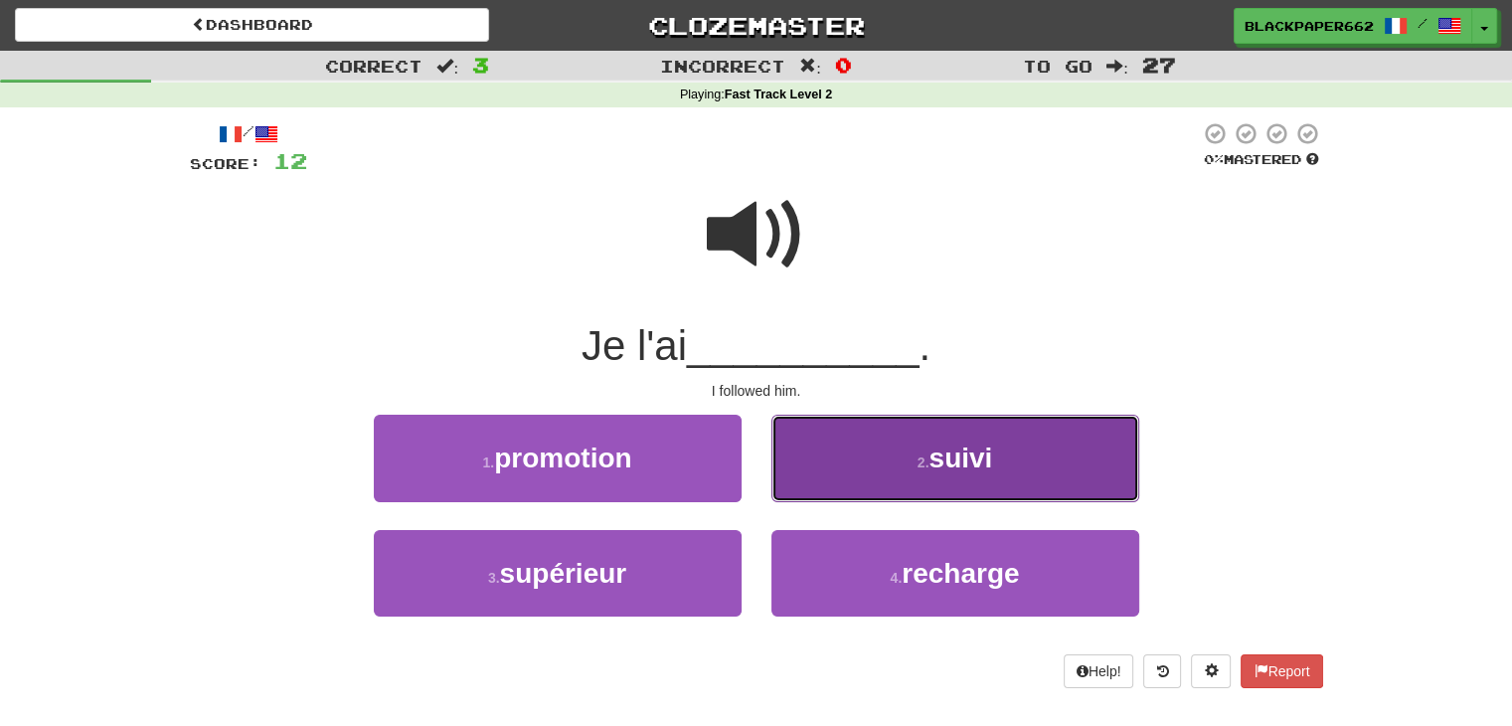
click at [881, 446] on button "2 . suivi" at bounding box center [956, 458] width 368 height 87
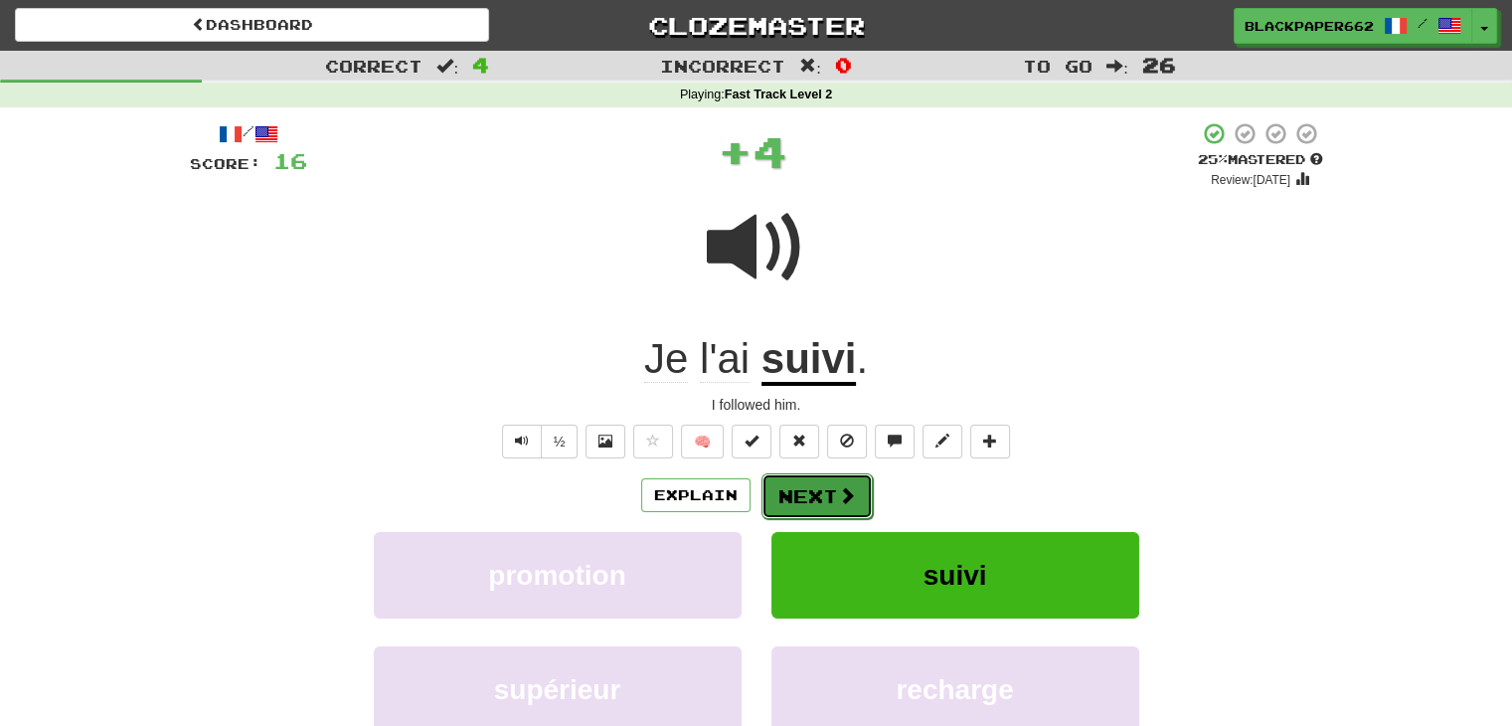
click at [831, 513] on button "Next" at bounding box center [817, 496] width 111 height 46
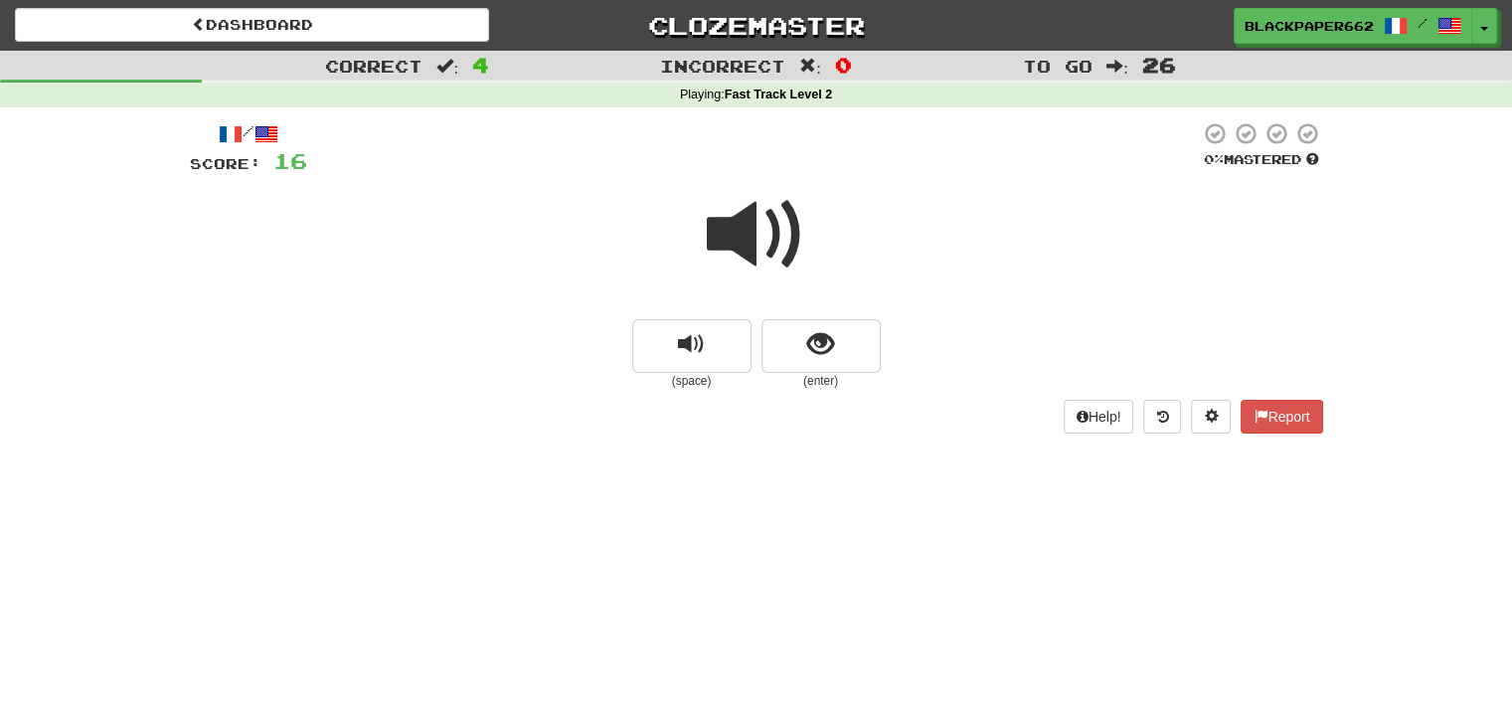
click at [705, 374] on small "(space)" at bounding box center [691, 381] width 119 height 17
click at [704, 359] on button "replay audio" at bounding box center [691, 346] width 119 height 54
click at [811, 368] on button "show sentence" at bounding box center [821, 346] width 119 height 54
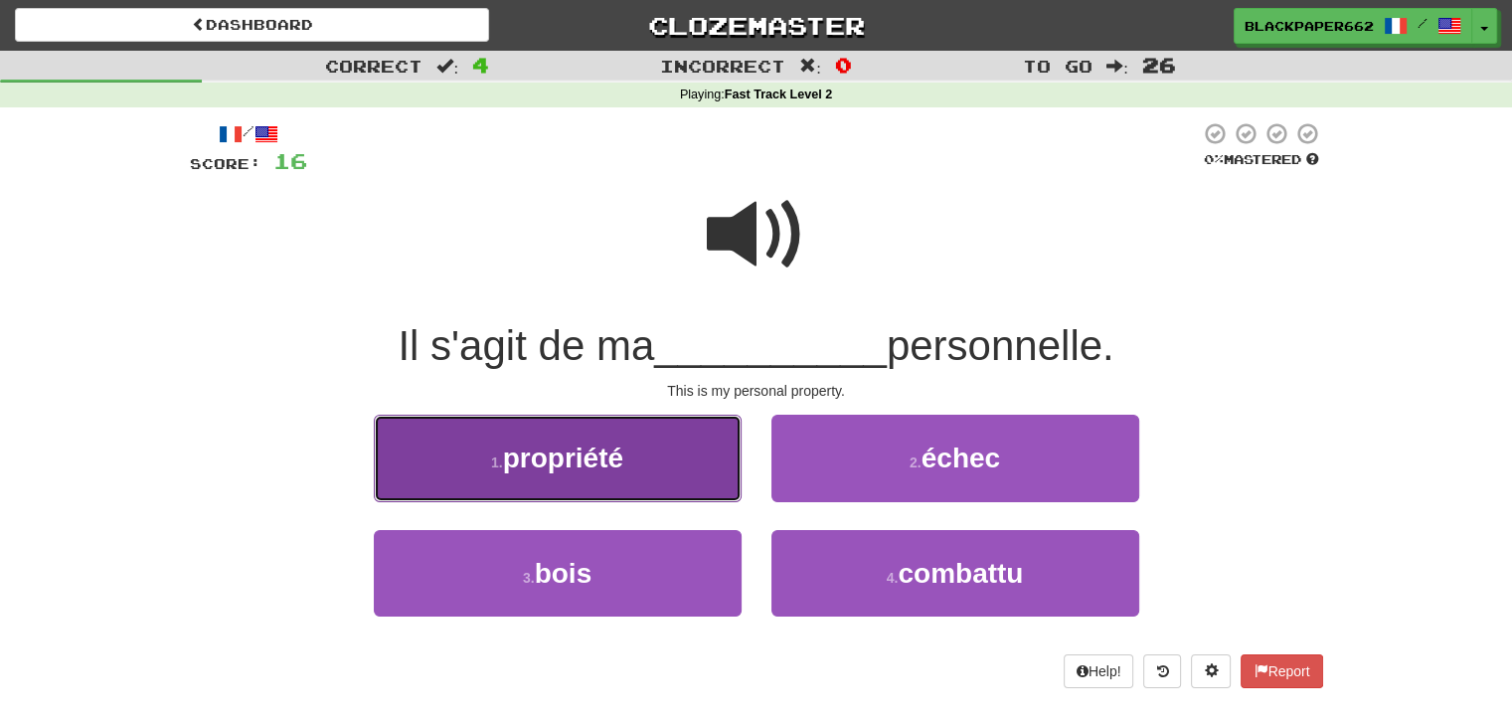
click at [656, 446] on button "1 . propriété" at bounding box center [558, 458] width 368 height 87
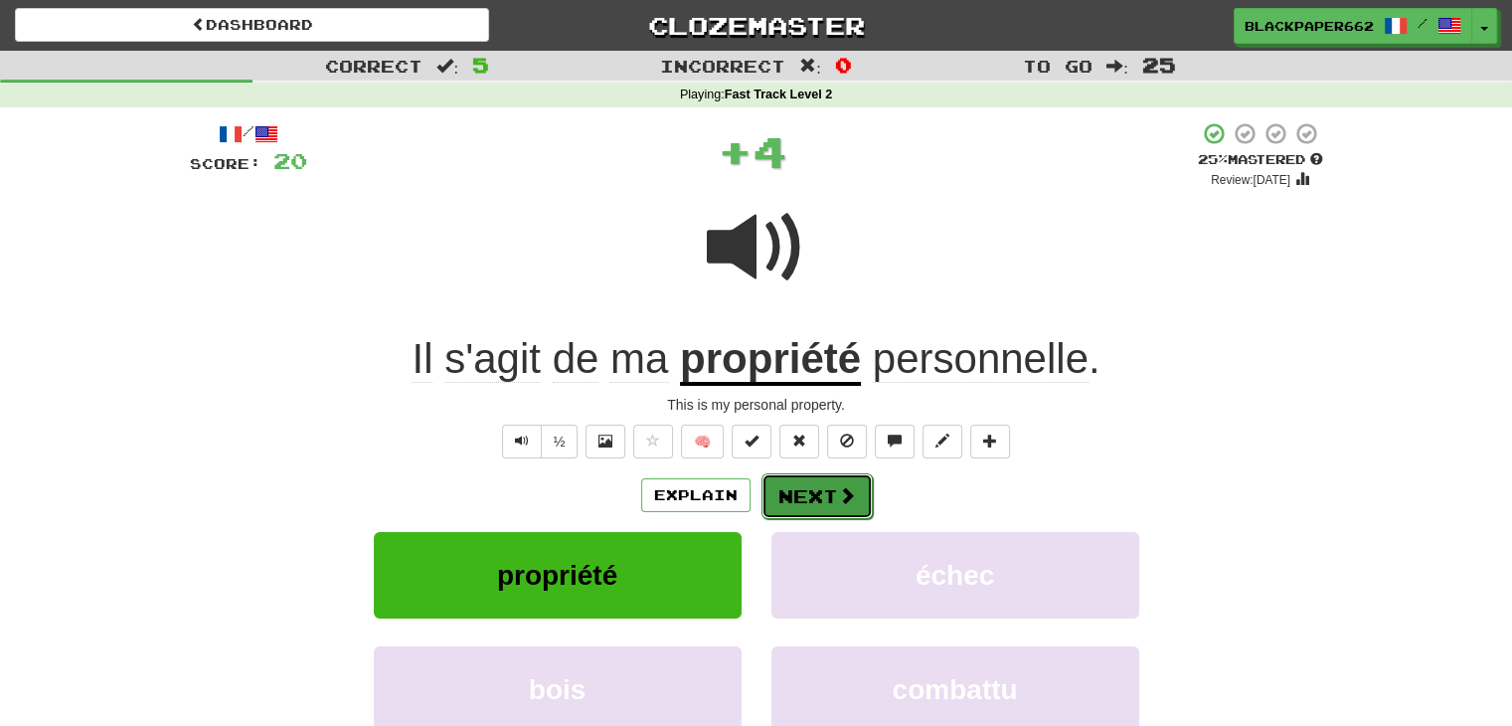
click at [859, 486] on button "Next" at bounding box center [817, 496] width 111 height 46
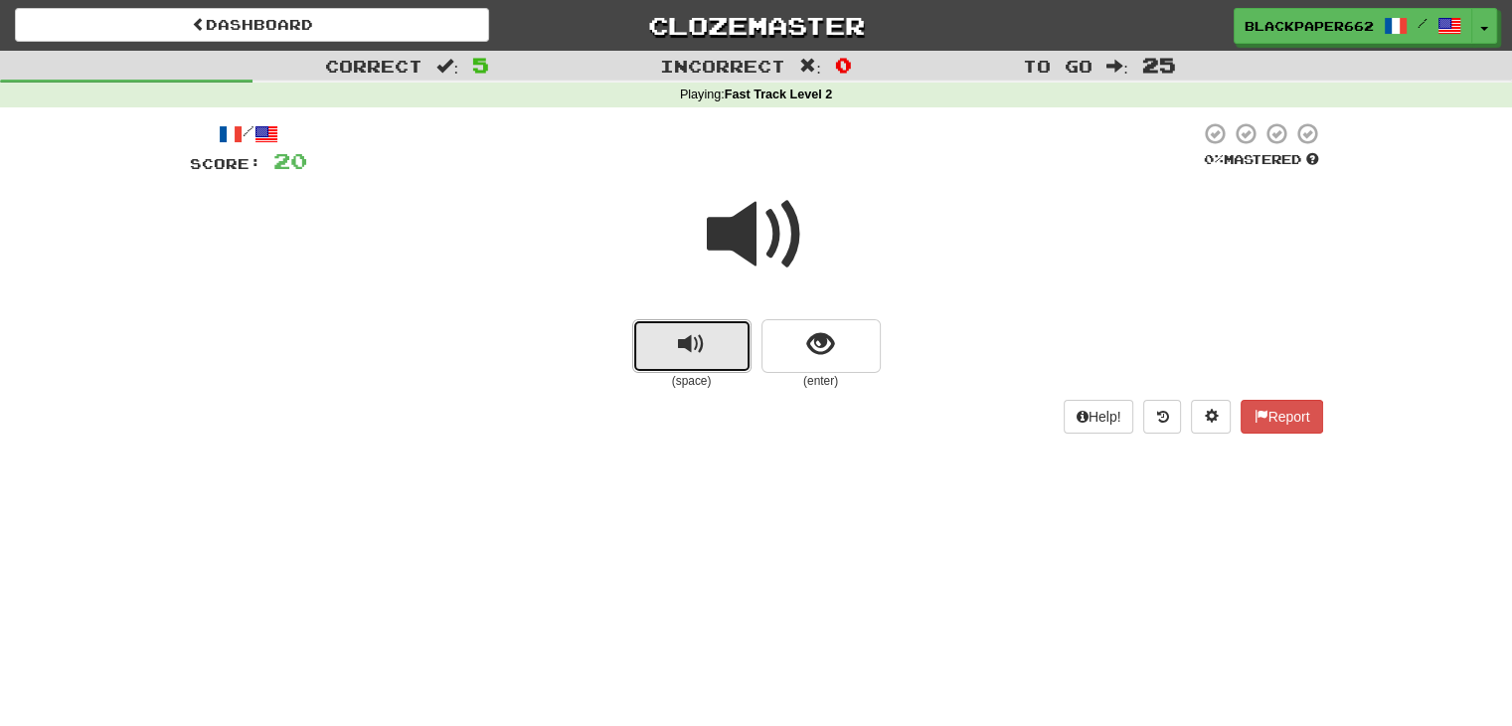
click at [702, 358] on span "replay audio" at bounding box center [691, 344] width 27 height 27
click at [697, 354] on span "replay audio" at bounding box center [691, 344] width 27 height 27
click at [788, 359] on button "show sentence" at bounding box center [821, 346] width 119 height 54
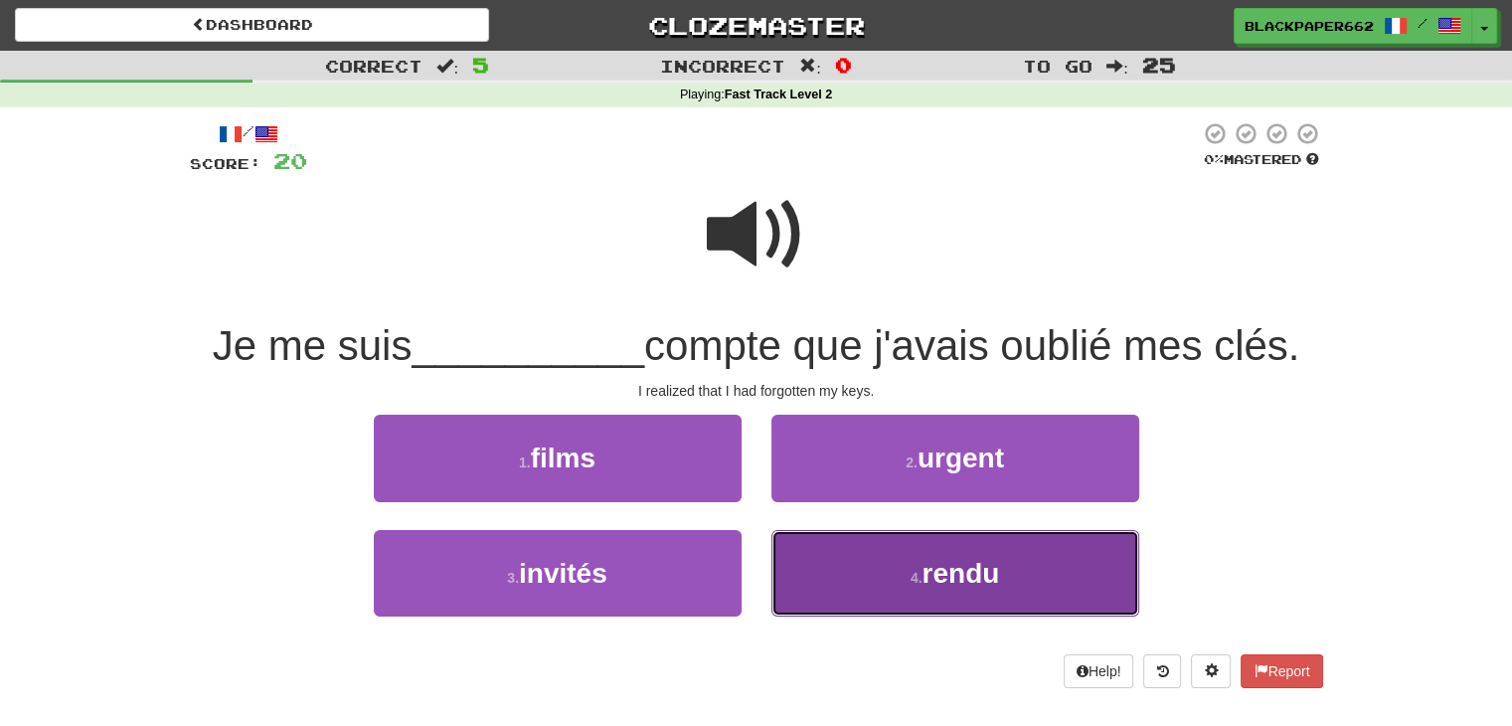
click at [945, 576] on span "rendu" at bounding box center [961, 573] width 78 height 31
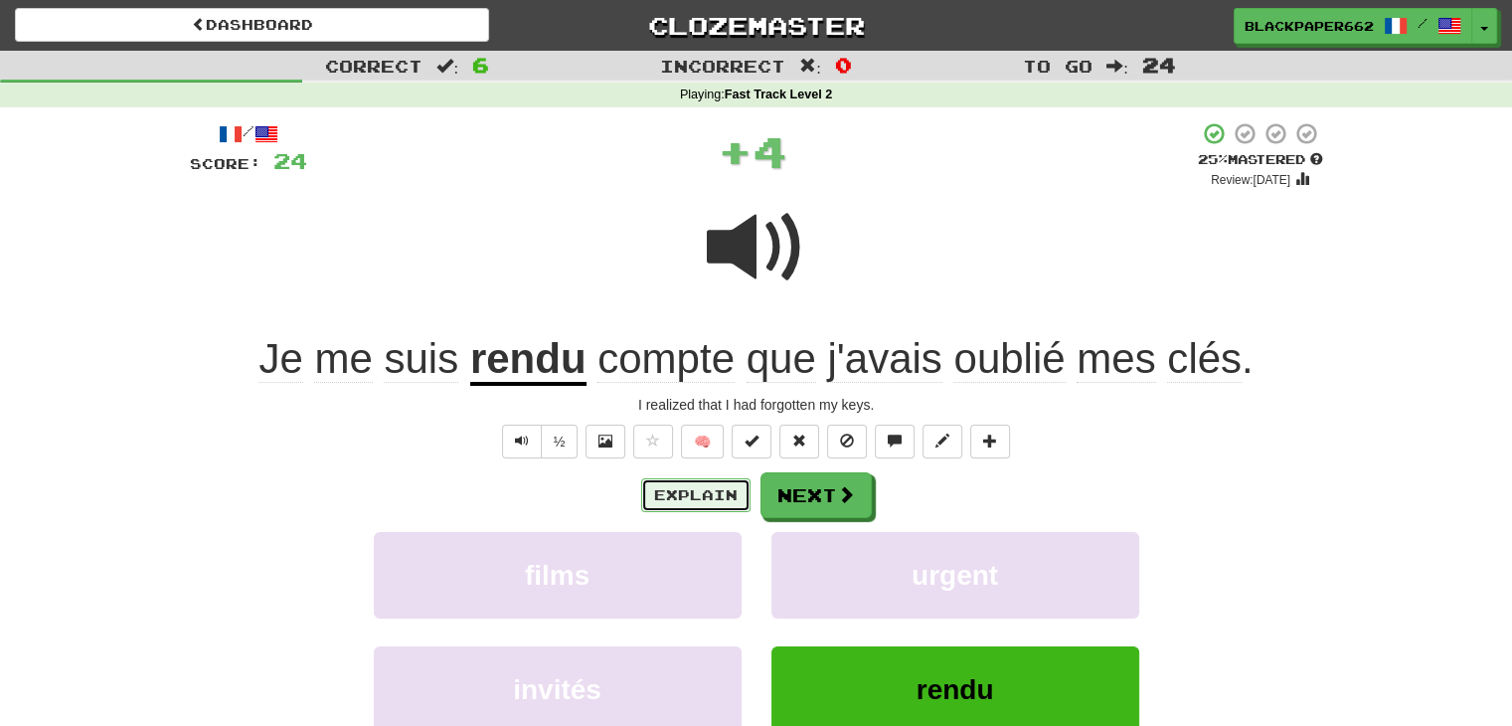
click at [669, 491] on button "Explain" at bounding box center [695, 495] width 109 height 34
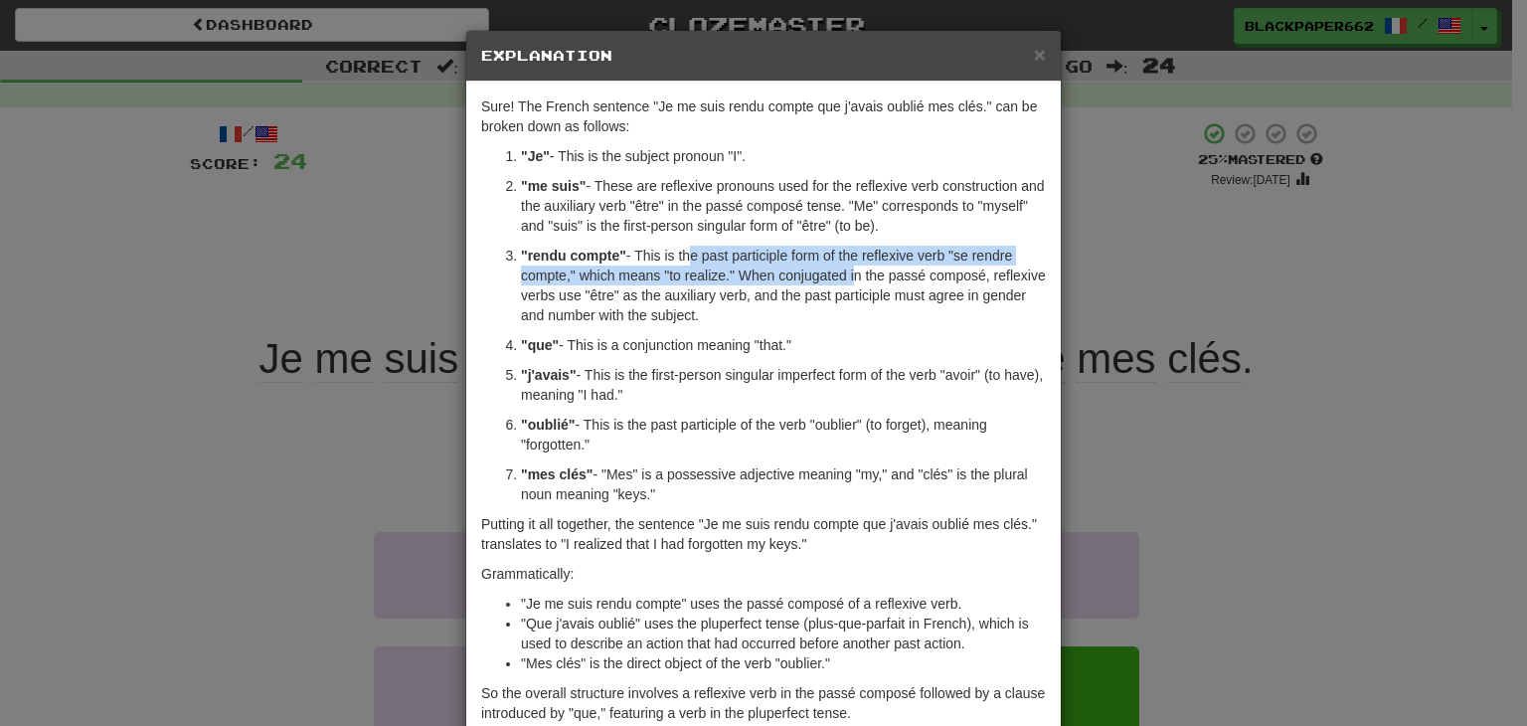
drag, startPoint x: 681, startPoint y: 262, endPoint x: 843, endPoint y: 277, distance: 162.9
click at [843, 277] on p ""rendu compte" - This is the past participle form of the reflexive verb "se ren…" at bounding box center [783, 286] width 525 height 80
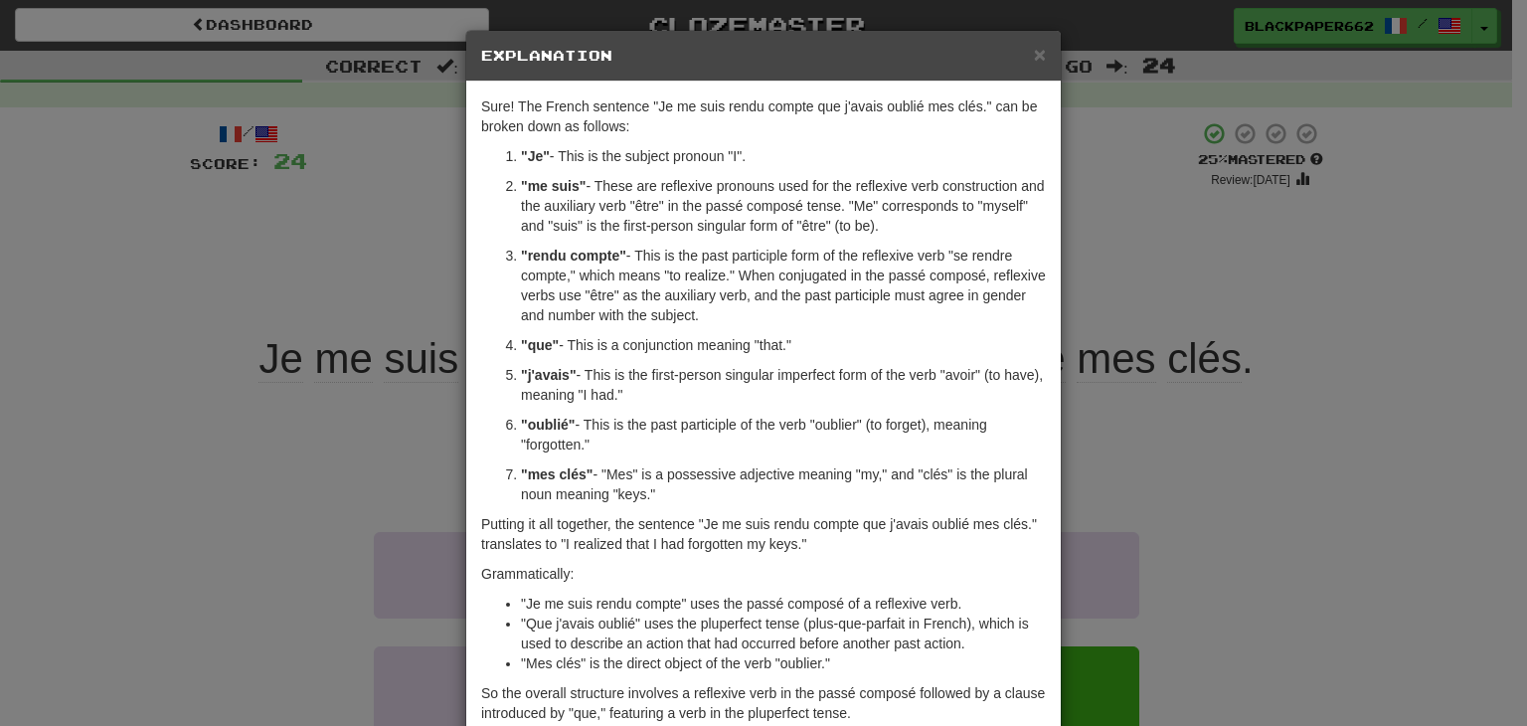
click at [1045, 52] on div "× Explanation" at bounding box center [763, 56] width 595 height 51
click at [1036, 53] on span "×" at bounding box center [1040, 54] width 12 height 23
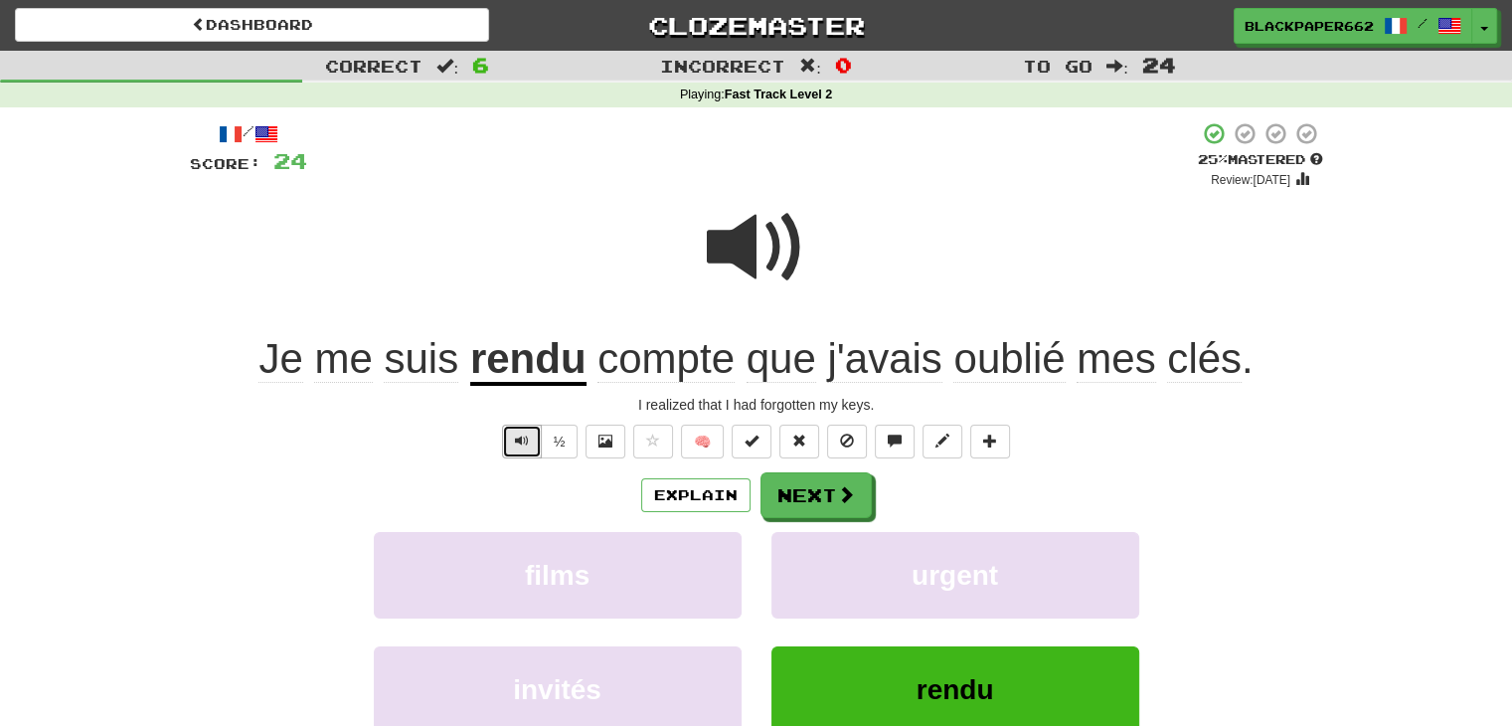
click at [539, 441] on button "Text-to-speech controls" at bounding box center [522, 442] width 40 height 34
click at [523, 445] on span "Text-to-speech controls" at bounding box center [522, 441] width 14 height 14
click at [818, 476] on button "Next" at bounding box center [817, 496] width 111 height 46
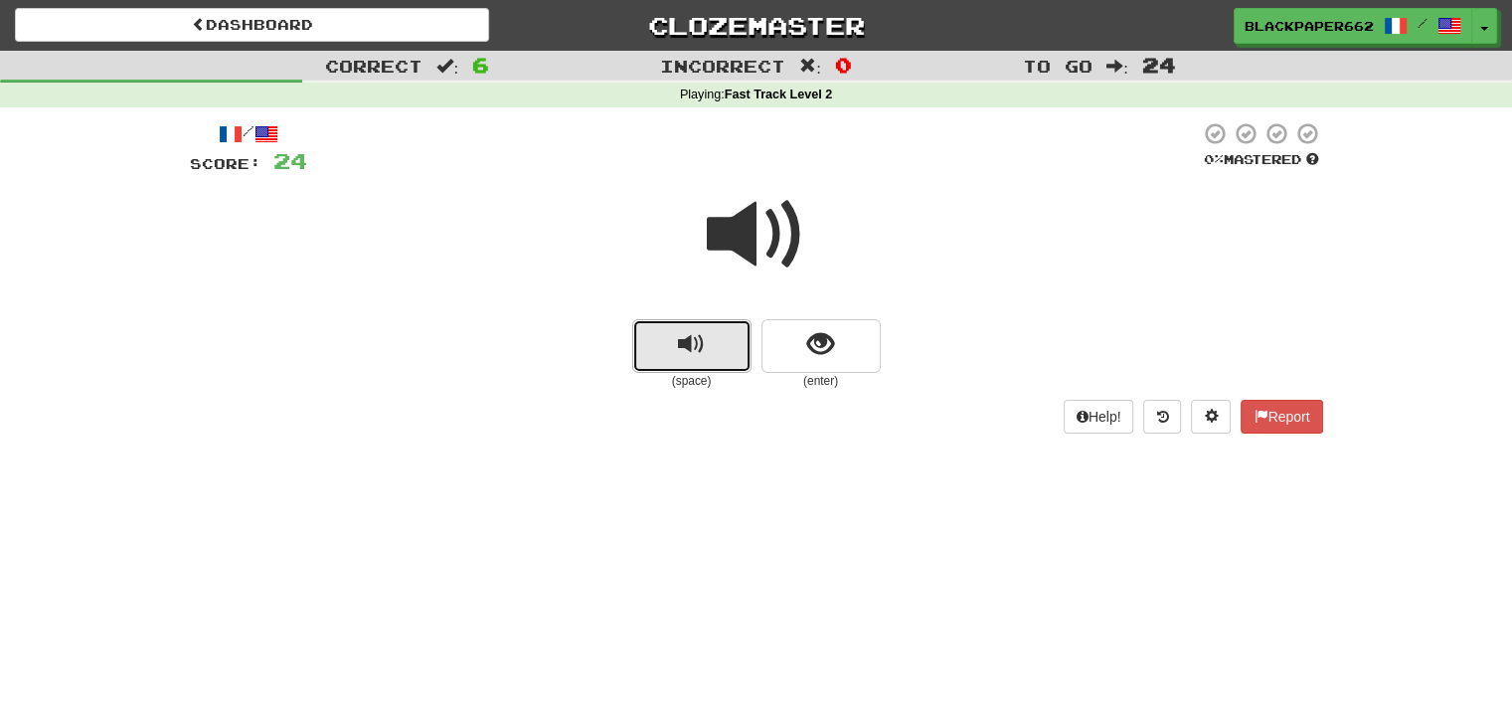
click at [659, 364] on button "replay audio" at bounding box center [691, 346] width 119 height 54
click at [845, 359] on button "show sentence" at bounding box center [821, 346] width 119 height 54
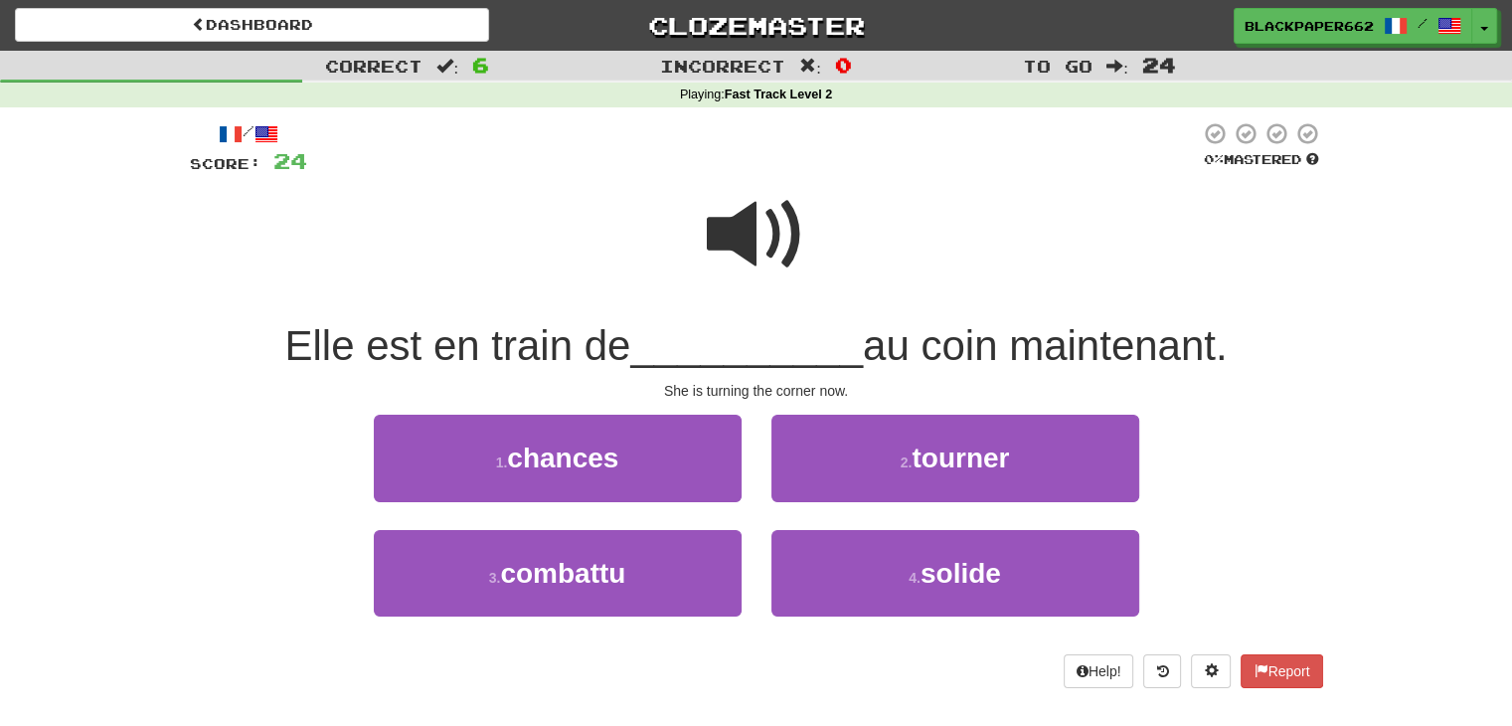
click at [792, 203] on span at bounding box center [756, 234] width 99 height 99
click at [728, 228] on span at bounding box center [756, 234] width 99 height 99
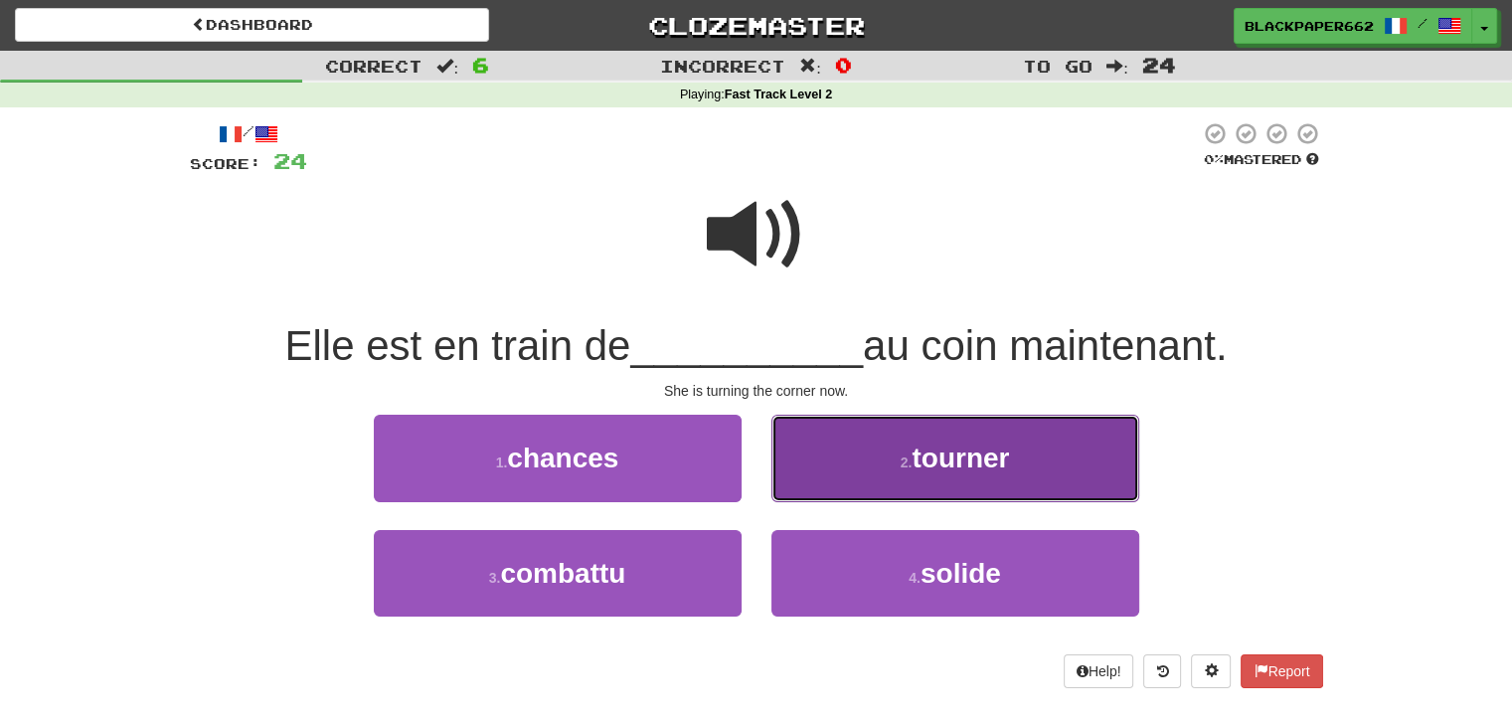
click at [887, 466] on button "2 . tourner" at bounding box center [956, 458] width 368 height 87
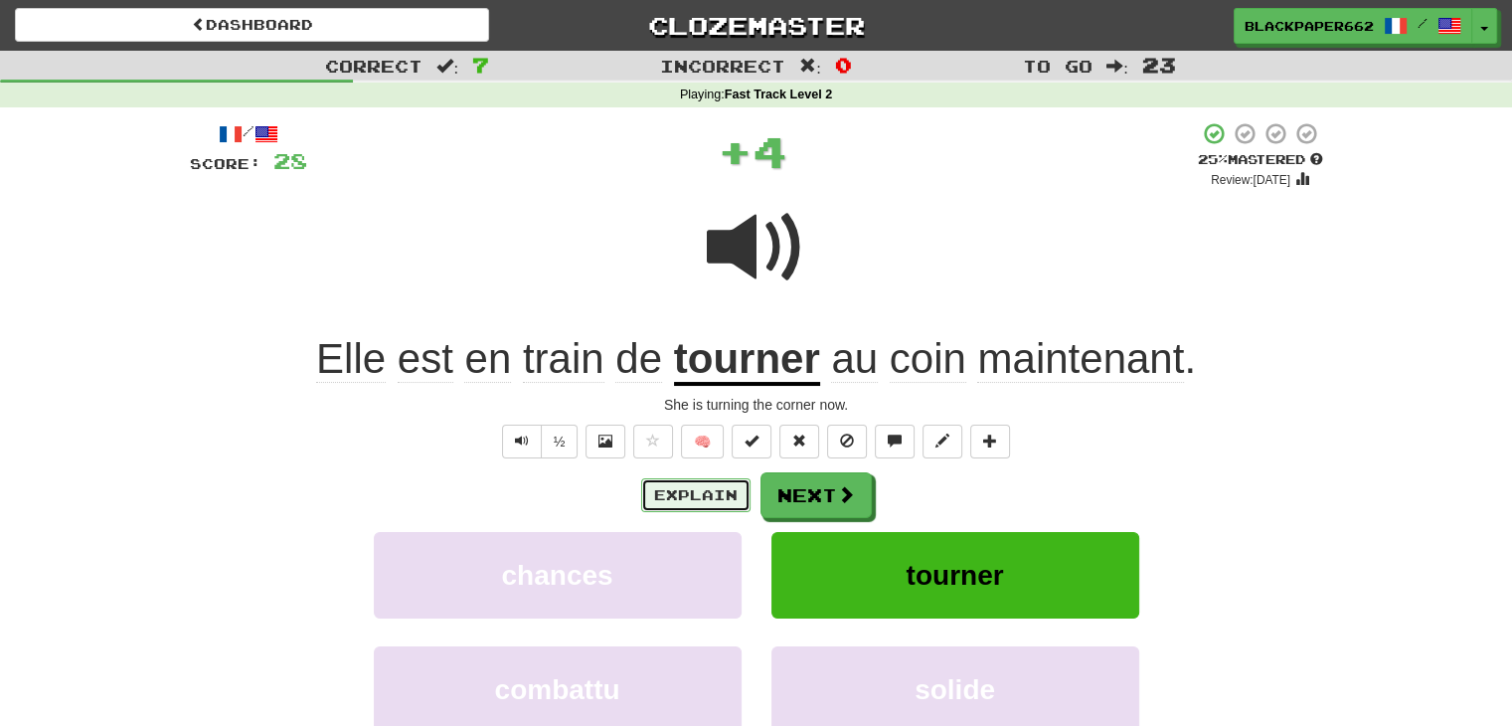
click at [716, 491] on button "Explain" at bounding box center [695, 495] width 109 height 34
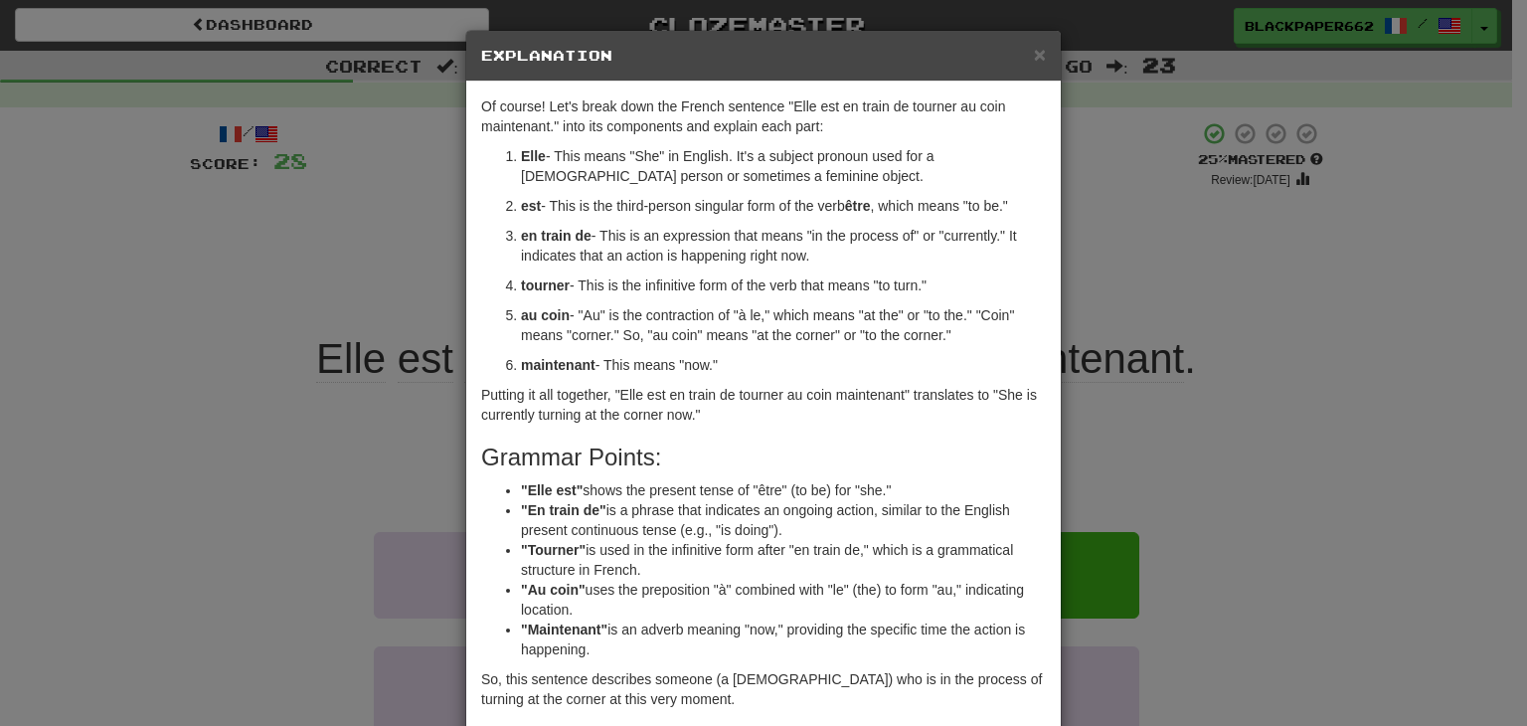
drag, startPoint x: 537, startPoint y: 307, endPoint x: 1064, endPoint y: 332, distance: 527.6
click at [1064, 332] on div "× Explanation Of course! Let's break down the French sentence "Elle est en trai…" at bounding box center [763, 363] width 1527 height 726
click at [1014, 331] on p "au coin - "Au" is the contraction of "à le," which means "at the" or "to the." …" at bounding box center [783, 325] width 525 height 40
click at [1036, 57] on span "×" at bounding box center [1040, 54] width 12 height 23
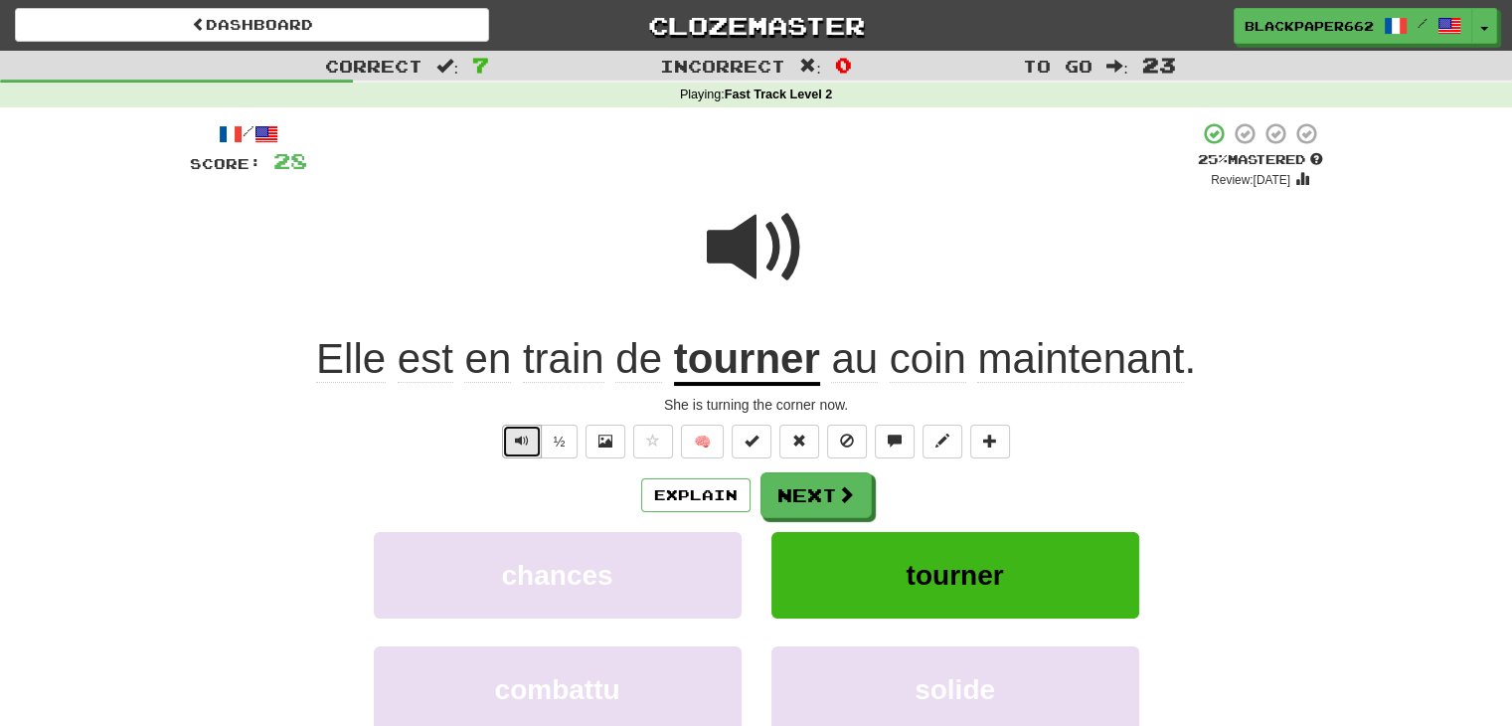
click at [525, 437] on span "Text-to-speech controls" at bounding box center [522, 441] width 14 height 14
click at [773, 487] on button "Next" at bounding box center [817, 496] width 111 height 46
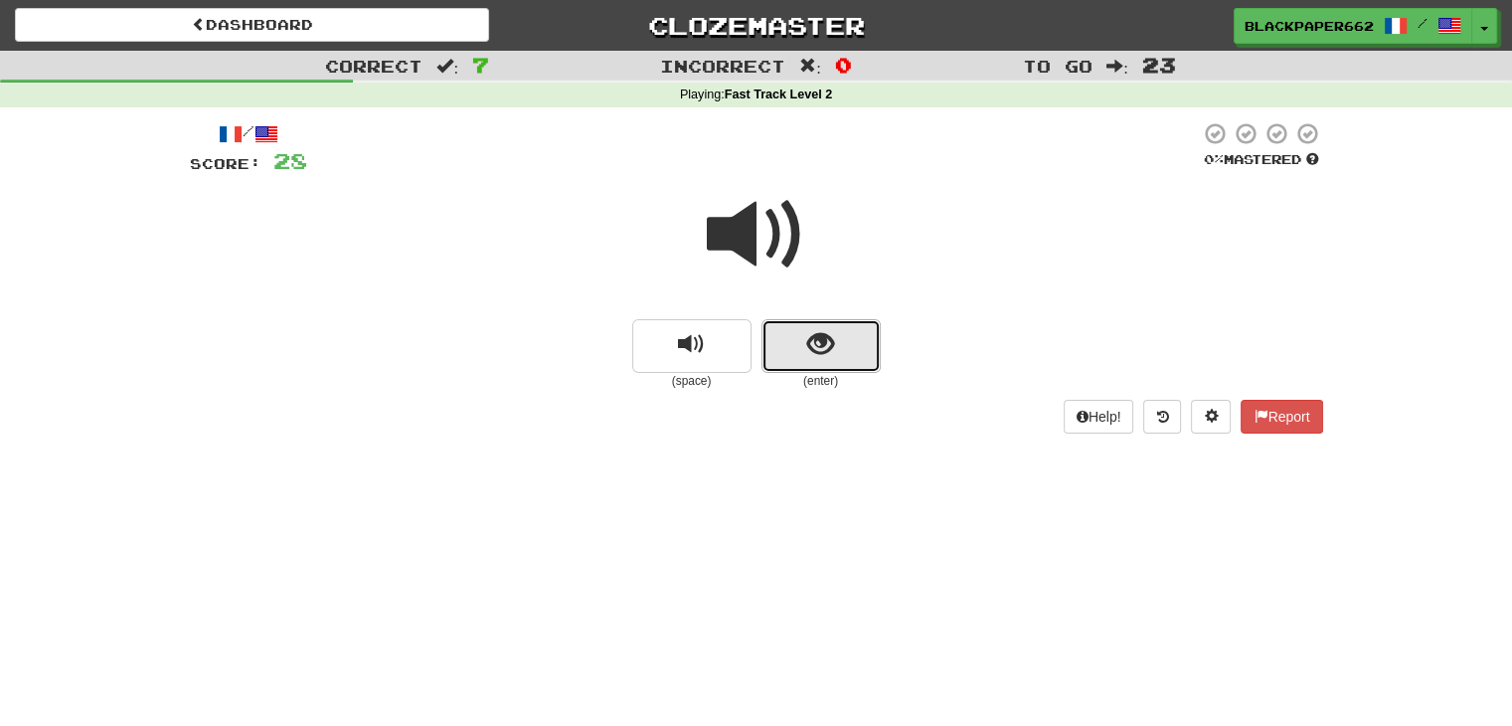
click at [809, 371] on button "show sentence" at bounding box center [821, 346] width 119 height 54
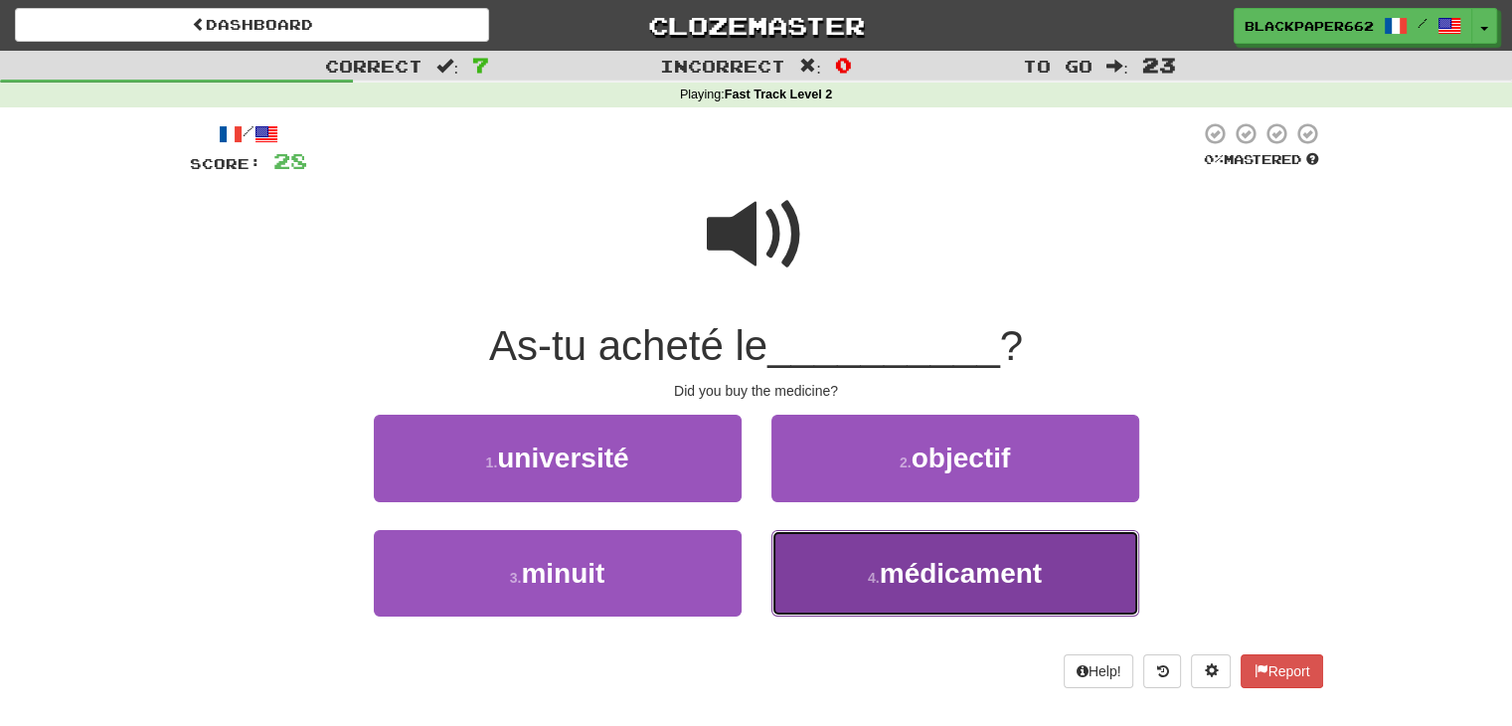
click at [917, 576] on span "médicament" at bounding box center [961, 573] width 162 height 31
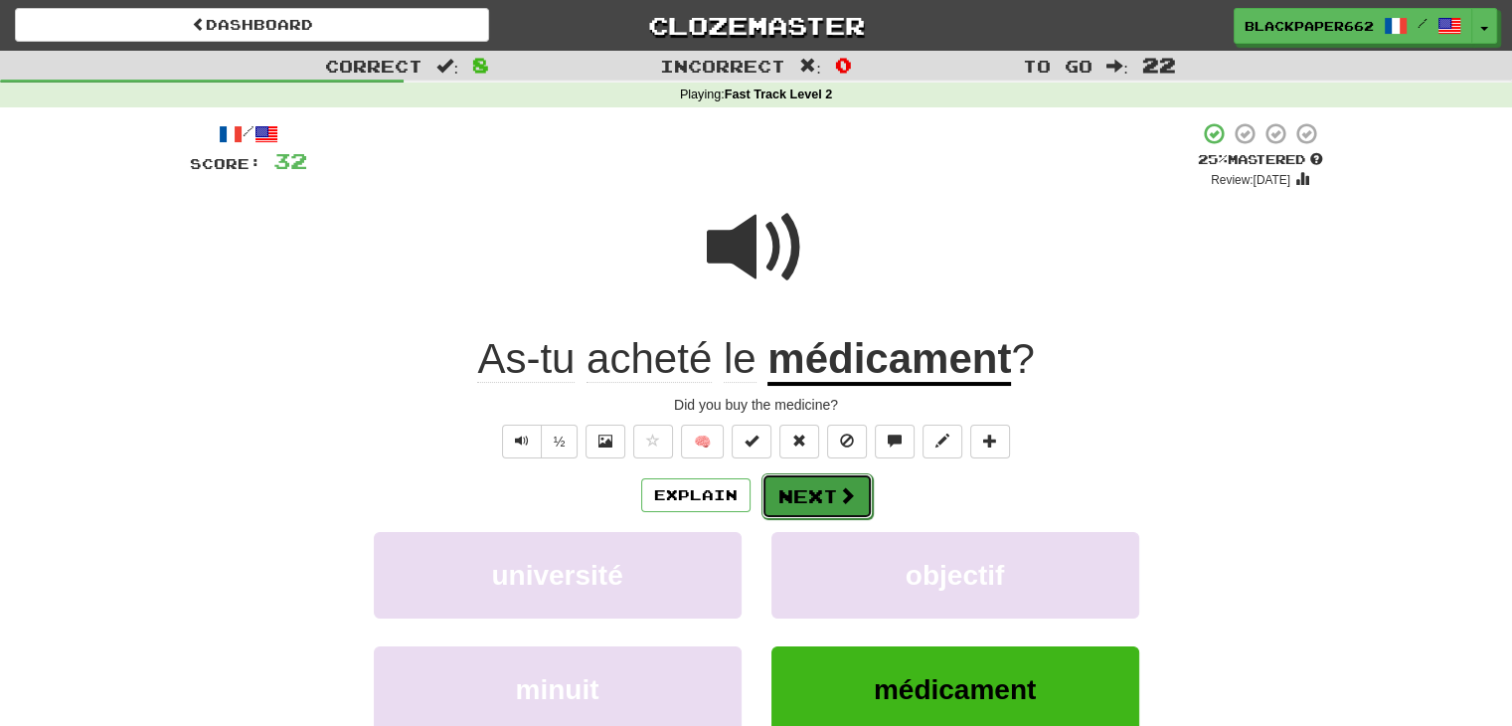
click at [847, 510] on button "Next" at bounding box center [817, 496] width 111 height 46
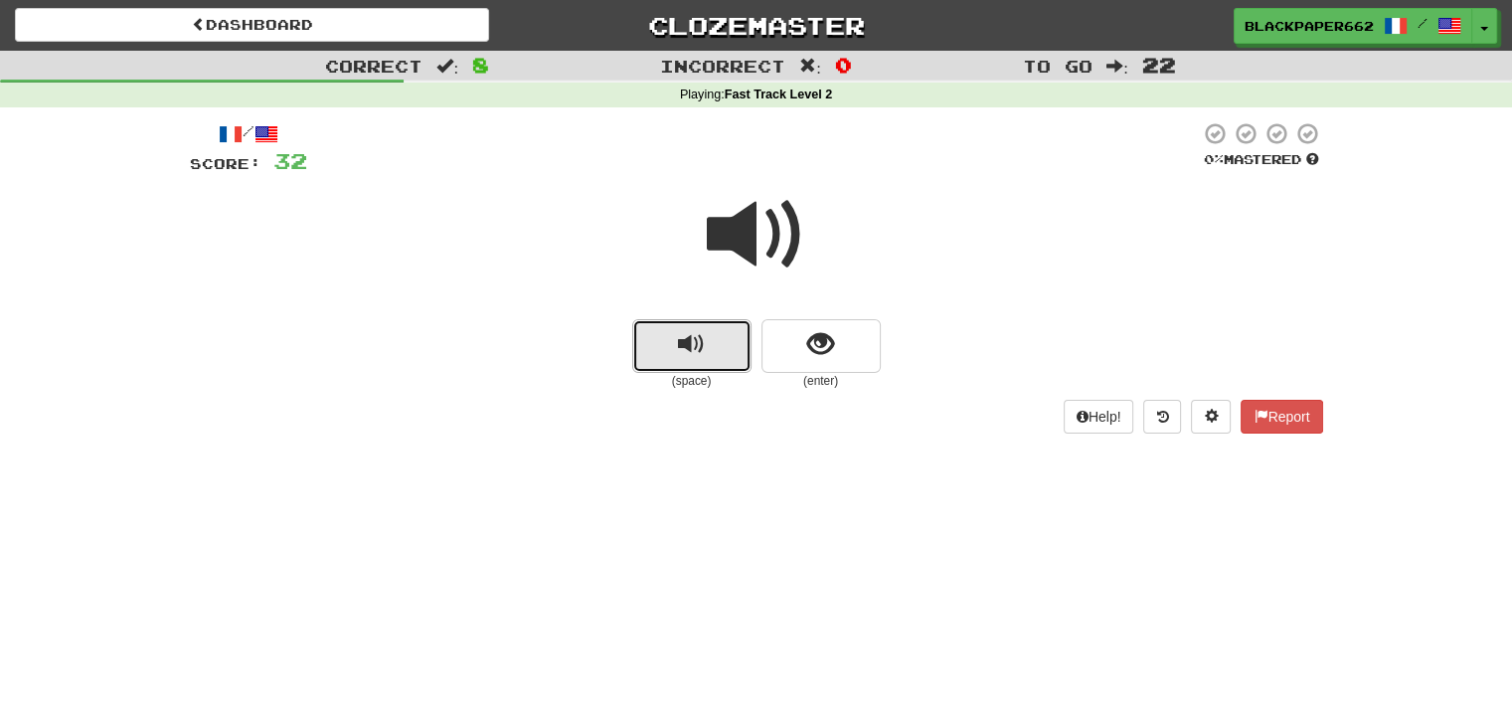
click at [672, 333] on button "replay audio" at bounding box center [691, 346] width 119 height 54
click at [830, 347] on span "show sentence" at bounding box center [820, 344] width 27 height 27
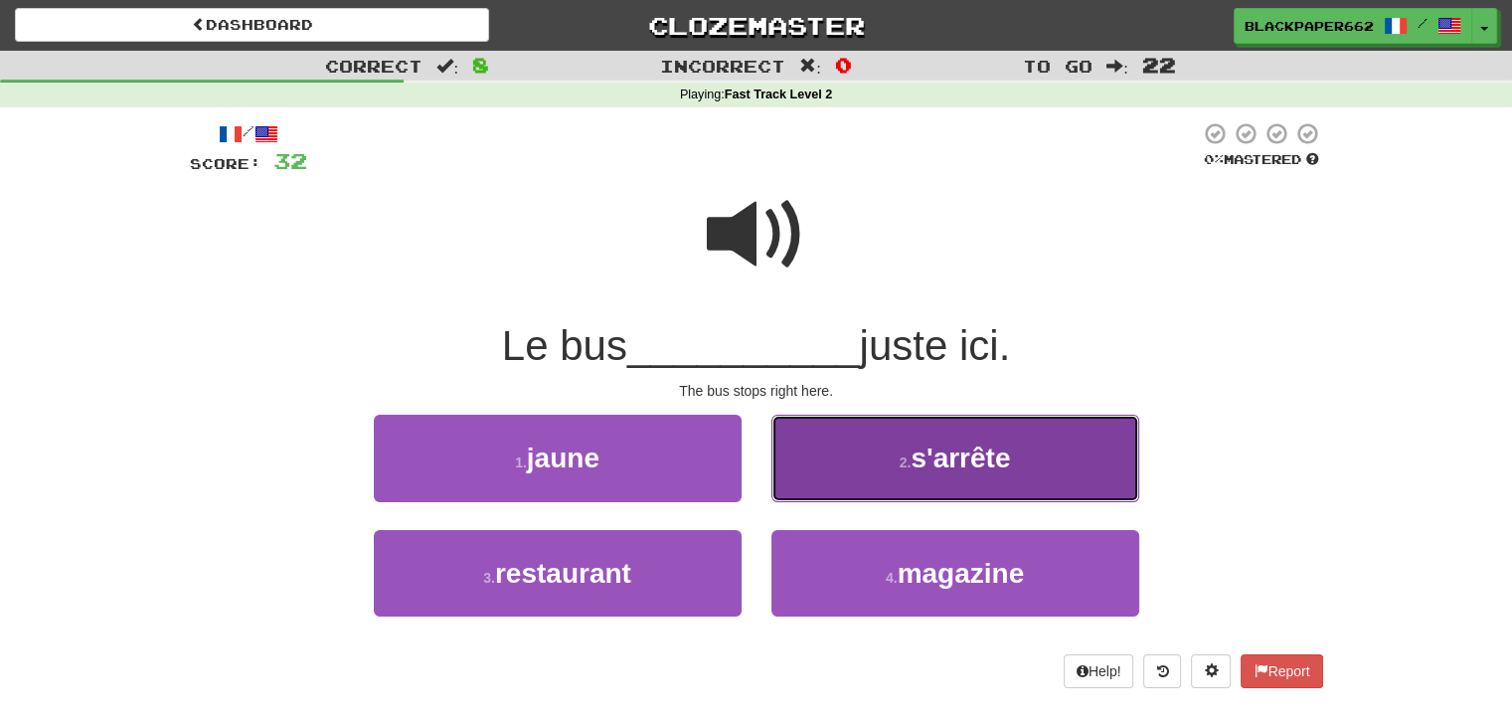
click at [950, 454] on span "s'arrête" at bounding box center [960, 458] width 99 height 31
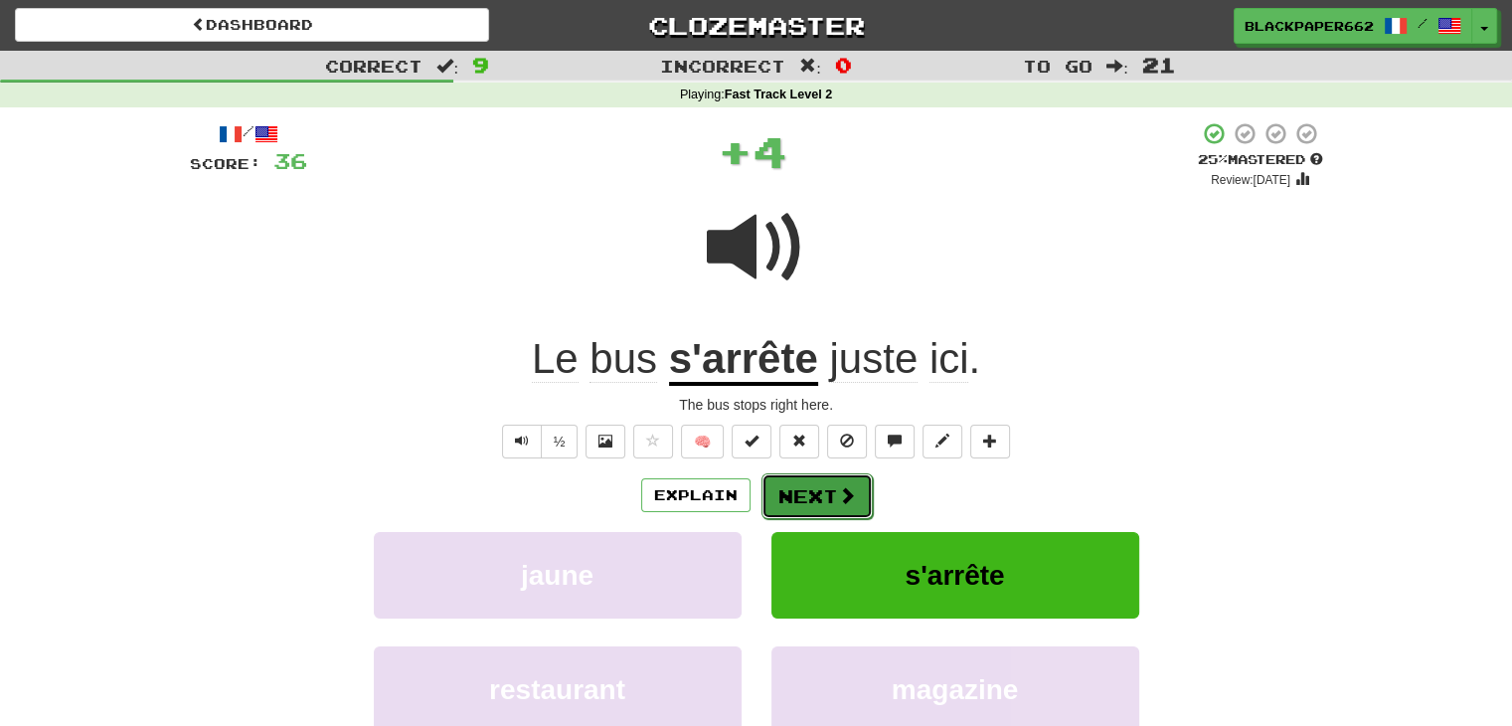
click at [843, 497] on span at bounding box center [847, 495] width 18 height 18
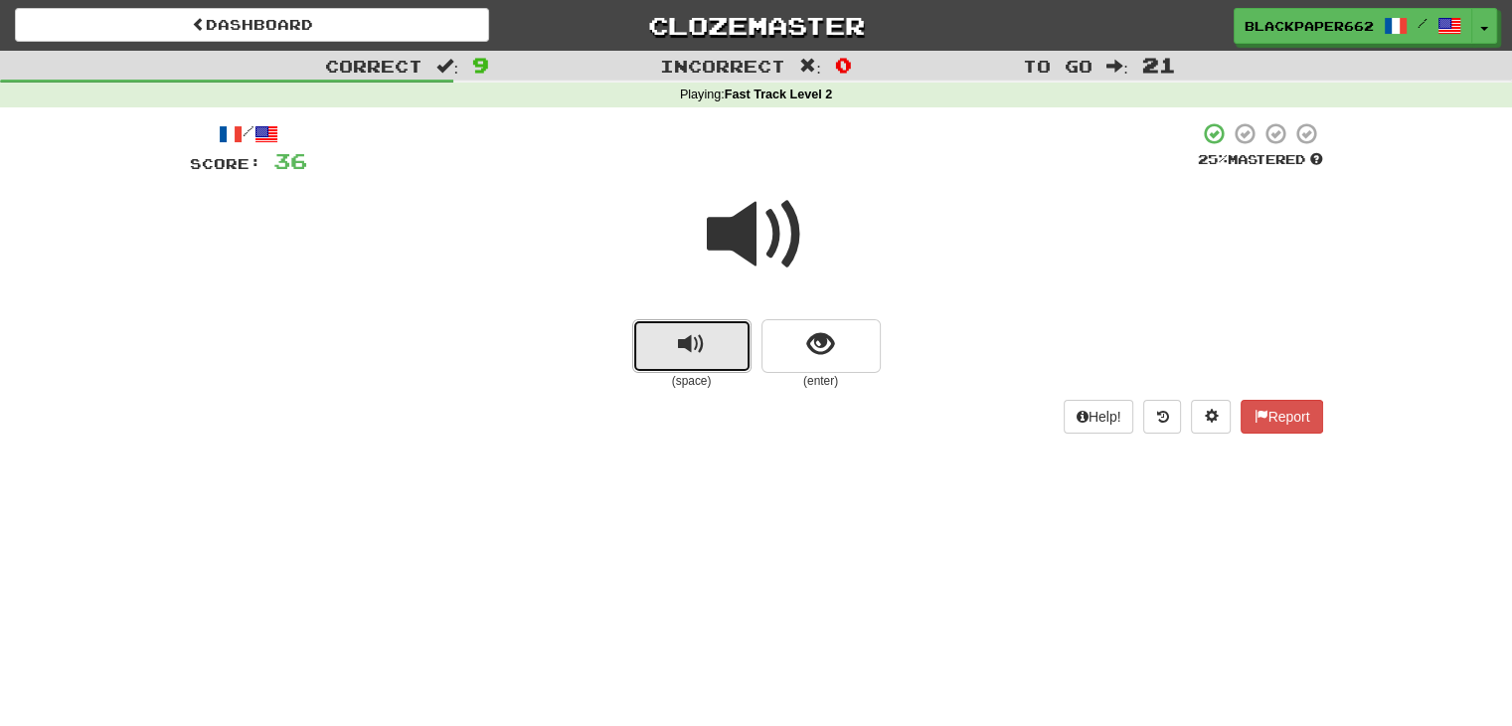
click at [667, 362] on button "replay audio" at bounding box center [691, 346] width 119 height 54
click at [819, 340] on span "show sentence" at bounding box center [820, 344] width 27 height 27
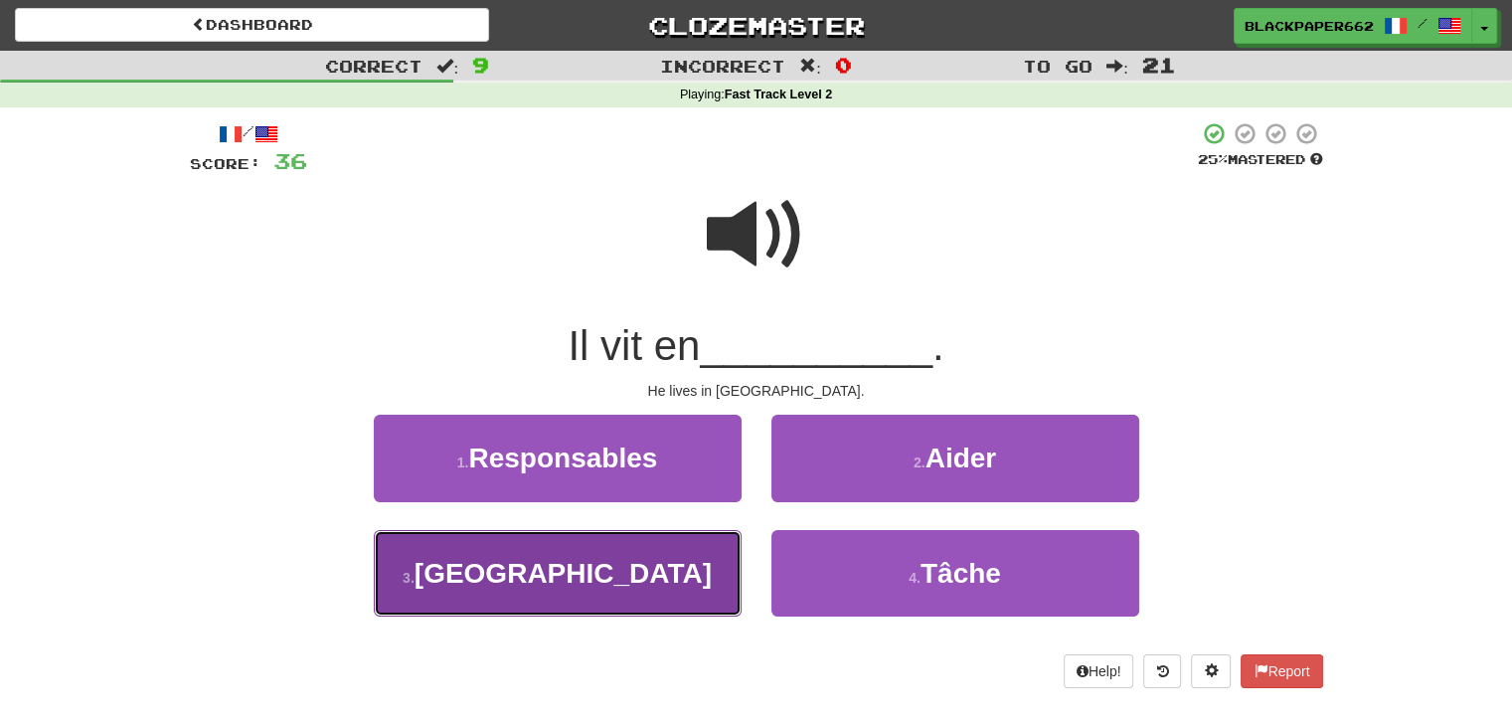
click at [674, 555] on button "3 . [GEOGRAPHIC_DATA]" at bounding box center [558, 573] width 368 height 87
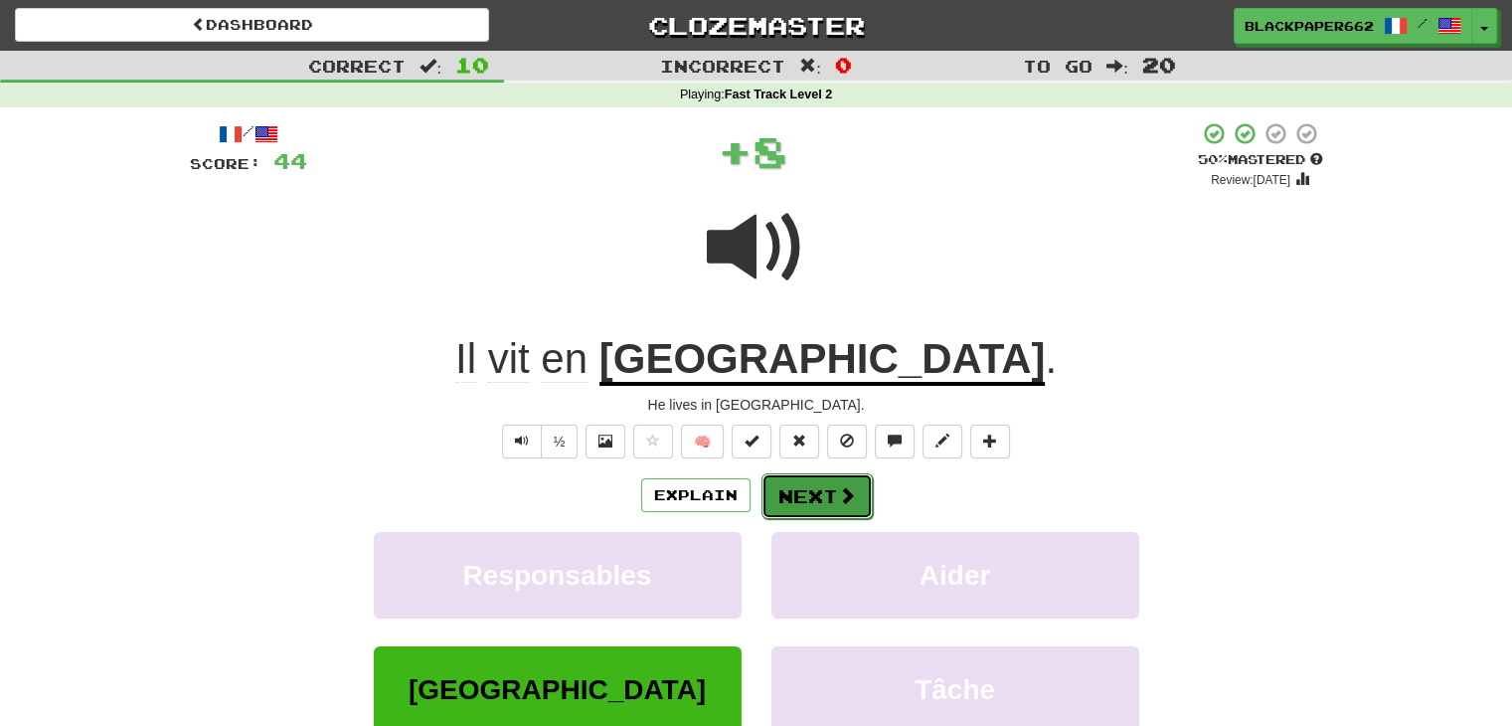
click at [837, 482] on button "Next" at bounding box center [817, 496] width 111 height 46
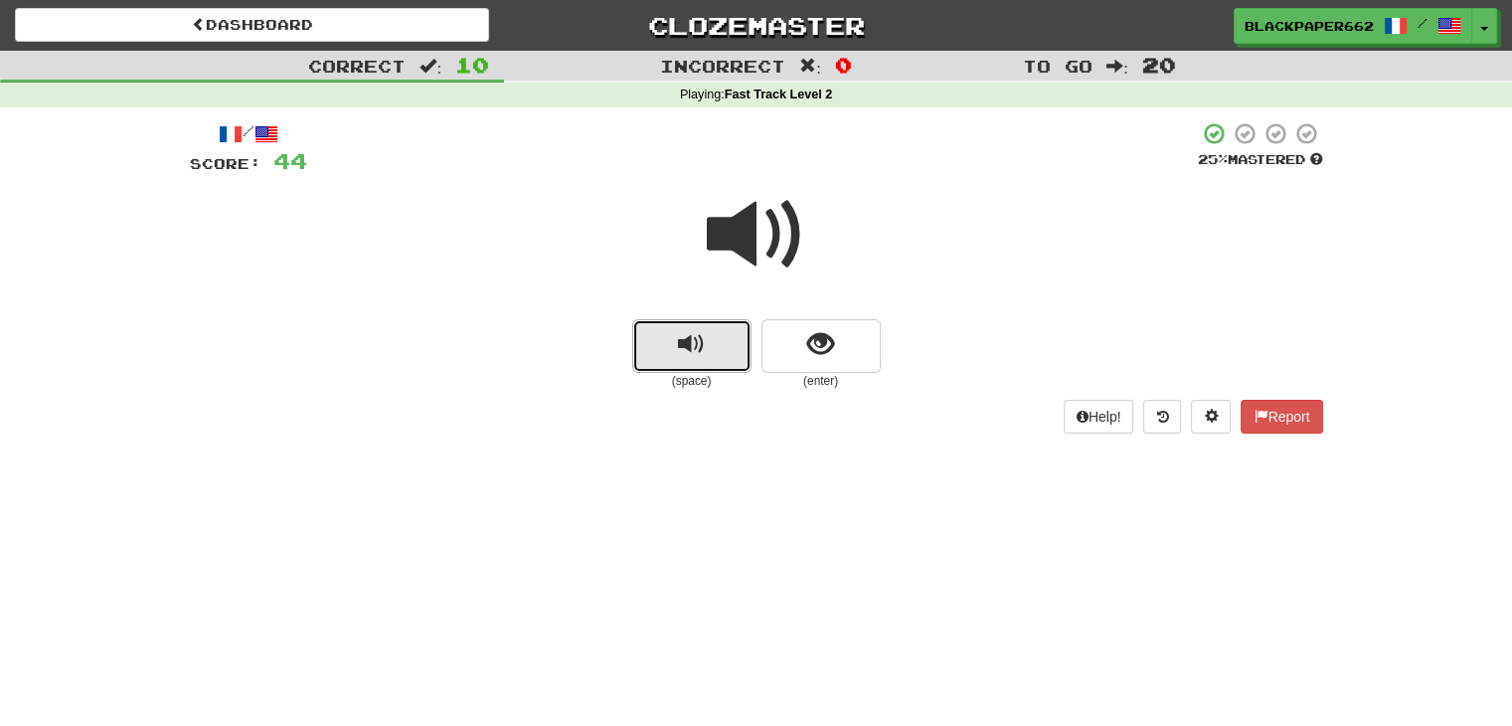
click at [688, 347] on span "replay audio" at bounding box center [691, 344] width 27 height 27
click at [837, 351] on button "show sentence" at bounding box center [821, 346] width 119 height 54
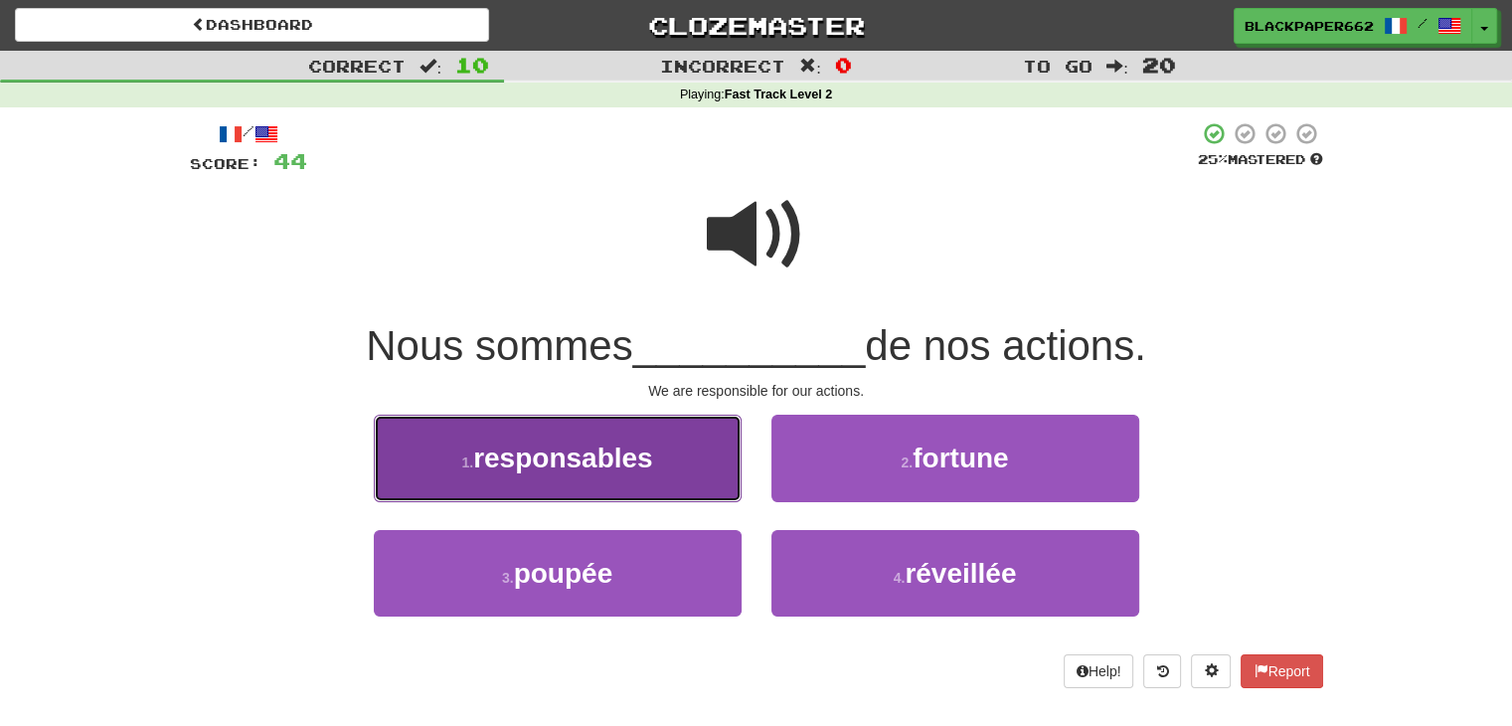
click at [644, 448] on span "responsables" at bounding box center [563, 458] width 180 height 31
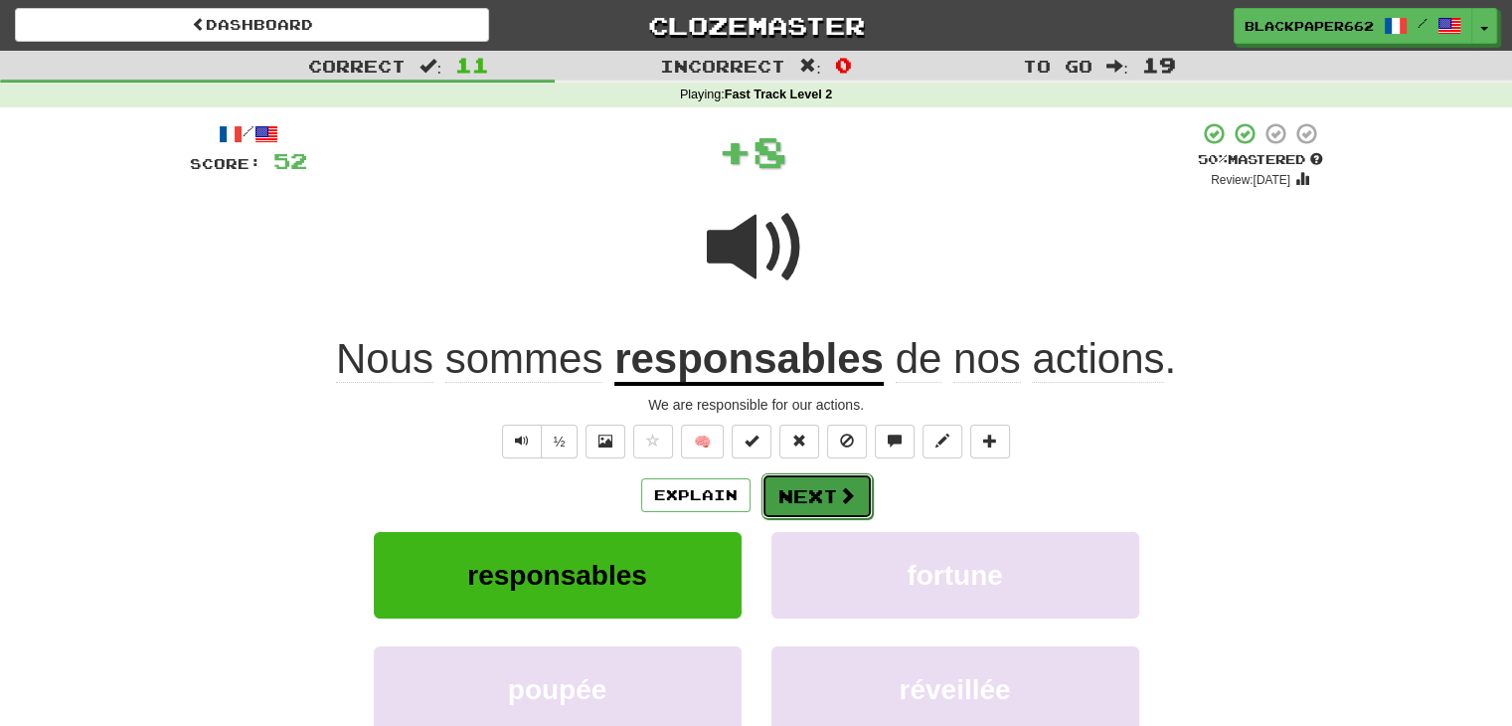
click at [854, 494] on button "Next" at bounding box center [817, 496] width 111 height 46
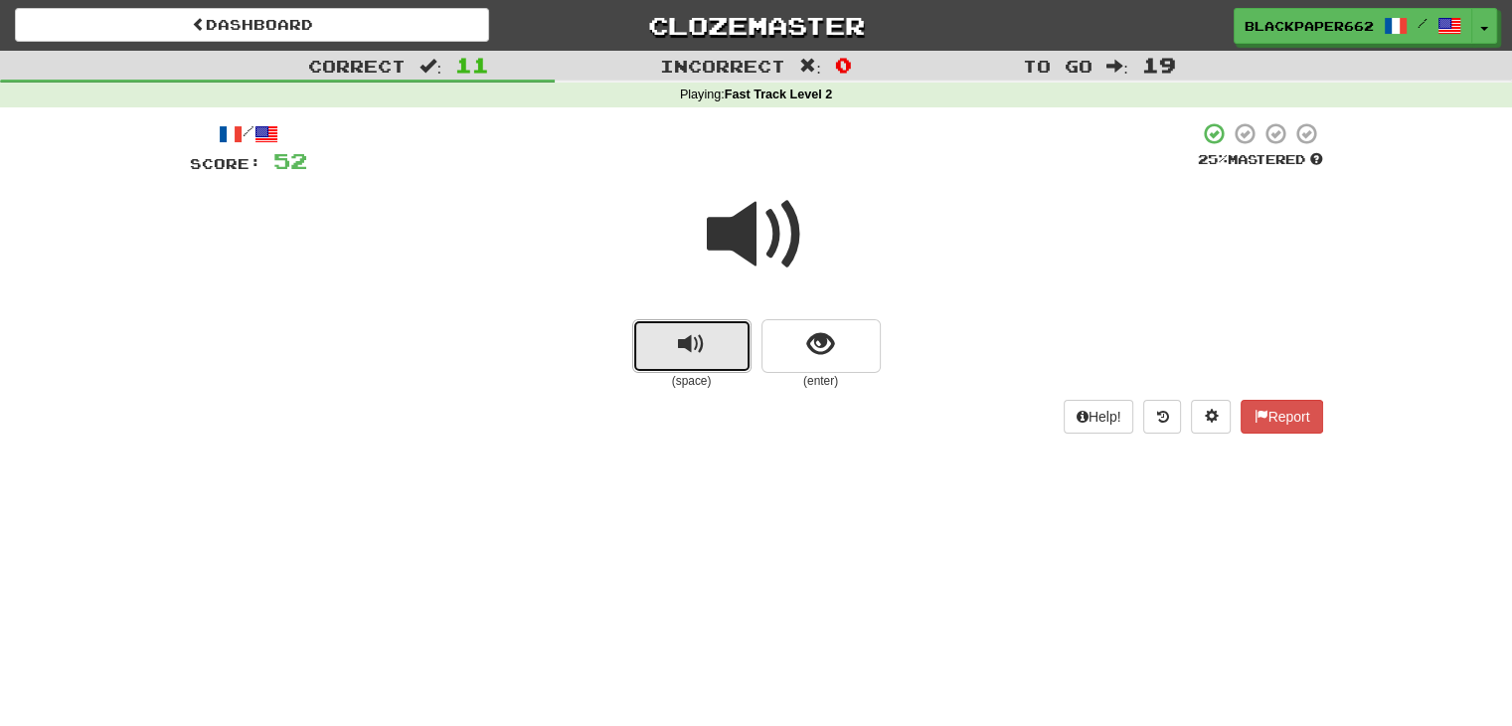
click at [708, 370] on button "replay audio" at bounding box center [691, 346] width 119 height 54
click at [832, 362] on button "show sentence" at bounding box center [821, 346] width 119 height 54
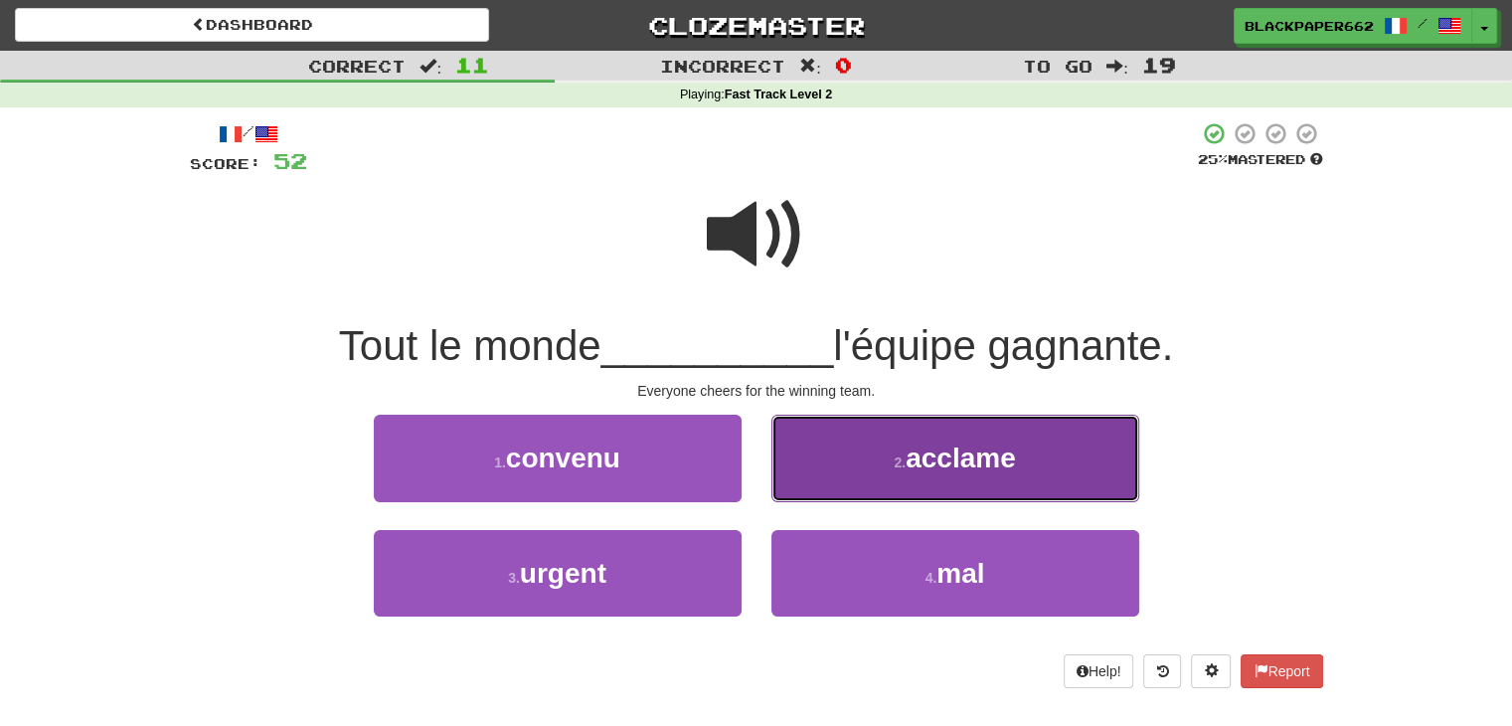
click at [917, 474] on button "2 . acclame" at bounding box center [956, 458] width 368 height 87
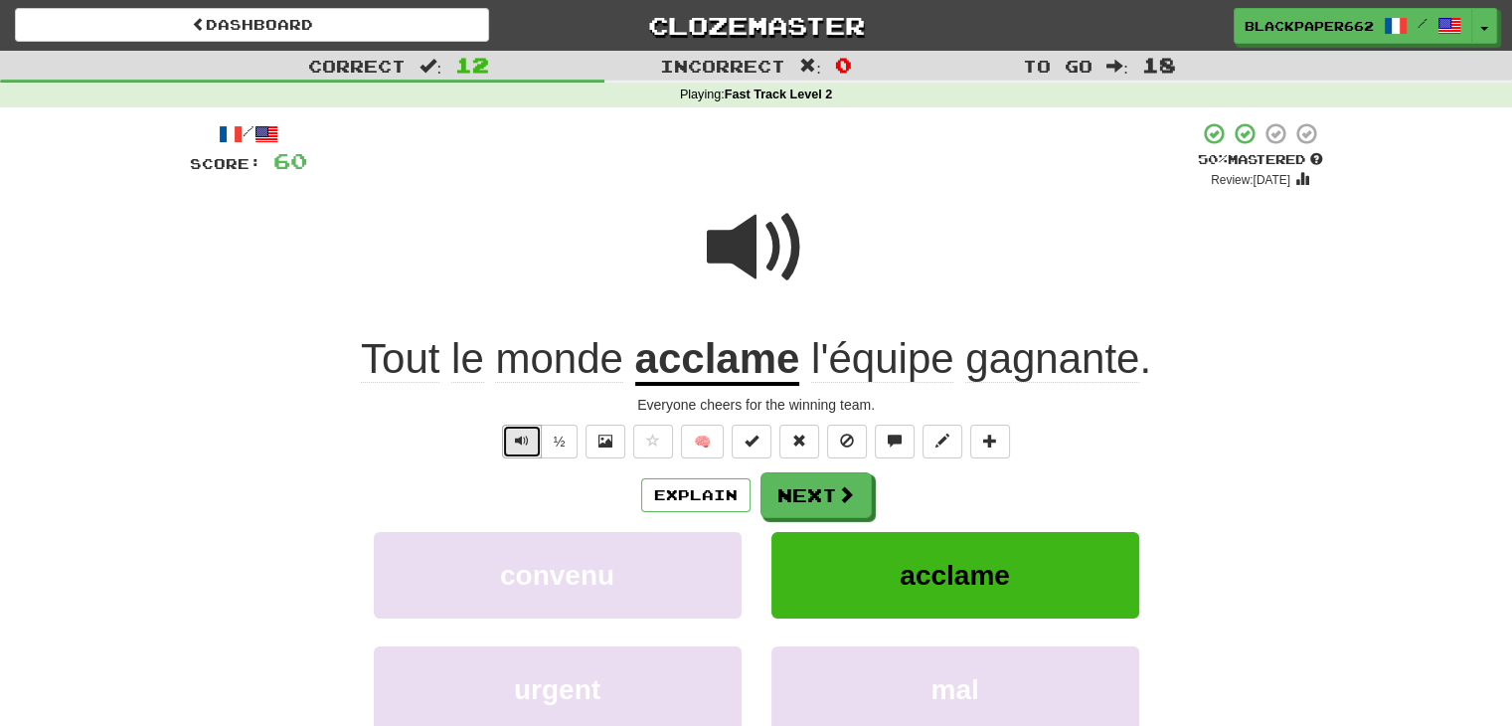
click at [523, 439] on span "Text-to-speech controls" at bounding box center [522, 441] width 14 height 14
click at [796, 501] on button "Next" at bounding box center [817, 496] width 111 height 46
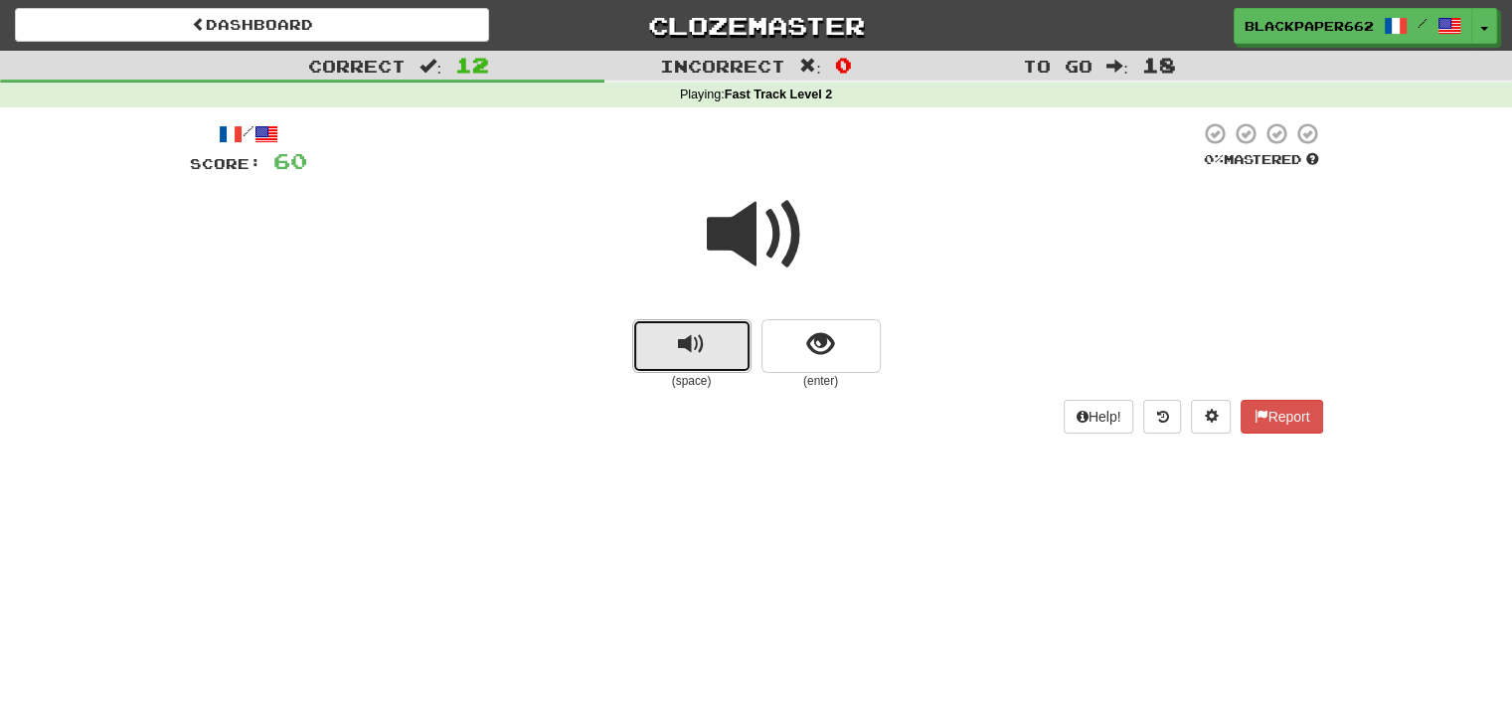
click at [727, 355] on button "replay audio" at bounding box center [691, 346] width 119 height 54
click at [729, 355] on button "replay audio" at bounding box center [691, 346] width 119 height 54
click at [855, 355] on button "show sentence" at bounding box center [821, 346] width 119 height 54
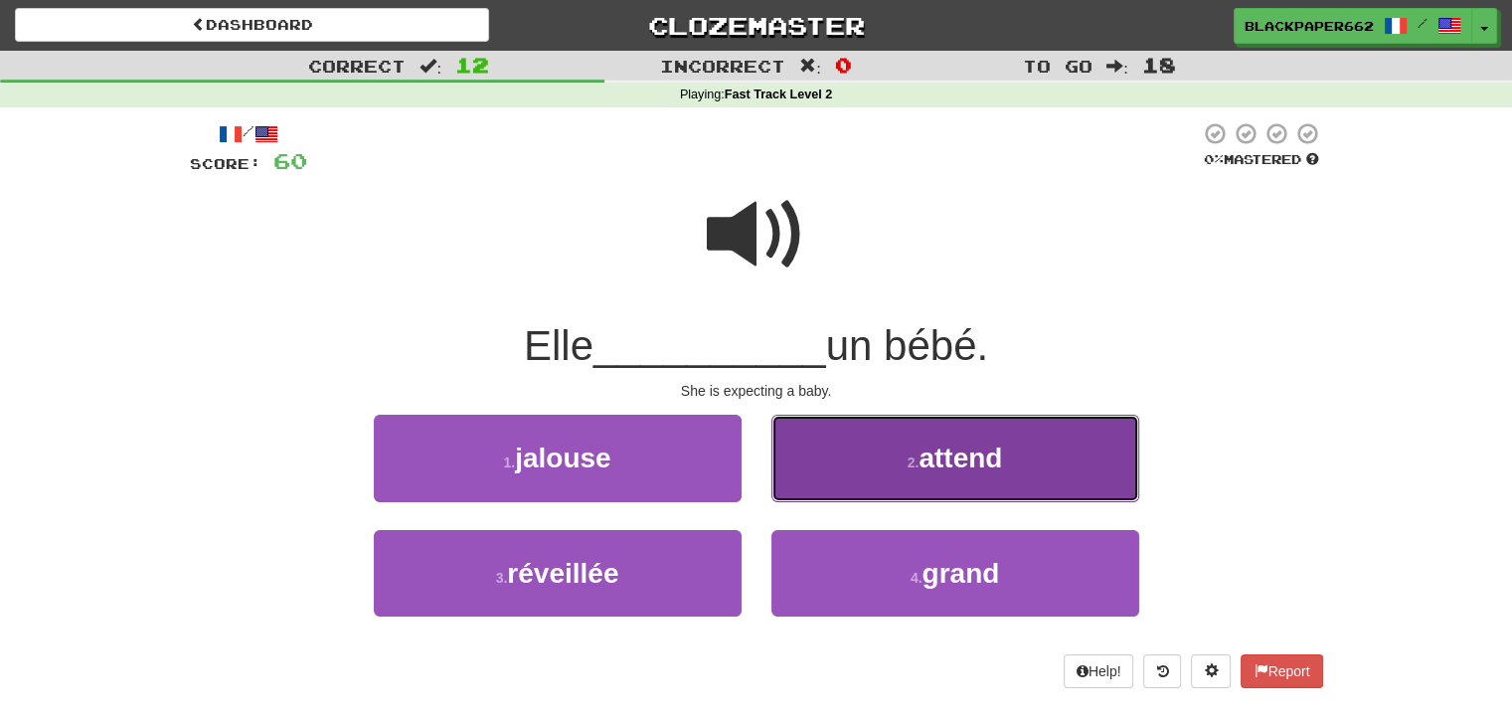
click at [1030, 462] on button "2 . attend" at bounding box center [956, 458] width 368 height 87
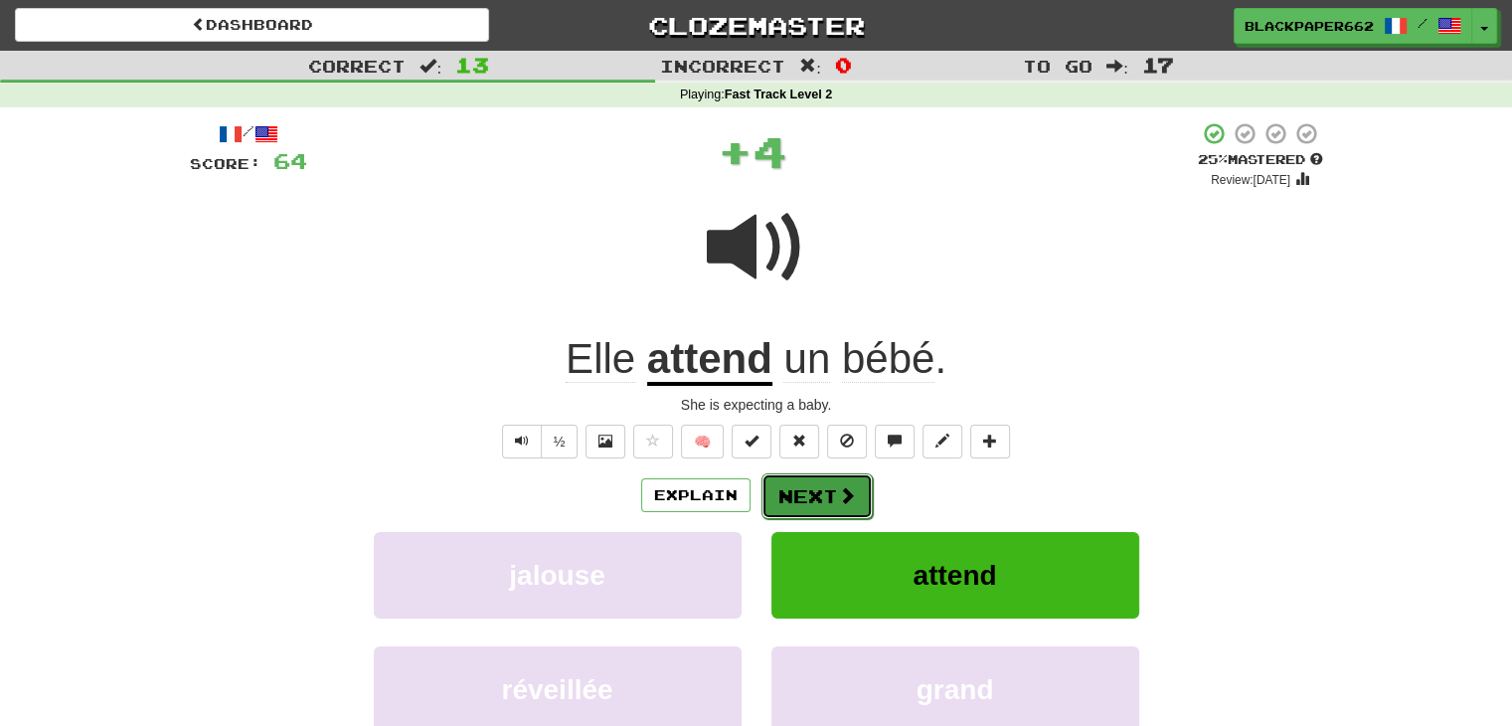
click at [829, 486] on button "Next" at bounding box center [817, 496] width 111 height 46
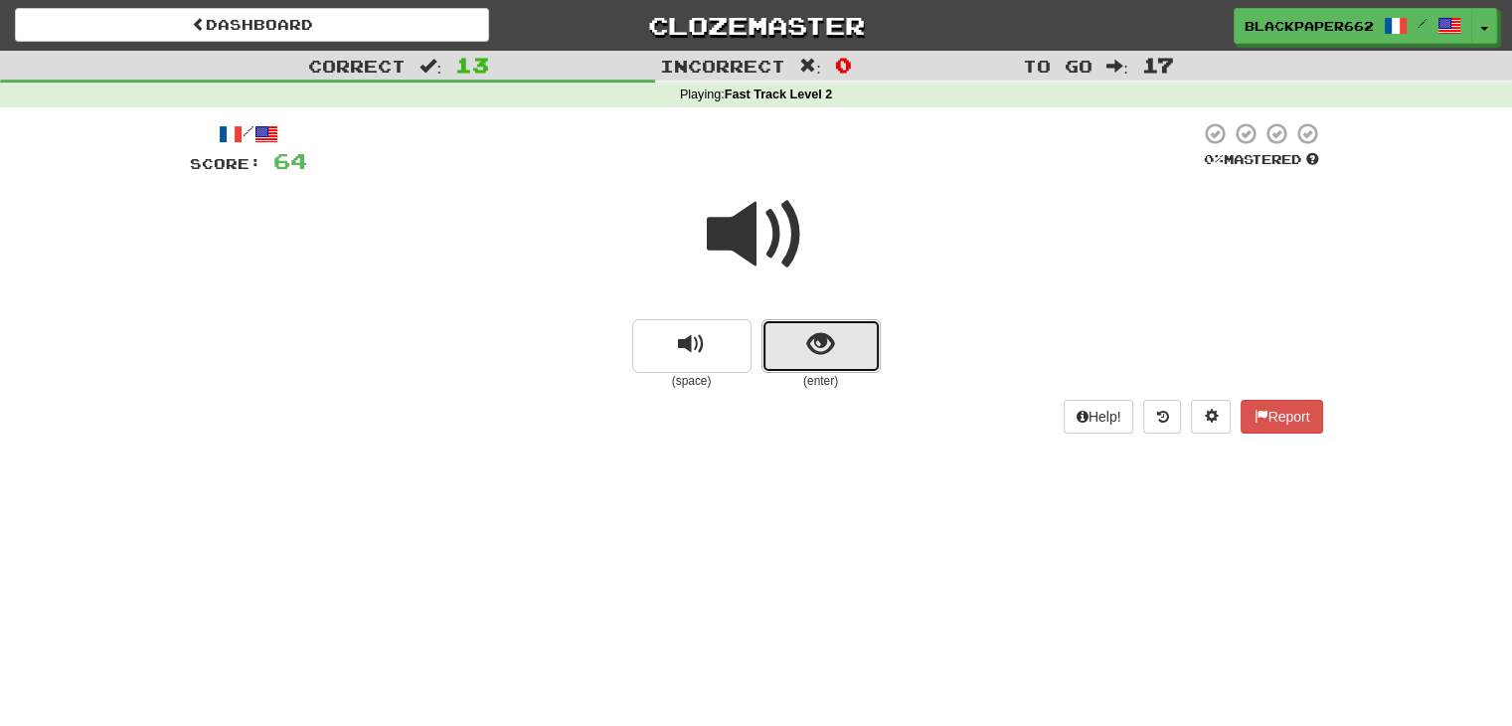
click at [823, 364] on button "show sentence" at bounding box center [821, 346] width 119 height 54
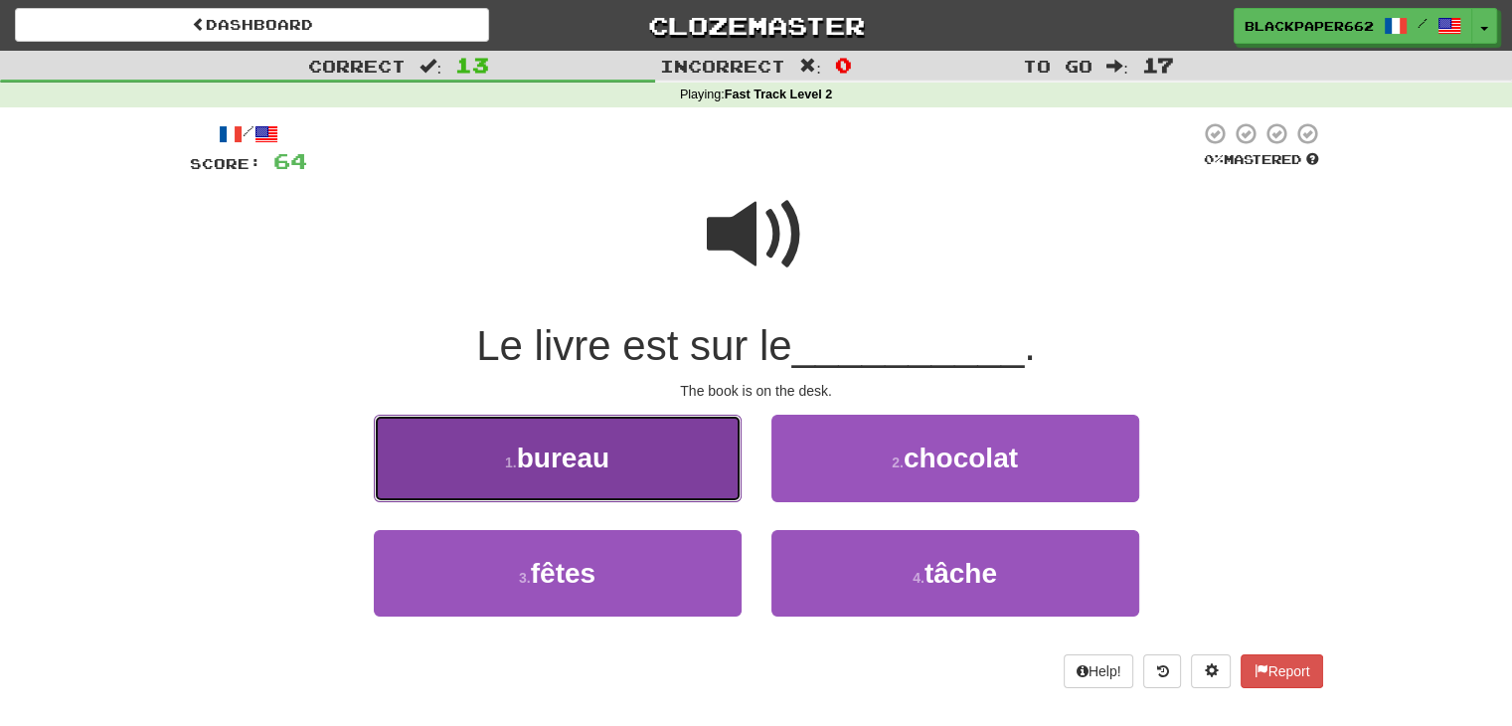
click at [677, 444] on button "1 . bureau" at bounding box center [558, 458] width 368 height 87
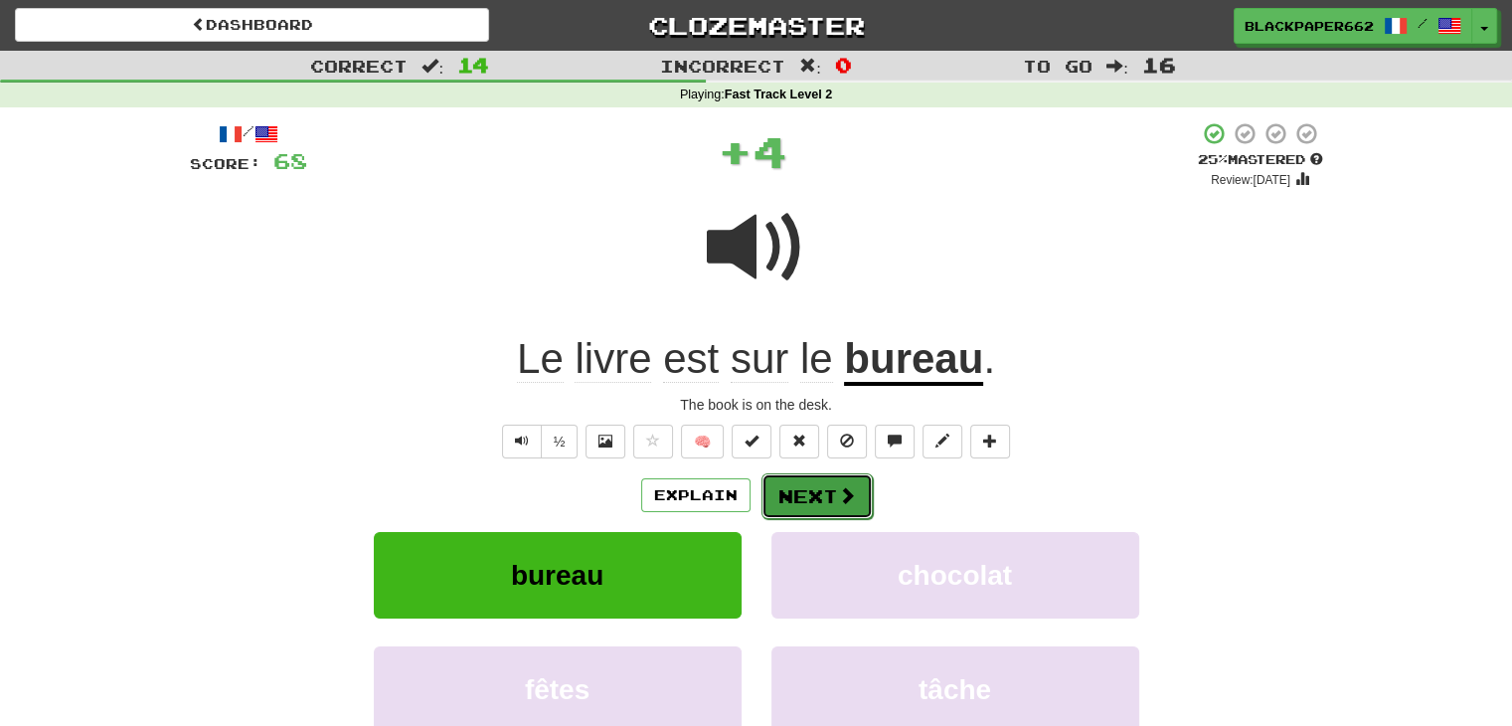
click at [852, 497] on span at bounding box center [847, 495] width 18 height 18
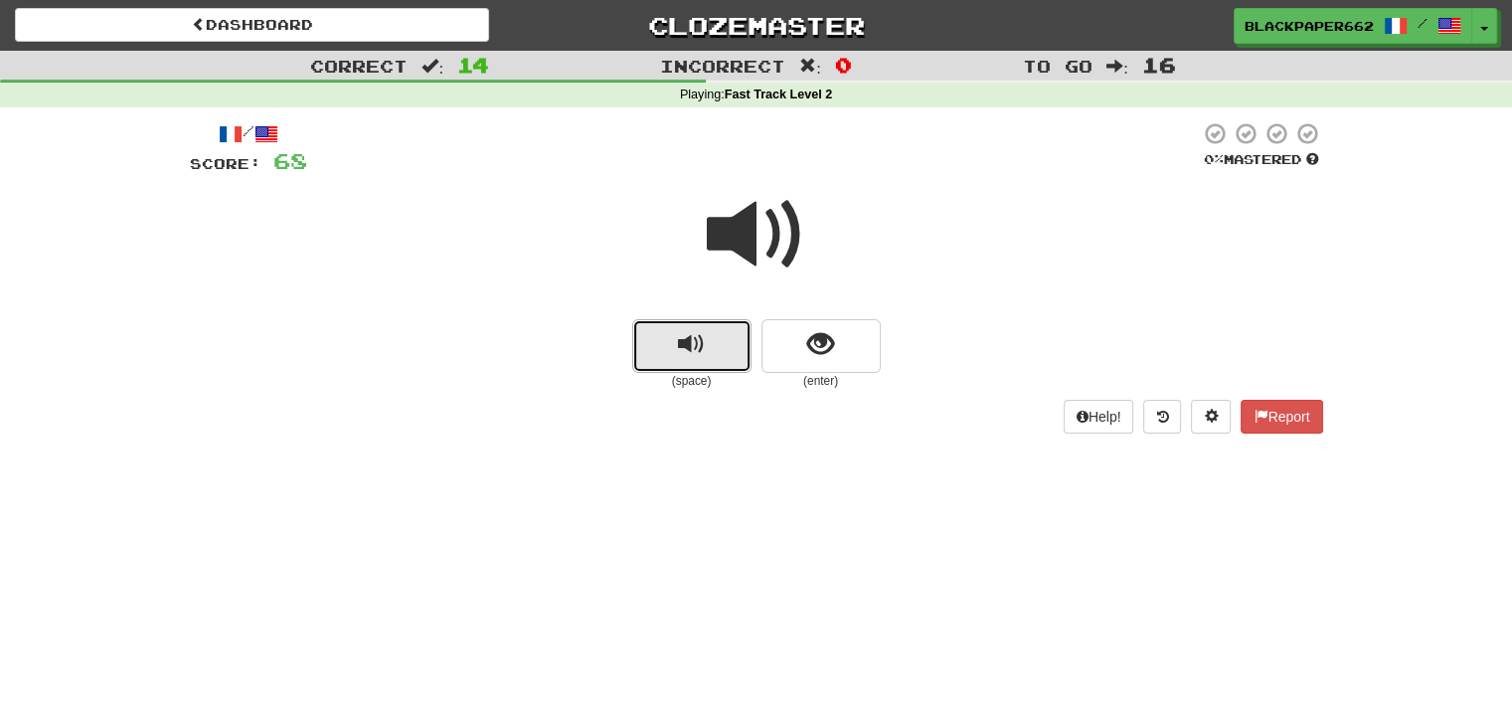
click at [696, 361] on button "replay audio" at bounding box center [691, 346] width 119 height 54
click at [811, 347] on span "show sentence" at bounding box center [820, 344] width 27 height 27
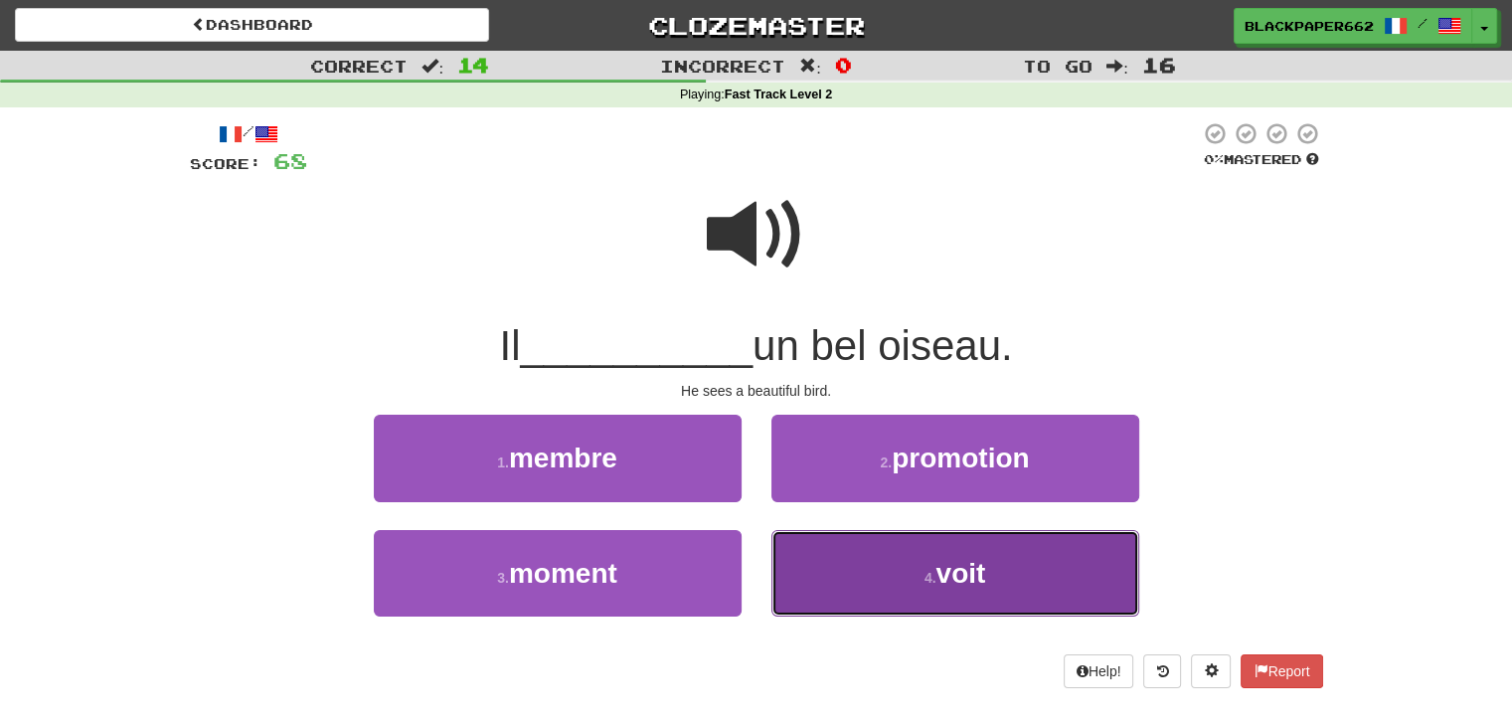
click at [910, 560] on button "4 . [PERSON_NAME]" at bounding box center [956, 573] width 368 height 87
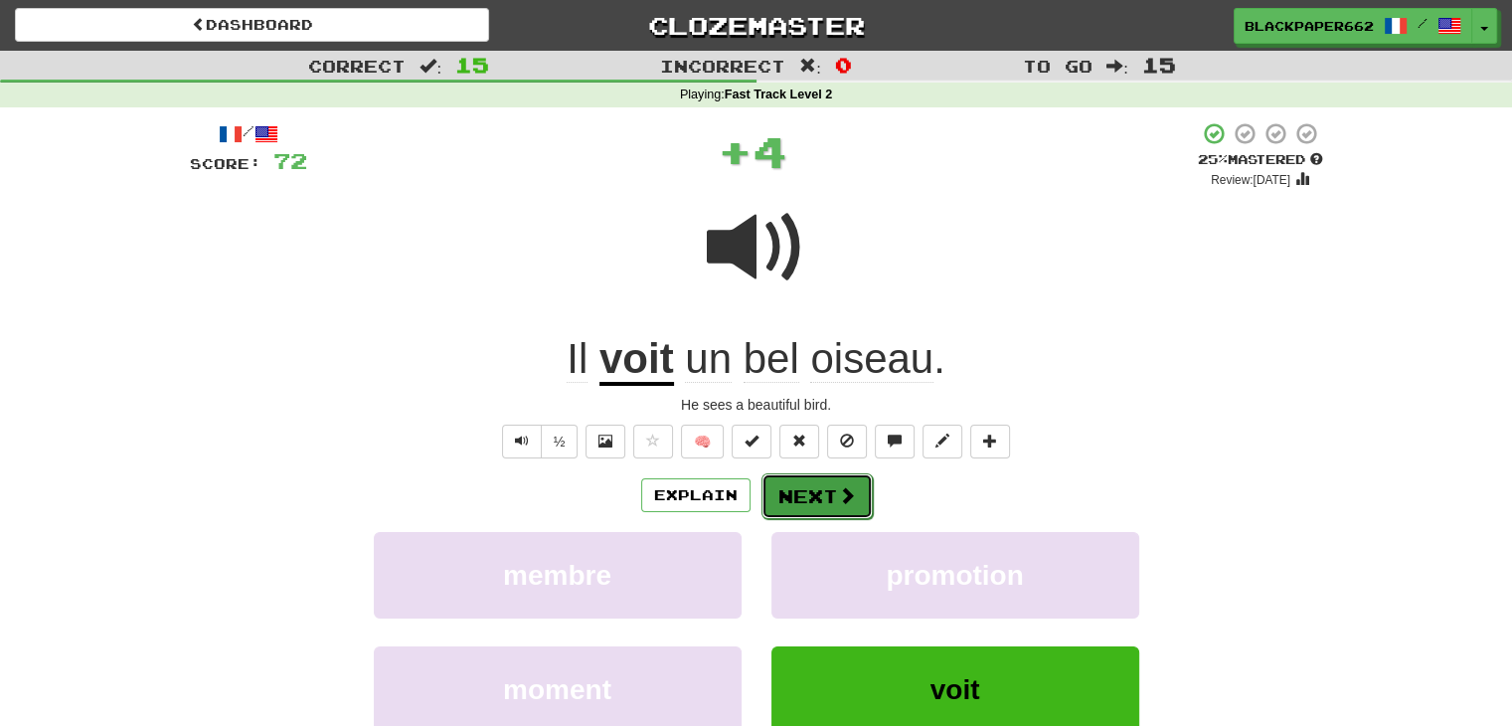
click at [826, 484] on button "Next" at bounding box center [817, 496] width 111 height 46
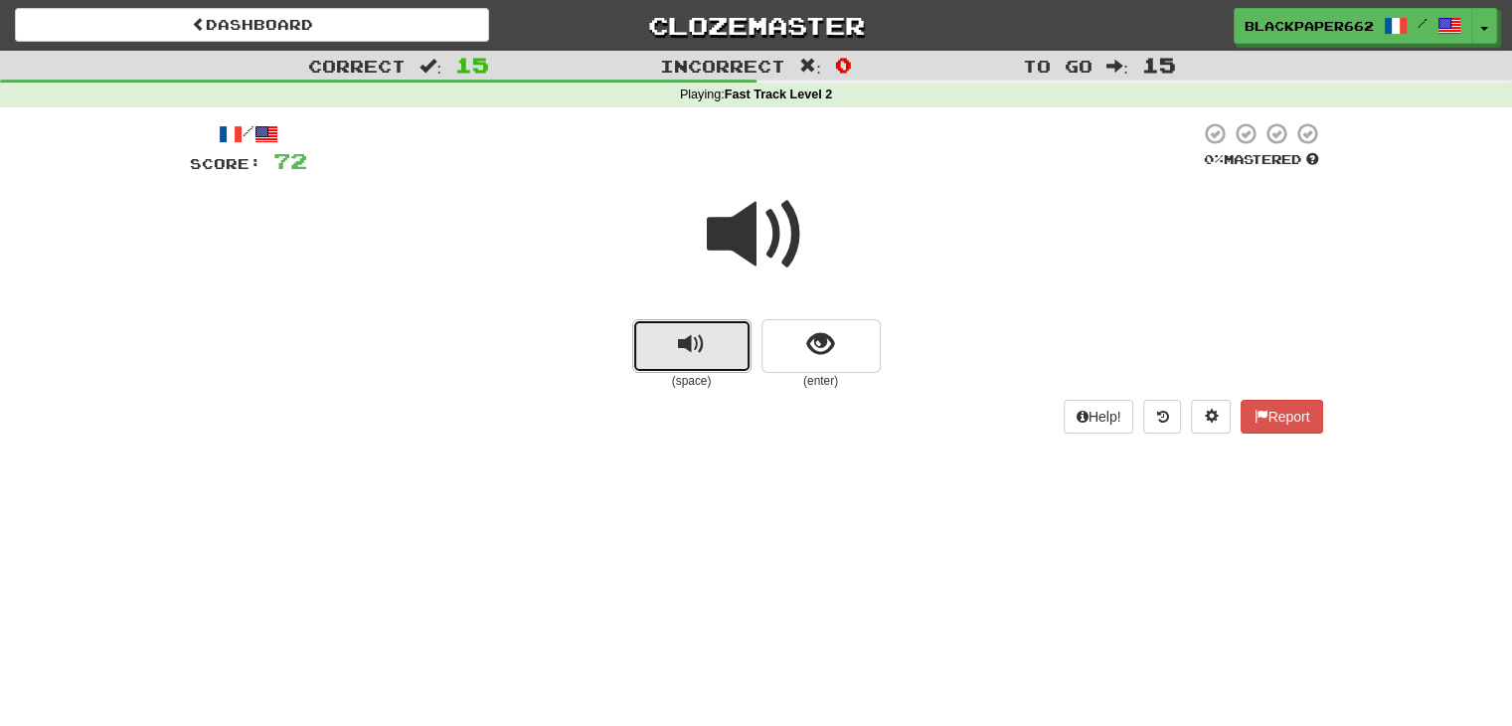
click at [726, 343] on button "replay audio" at bounding box center [691, 346] width 119 height 54
click at [688, 340] on span "replay audio" at bounding box center [691, 344] width 27 height 27
click at [794, 343] on button "show sentence" at bounding box center [821, 346] width 119 height 54
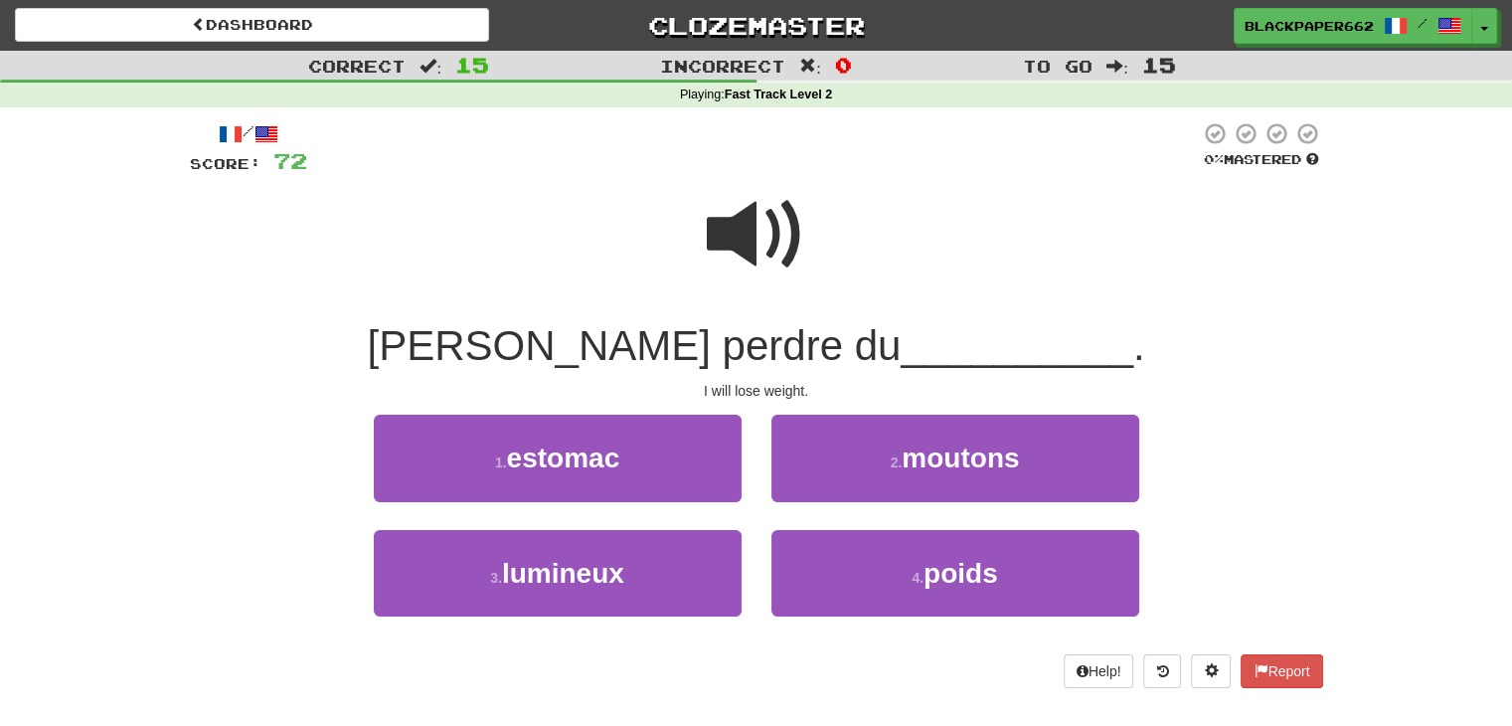
click at [779, 220] on span at bounding box center [756, 234] width 99 height 99
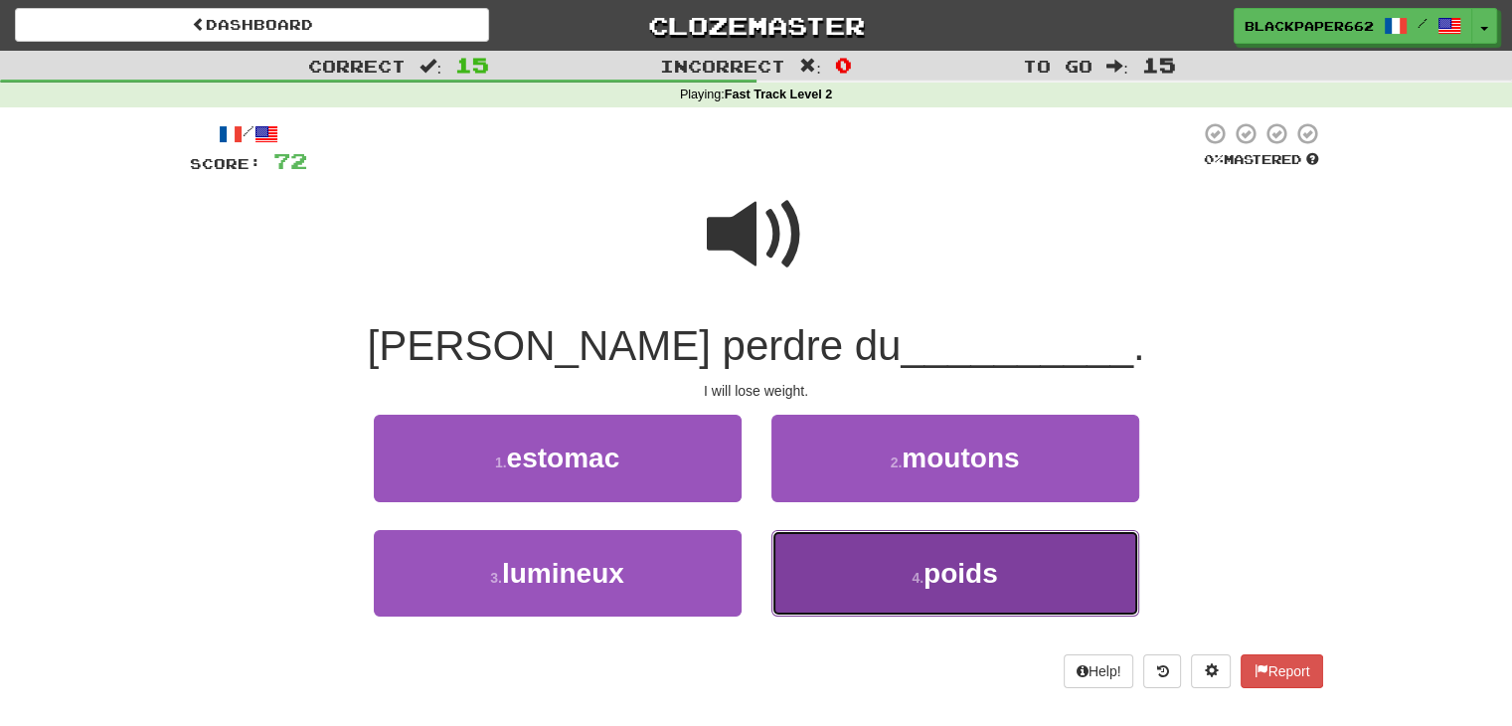
click at [947, 553] on button "4 . poids" at bounding box center [956, 573] width 368 height 87
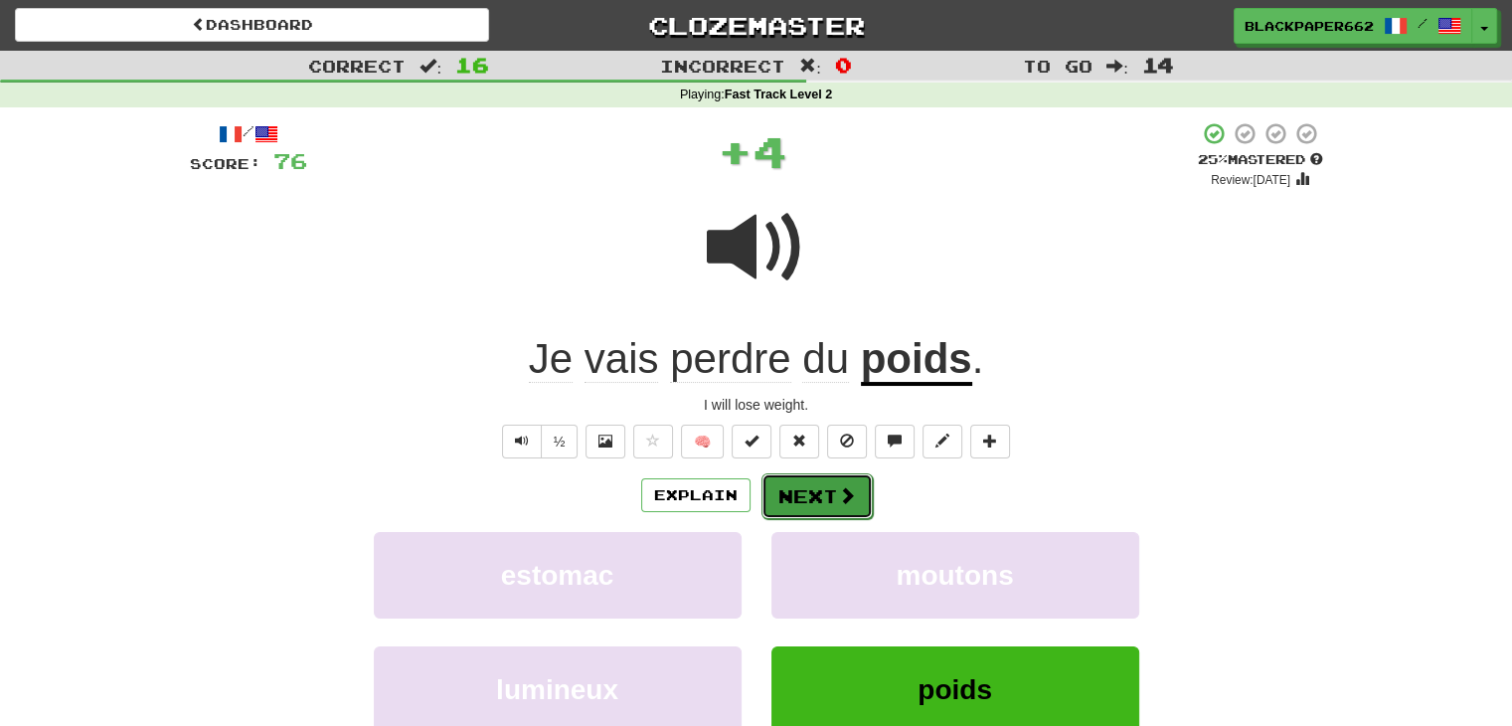
click at [814, 493] on button "Next" at bounding box center [817, 496] width 111 height 46
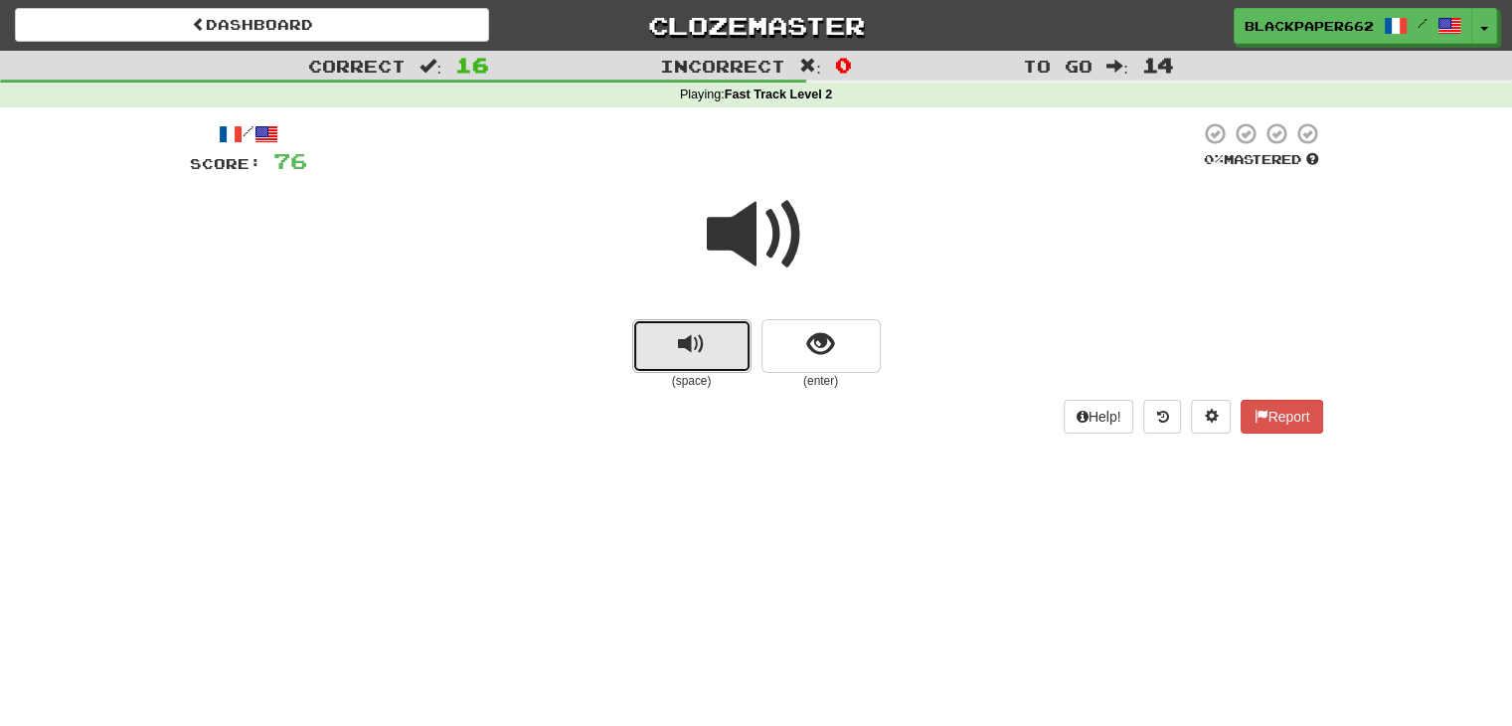
click at [637, 319] on button "replay audio" at bounding box center [691, 346] width 119 height 54
click at [861, 333] on button "show sentence" at bounding box center [821, 346] width 119 height 54
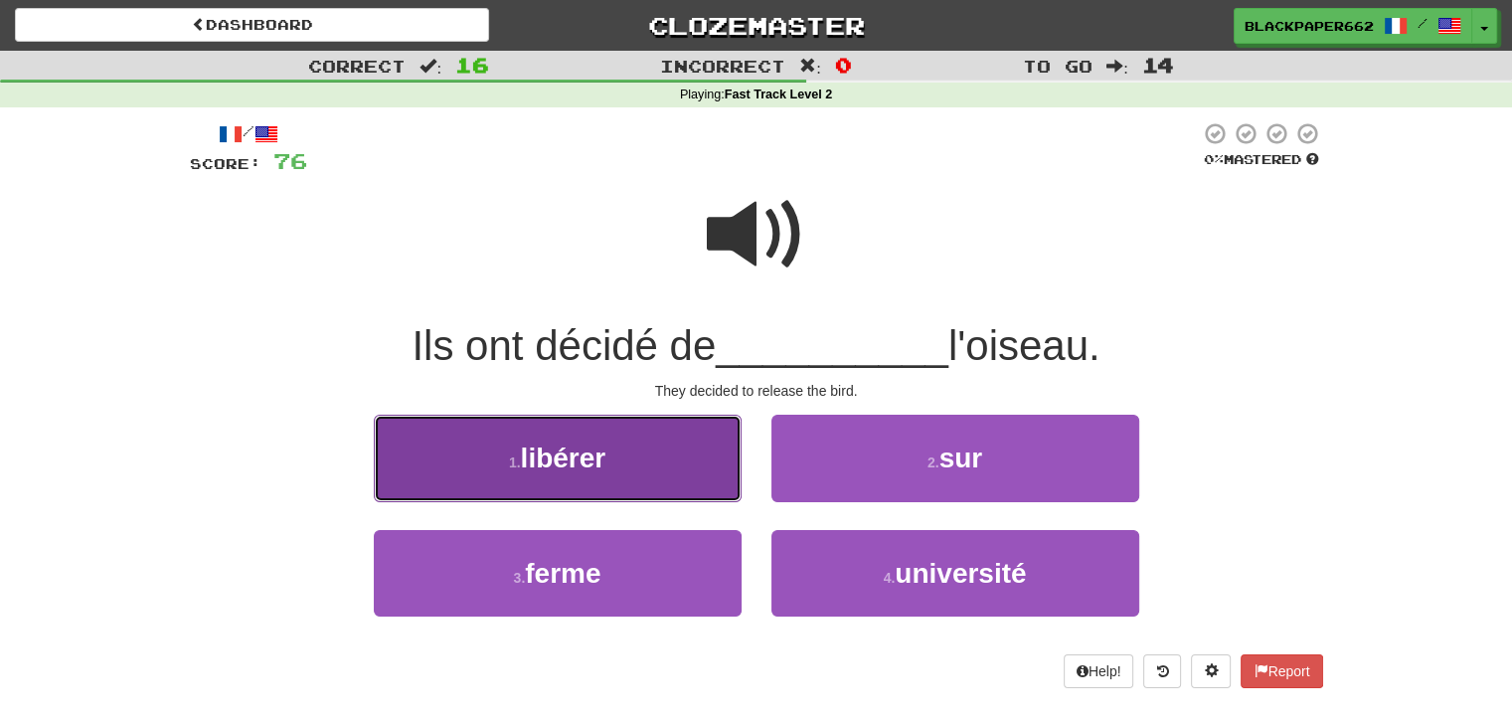
click at [695, 452] on button "1 . libérer" at bounding box center [558, 458] width 368 height 87
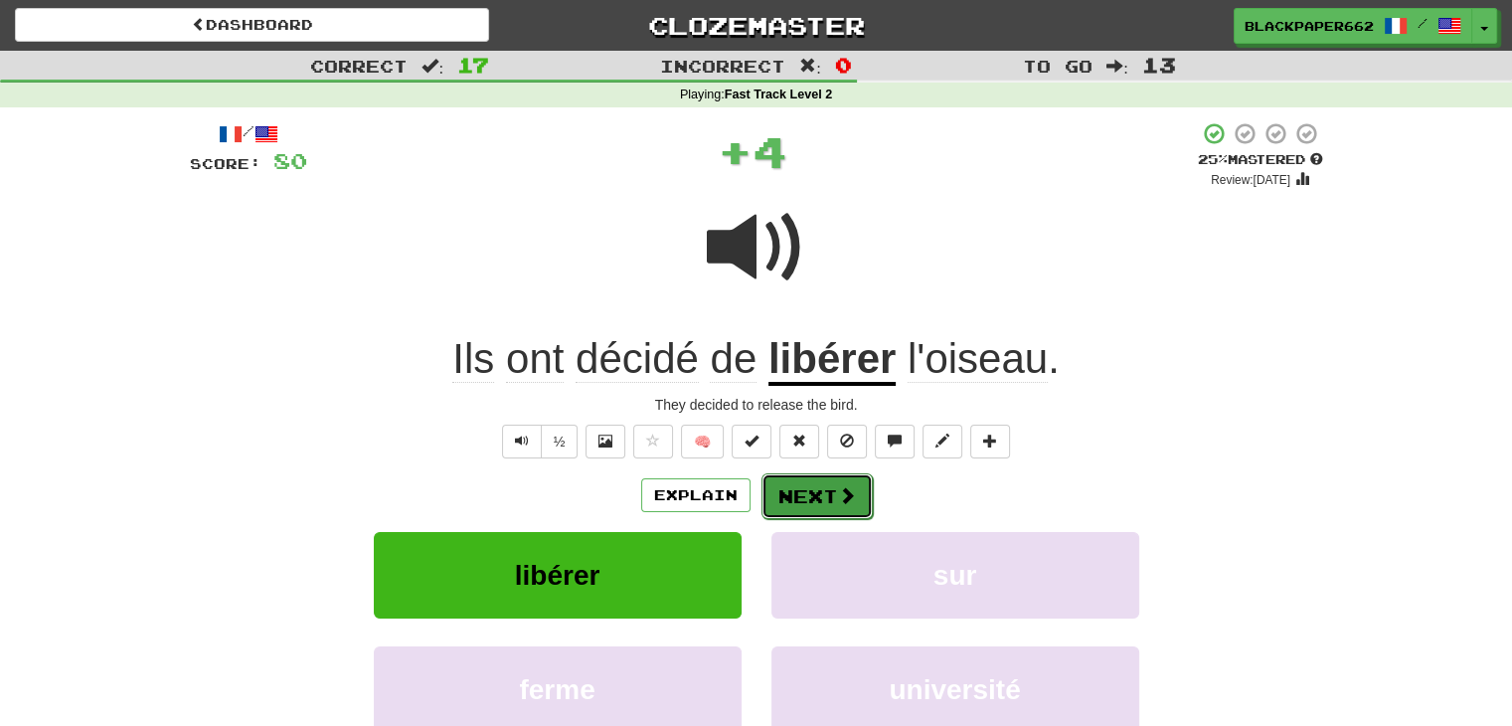
click at [836, 509] on button "Next" at bounding box center [817, 496] width 111 height 46
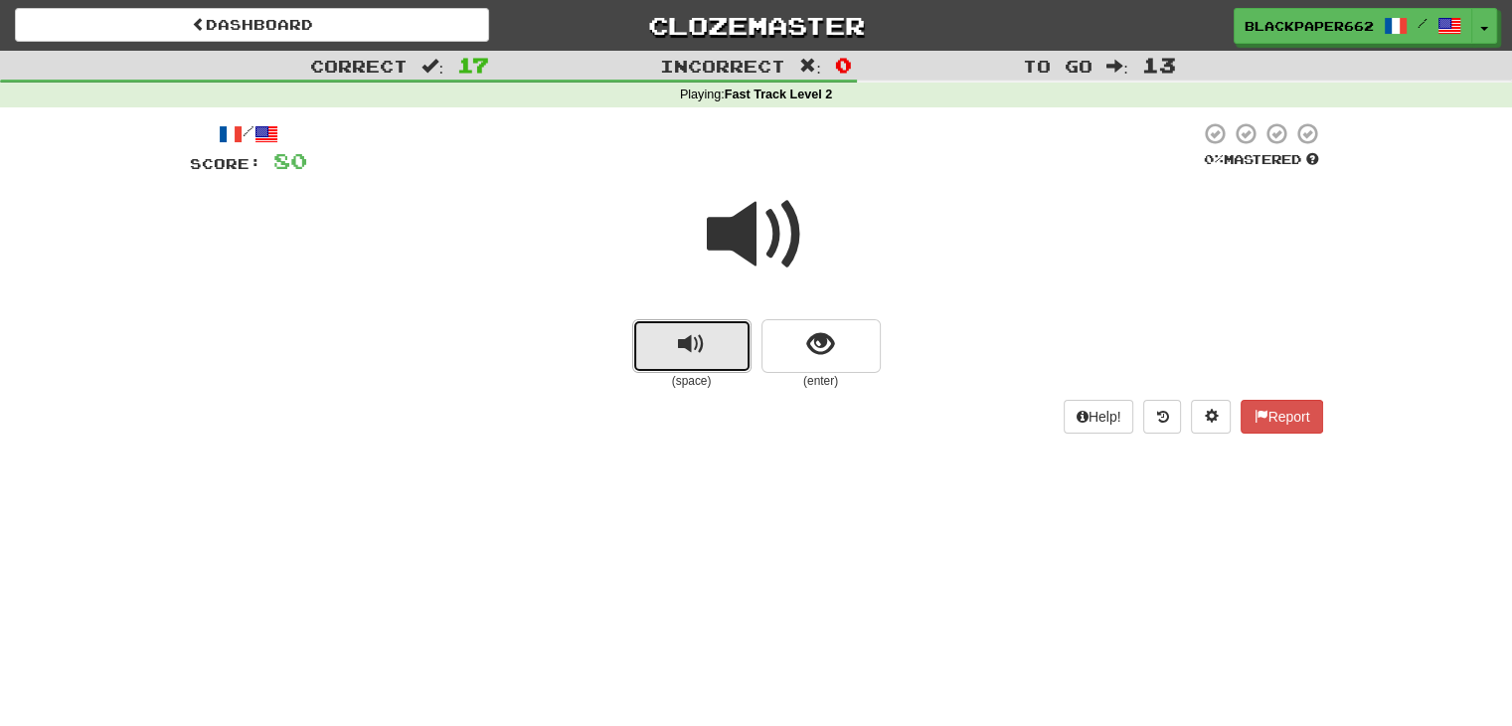
click at [712, 360] on button "replay audio" at bounding box center [691, 346] width 119 height 54
click at [816, 354] on span "show sentence" at bounding box center [820, 344] width 27 height 27
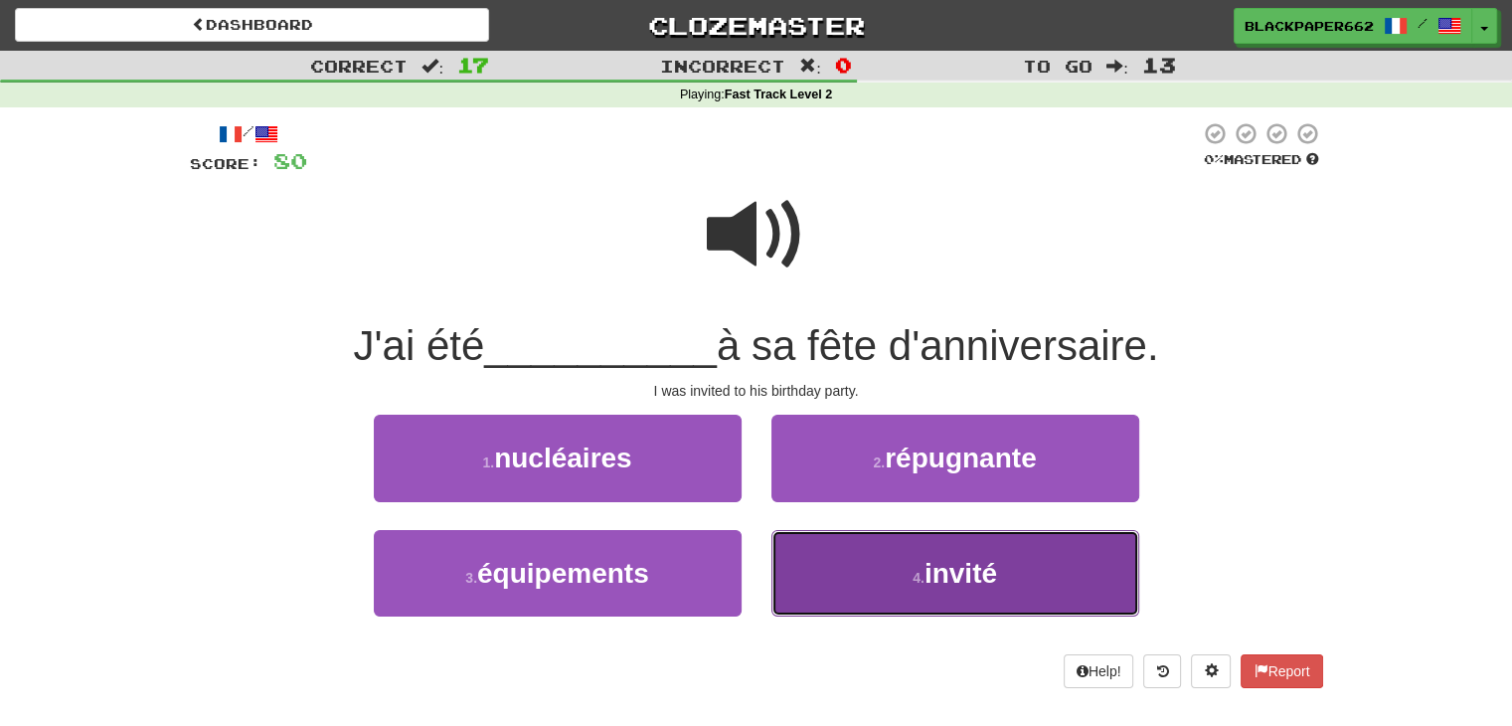
click at [905, 557] on button "4 . invité" at bounding box center [956, 573] width 368 height 87
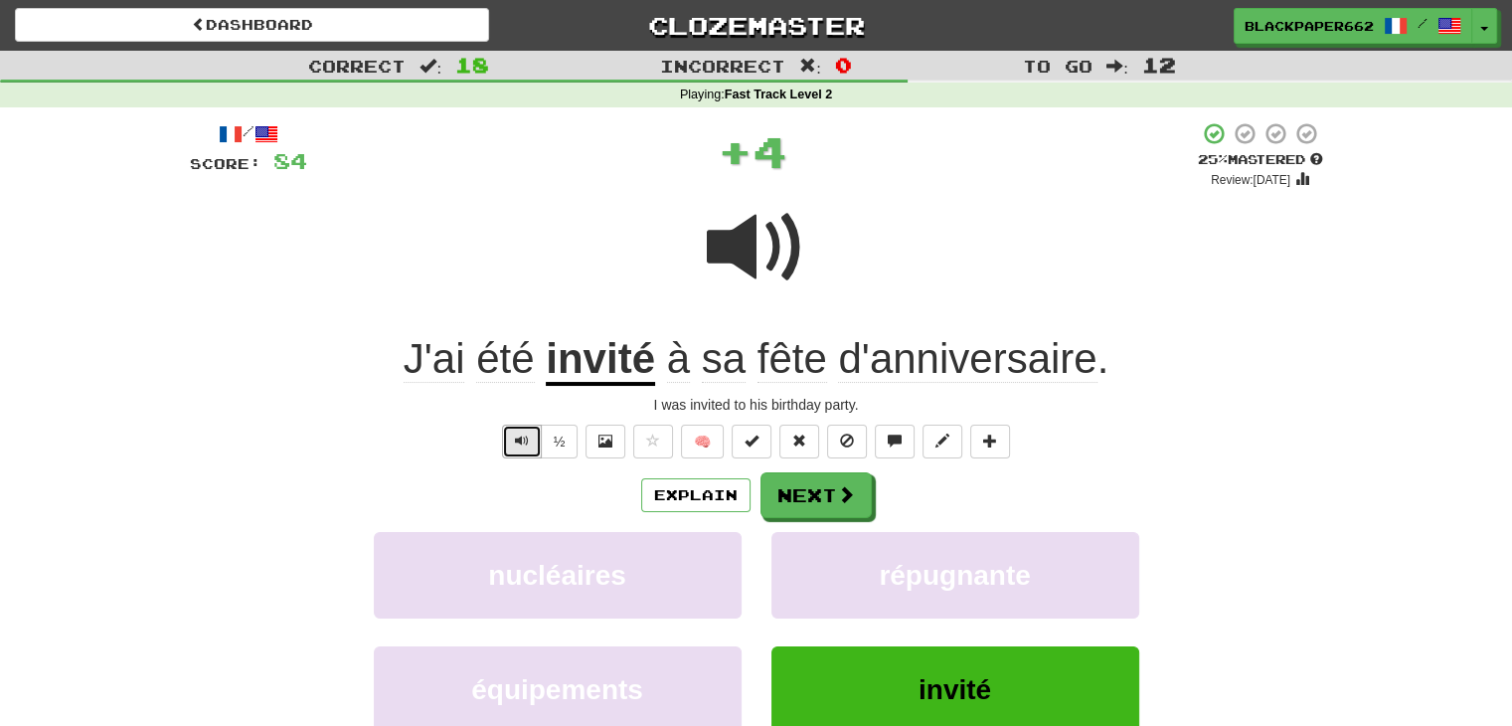
click at [503, 431] on button "Text-to-speech controls" at bounding box center [522, 442] width 40 height 34
click at [822, 485] on button "Next" at bounding box center [817, 496] width 111 height 46
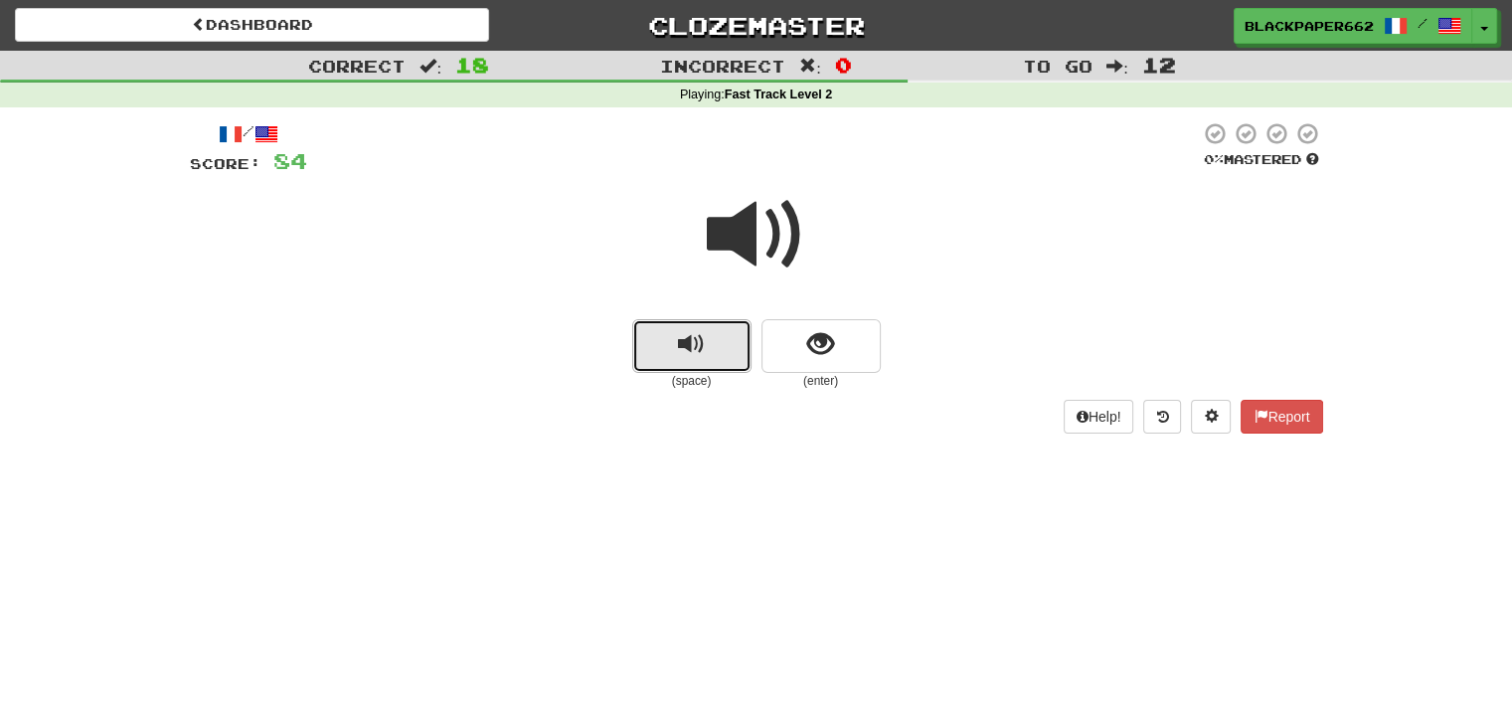
click at [730, 358] on button "replay audio" at bounding box center [691, 346] width 119 height 54
click at [861, 341] on button "show sentence" at bounding box center [821, 346] width 119 height 54
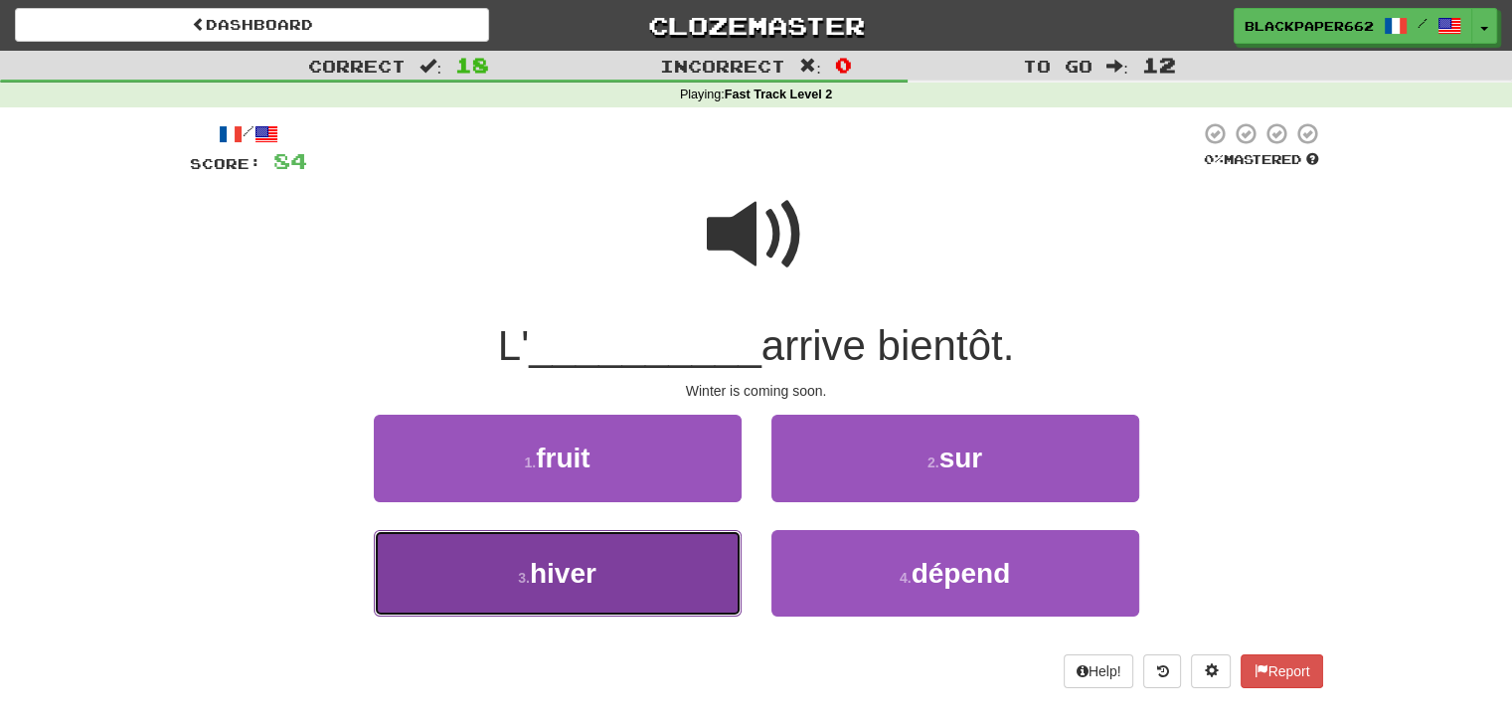
click at [655, 573] on button "3 . hiver" at bounding box center [558, 573] width 368 height 87
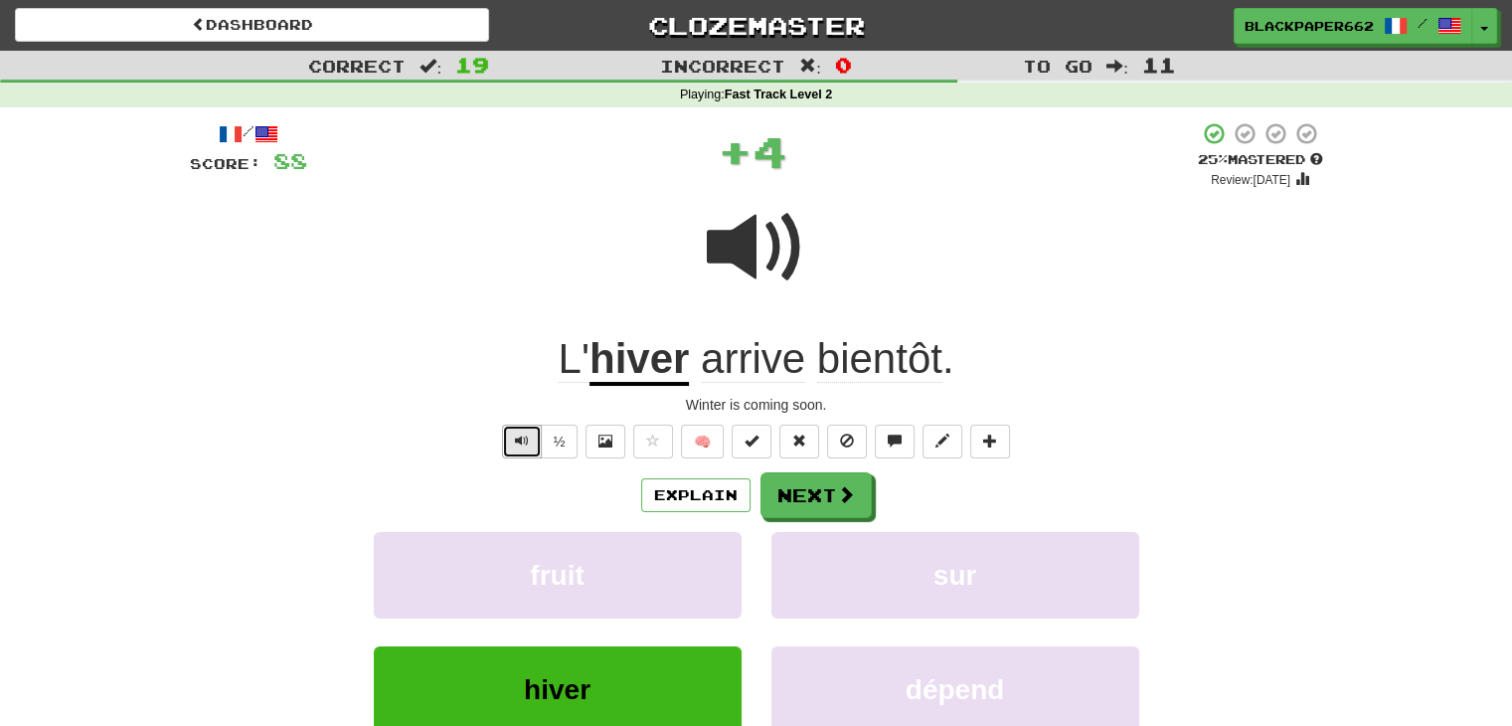
click at [535, 436] on button "Text-to-speech controls" at bounding box center [522, 442] width 40 height 34
click at [819, 490] on button "Next" at bounding box center [817, 496] width 111 height 46
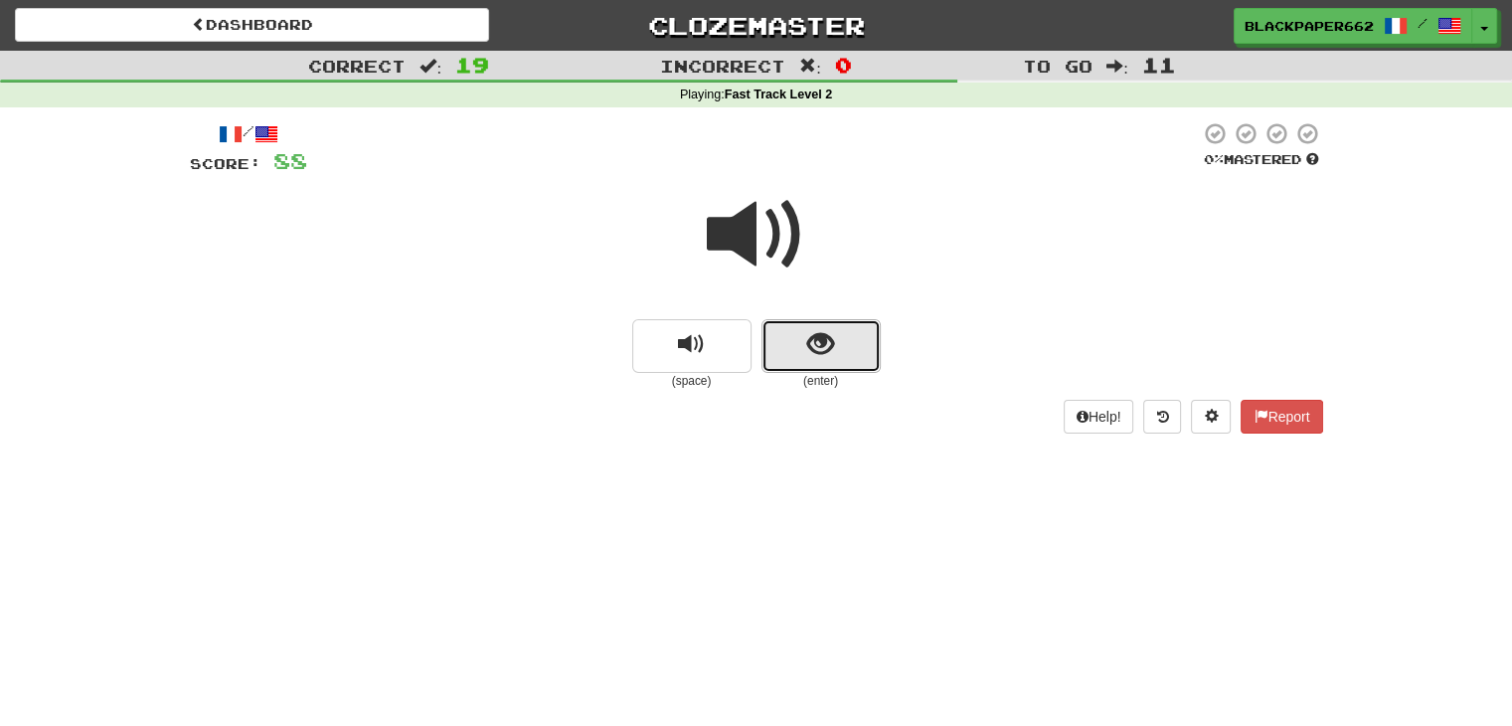
click at [824, 331] on span "show sentence" at bounding box center [820, 344] width 27 height 27
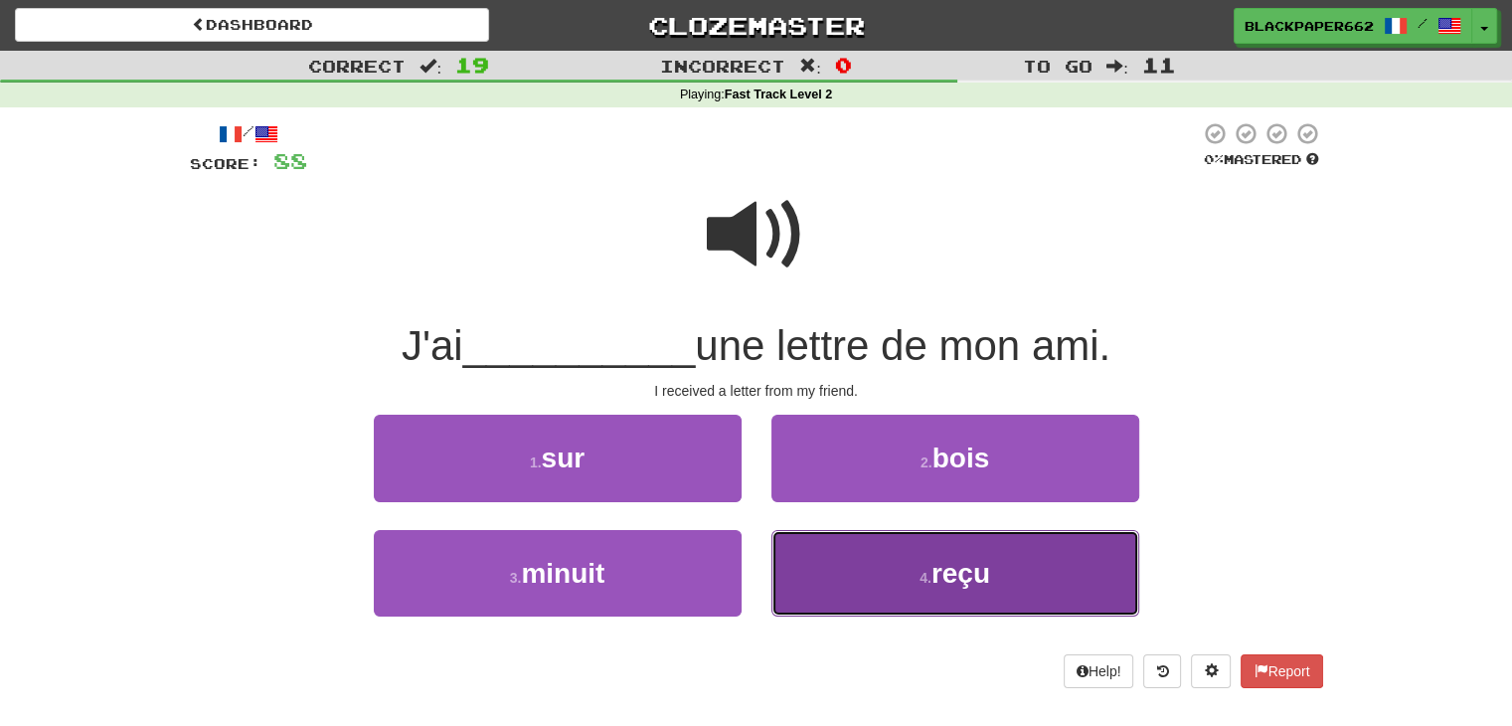
click at [977, 586] on span "reçu" at bounding box center [961, 573] width 59 height 31
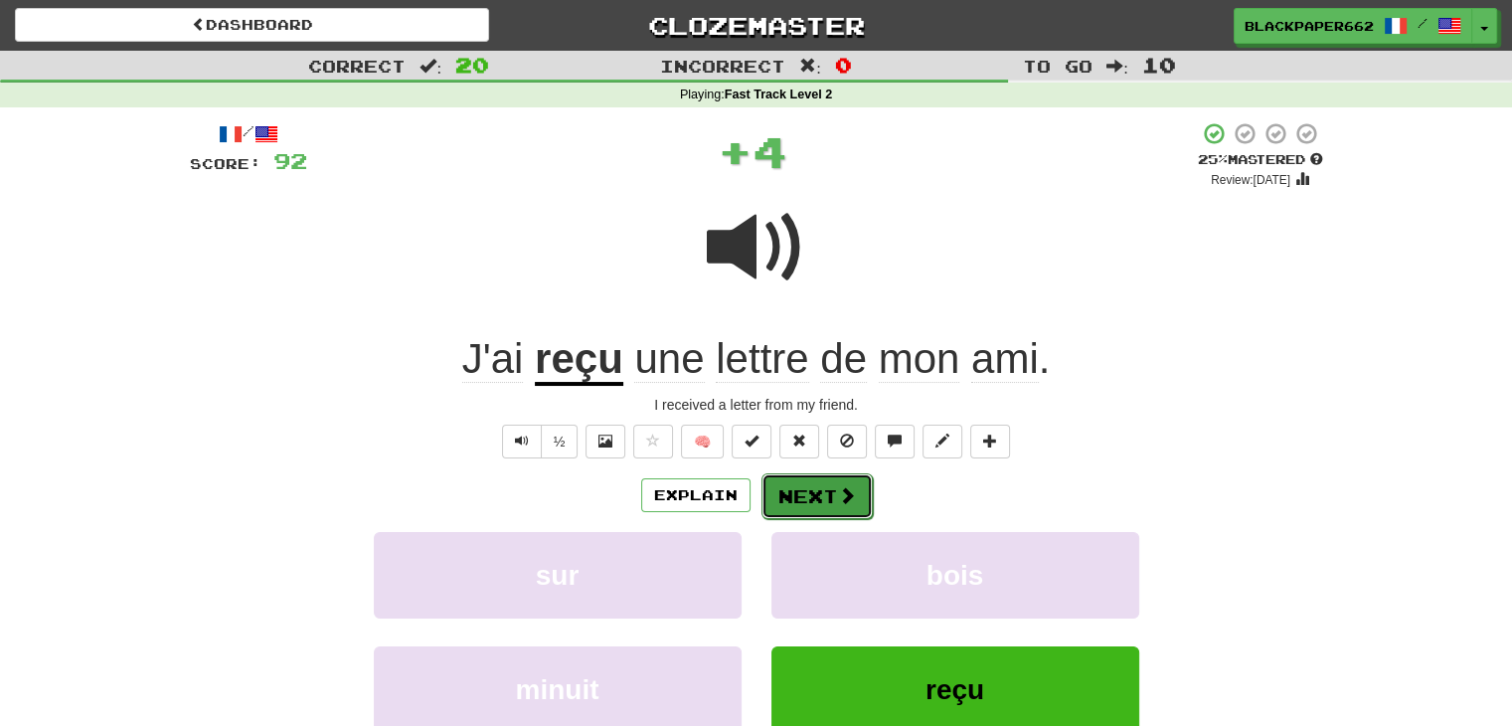
click at [830, 504] on button "Next" at bounding box center [817, 496] width 111 height 46
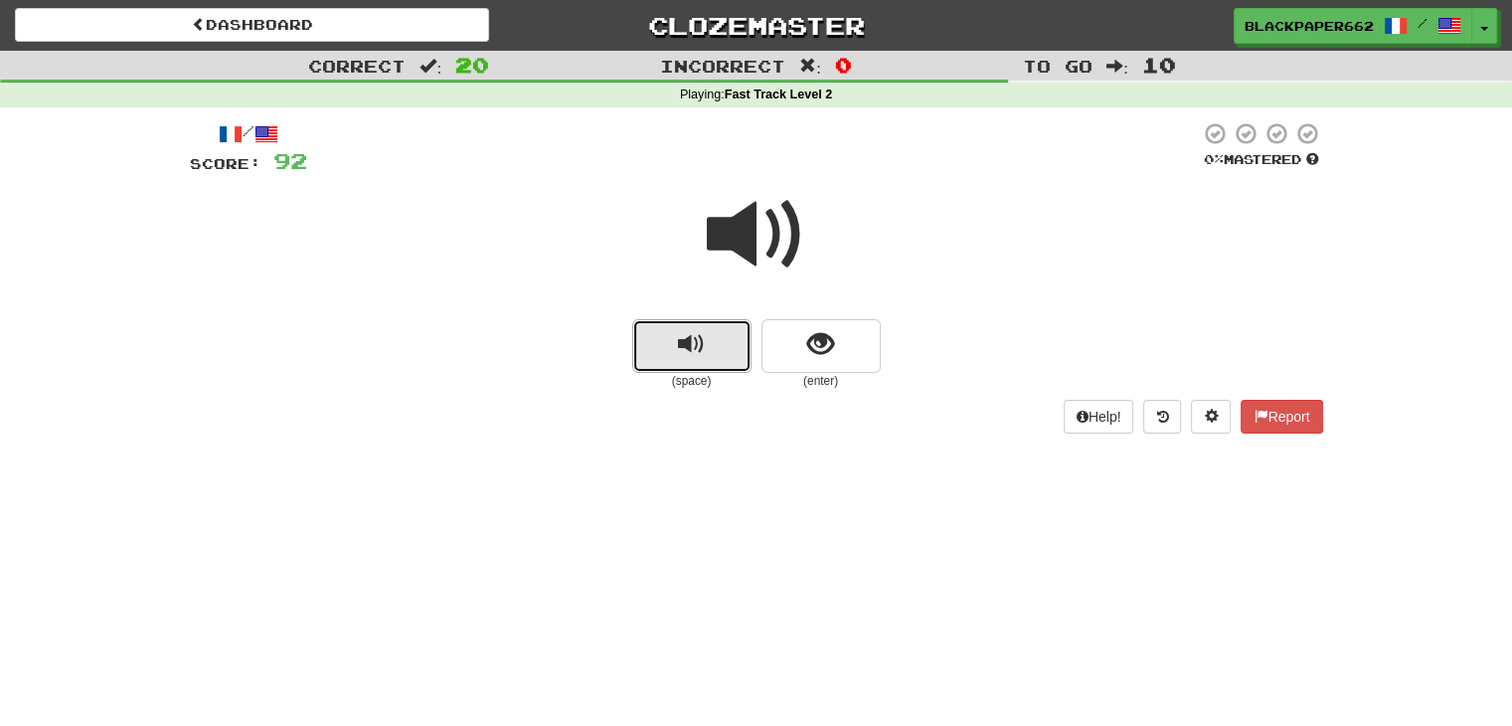
click at [697, 339] on span "replay audio" at bounding box center [691, 344] width 27 height 27
click at [660, 337] on button "replay audio" at bounding box center [691, 346] width 119 height 54
click at [800, 335] on button "show sentence" at bounding box center [821, 346] width 119 height 54
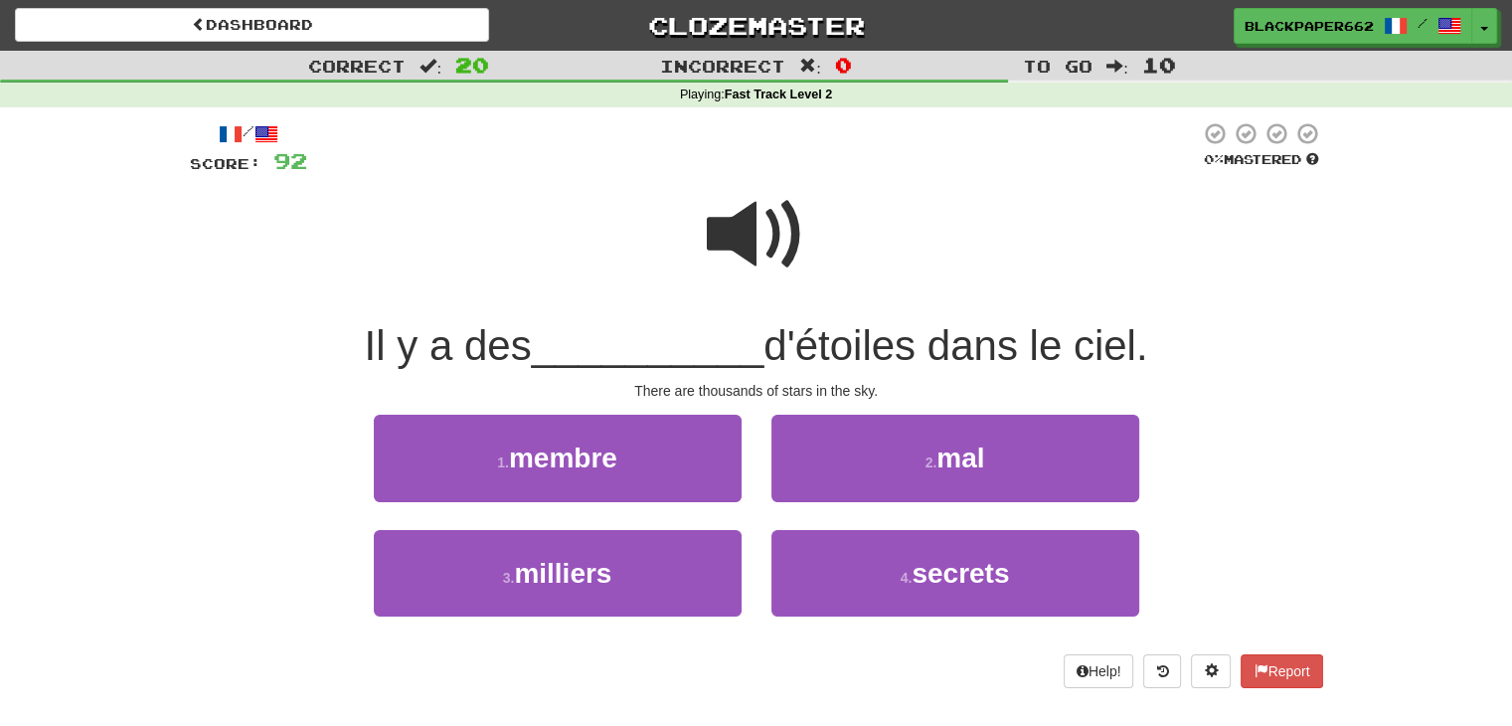
click at [752, 232] on span at bounding box center [756, 234] width 99 height 99
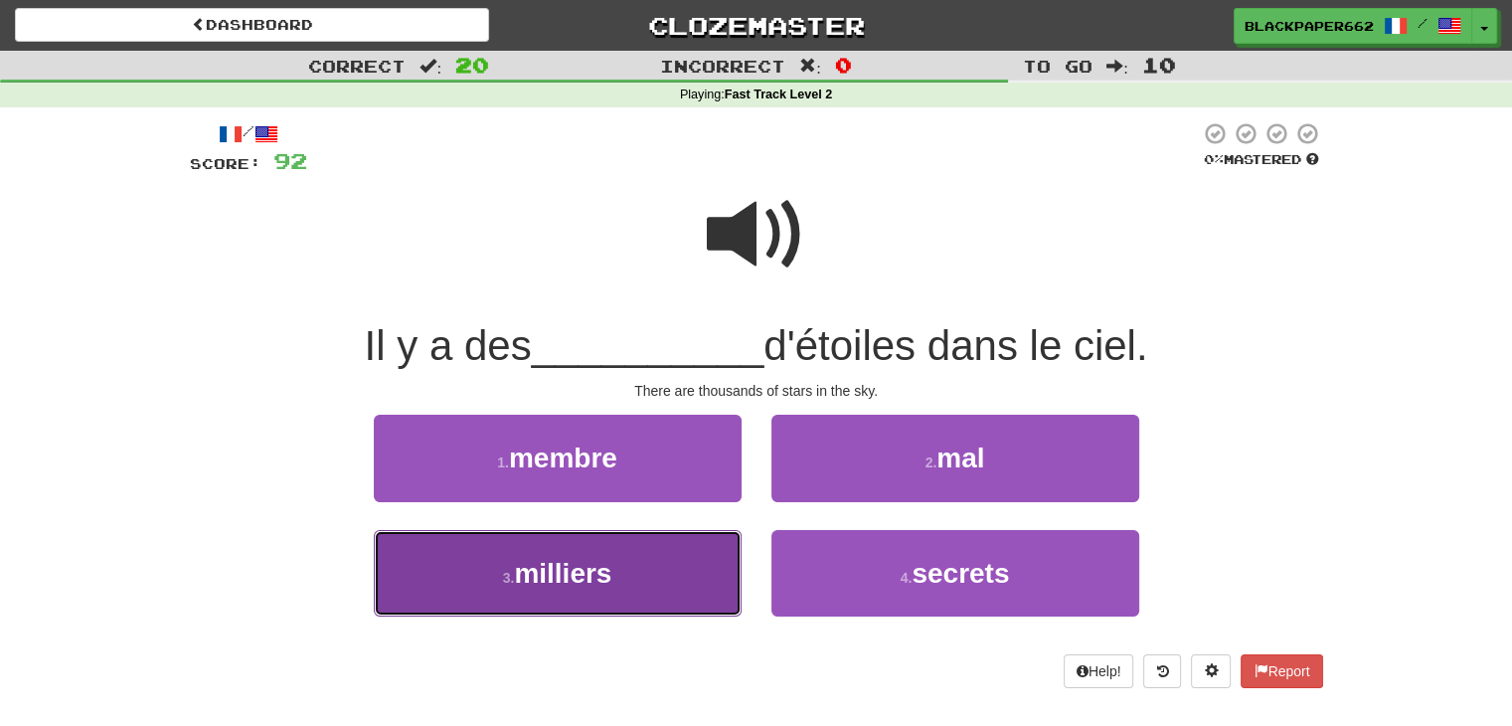
click at [649, 598] on button "3 . milliers" at bounding box center [558, 573] width 368 height 87
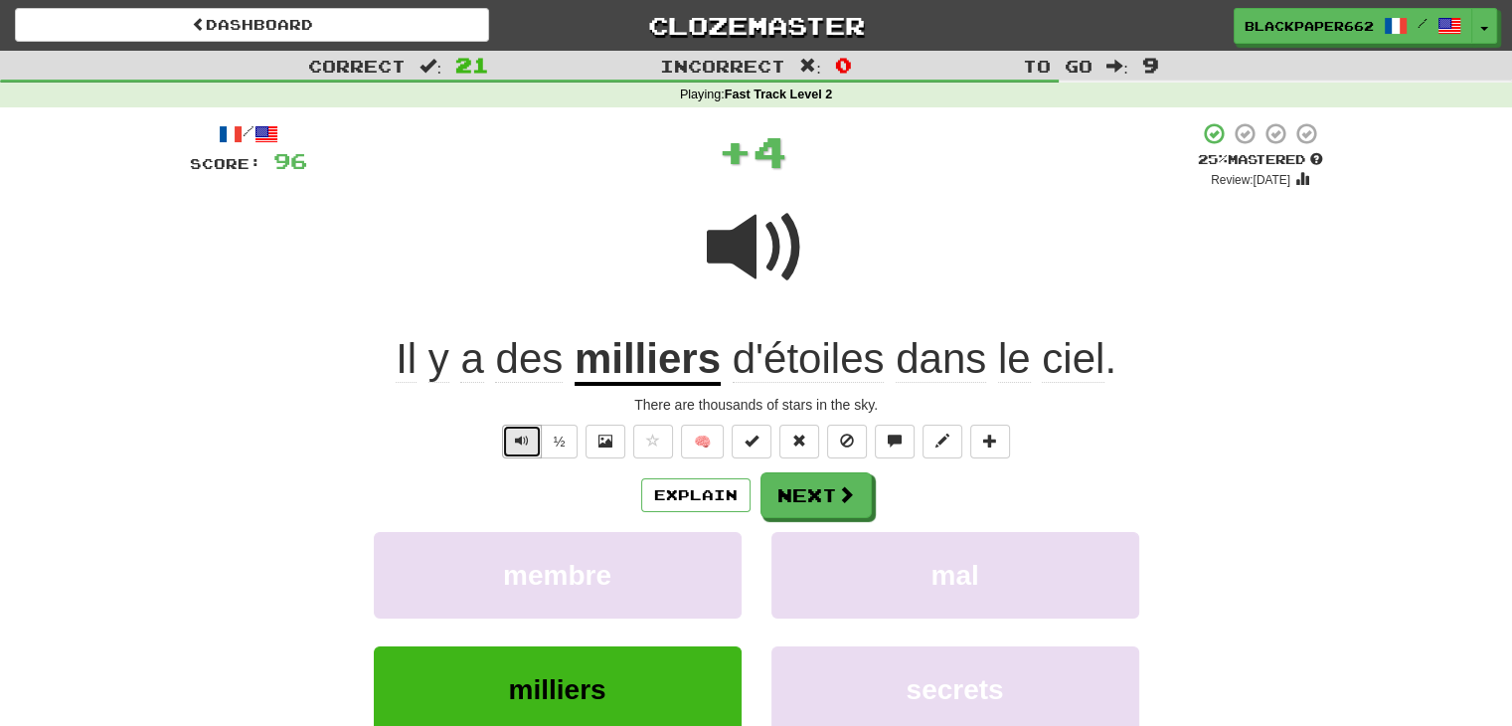
click at [517, 427] on button "Text-to-speech controls" at bounding box center [522, 442] width 40 height 34
click at [862, 486] on button "Next" at bounding box center [817, 496] width 111 height 46
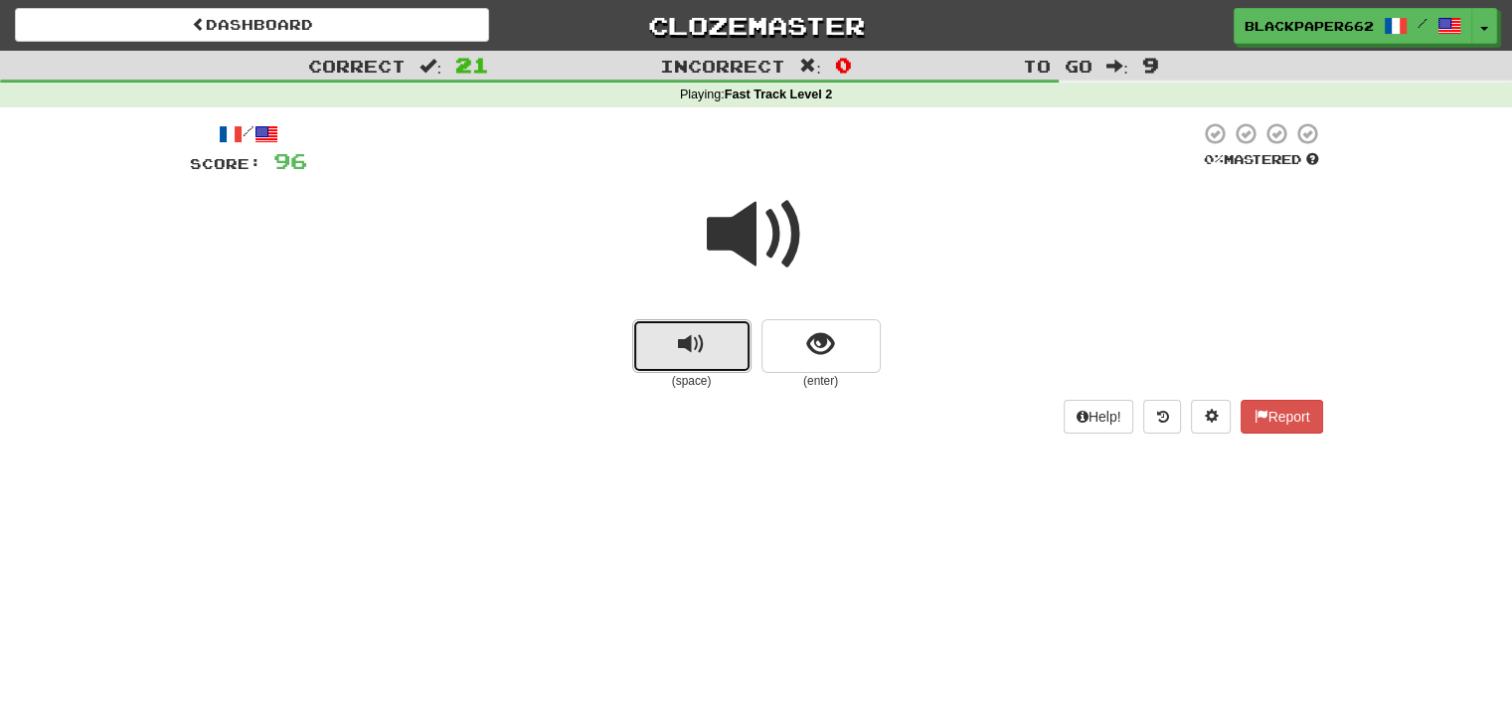
click at [722, 351] on button "replay audio" at bounding box center [691, 346] width 119 height 54
click at [840, 323] on button "show sentence" at bounding box center [821, 346] width 119 height 54
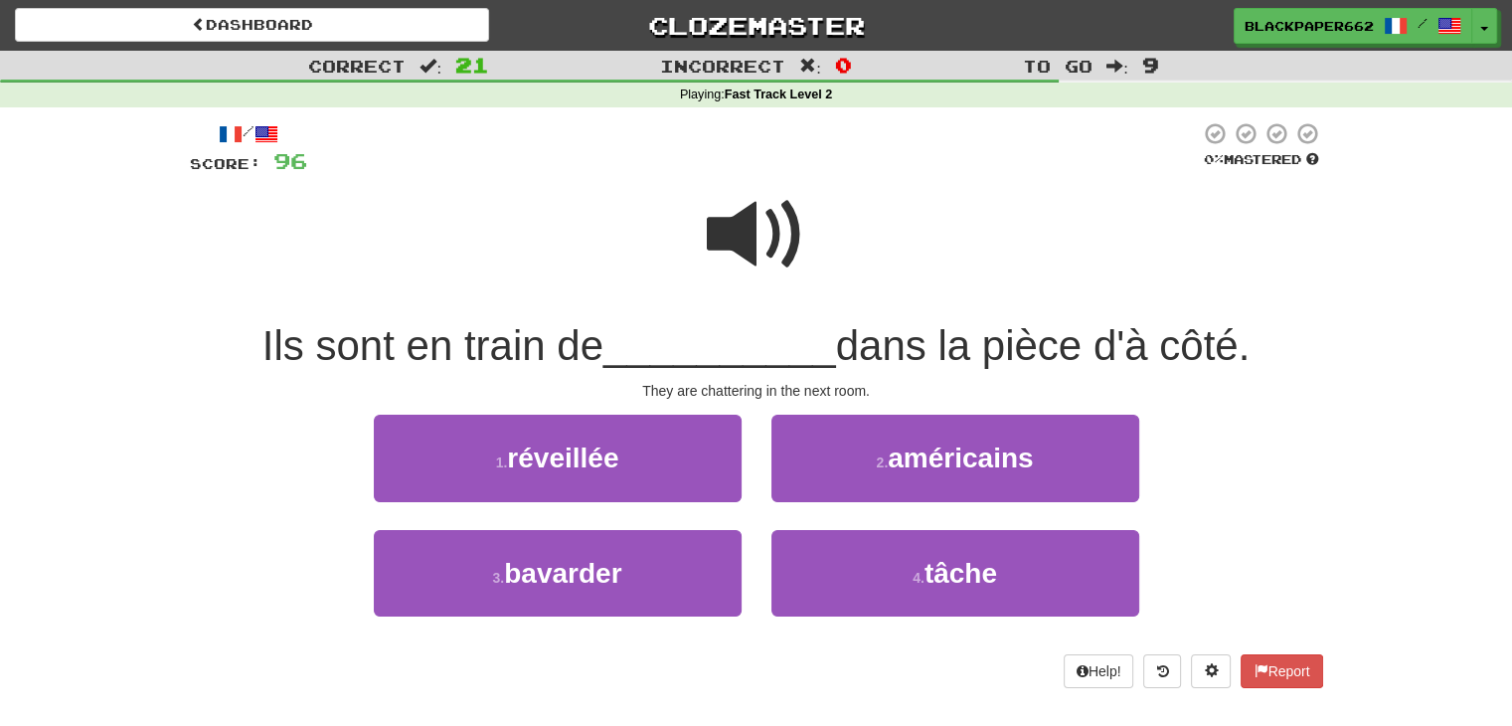
click at [790, 224] on span at bounding box center [756, 234] width 99 height 99
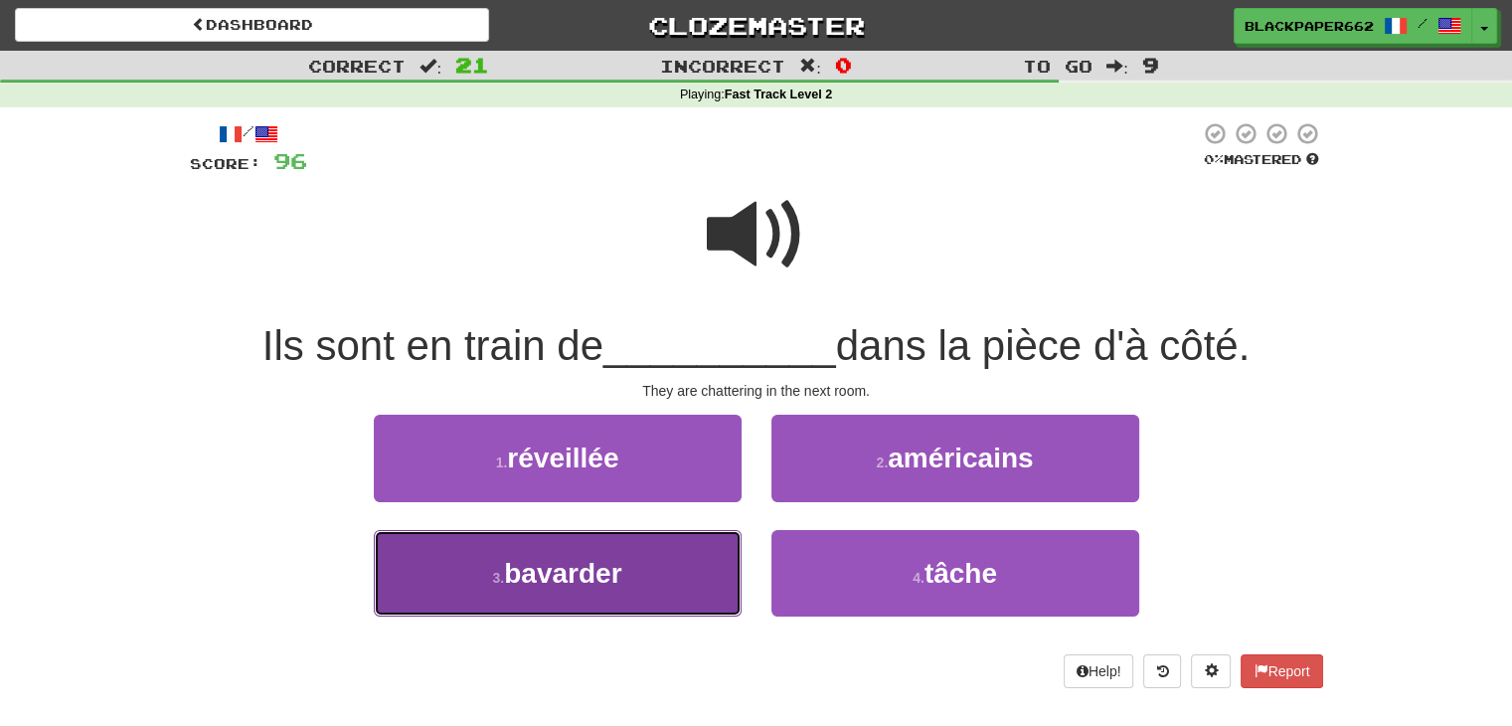
click at [585, 575] on span "bavarder" at bounding box center [562, 573] width 117 height 31
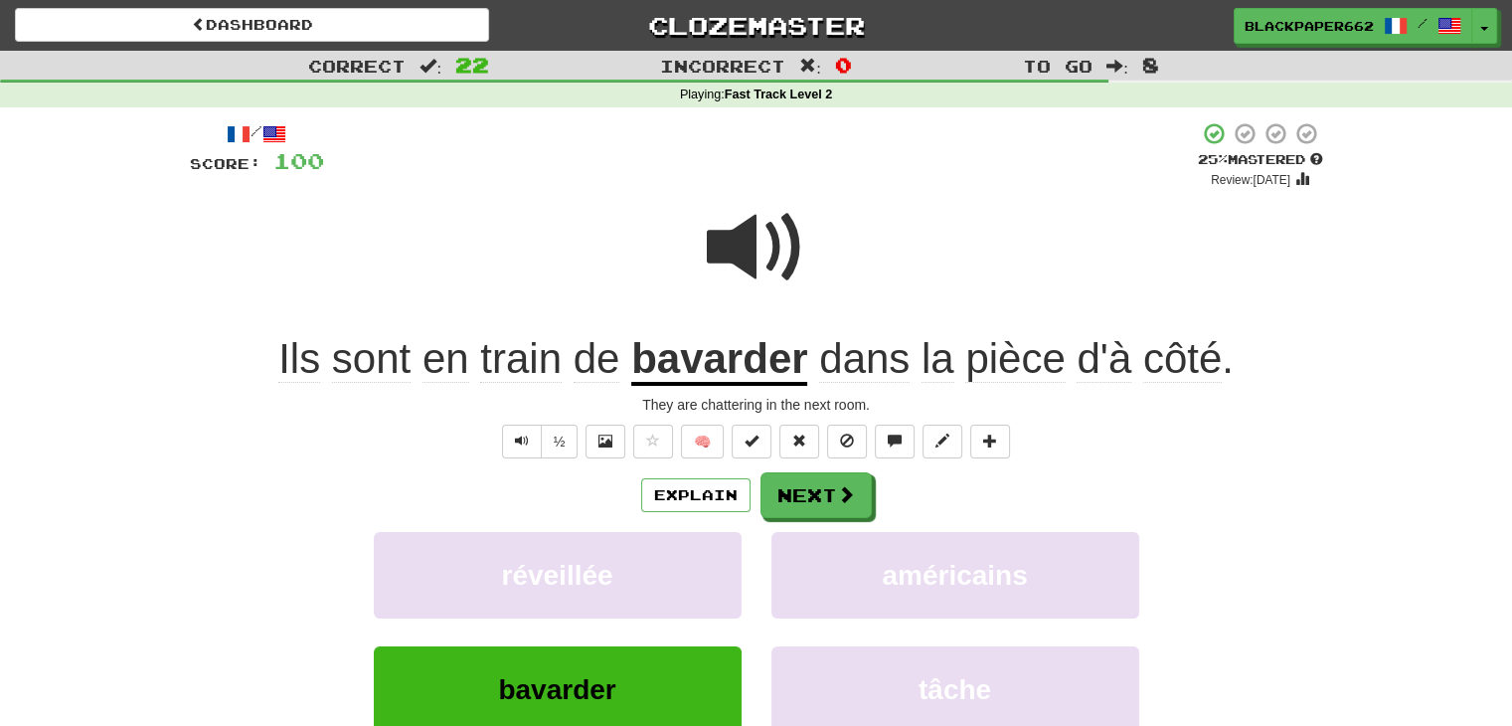
click at [839, 521] on div "Explain Next réveillée [DEMOGRAPHIC_DATA] bavarder tâche Learn more: réveillée …" at bounding box center [757, 631] width 1134 height 319
click at [840, 512] on button "Next" at bounding box center [817, 496] width 111 height 46
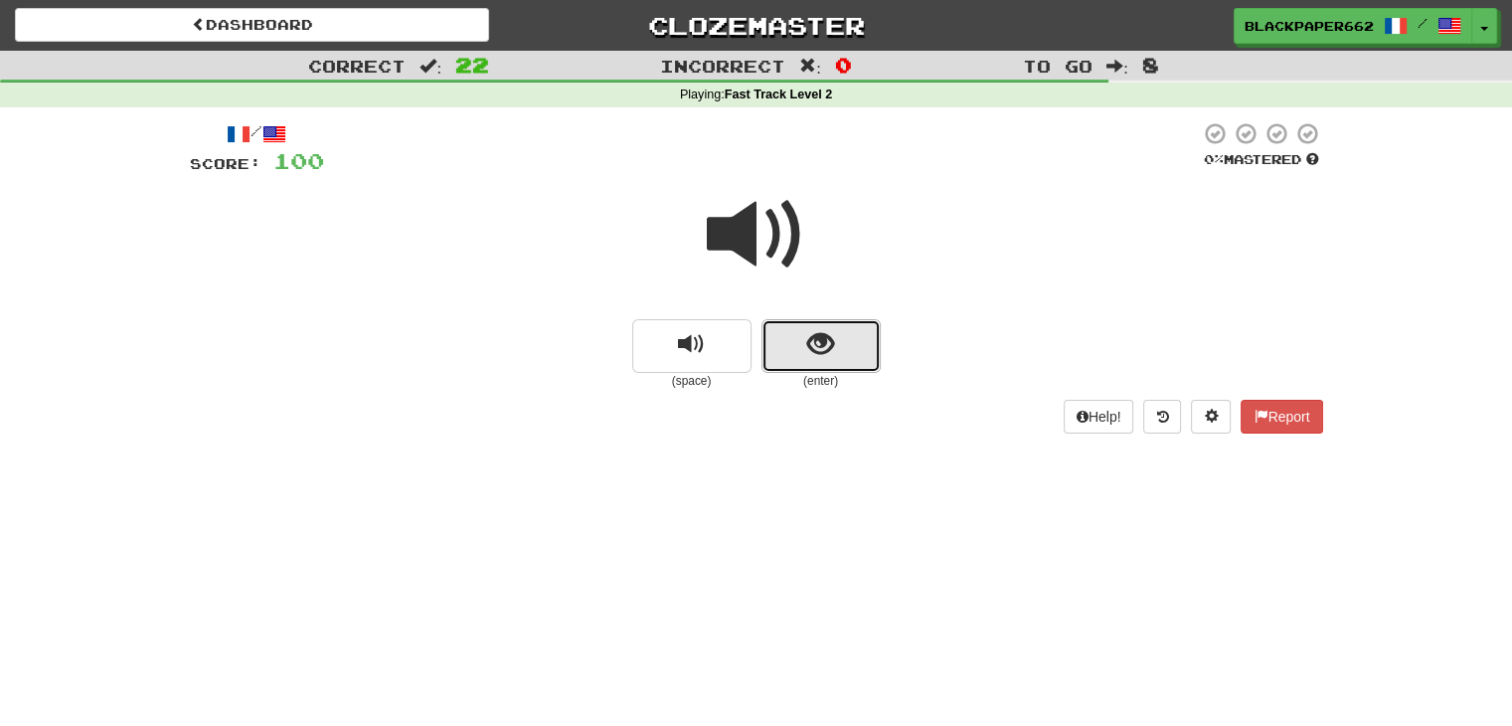
click at [822, 341] on span "show sentence" at bounding box center [820, 344] width 27 height 27
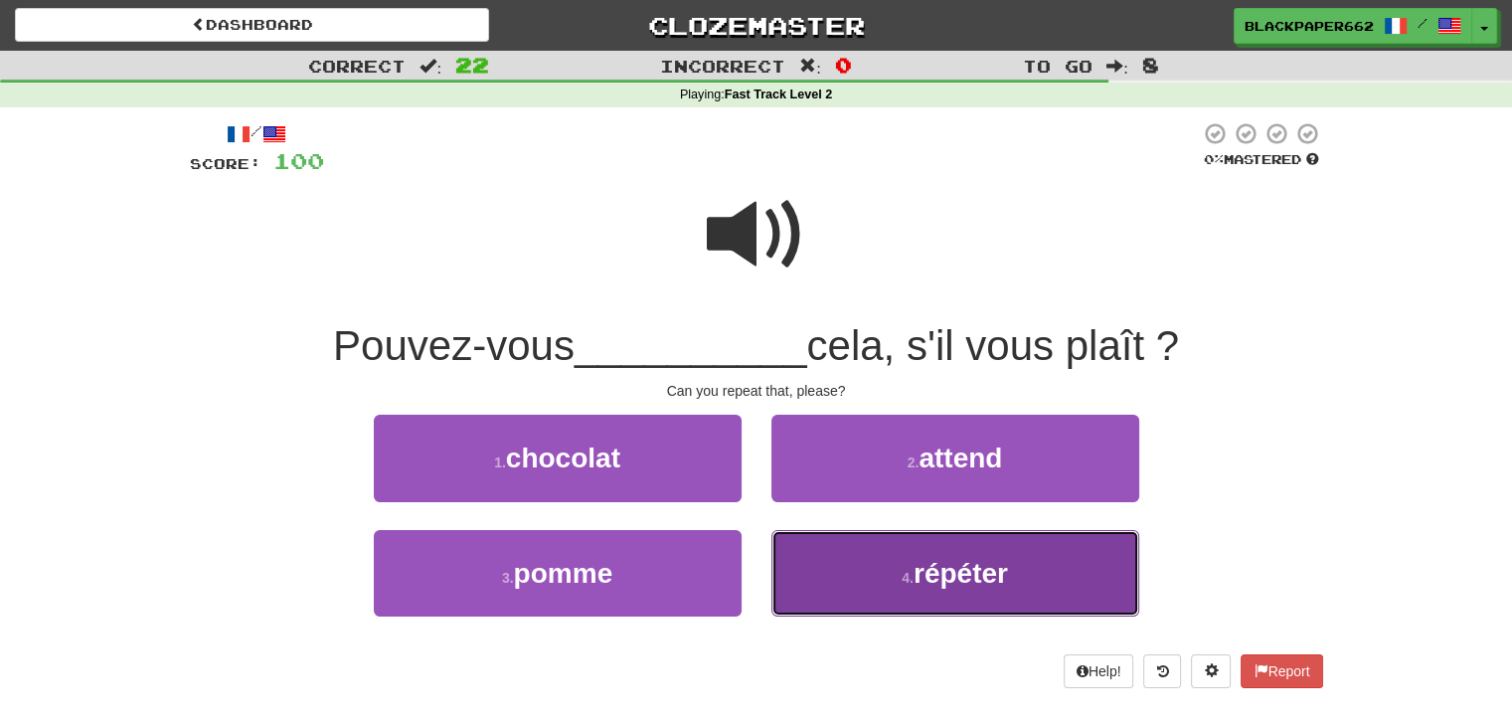
click at [965, 540] on button "4 . répéter" at bounding box center [956, 573] width 368 height 87
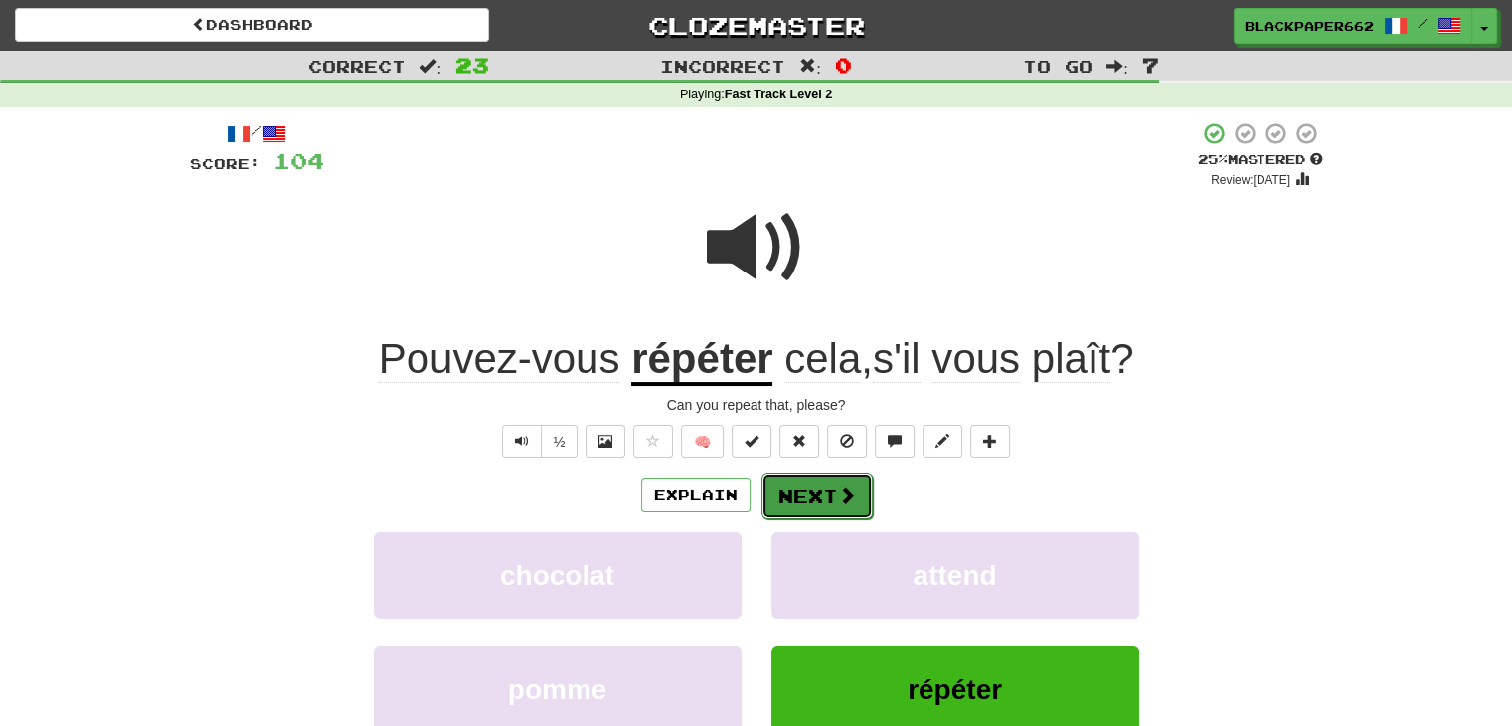
click at [835, 482] on button "Next" at bounding box center [817, 496] width 111 height 46
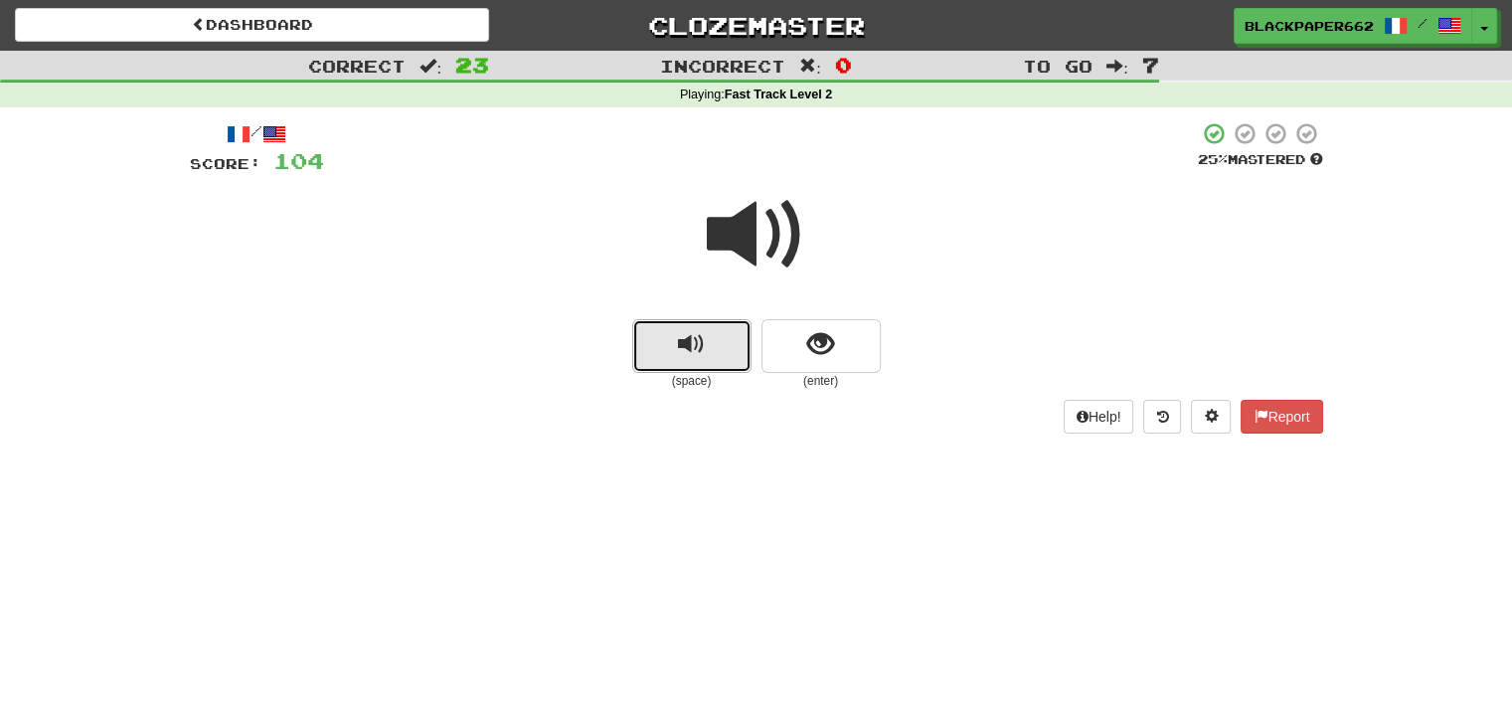
click at [654, 353] on button "replay audio" at bounding box center [691, 346] width 119 height 54
click at [799, 338] on button "show sentence" at bounding box center [821, 346] width 119 height 54
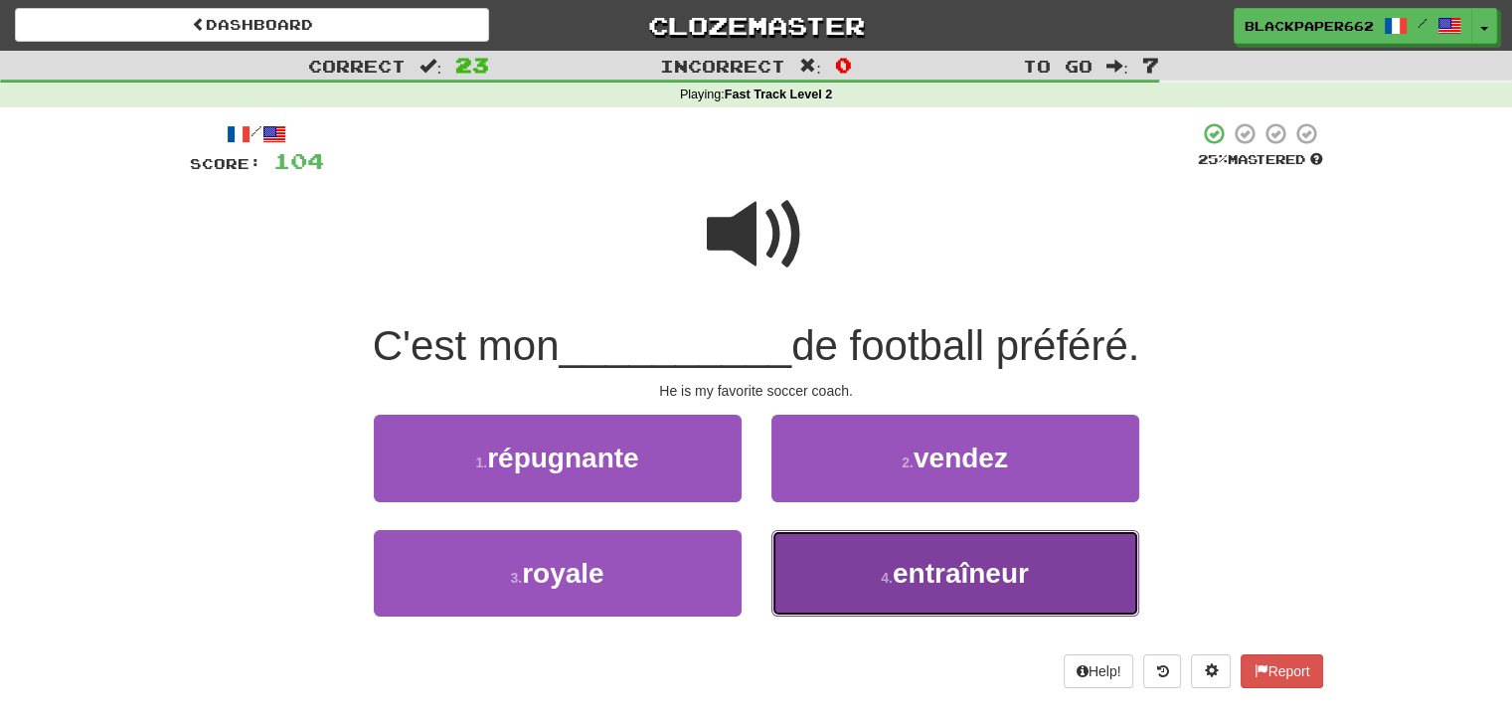
click at [911, 572] on span "entraîneur" at bounding box center [961, 573] width 136 height 31
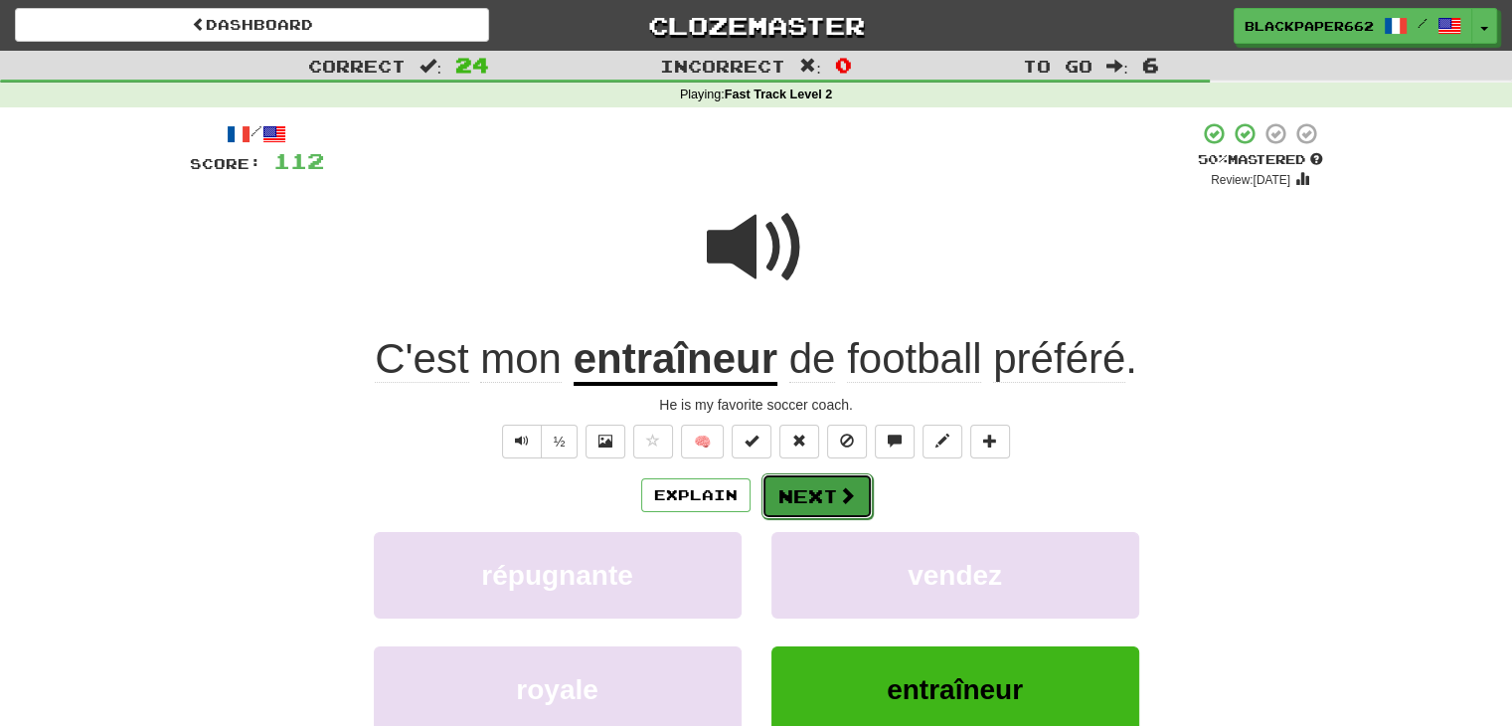
click at [841, 503] on span at bounding box center [847, 495] width 18 height 18
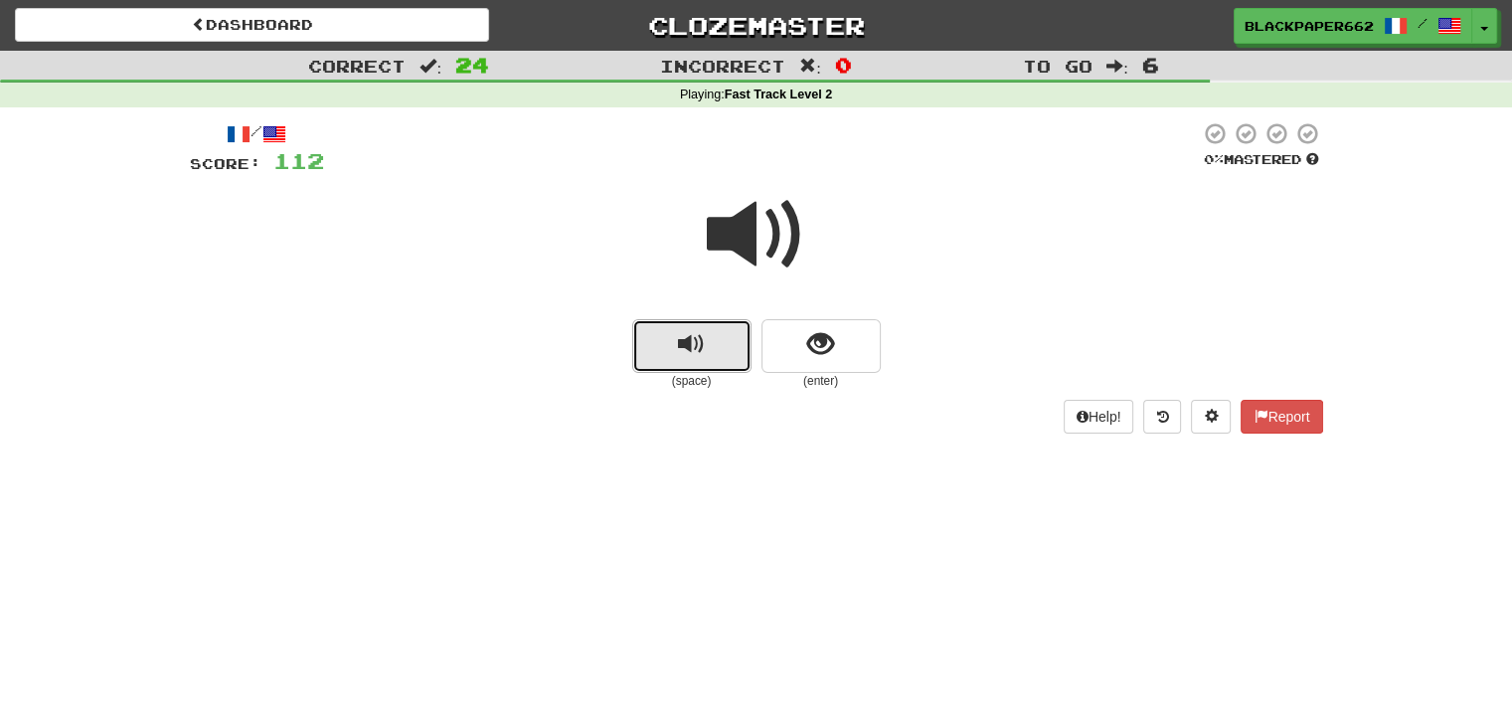
click at [709, 357] on button "replay audio" at bounding box center [691, 346] width 119 height 54
click at [716, 347] on button "replay audio" at bounding box center [691, 346] width 119 height 54
click at [835, 332] on button "show sentence" at bounding box center [821, 346] width 119 height 54
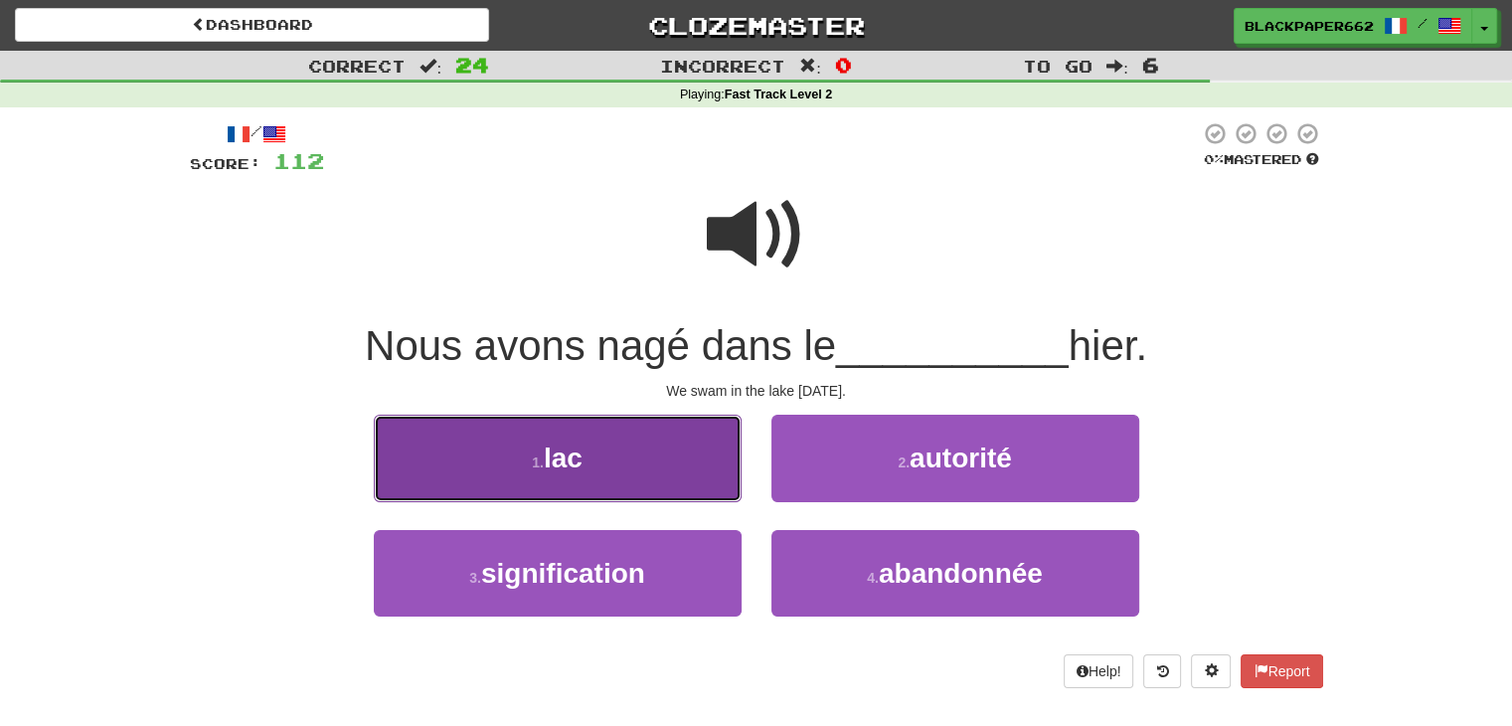
drag, startPoint x: 614, startPoint y: 466, endPoint x: 633, endPoint y: 419, distance: 51.7
click at [614, 463] on button "1 . lac" at bounding box center [558, 458] width 368 height 87
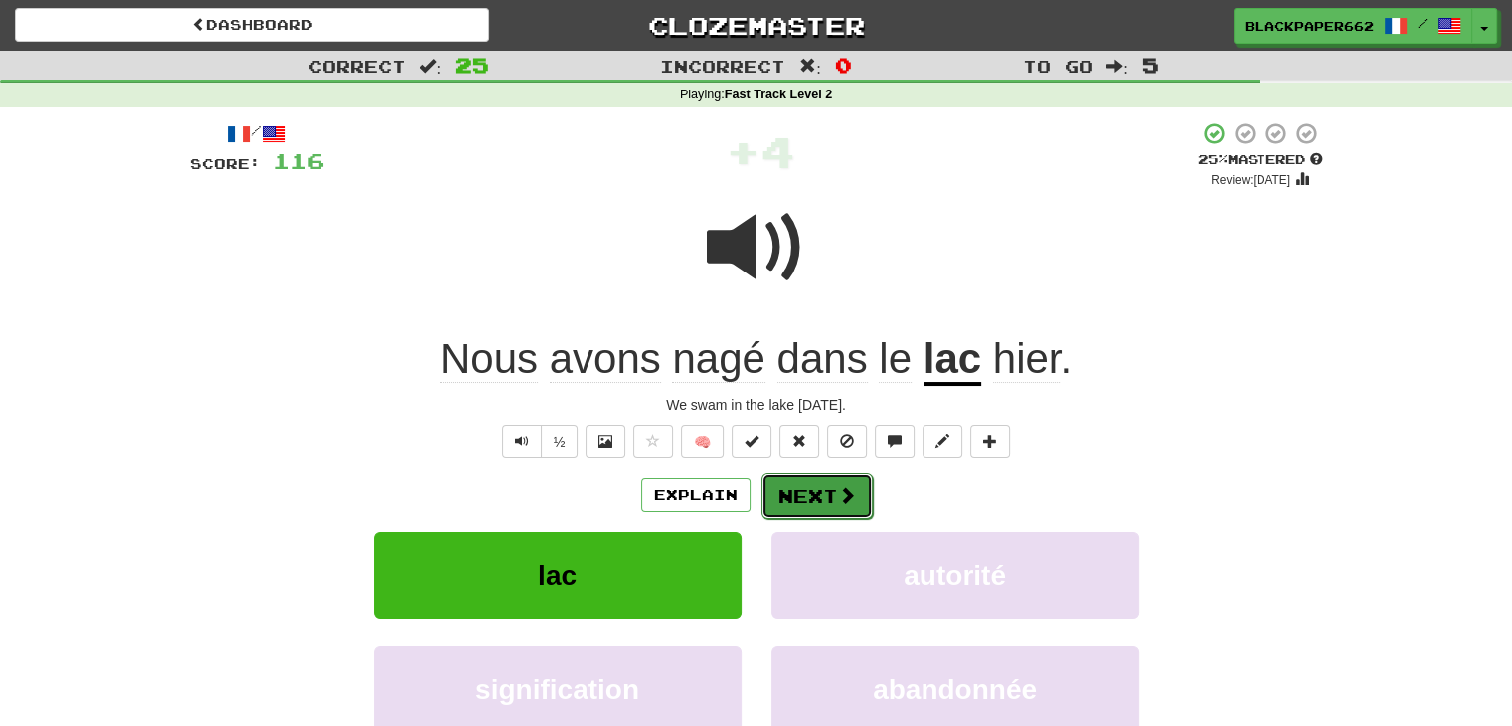
click at [849, 496] on span at bounding box center [847, 495] width 18 height 18
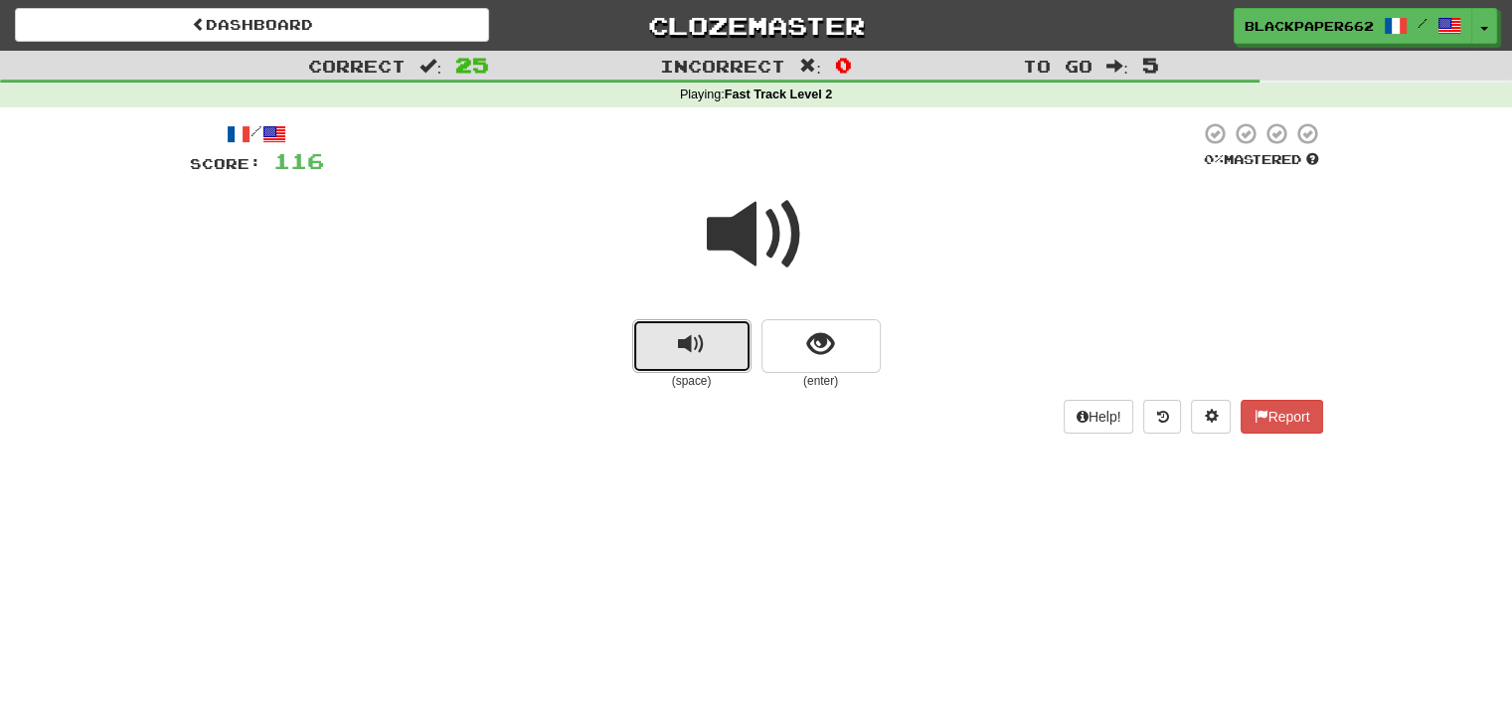
click at [745, 355] on button "replay audio" at bounding box center [691, 346] width 119 height 54
click at [838, 340] on button "show sentence" at bounding box center [821, 346] width 119 height 54
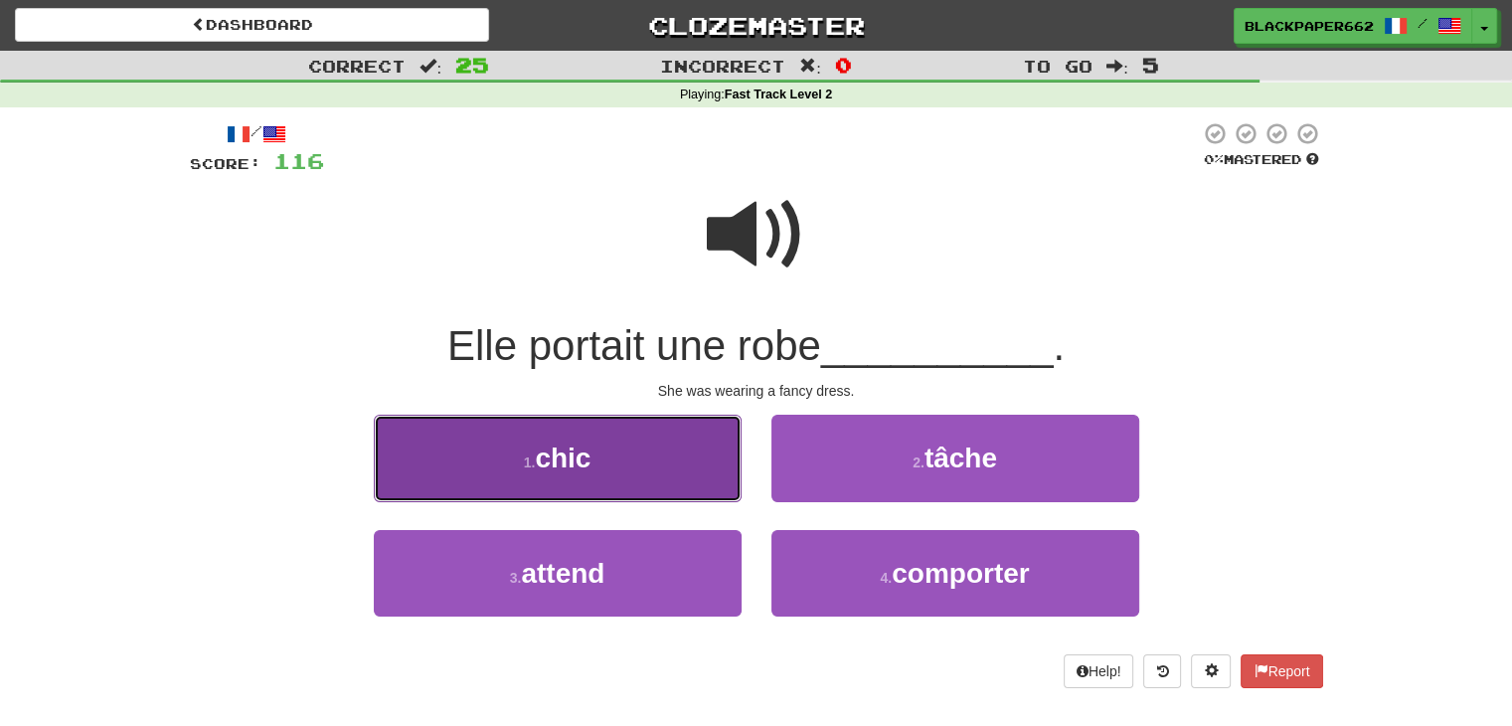
click at [676, 482] on button "1 . chic" at bounding box center [558, 458] width 368 height 87
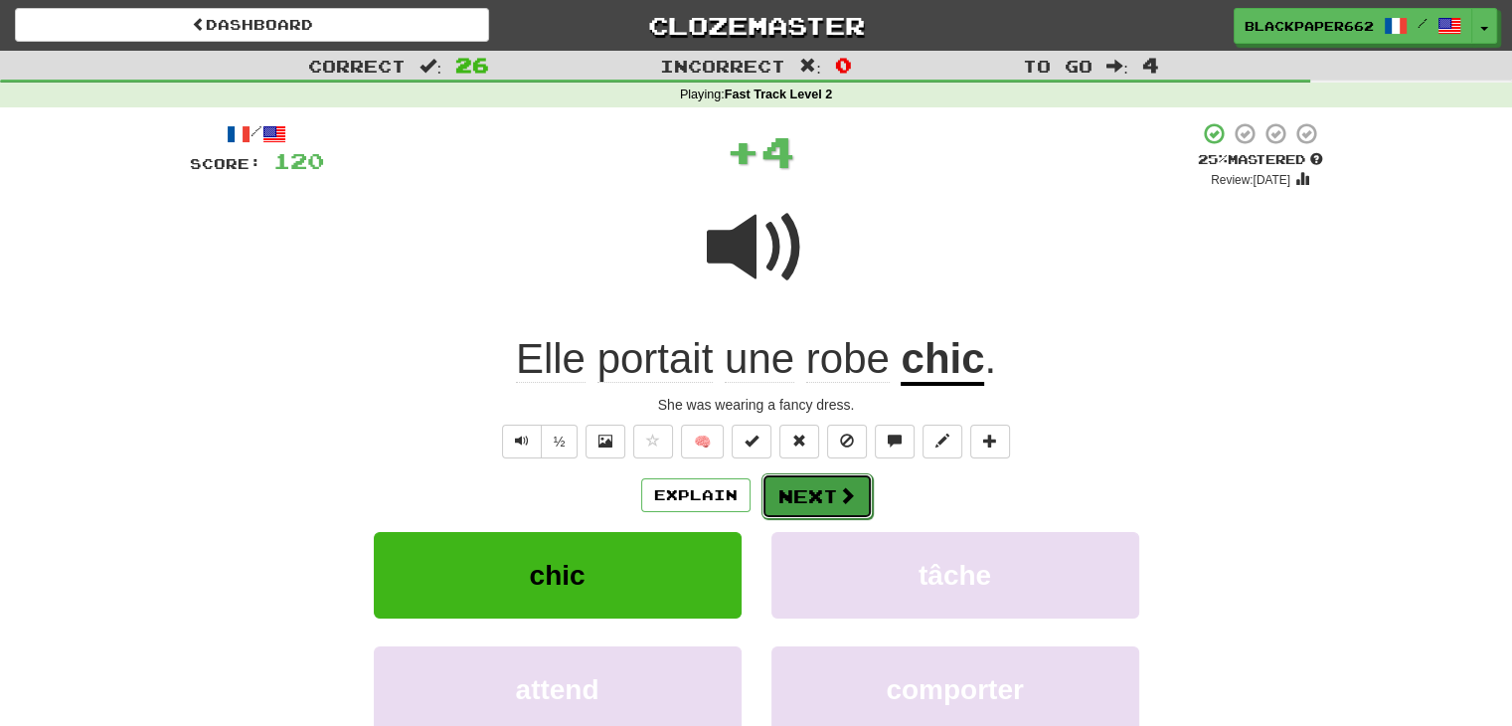
click at [803, 494] on button "Next" at bounding box center [817, 496] width 111 height 46
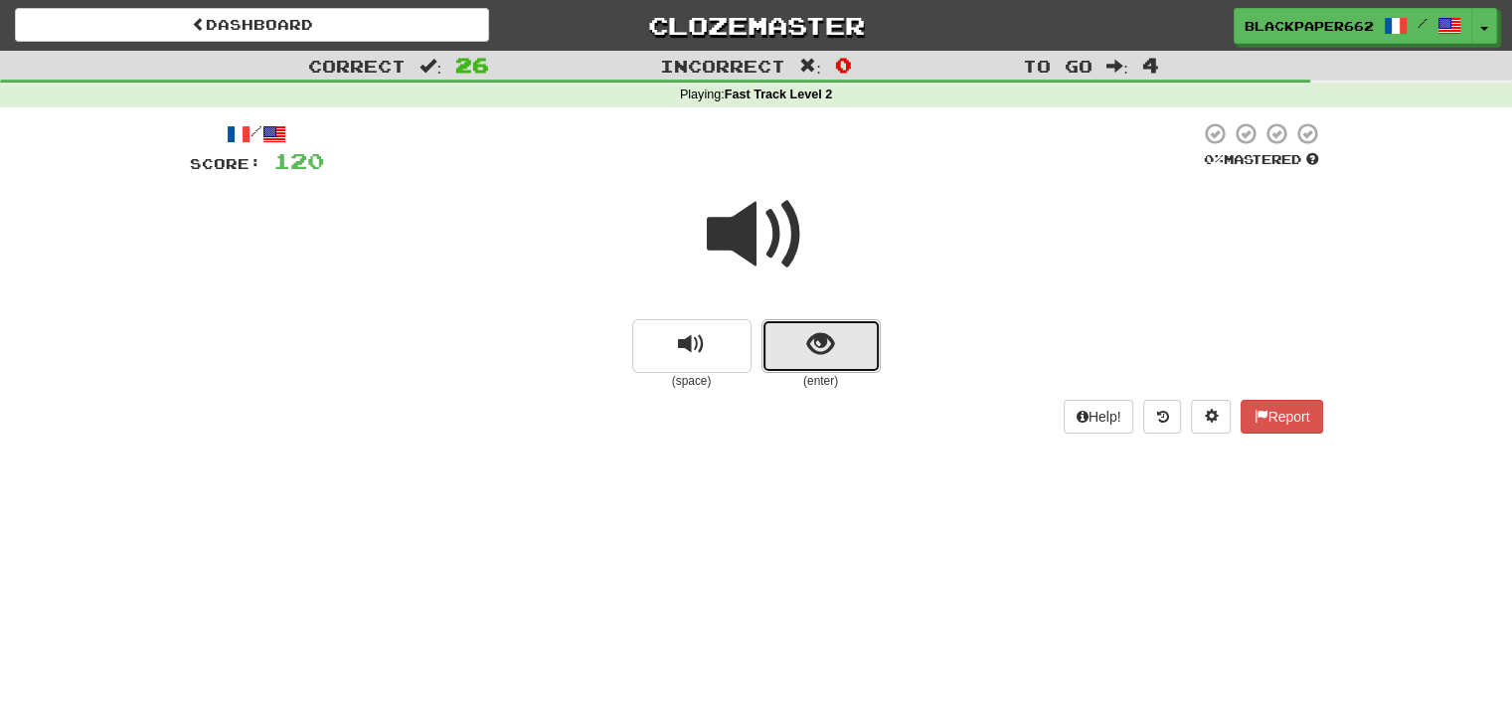
click at [784, 372] on button "show sentence" at bounding box center [821, 346] width 119 height 54
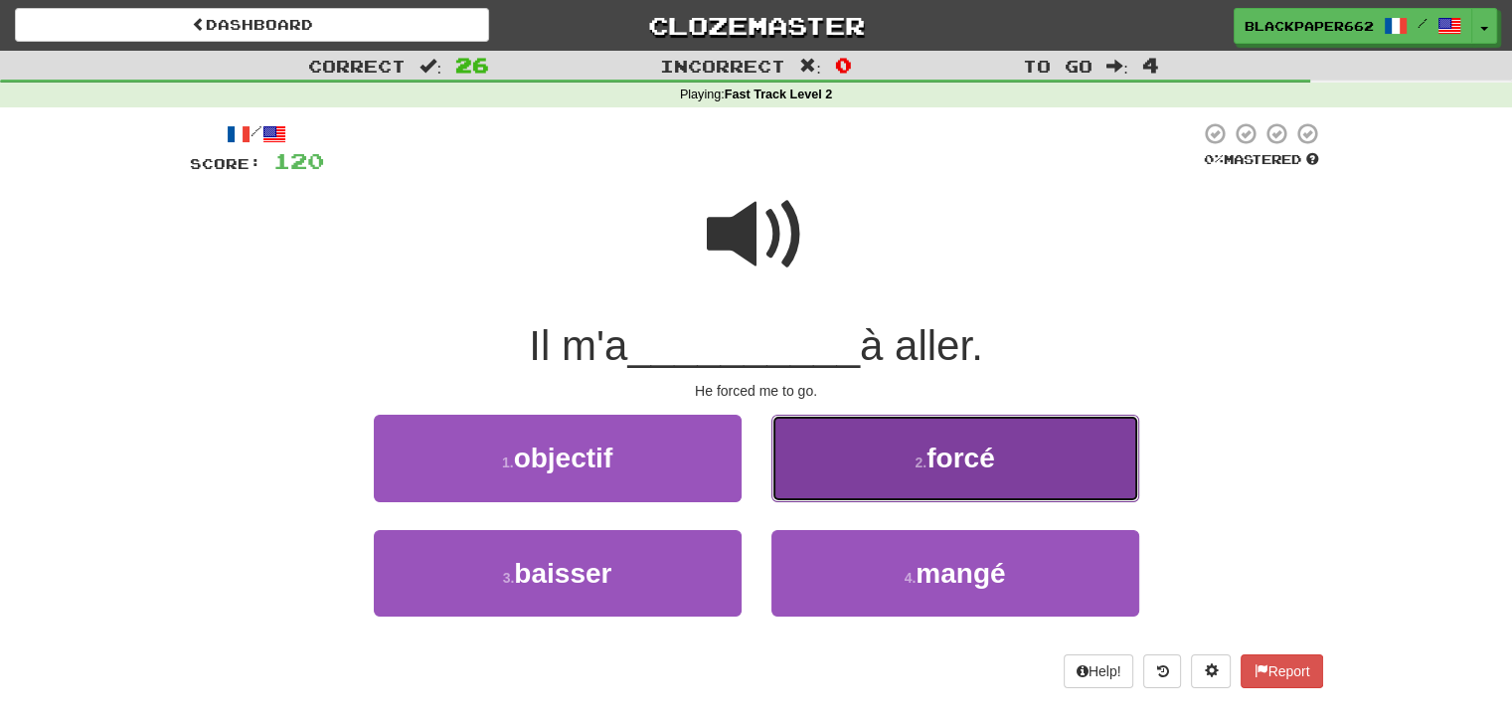
click at [903, 473] on button "2 . forcé" at bounding box center [956, 458] width 368 height 87
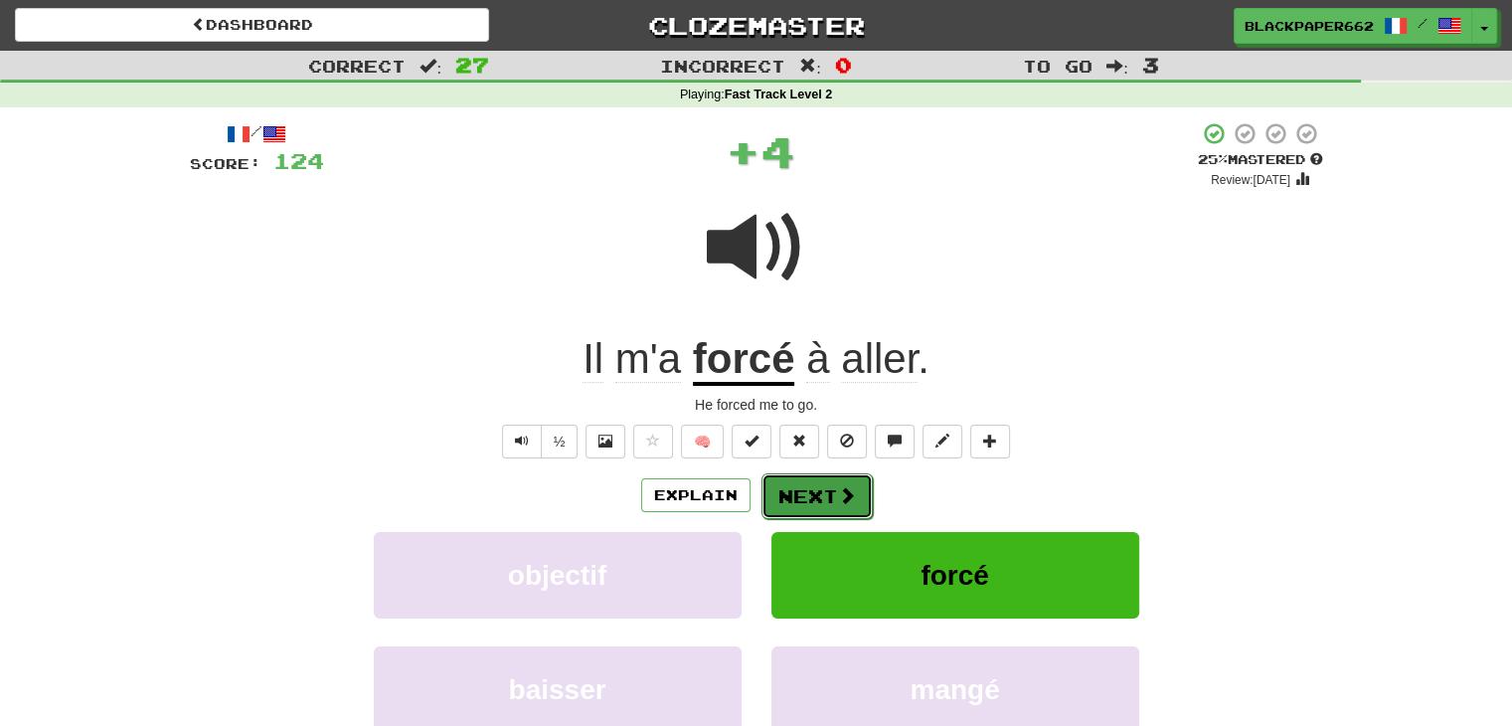
click at [832, 490] on button "Next" at bounding box center [817, 496] width 111 height 46
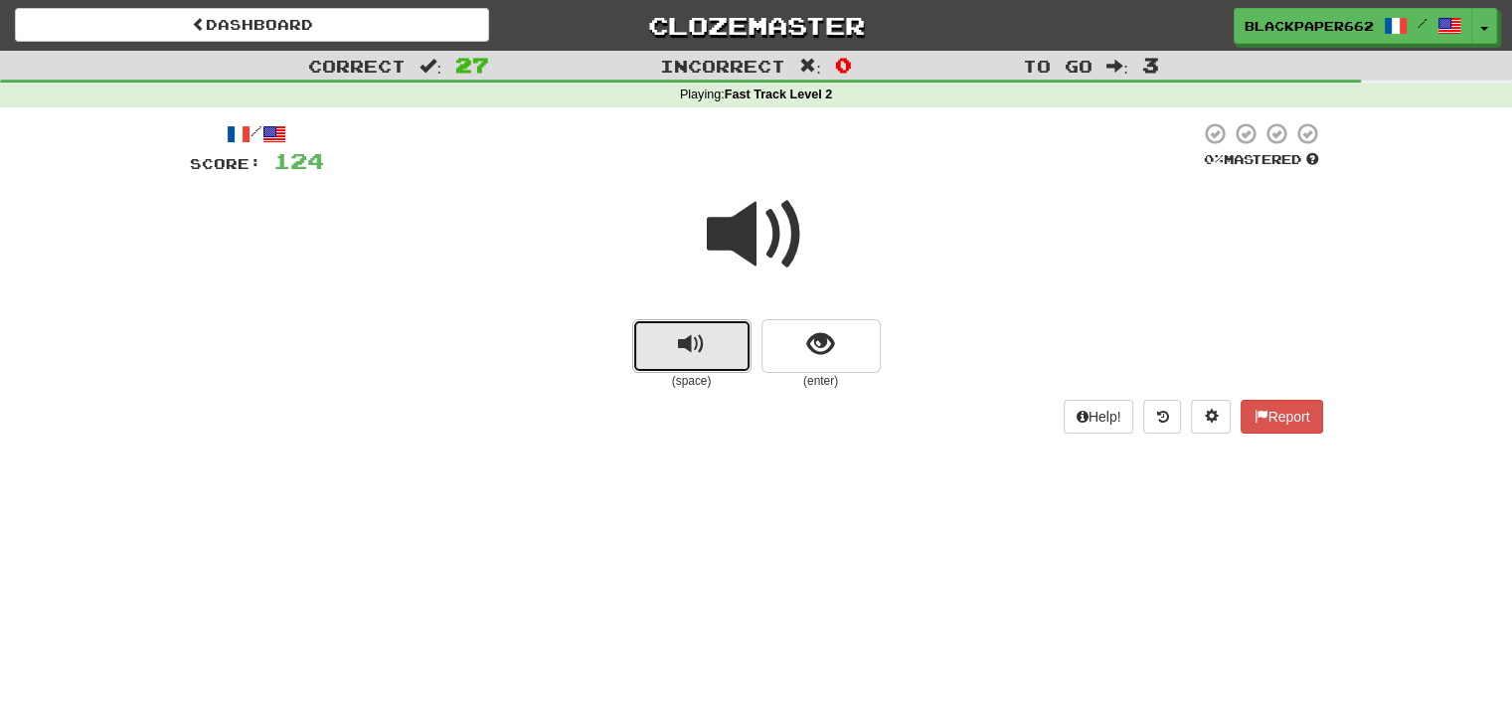
click at [716, 341] on button "replay audio" at bounding box center [691, 346] width 119 height 54
click at [847, 329] on button "show sentence" at bounding box center [821, 346] width 119 height 54
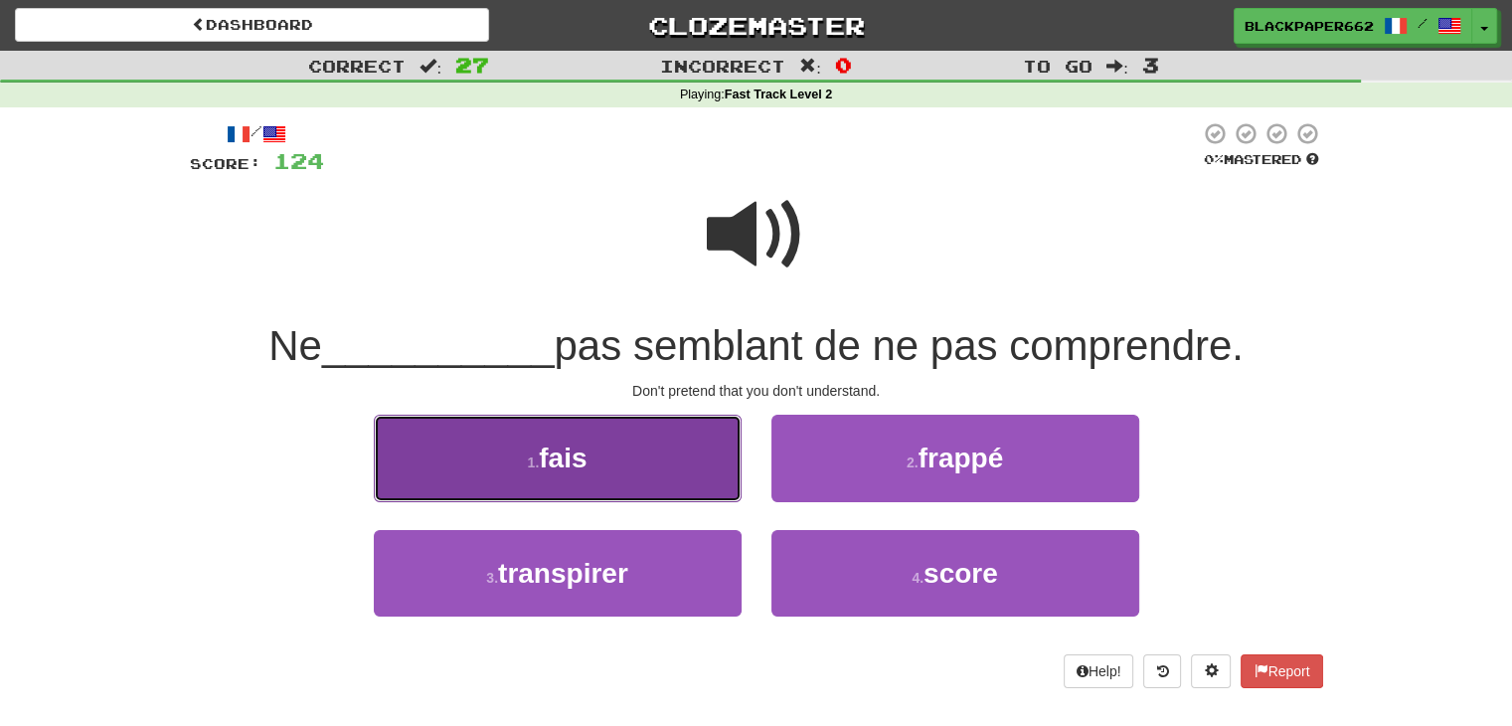
click at [639, 474] on button "1 . fais" at bounding box center [558, 458] width 368 height 87
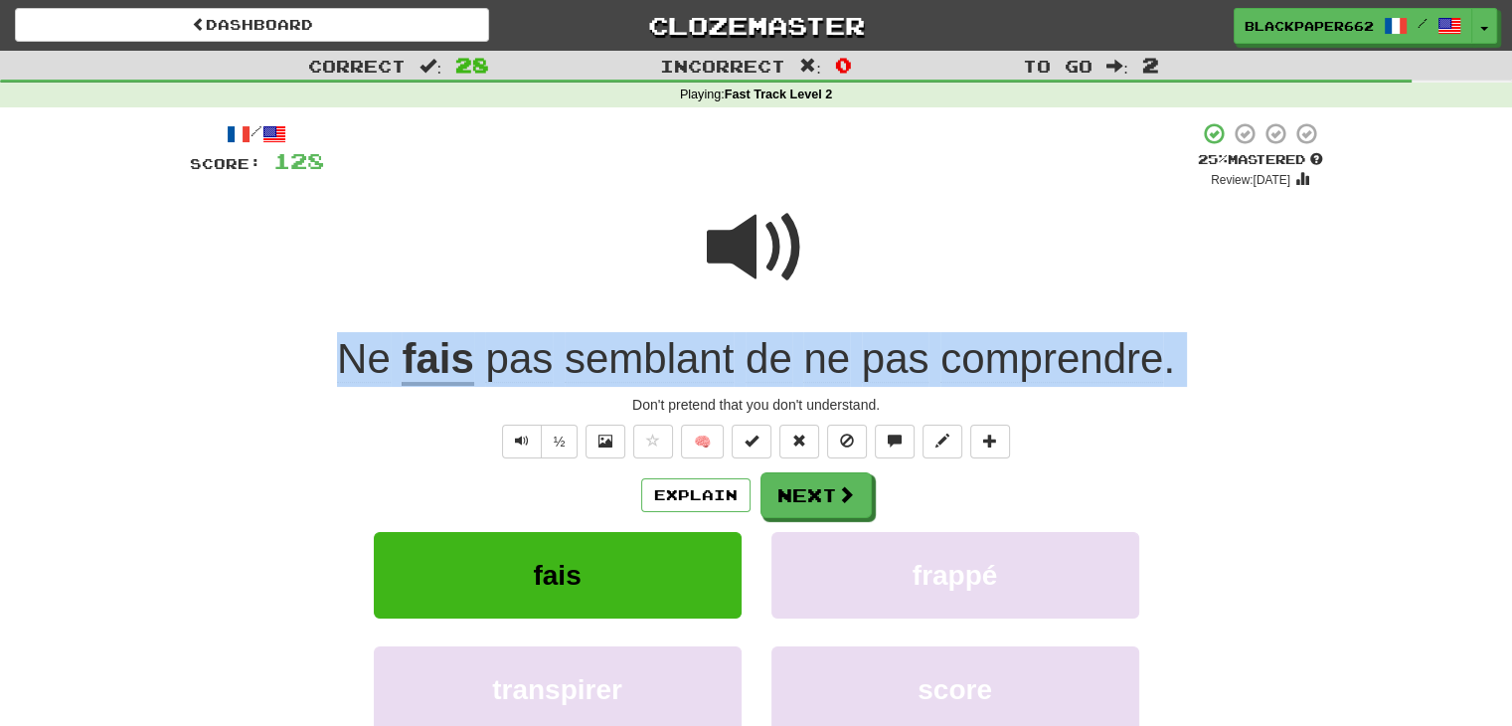
drag, startPoint x: 756, startPoint y: 250, endPoint x: 562, endPoint y: 389, distance: 238.7
click at [562, 389] on div "/ Score: 128 + 4 25 % Mastered Review: [DATE] Ne fais pas semblant de ne pas co…" at bounding box center [757, 477] width 1134 height 713
click at [529, 434] on span "Text-to-speech controls" at bounding box center [522, 441] width 14 height 14
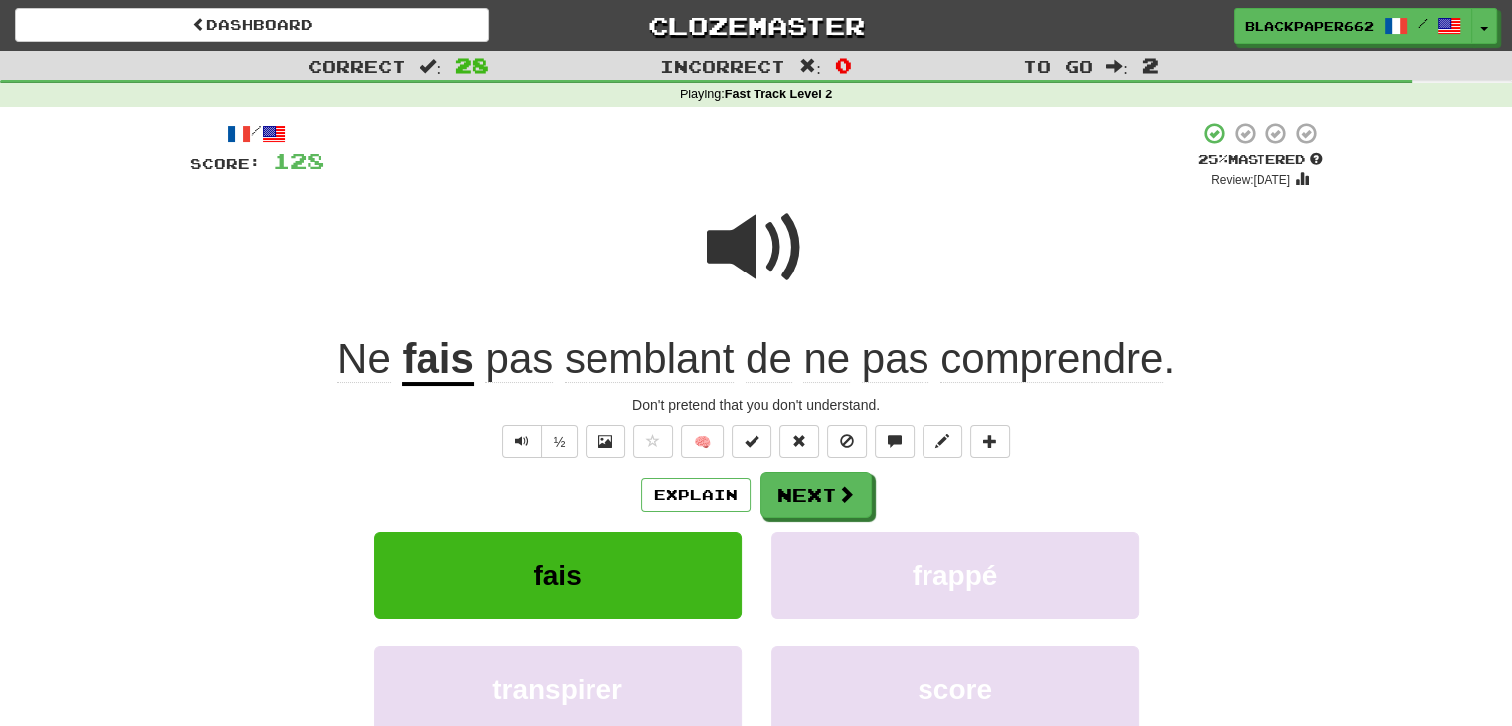
click at [851, 388] on div "/ Score: 128 + 4 25 % Mastered Review: [DATE] Ne fais pas semblant de ne pas co…" at bounding box center [757, 477] width 1134 height 713
drag, startPoint x: 836, startPoint y: 493, endPoint x: 802, endPoint y: 403, distance: 96.6
click at [837, 494] on span at bounding box center [846, 494] width 18 height 18
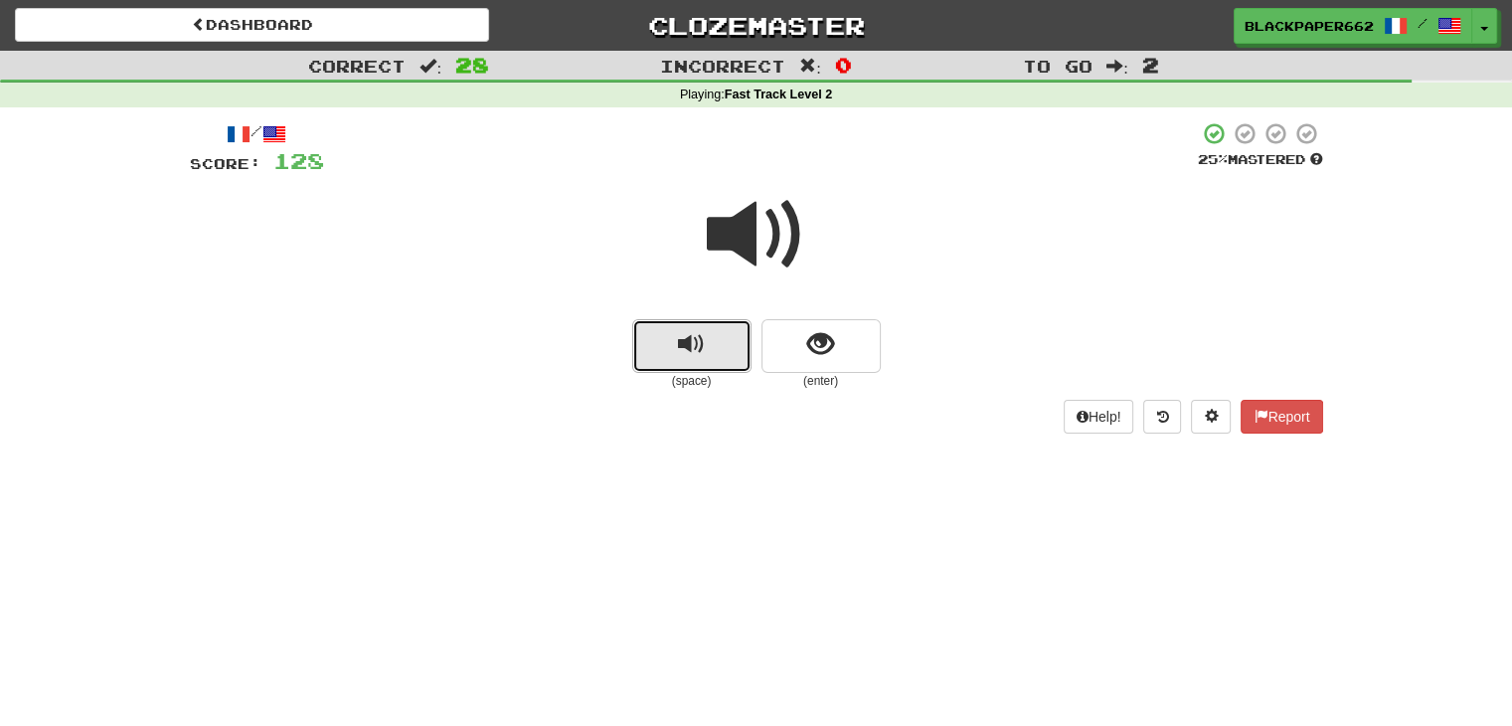
click at [679, 363] on button "replay audio" at bounding box center [691, 346] width 119 height 54
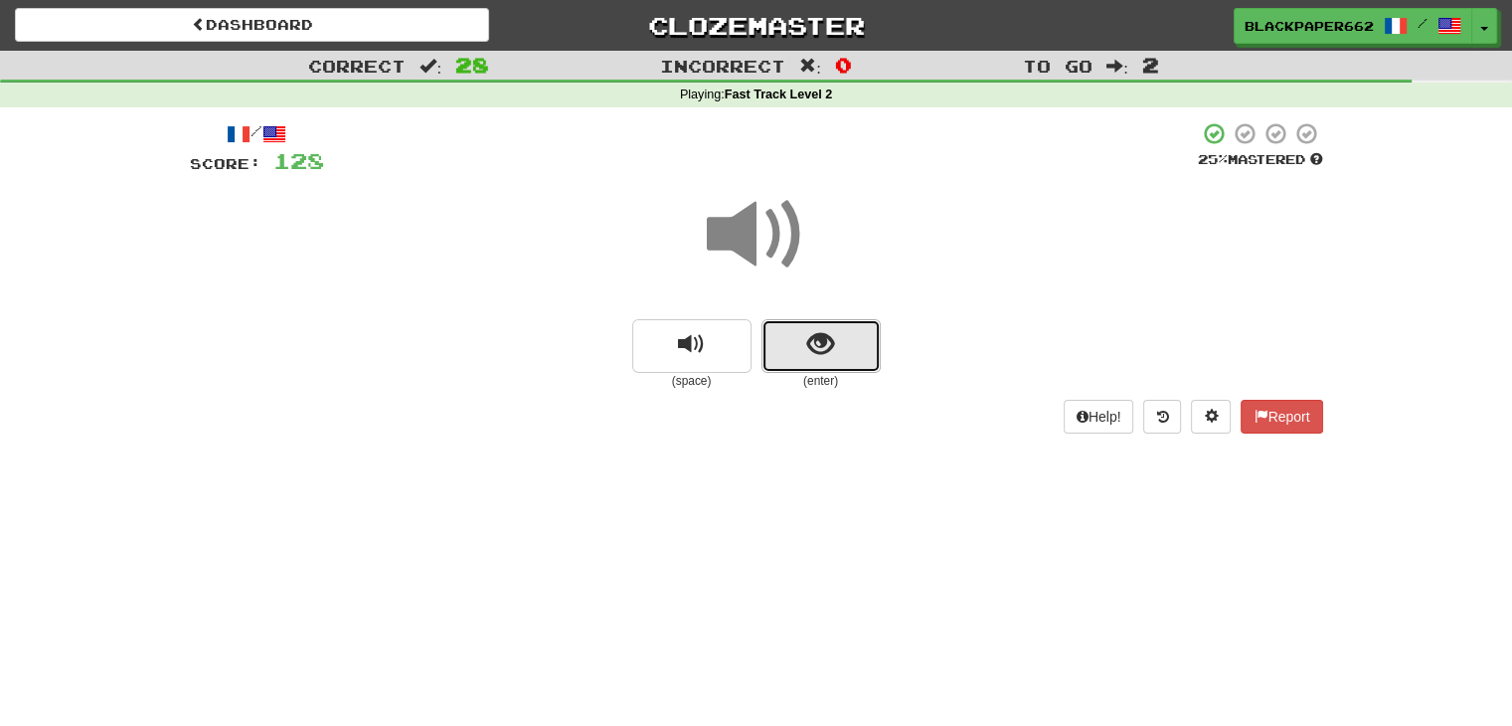
click at [791, 346] on button "show sentence" at bounding box center [821, 346] width 119 height 54
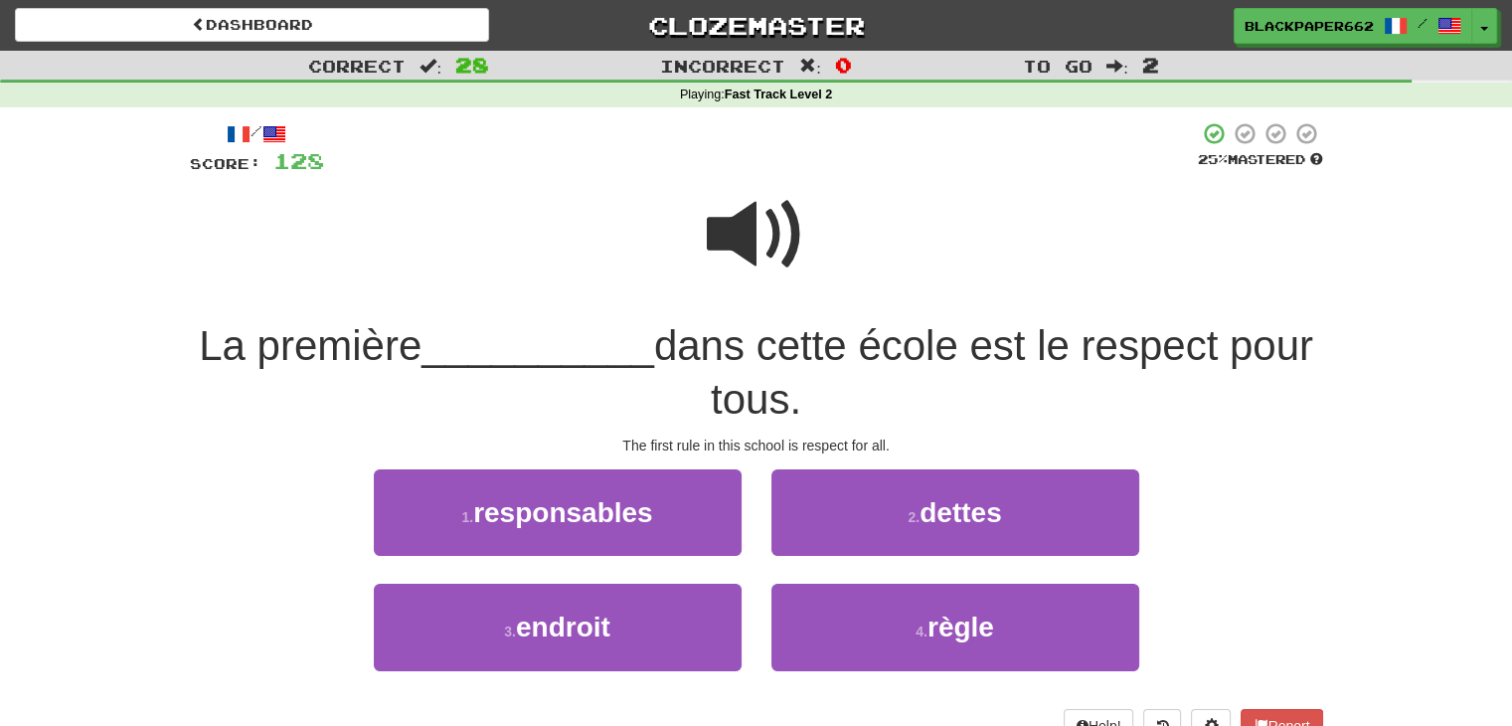
click at [738, 214] on span at bounding box center [756, 234] width 99 height 99
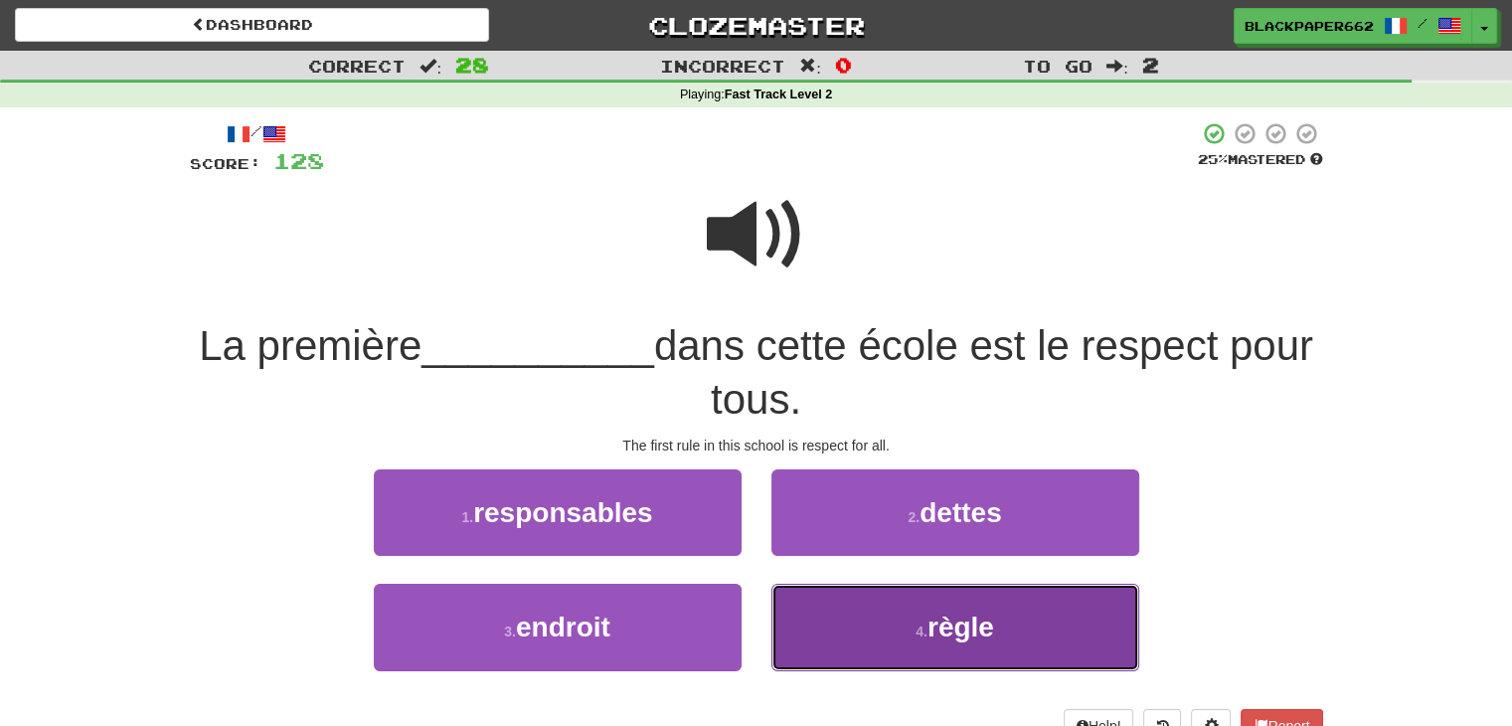
click at [888, 622] on button "4 . règle" at bounding box center [956, 627] width 368 height 87
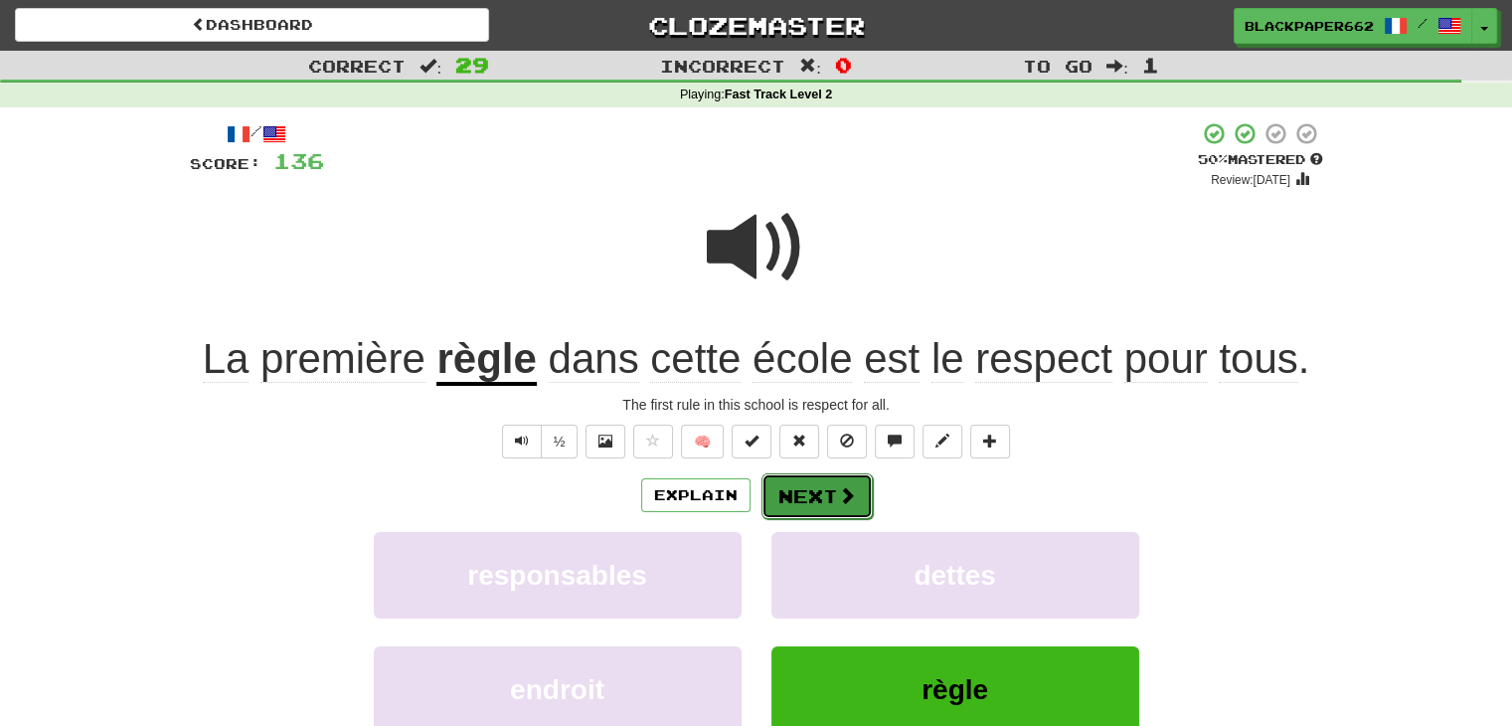
click at [792, 489] on button "Next" at bounding box center [817, 496] width 111 height 46
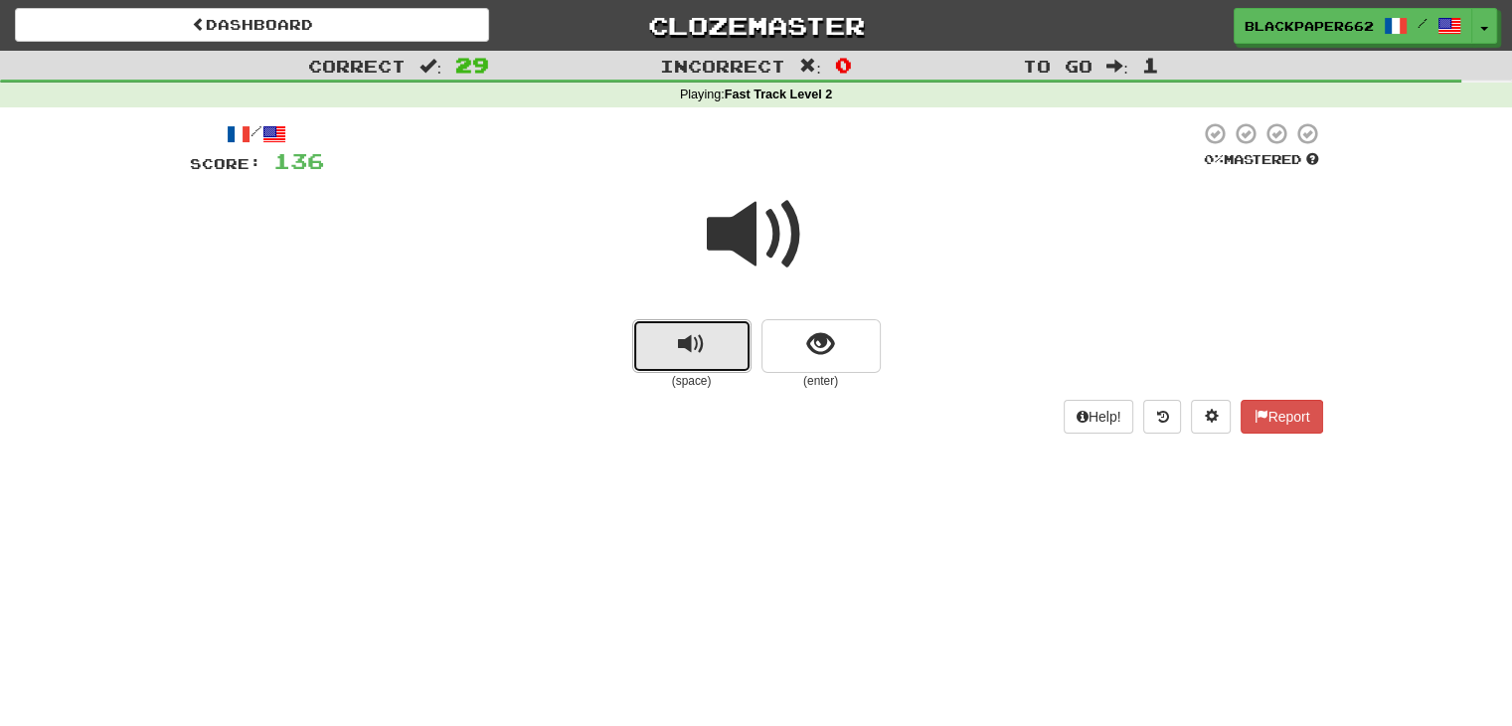
click at [712, 364] on button "replay audio" at bounding box center [691, 346] width 119 height 54
click at [825, 335] on span "show sentence" at bounding box center [820, 344] width 27 height 27
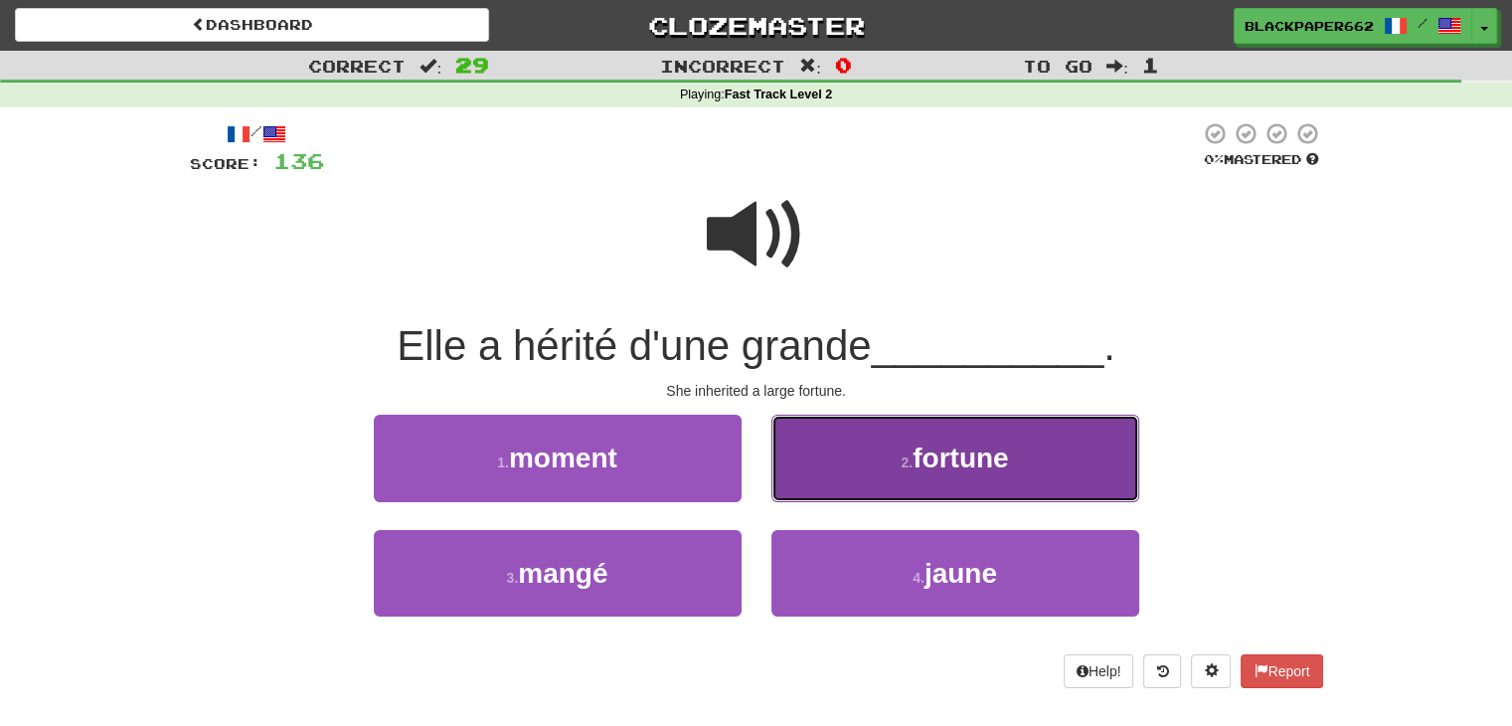
click at [897, 454] on button "2 . fortune" at bounding box center [956, 458] width 368 height 87
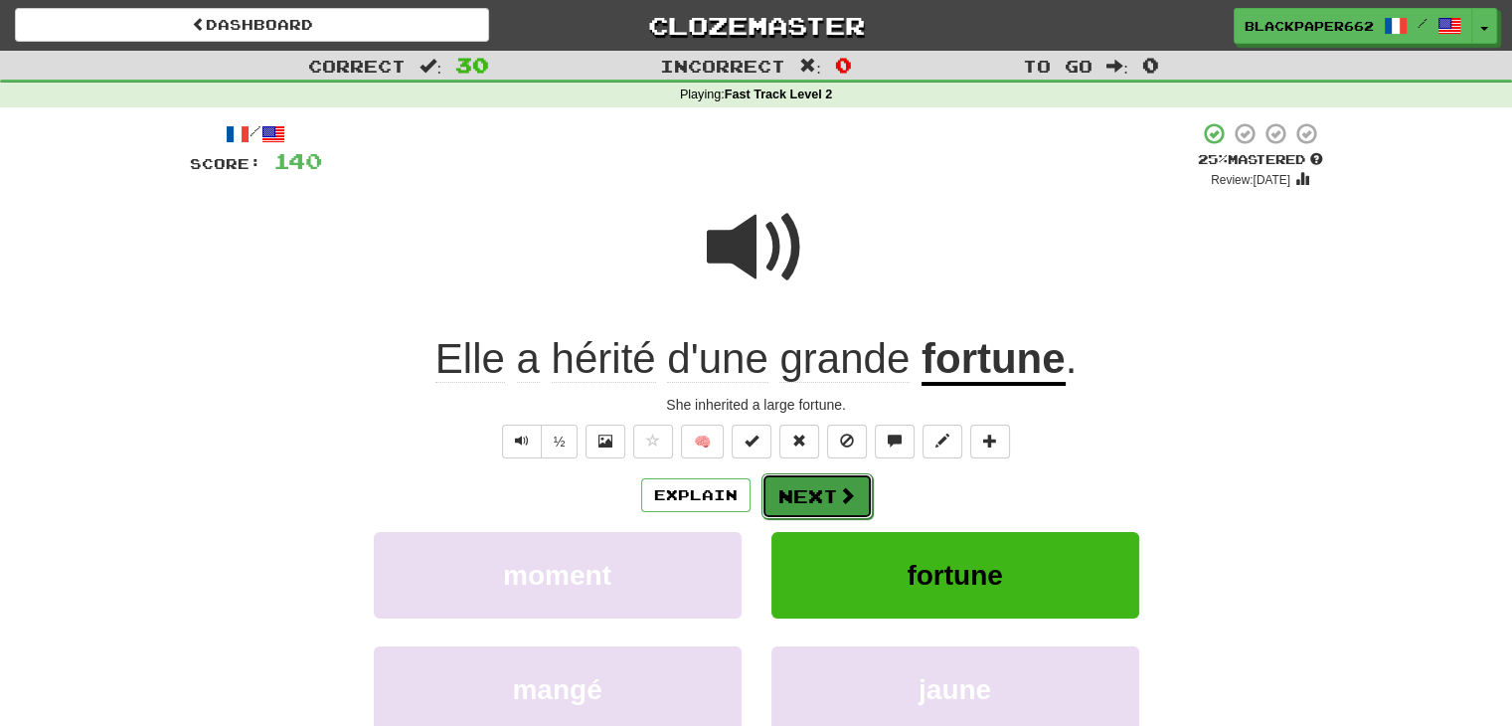
click at [859, 480] on button "Next" at bounding box center [817, 496] width 111 height 46
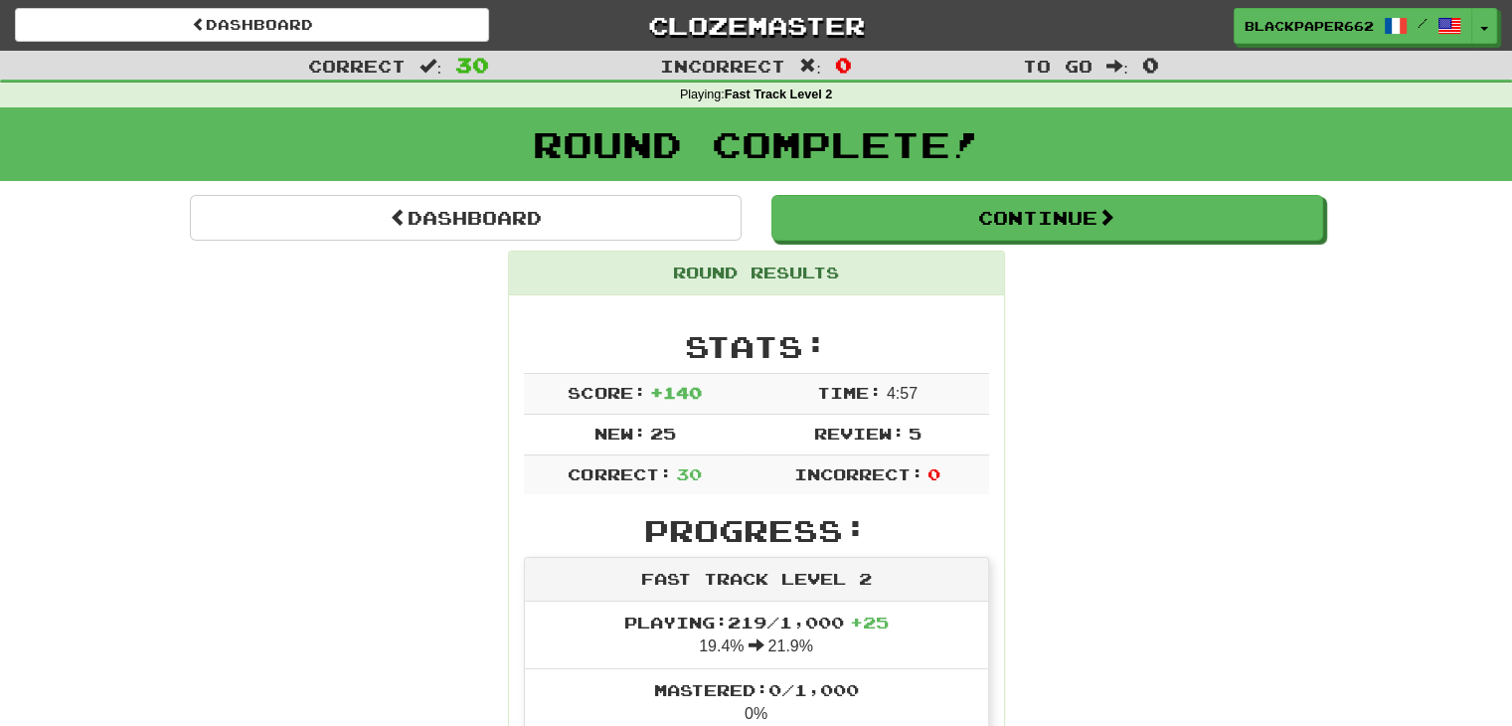
scroll to position [99, 0]
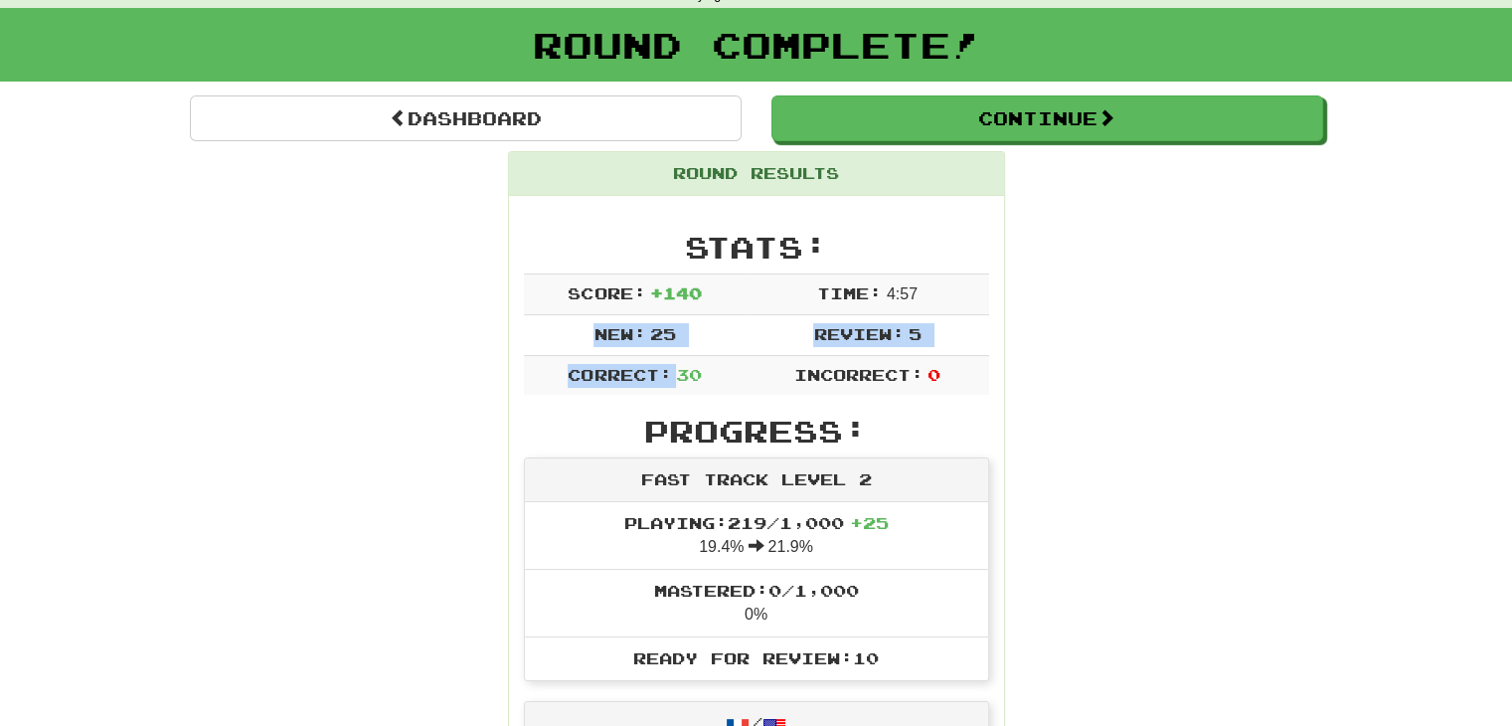
drag, startPoint x: 593, startPoint y: 330, endPoint x: 712, endPoint y: 379, distance: 128.9
click at [684, 384] on tbody "Score: + 140 Time: 4 : 57 New: 25 Review: 5 Correct: 30 Incorrect: 0" at bounding box center [756, 333] width 465 height 121
click at [712, 379] on td "Correct: 30" at bounding box center [635, 375] width 223 height 40
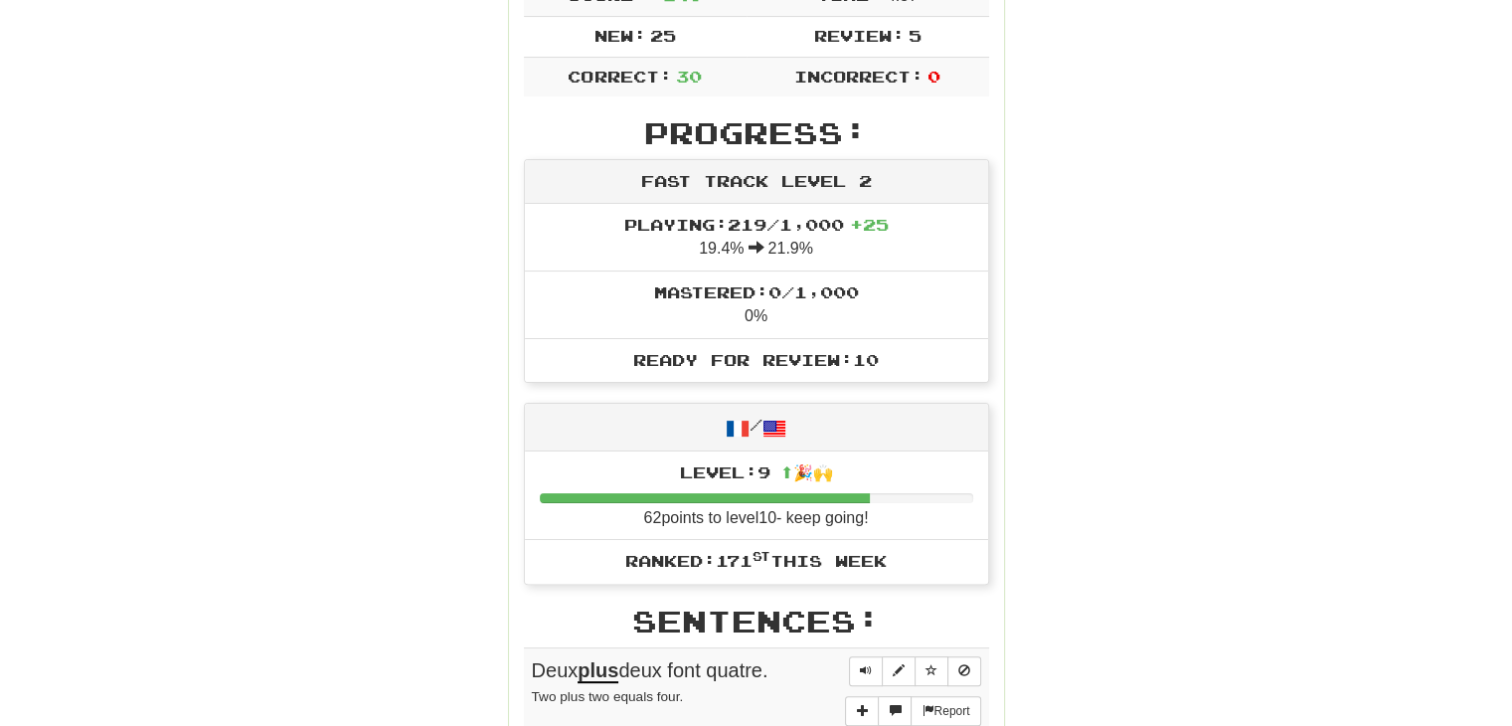
scroll to position [199, 0]
